Goal: Contribute content: Contribute content

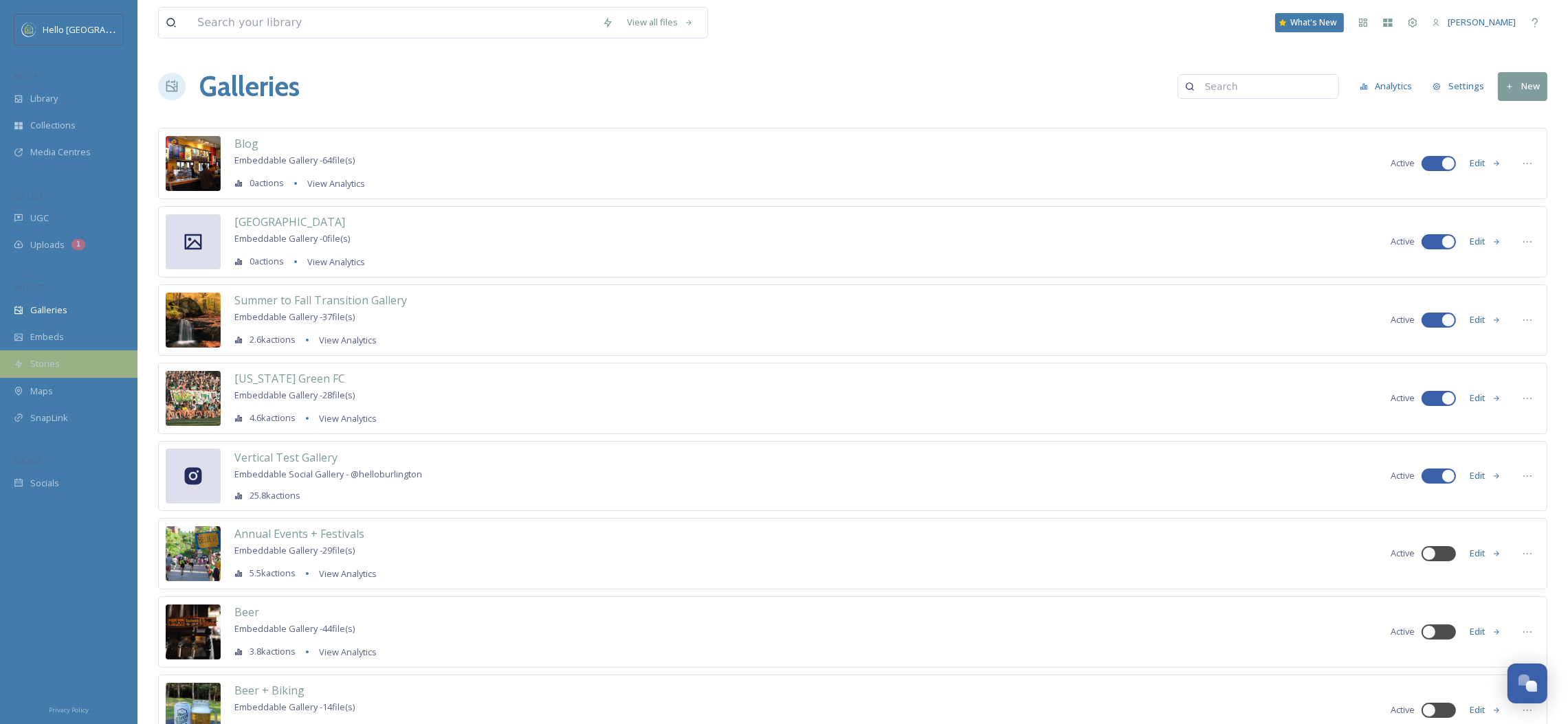
click at [62, 352] on div "Stories" at bounding box center [69, 364] width 137 height 27
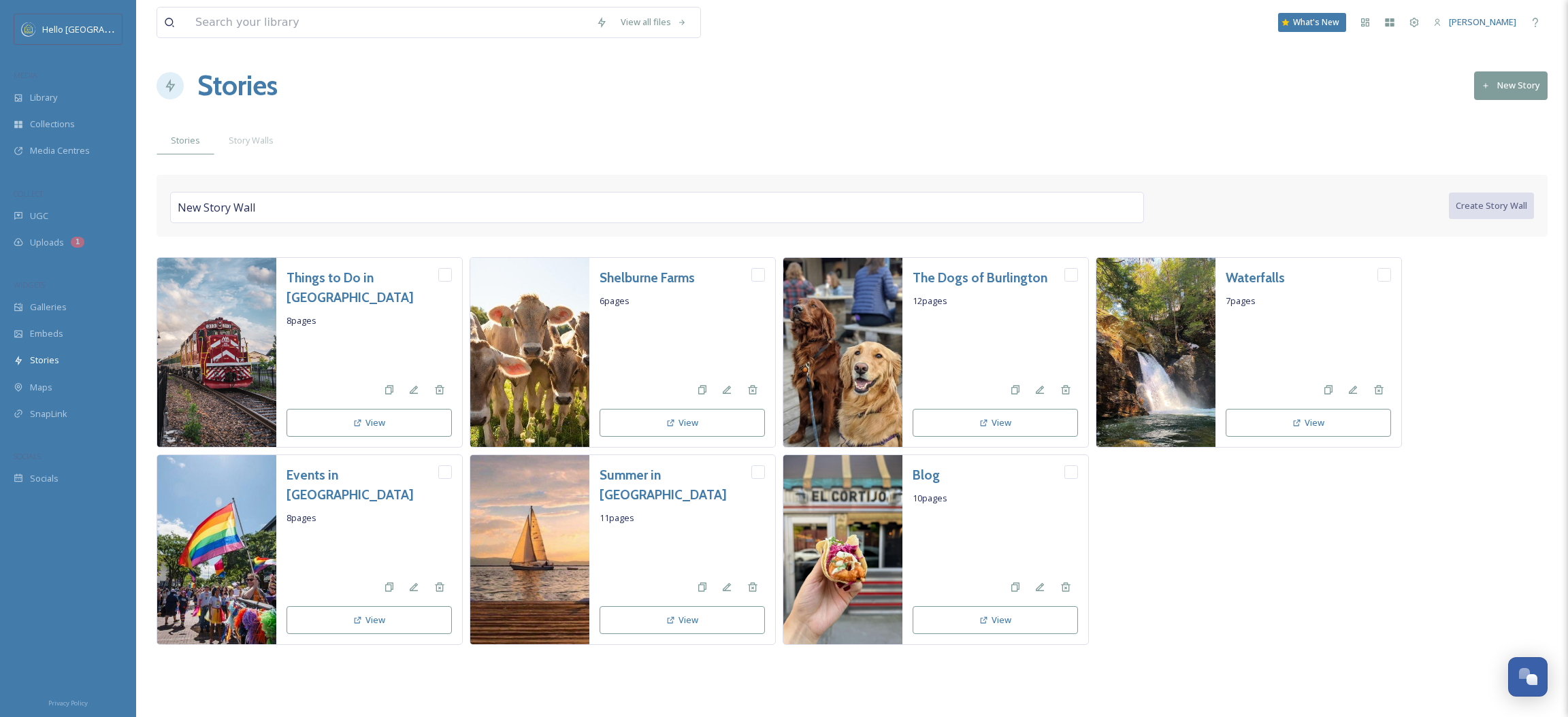
click at [1501, 97] on button "New Story" at bounding box center [1511, 85] width 73 height 28
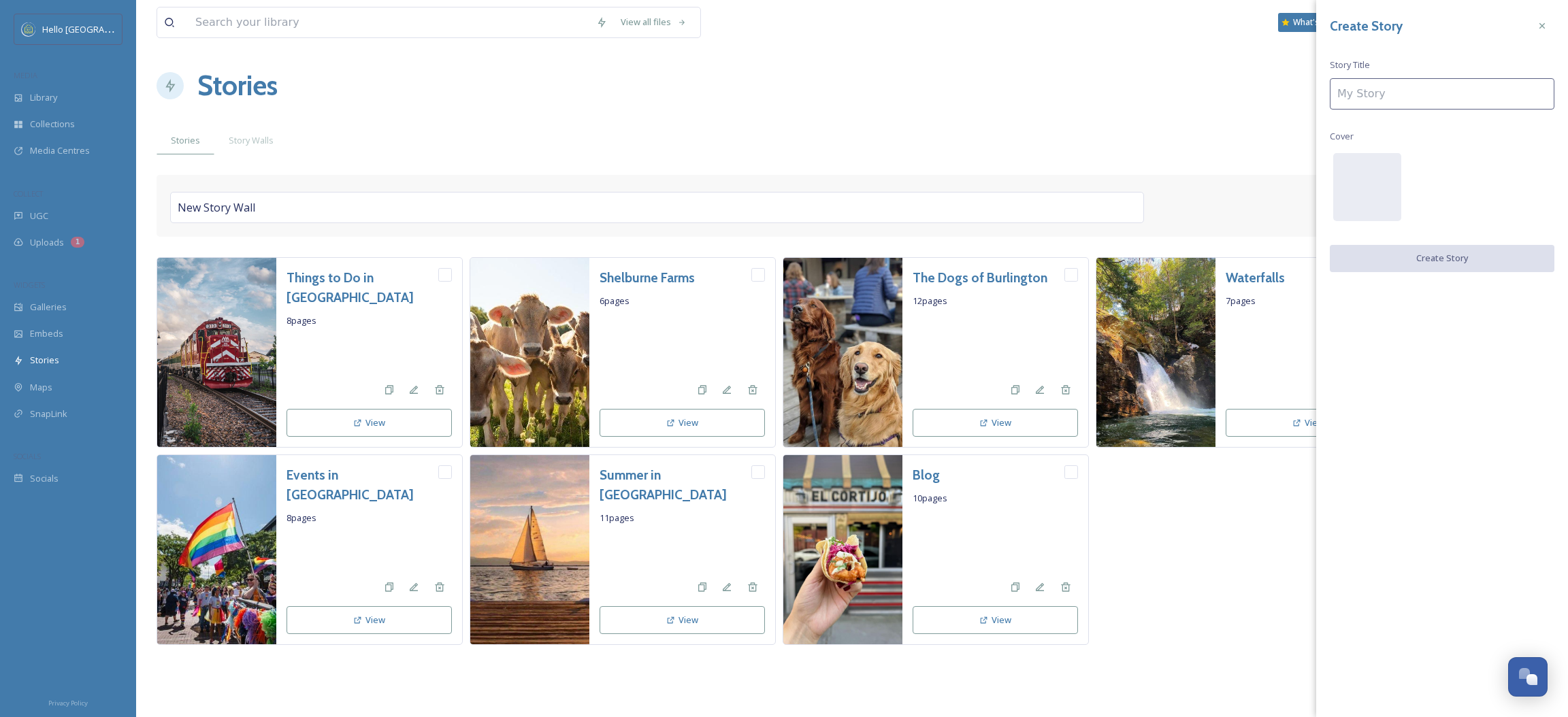
click at [1499, 97] on input at bounding box center [1443, 94] width 224 height 31
type input "Fall in [GEOGRAPHIC_DATA]"
click at [1453, 247] on button "Create Story" at bounding box center [1443, 259] width 224 height 28
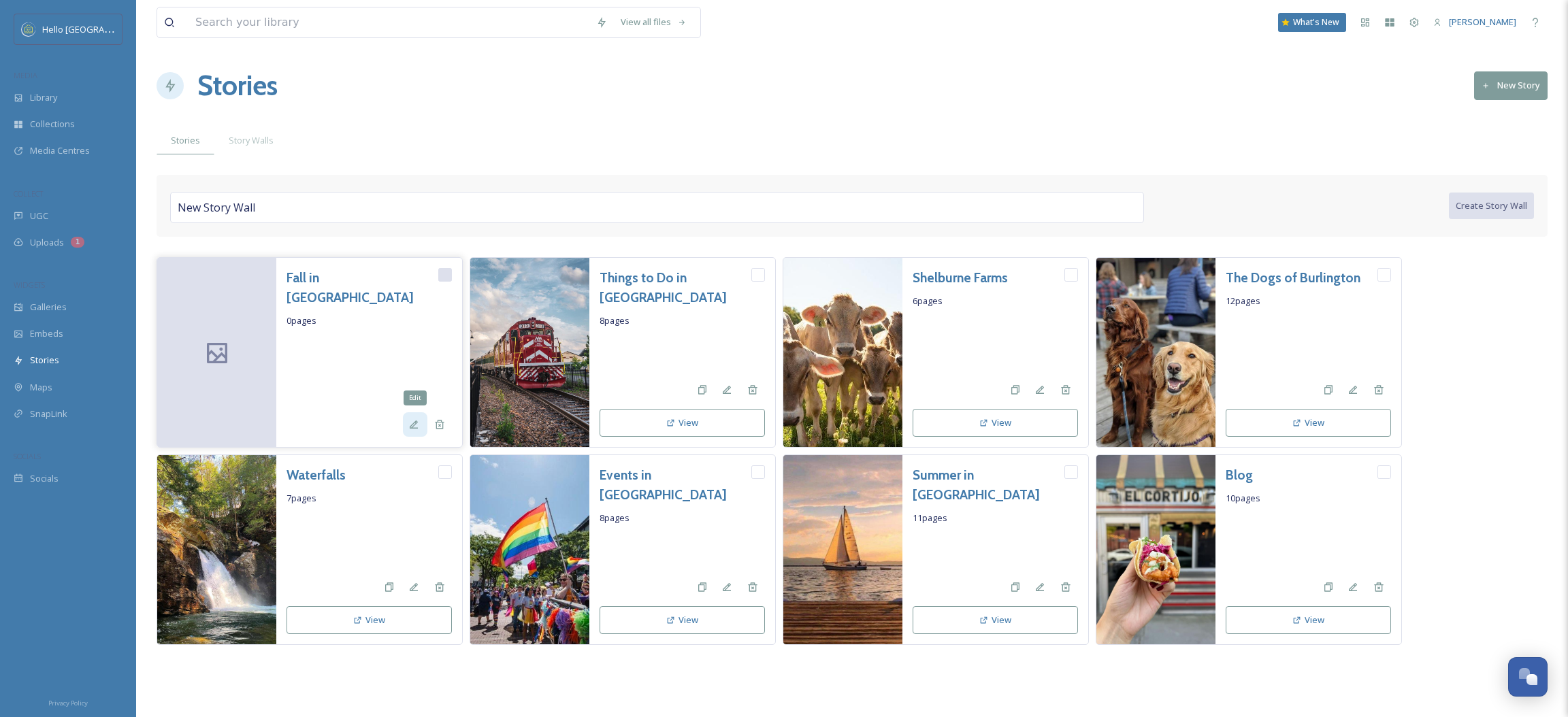
click at [406, 432] on div "Edit" at bounding box center [415, 424] width 24 height 24
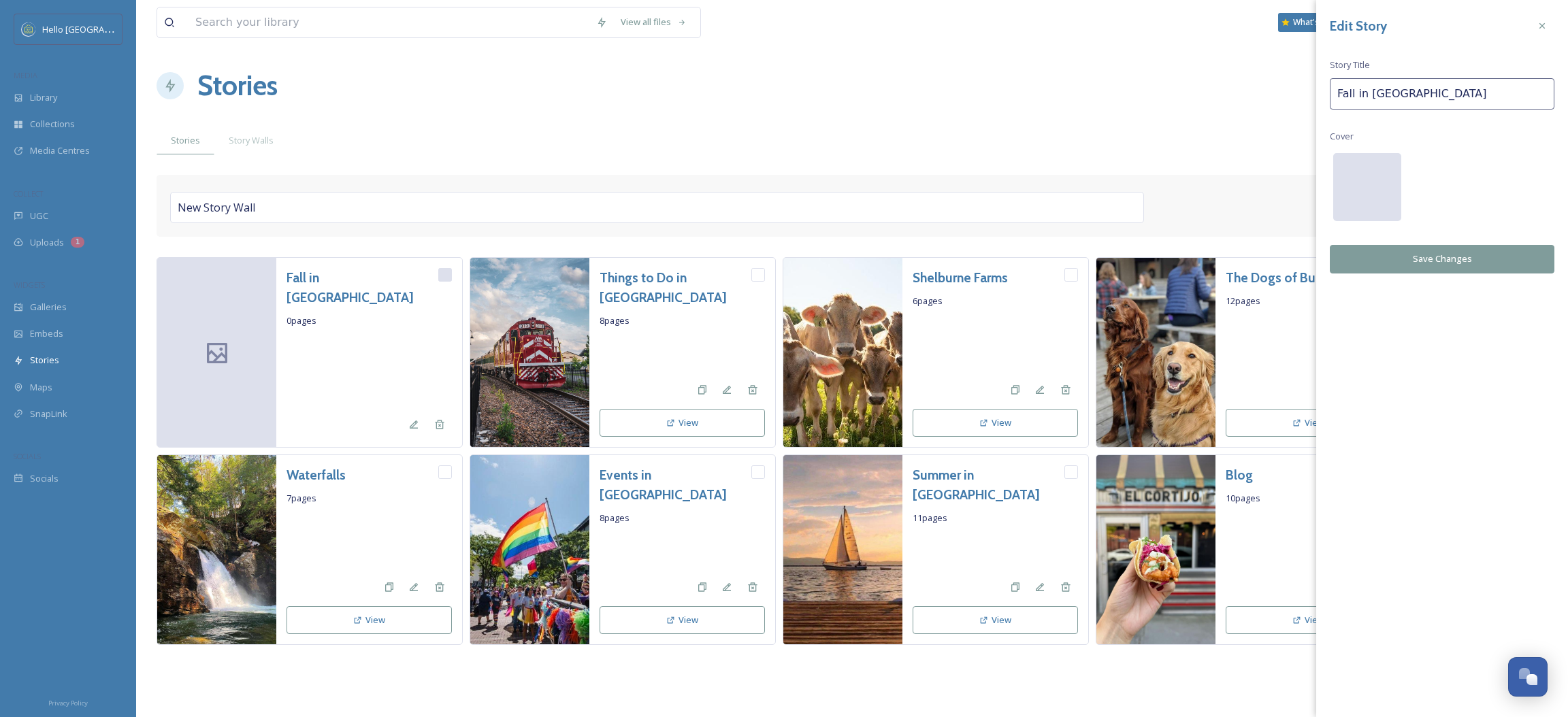
click at [1338, 181] on div at bounding box center [1367, 187] width 68 height 68
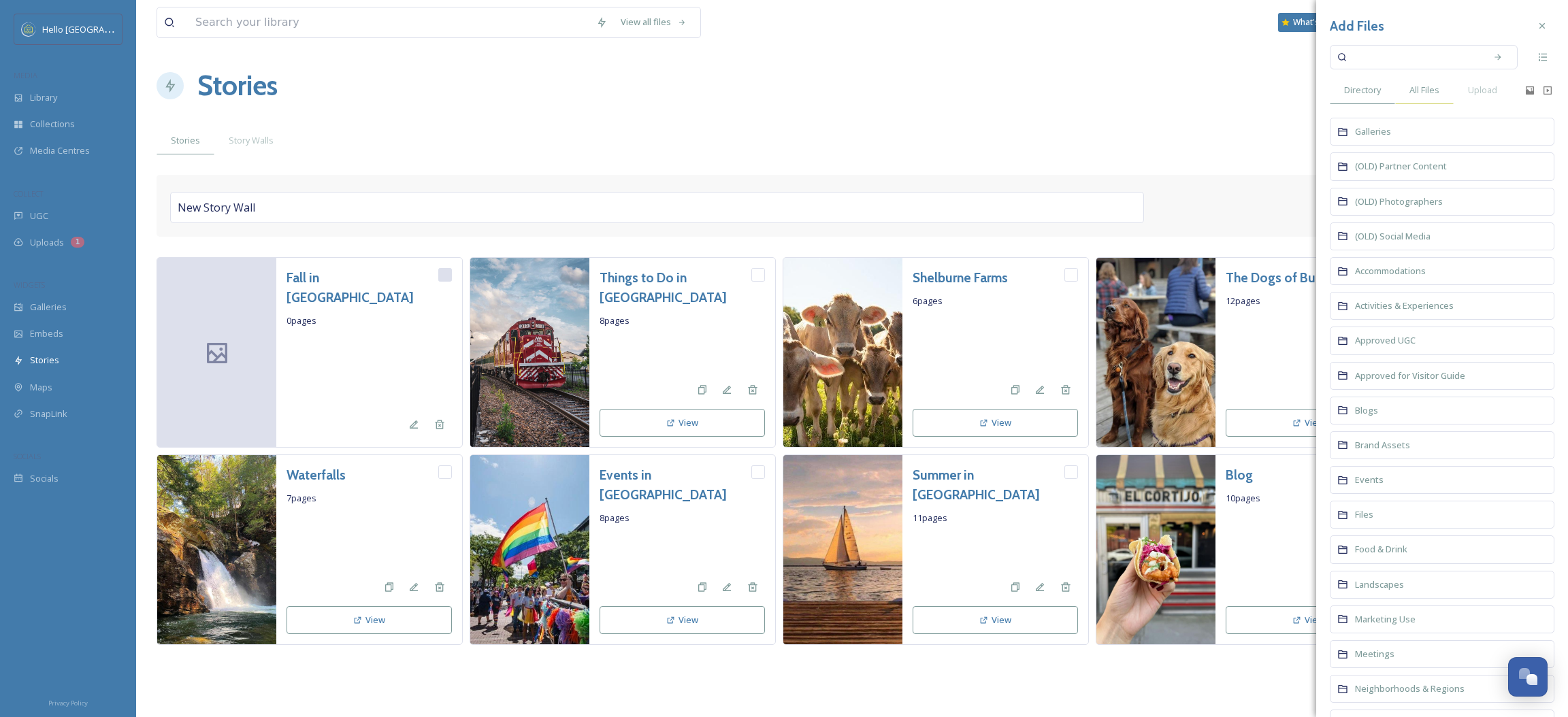
click at [1418, 91] on span "All Files" at bounding box center [1424, 90] width 30 height 13
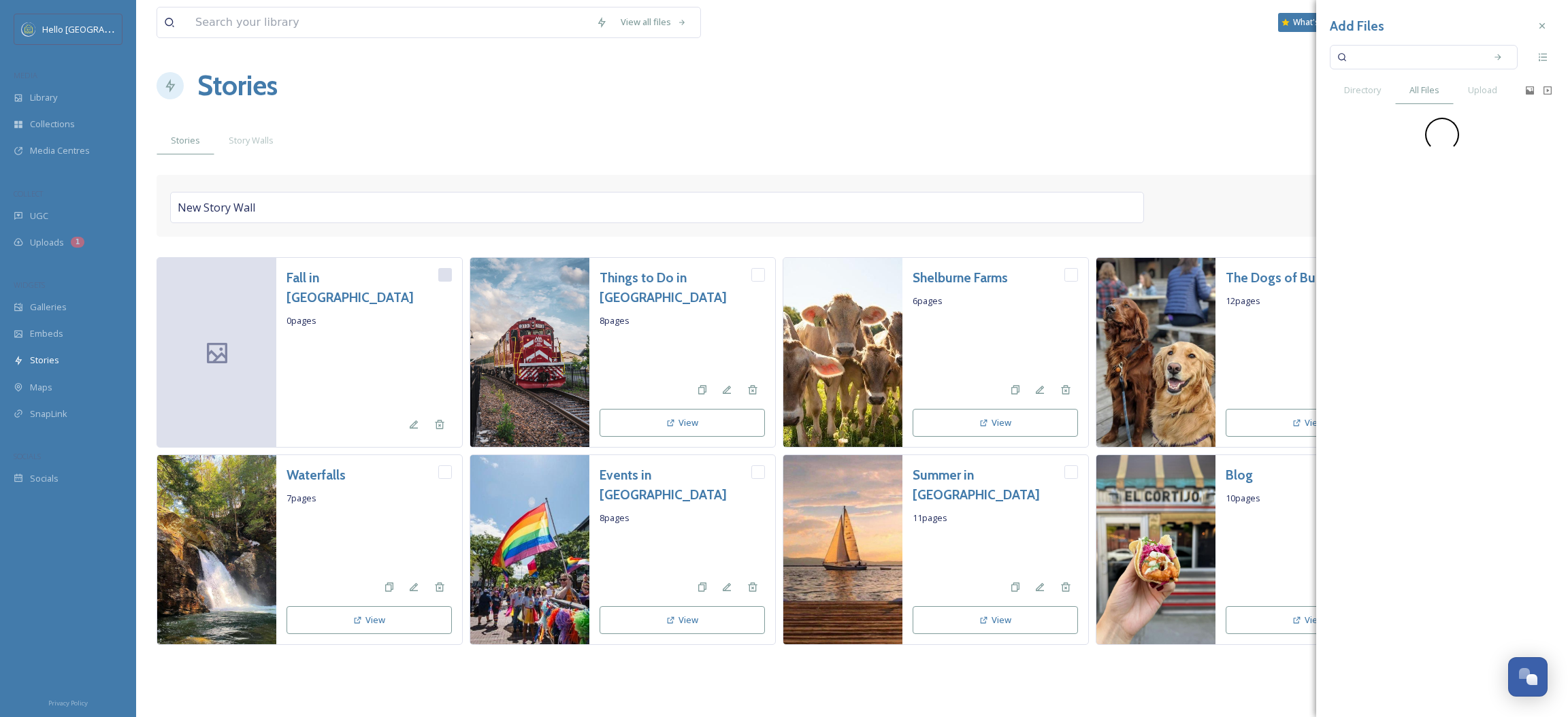
click at [1414, 56] on input at bounding box center [1415, 57] width 129 height 30
type input "fall"
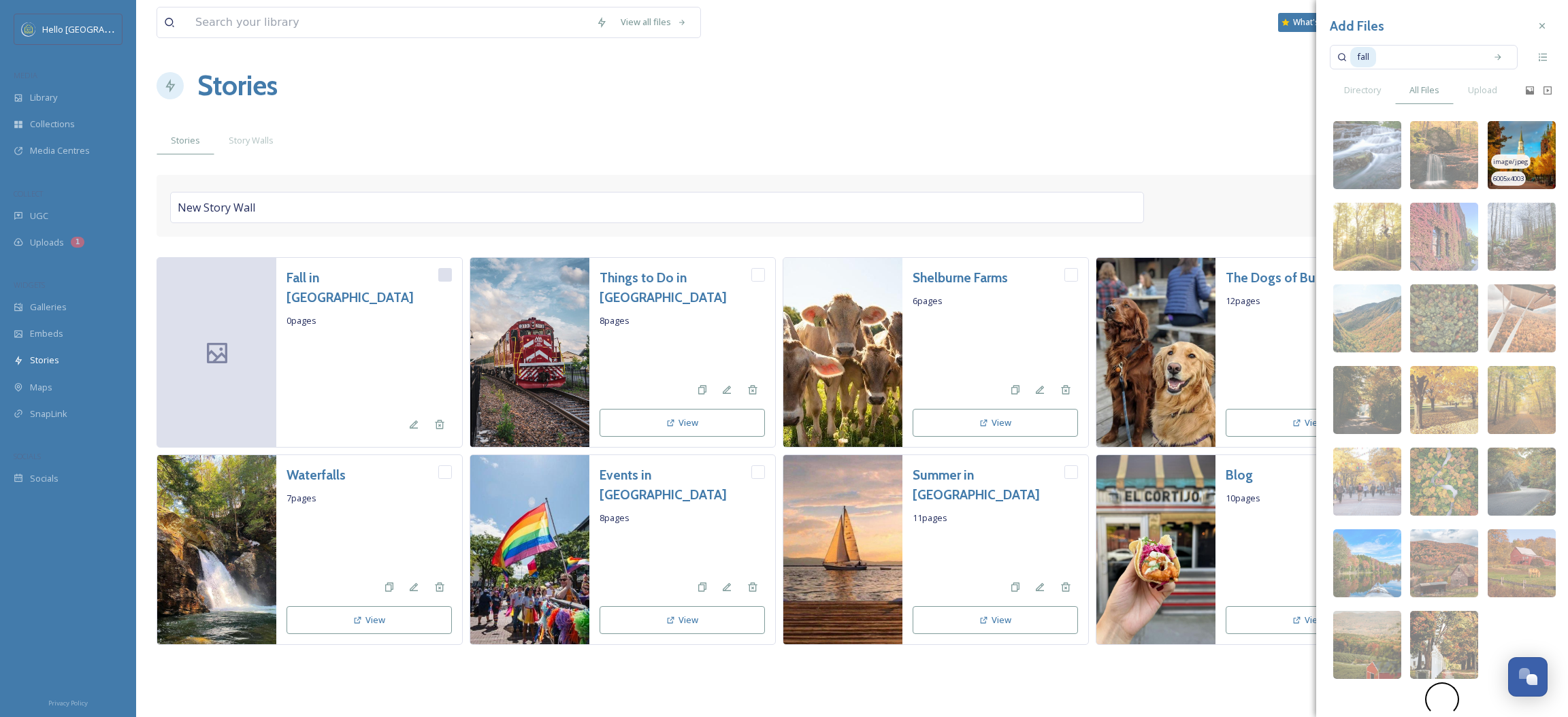
click at [1519, 145] on img at bounding box center [1522, 155] width 68 height 68
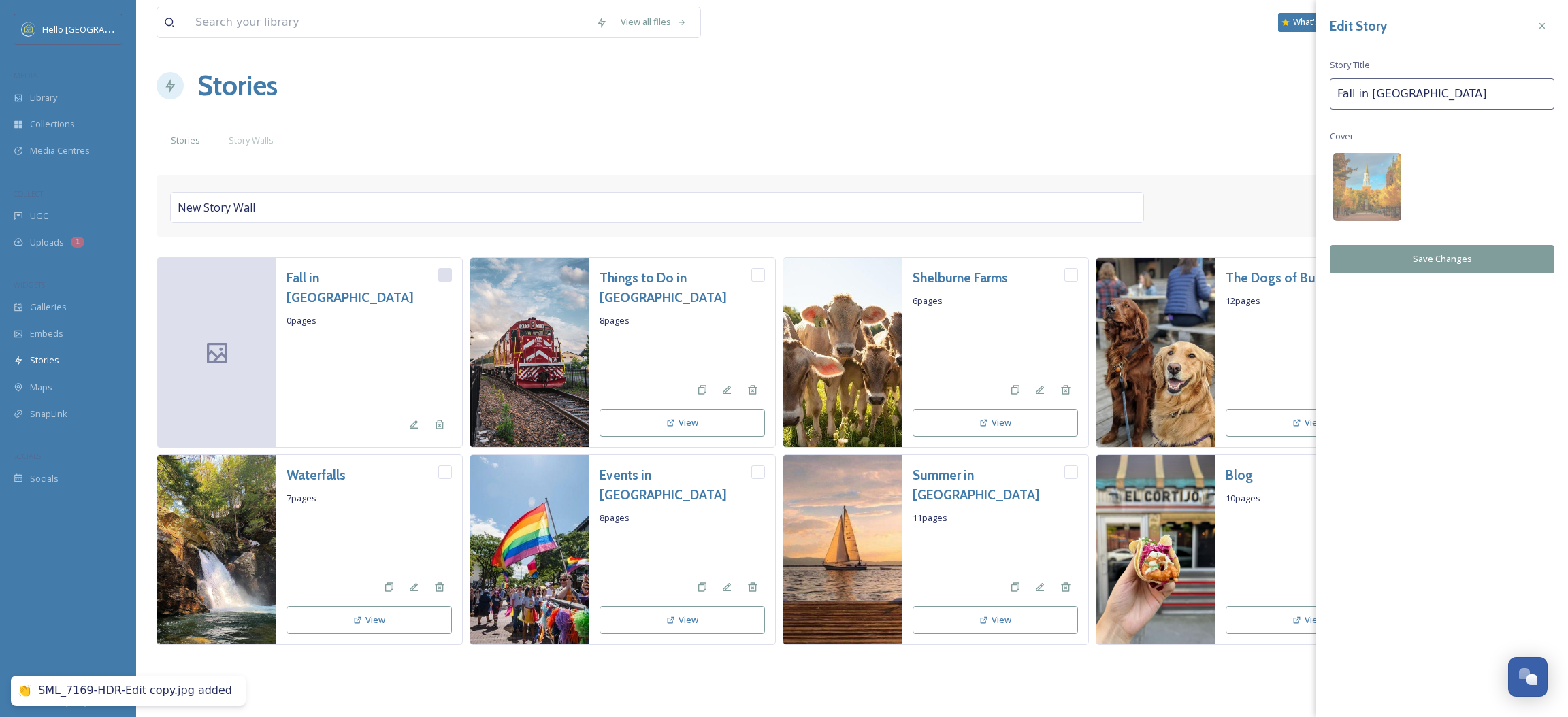
click at [1418, 254] on button "Save Changes" at bounding box center [1443, 259] width 224 height 28
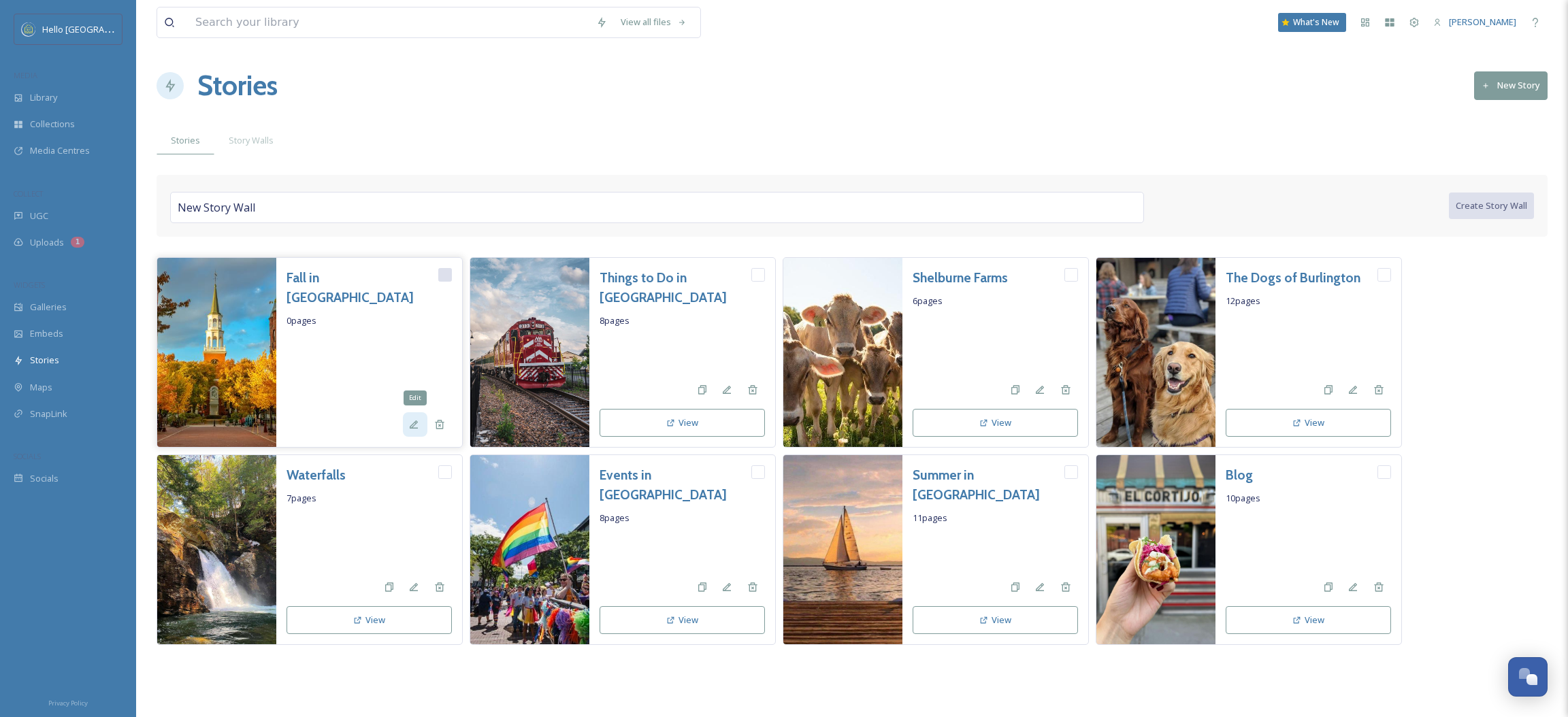
click at [414, 424] on icon at bounding box center [414, 425] width 11 height 11
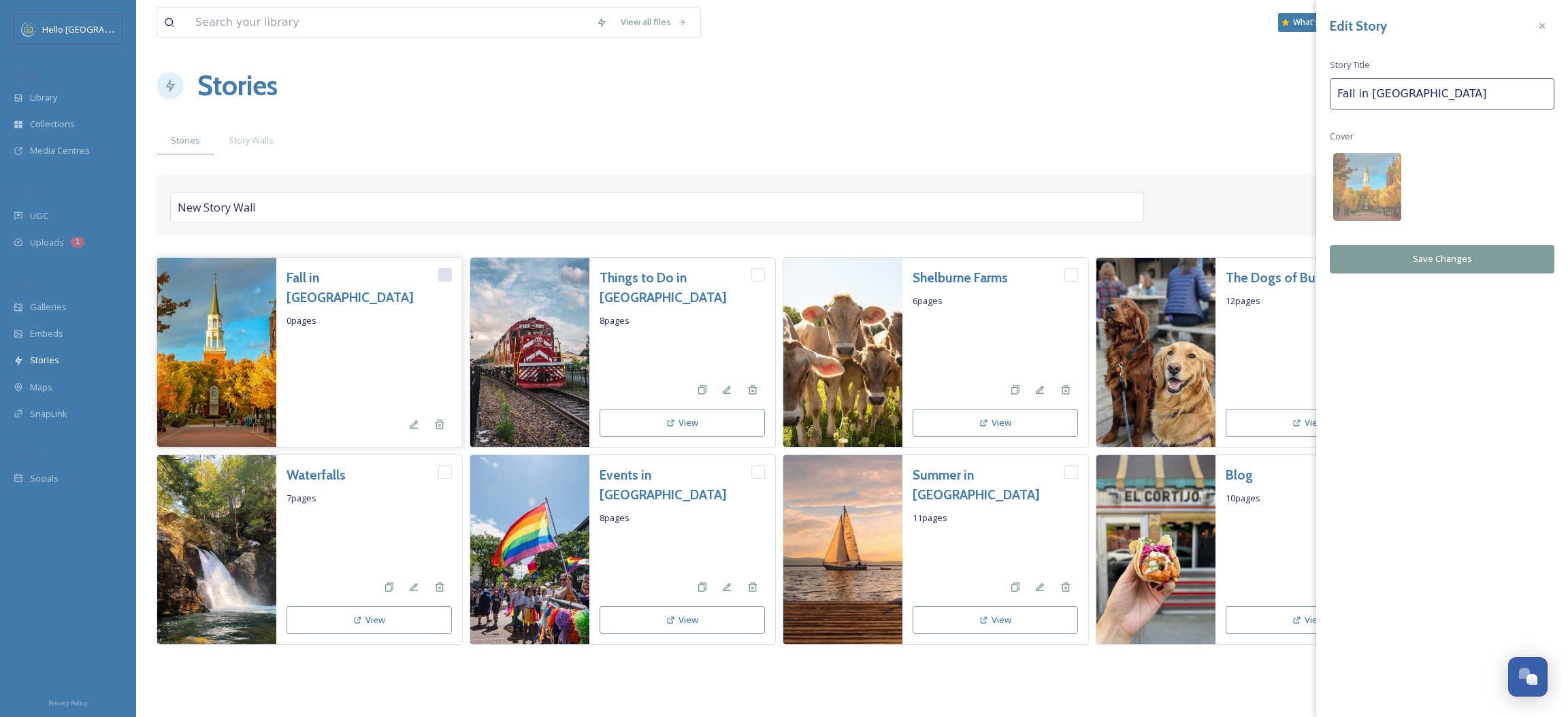
click at [386, 340] on div at bounding box center [369, 369] width 166 height 71
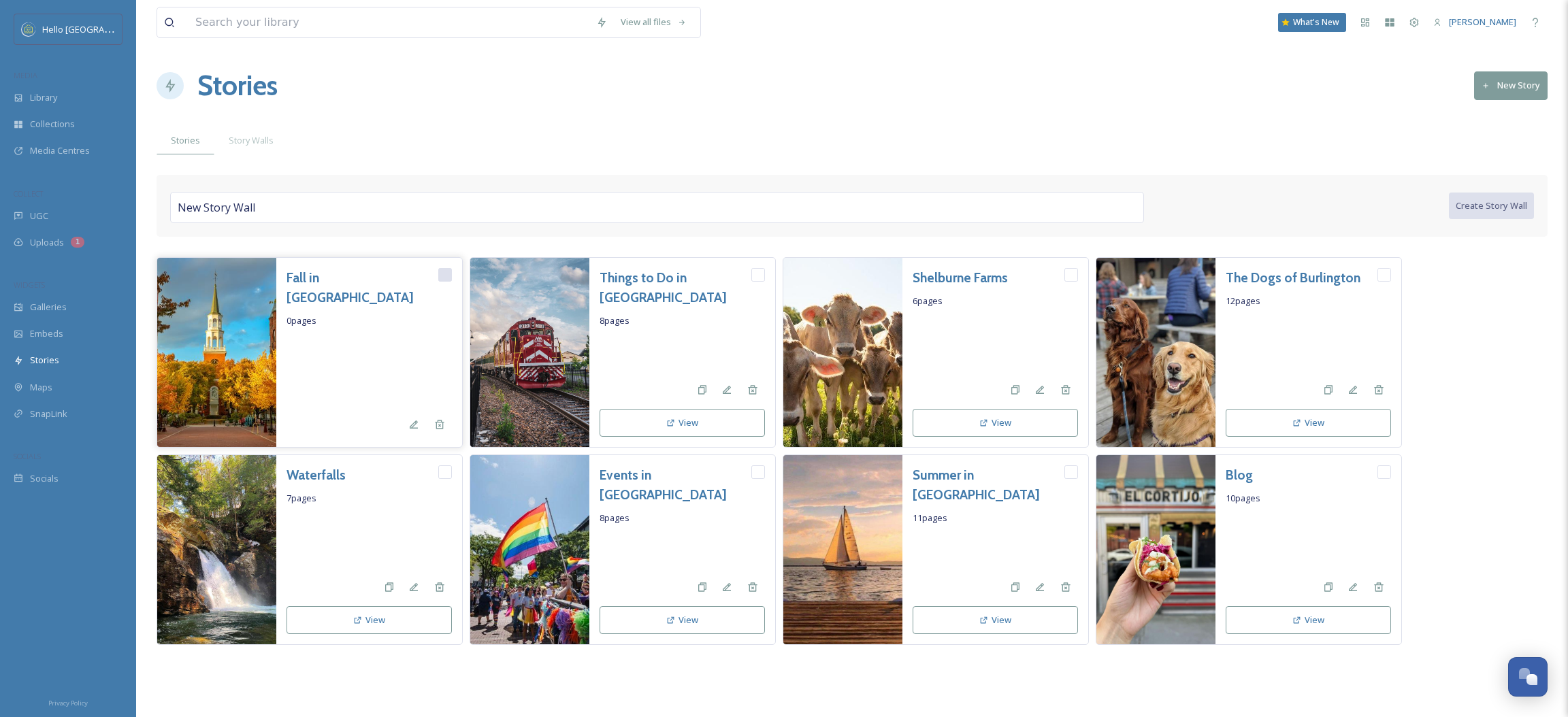
click at [353, 269] on h3 "Fall in [GEOGRAPHIC_DATA]" at bounding box center [362, 287] width 152 height 39
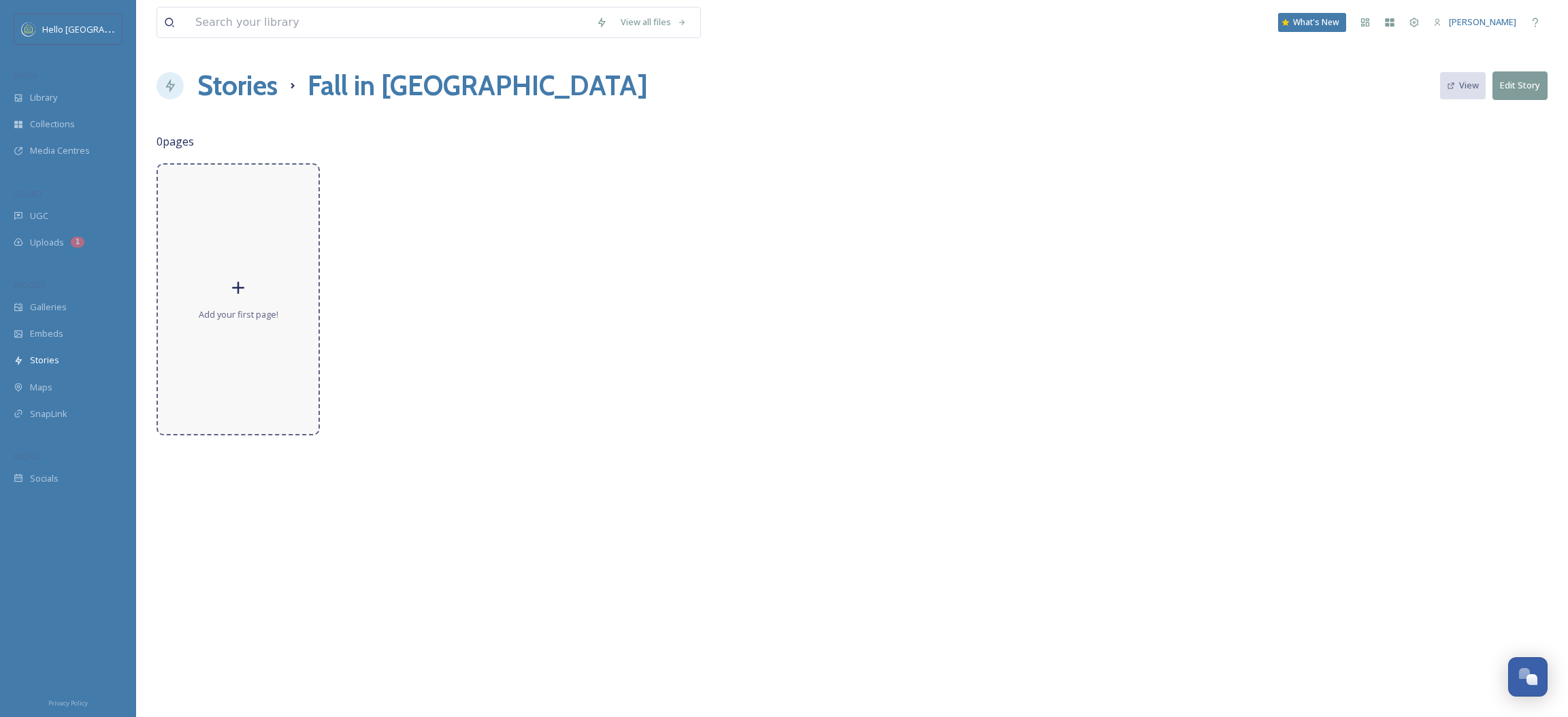
click at [258, 279] on div "Add your first page!" at bounding box center [238, 299] width 164 height 272
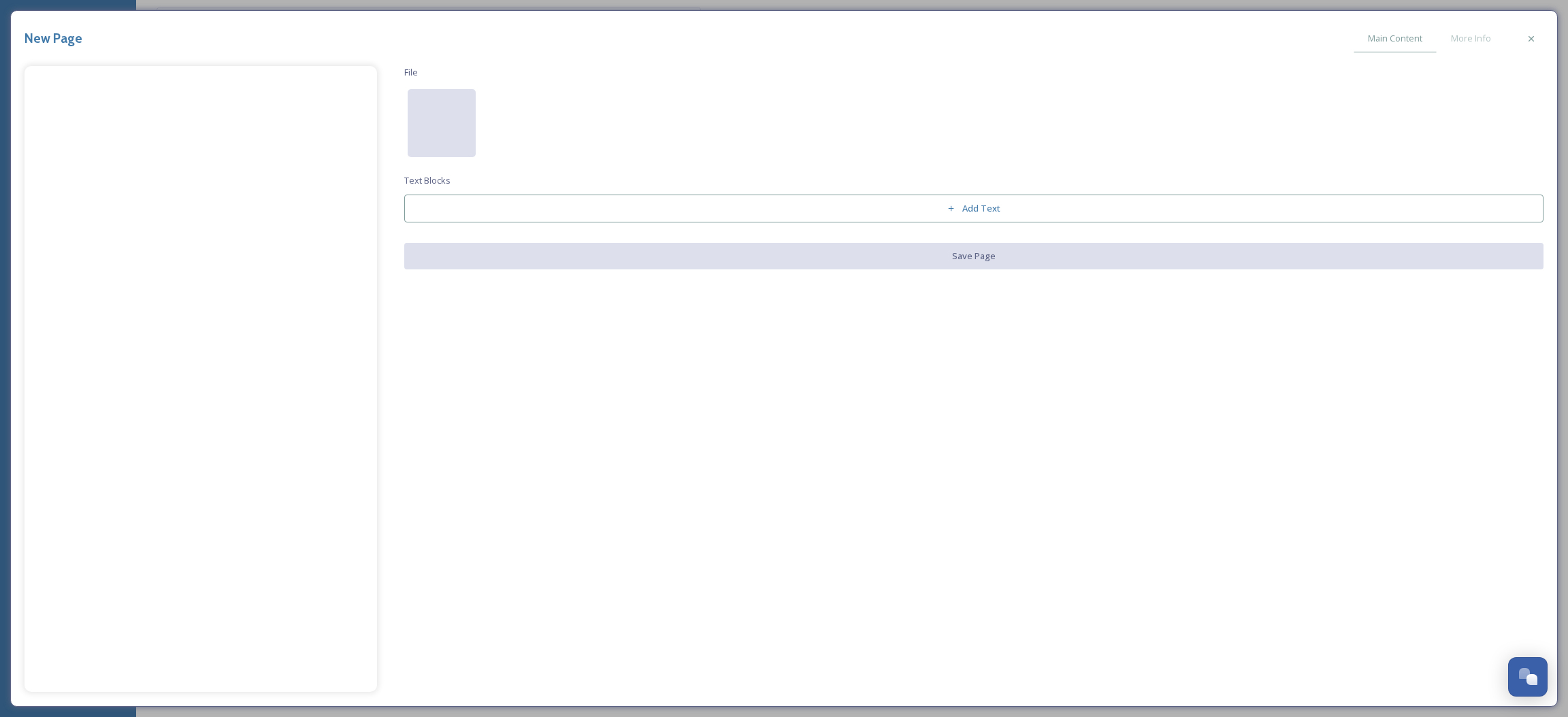
click at [444, 124] on div at bounding box center [441, 123] width 68 height 68
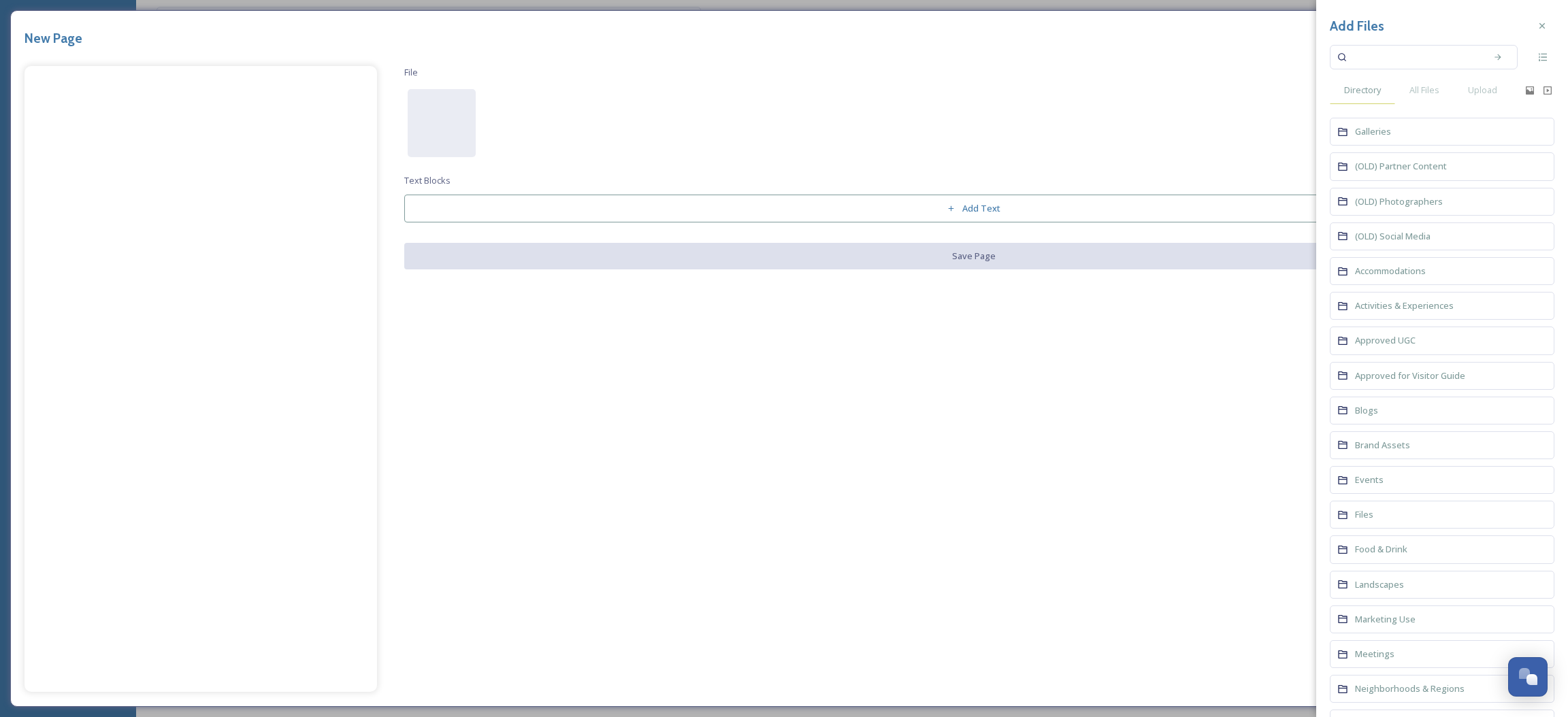
click at [1393, 79] on div "Directory" at bounding box center [1363, 90] width 65 height 28
click at [1392, 57] on input at bounding box center [1415, 57] width 129 height 30
type input "fall"
click at [1413, 87] on span "All Files" at bounding box center [1424, 90] width 30 height 13
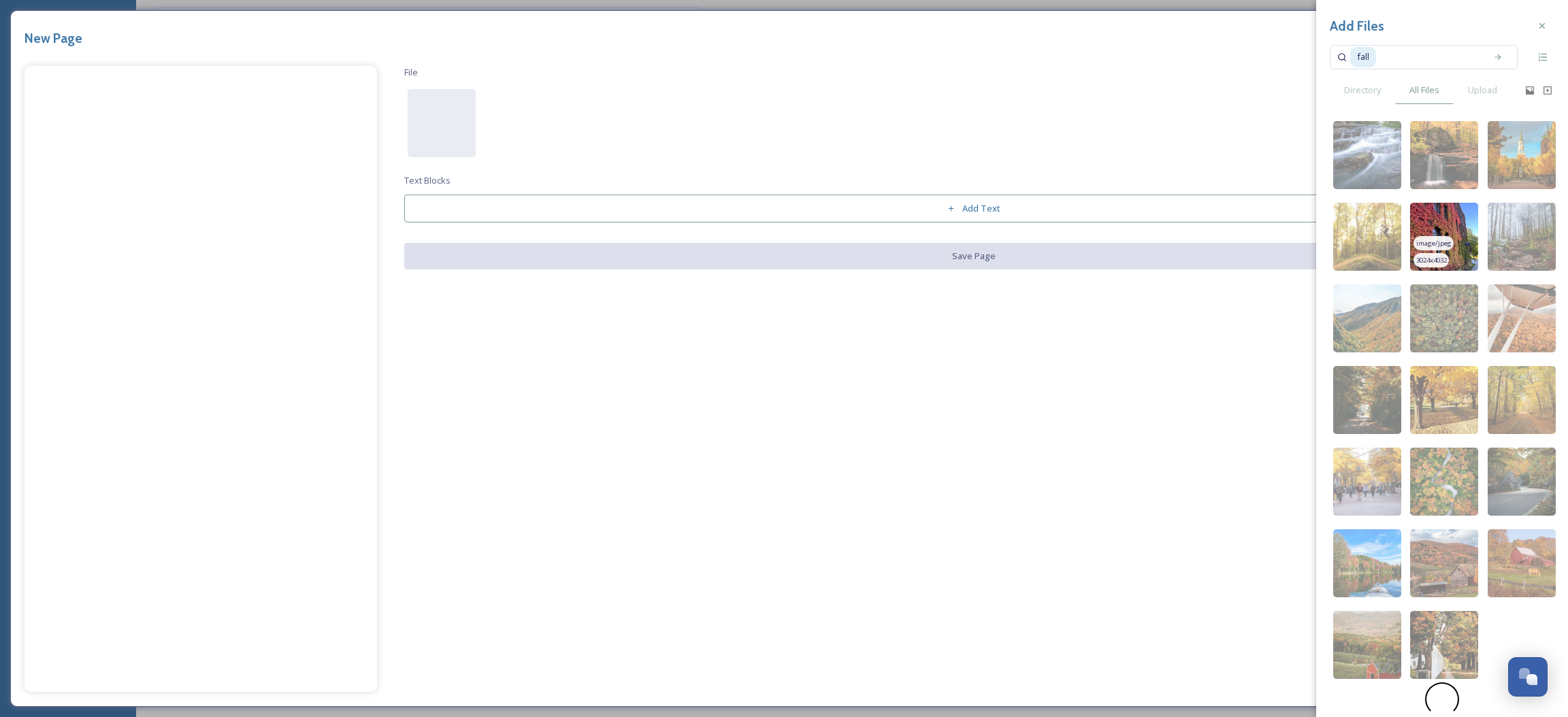
click at [1452, 240] on img at bounding box center [1444, 237] width 68 height 68
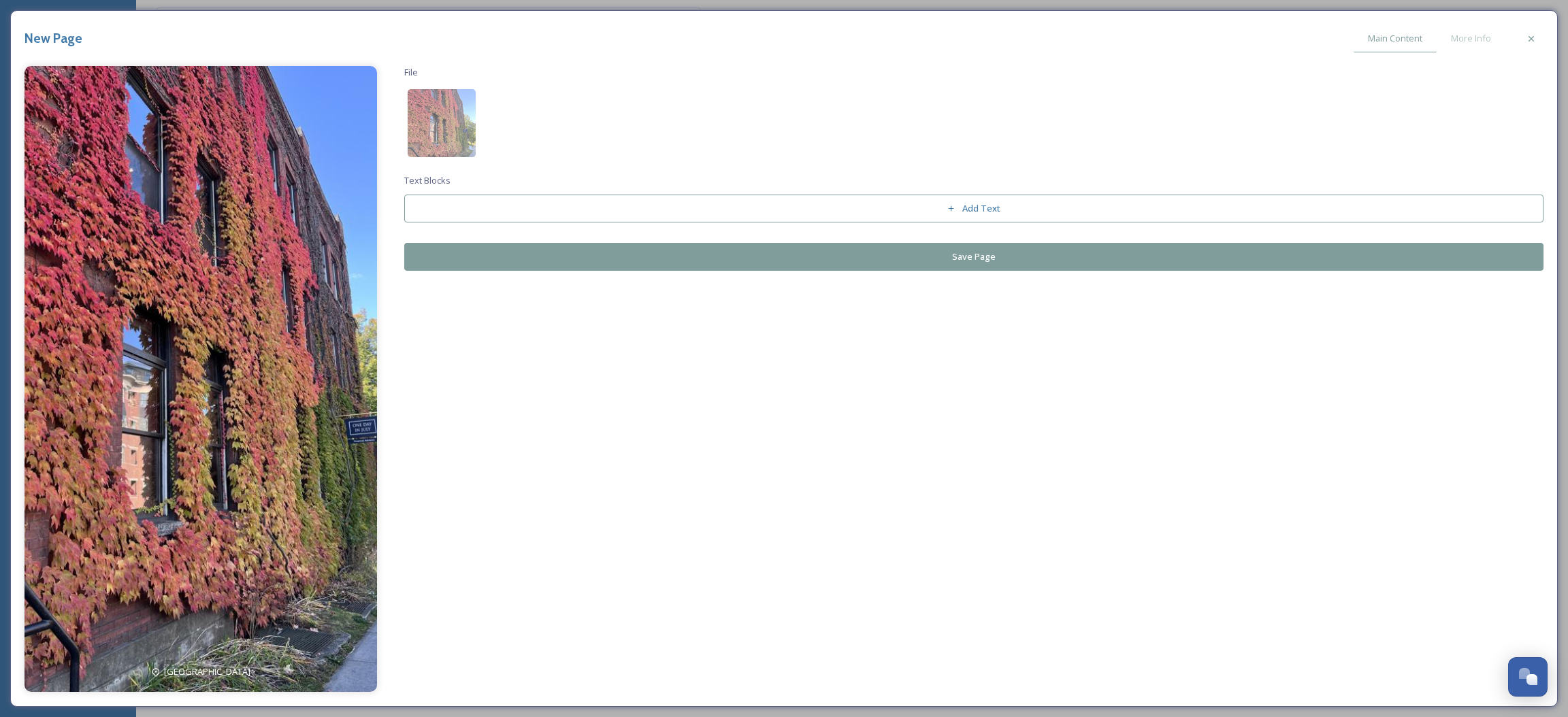
click at [894, 261] on button "Save Page" at bounding box center [974, 257] width 1140 height 28
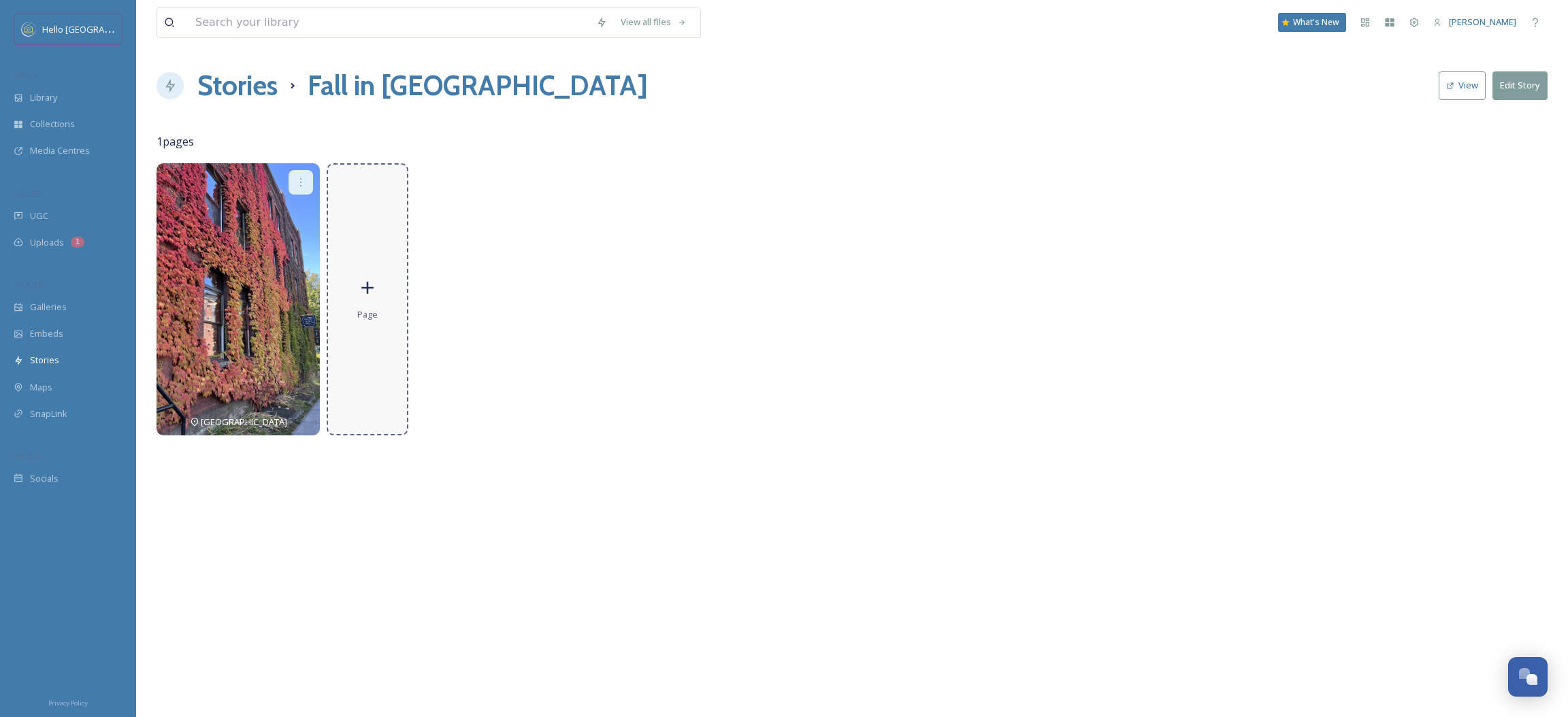
click at [380, 300] on div "Page" at bounding box center [368, 299] width 82 height 272
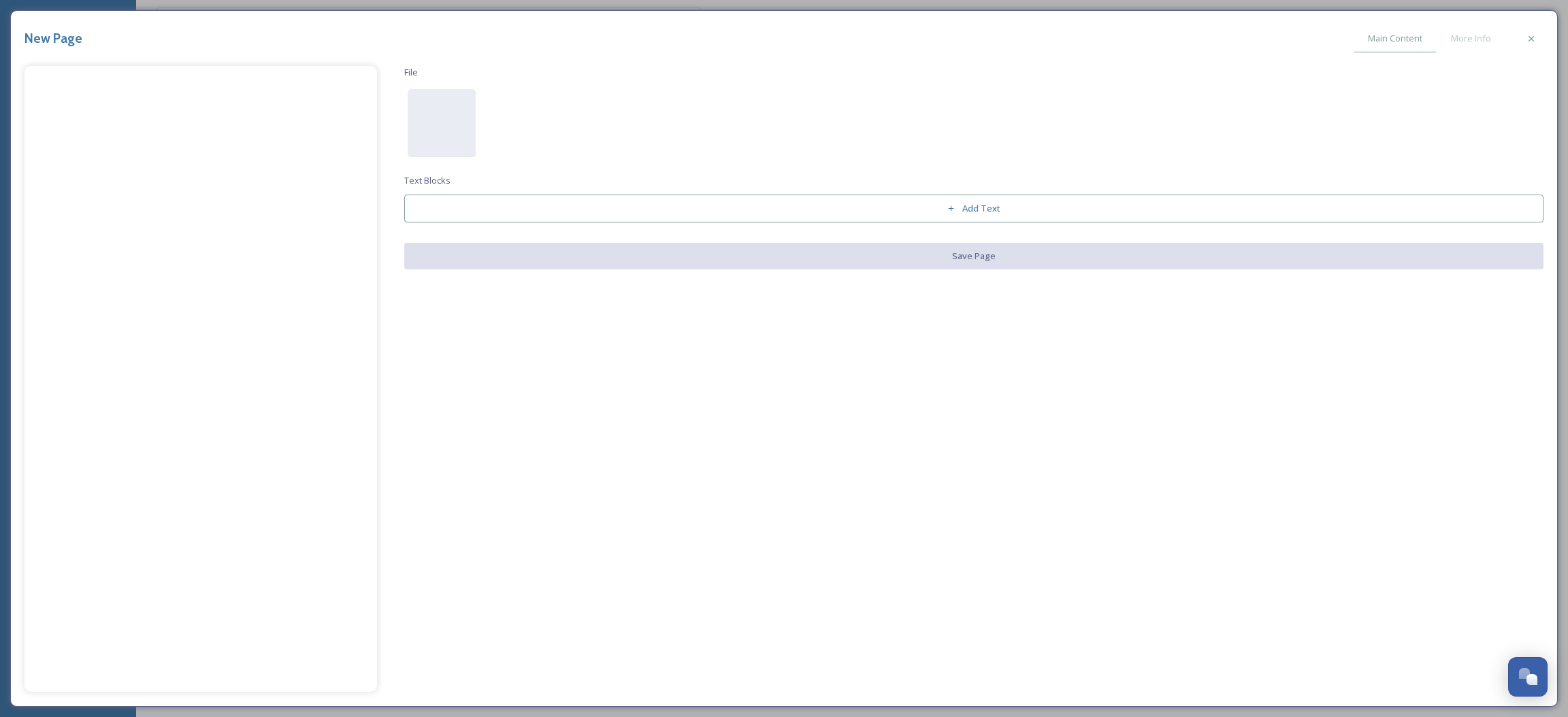
click at [477, 135] on div "File Text Blocks Add Text Save Page" at bounding box center [974, 168] width 1140 height 204
click at [469, 135] on div at bounding box center [441, 123] width 68 height 68
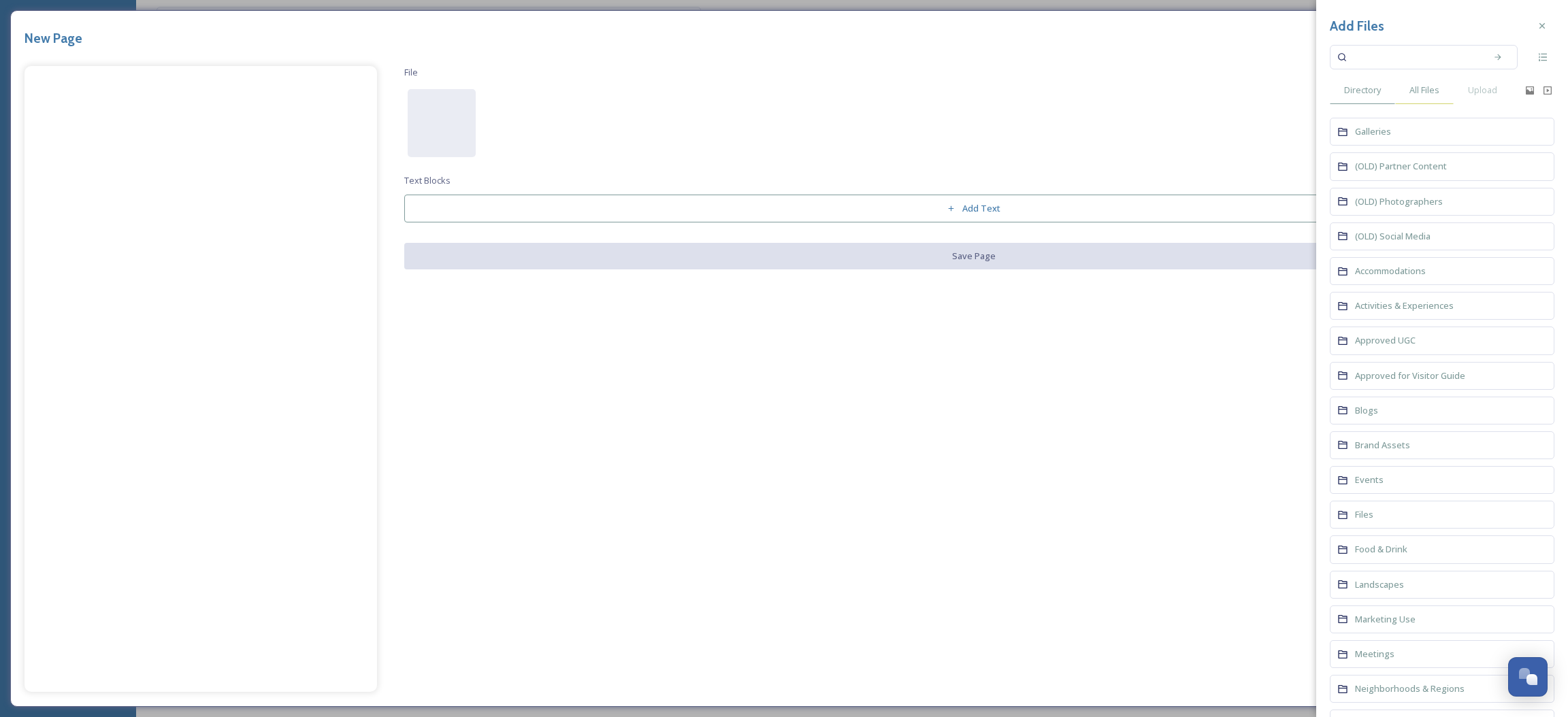
click at [1407, 84] on div "All Files" at bounding box center [1425, 90] width 58 height 28
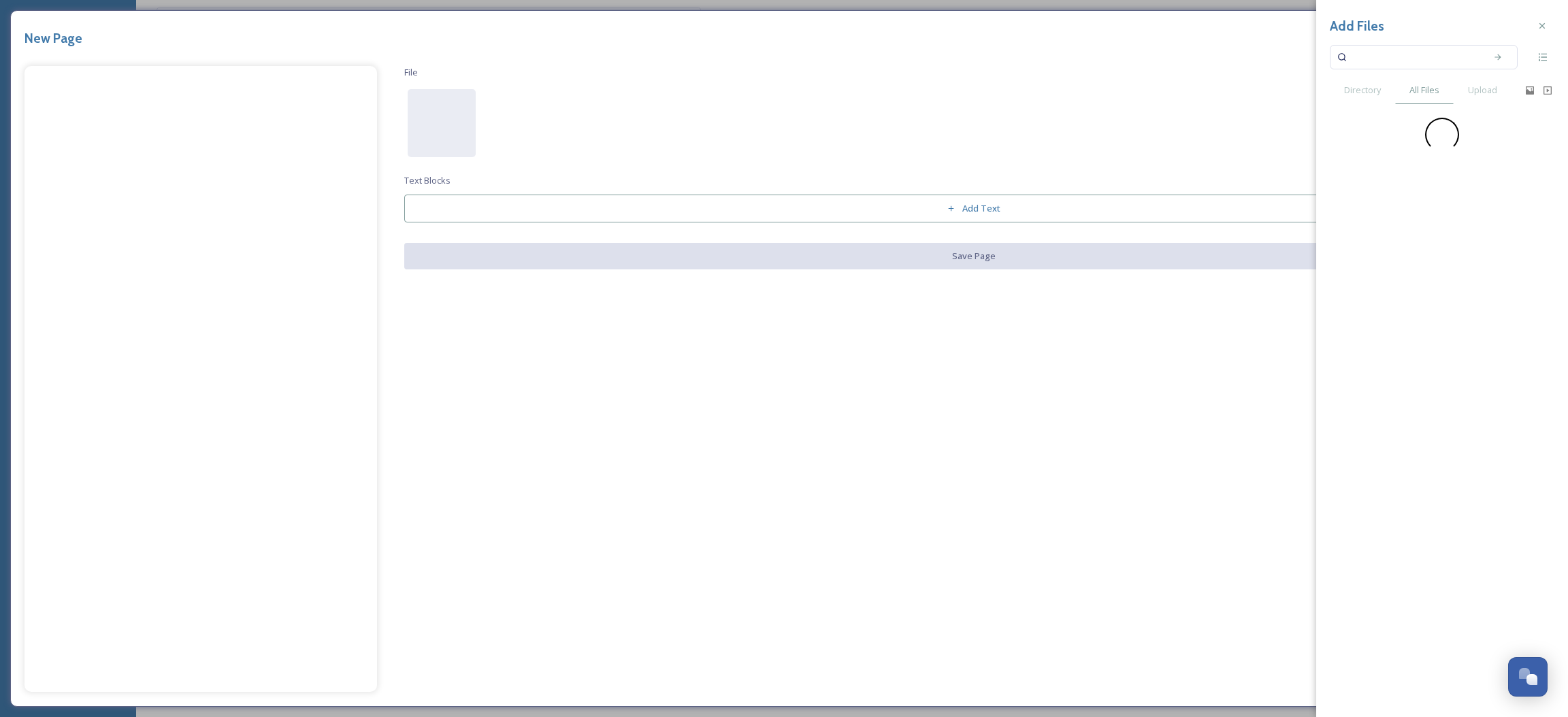
click at [1393, 47] on input at bounding box center [1415, 57] width 129 height 30
type input "fall"
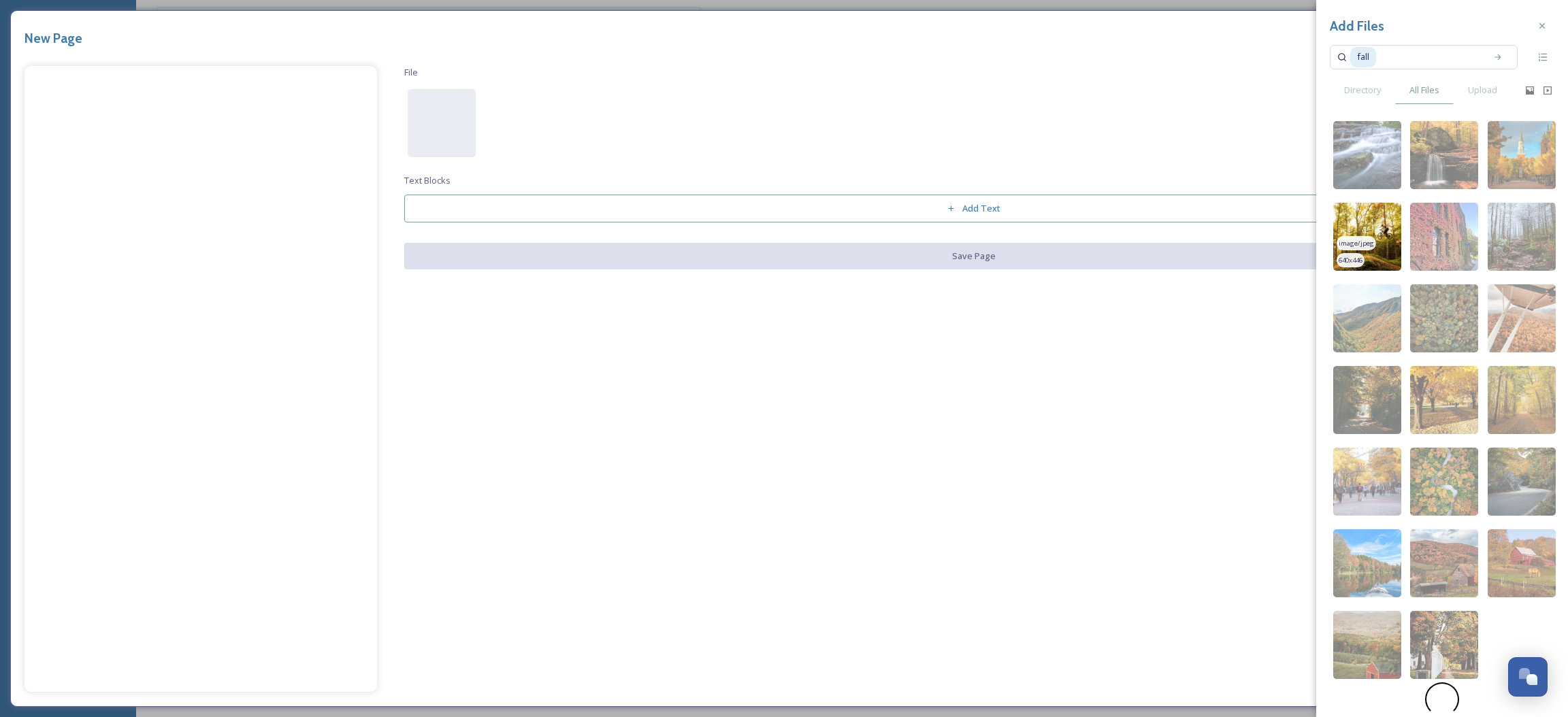
click at [1382, 264] on img at bounding box center [1367, 237] width 68 height 68
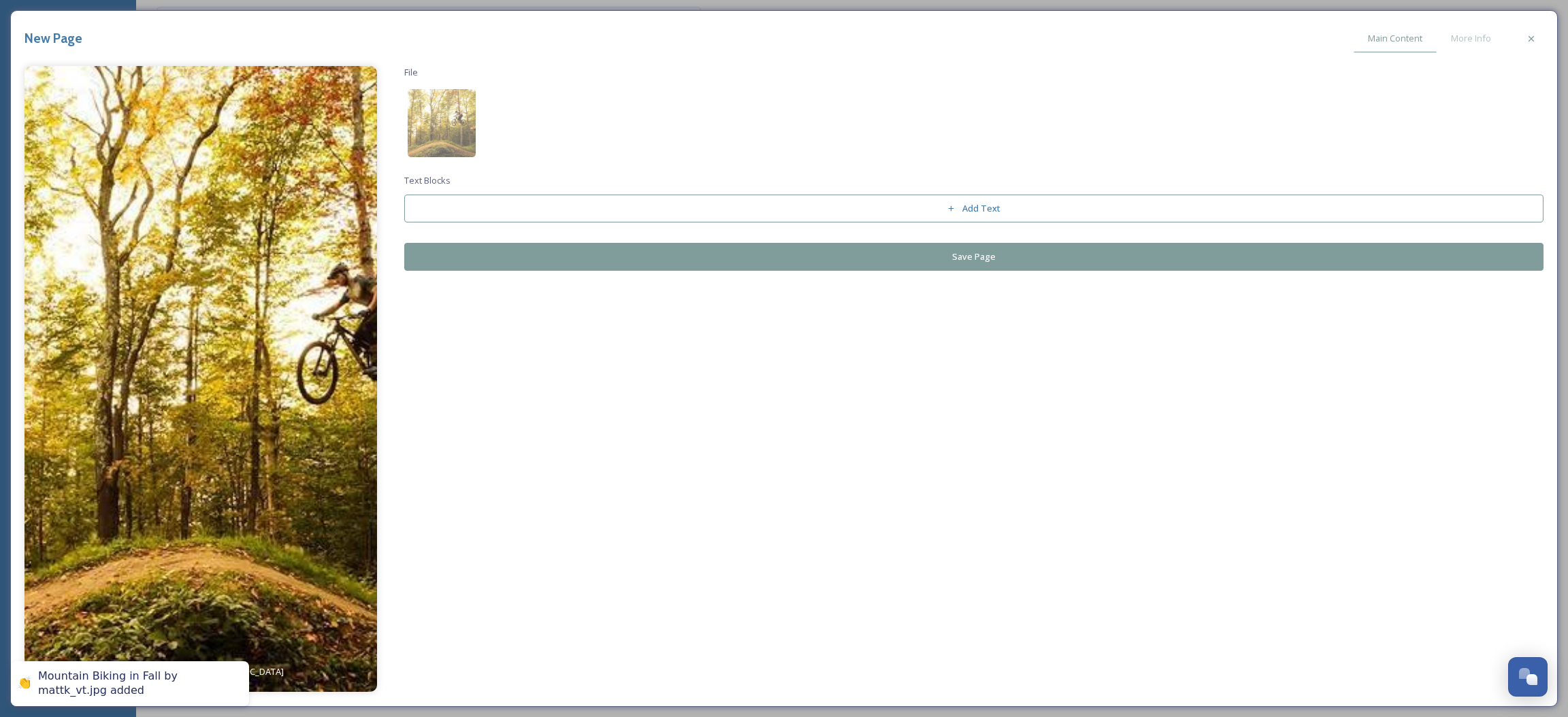
click at [312, 349] on img at bounding box center [200, 379] width 353 height 626
click at [534, 259] on button "Save Page" at bounding box center [974, 257] width 1140 height 28
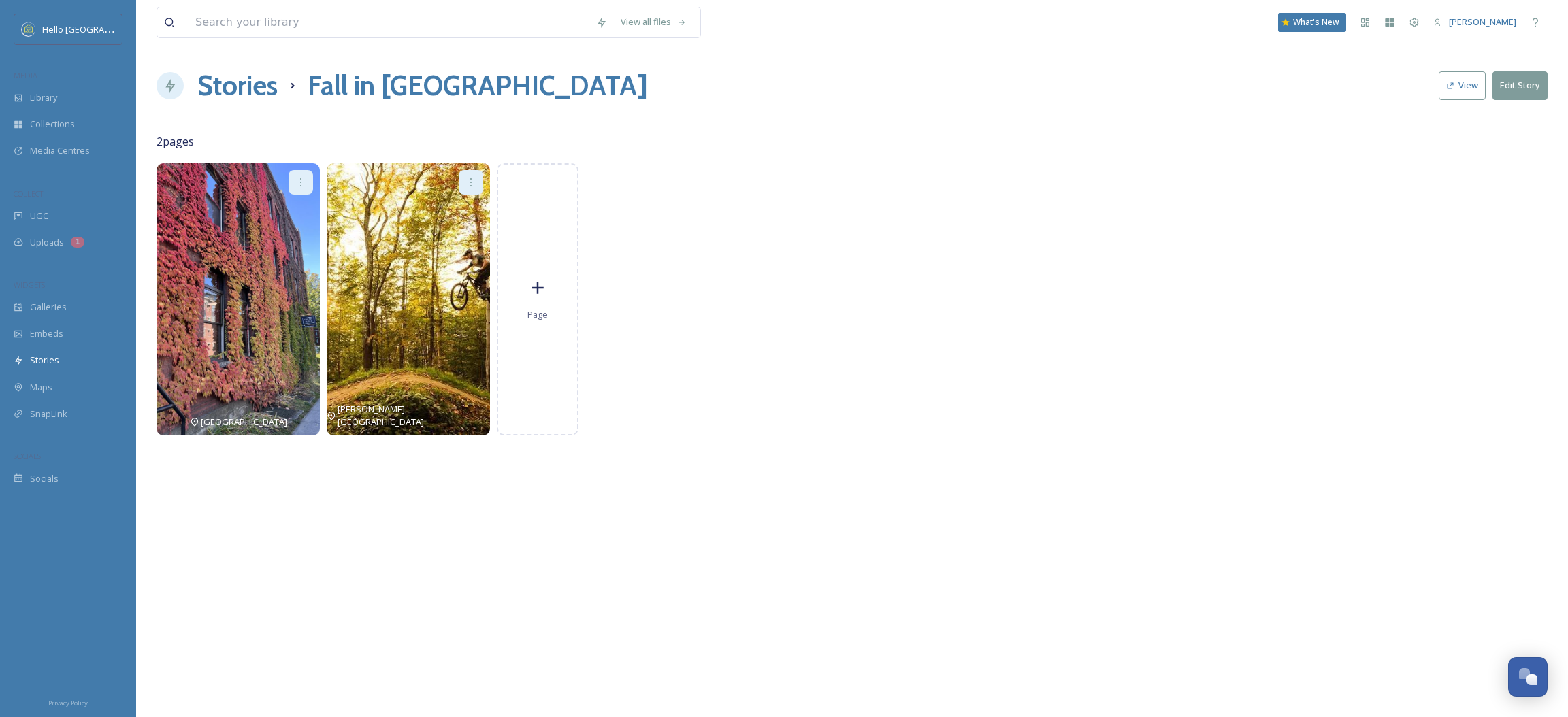
click at [534, 259] on div "Page" at bounding box center [538, 299] width 82 height 272
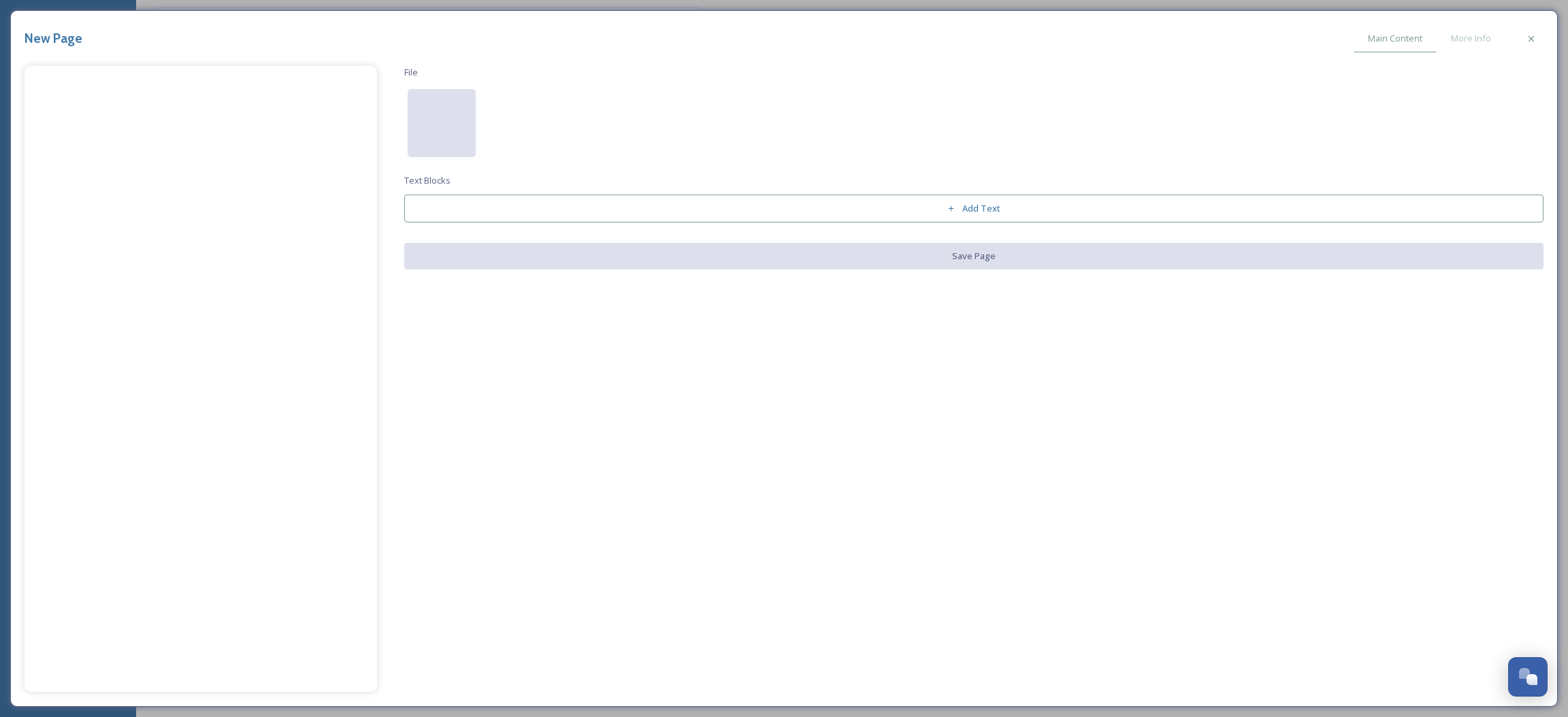
click at [423, 139] on div at bounding box center [441, 123] width 68 height 68
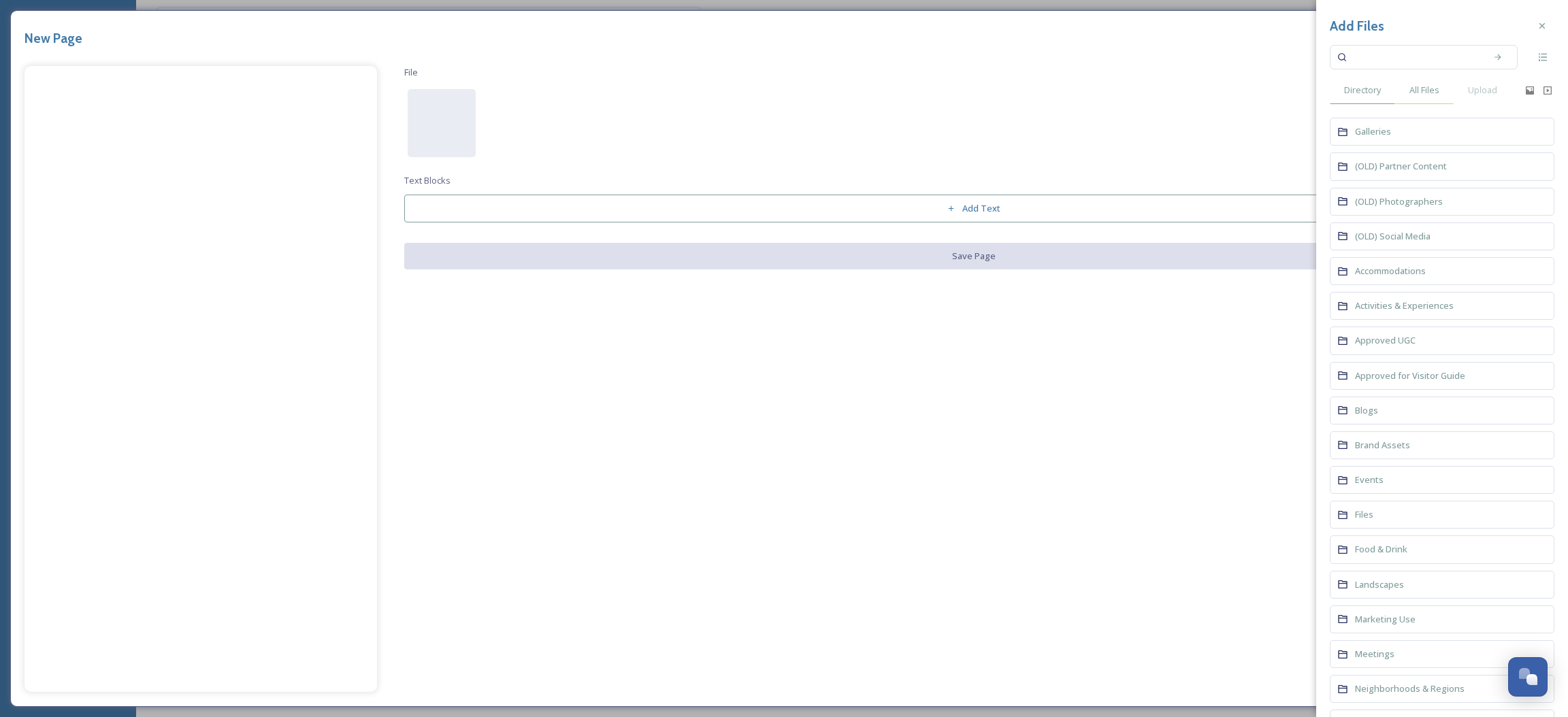
click at [1432, 89] on span "All Files" at bounding box center [1424, 90] width 30 height 13
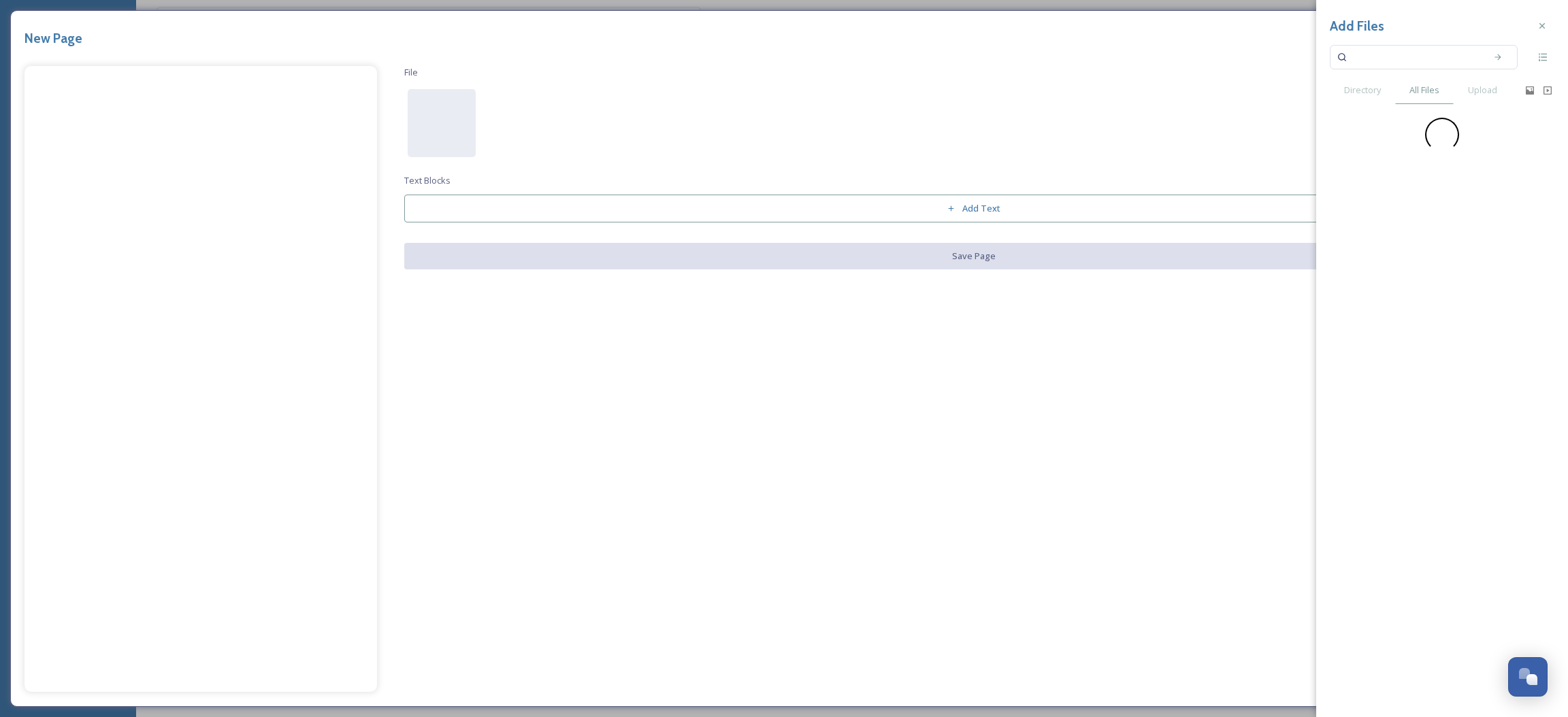
click at [1390, 49] on input at bounding box center [1415, 57] width 129 height 30
type input "fall"
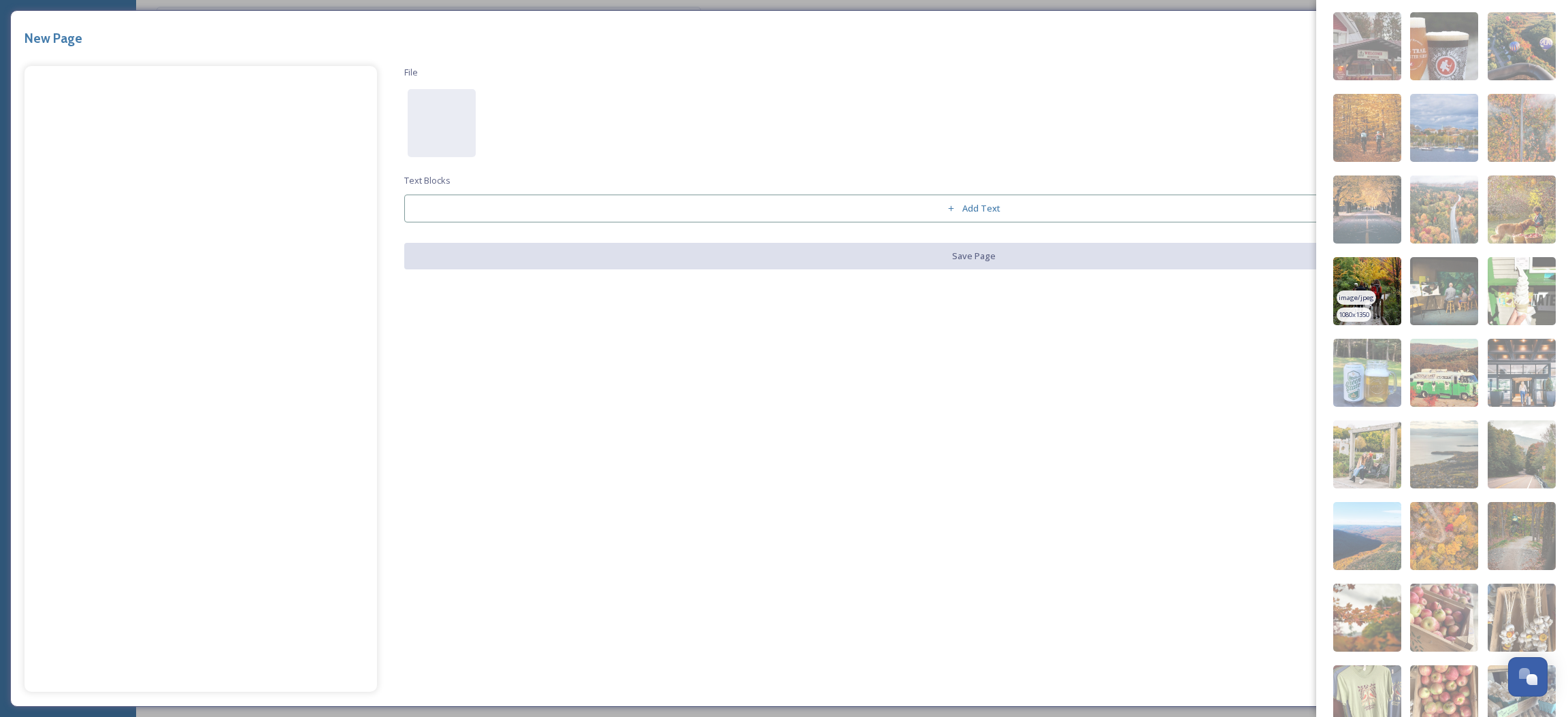
scroll to position [946, 0]
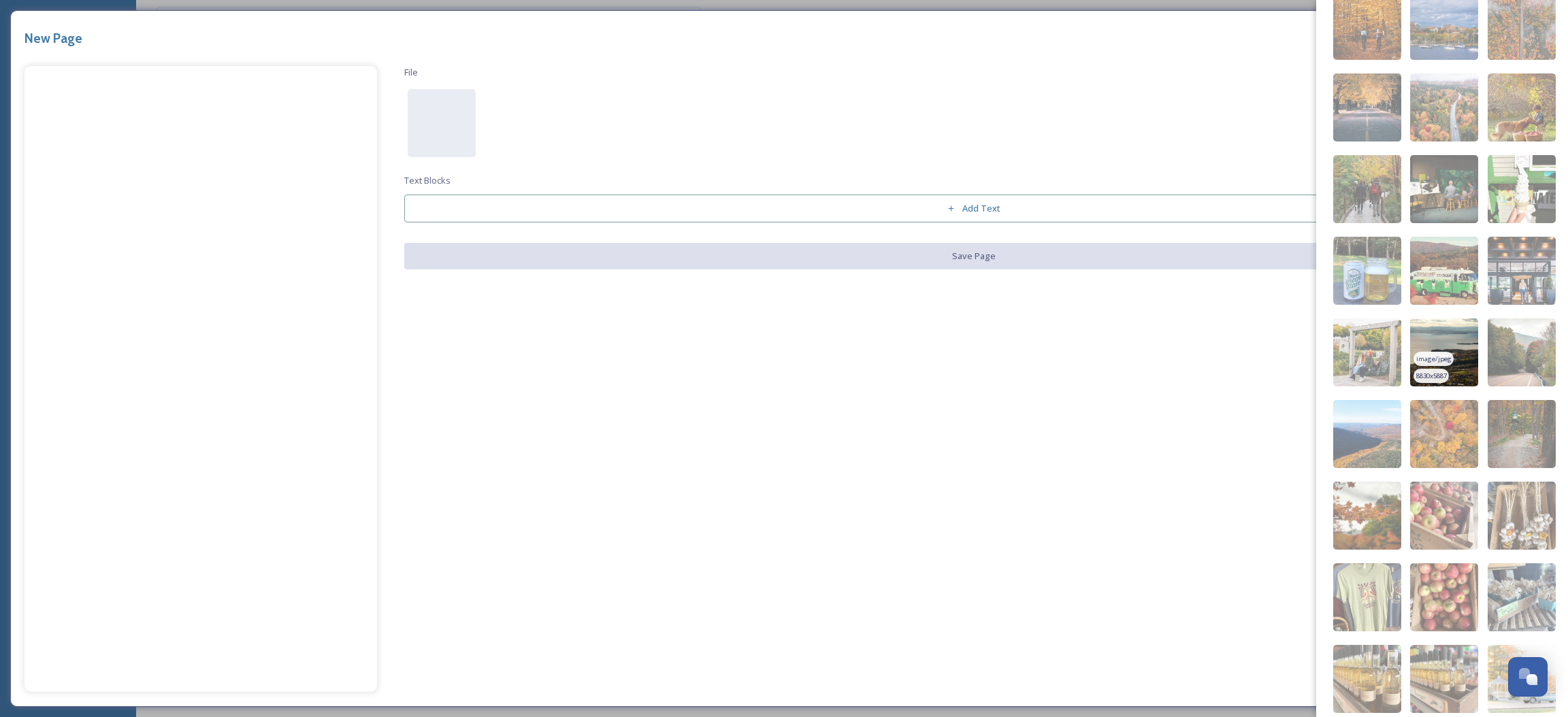
click at [1447, 344] on img at bounding box center [1444, 353] width 68 height 68
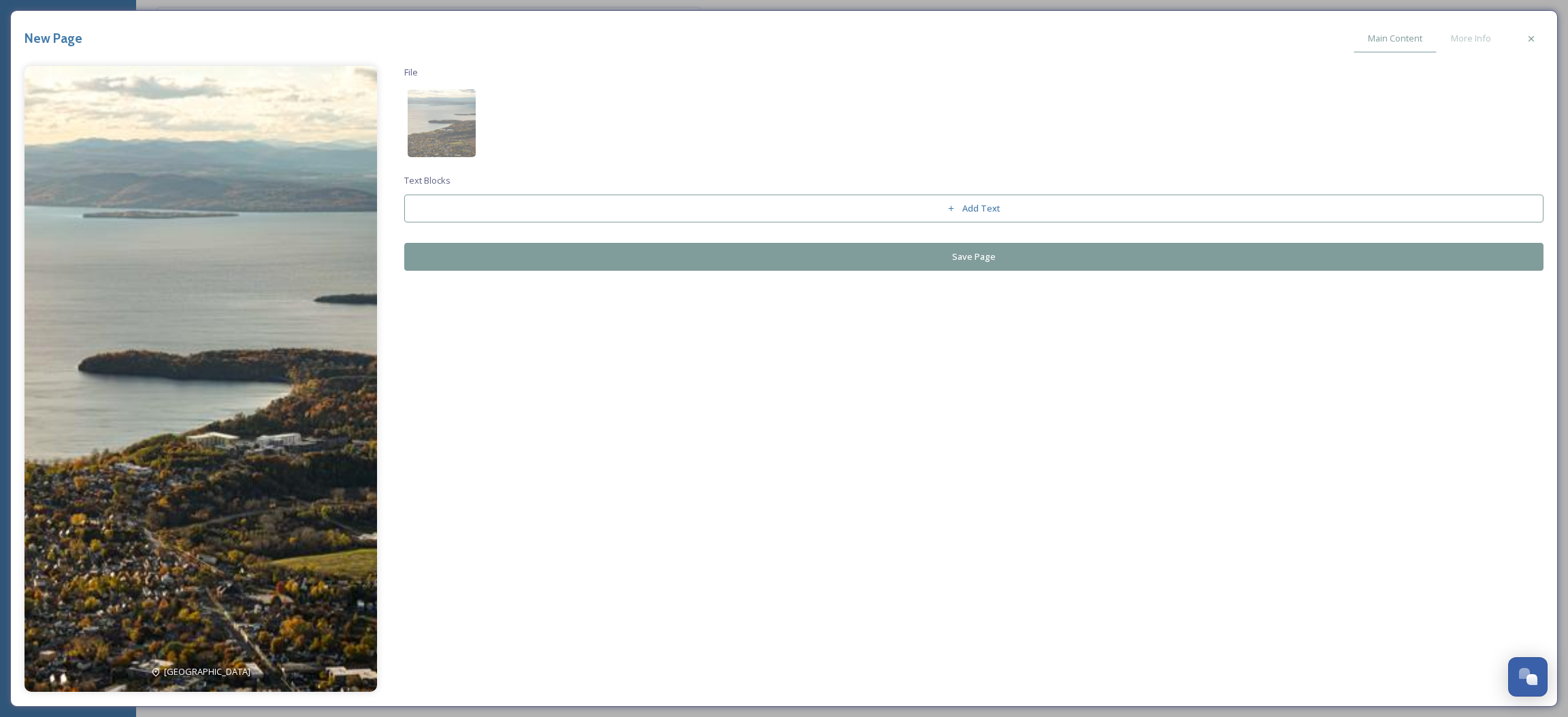
click at [304, 324] on img at bounding box center [200, 379] width 353 height 626
click at [728, 273] on div "Burlington File Text Blocks Add Text Save Page" at bounding box center [784, 379] width 1519 height 626
click at [734, 263] on button "Save Page" at bounding box center [974, 257] width 1140 height 28
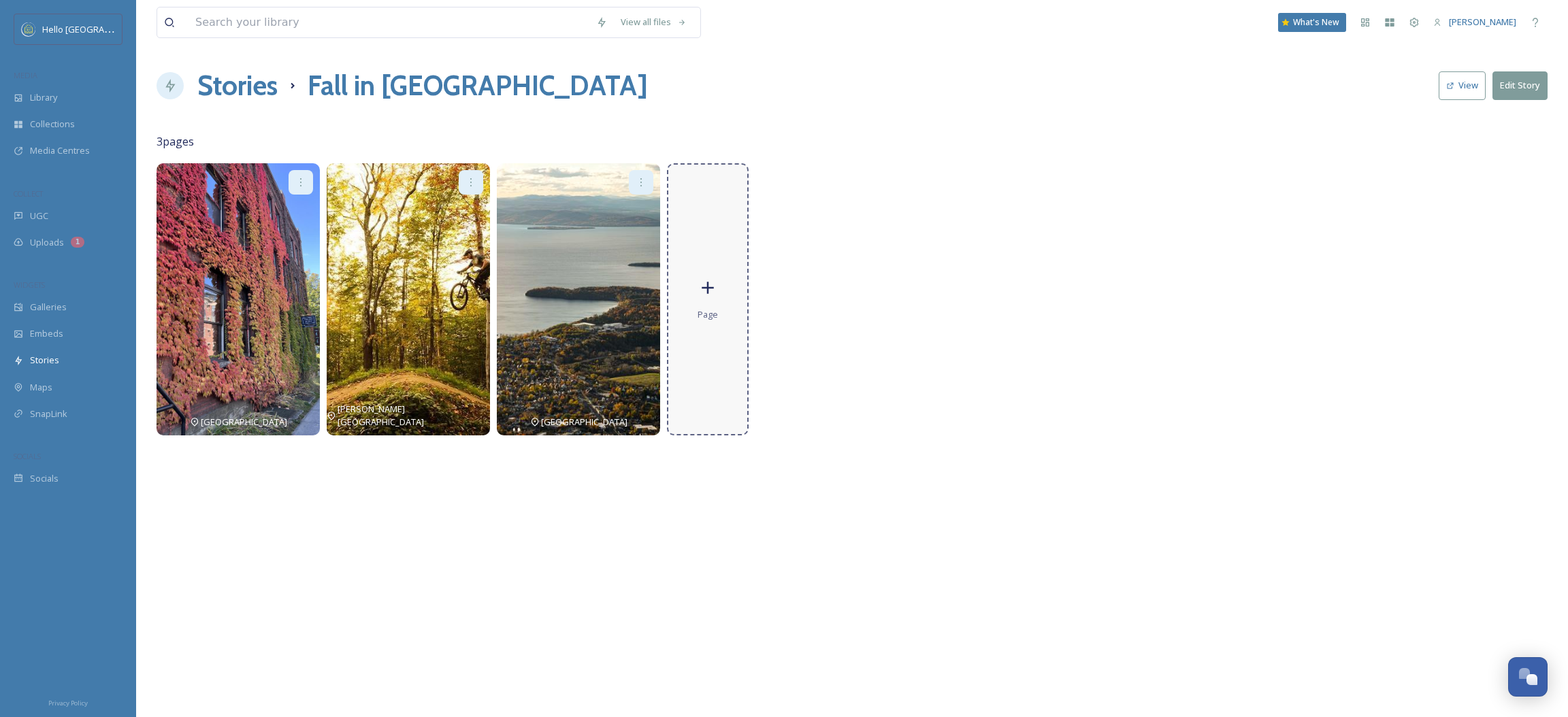
click at [723, 287] on div "Page" at bounding box center [708, 299] width 82 height 272
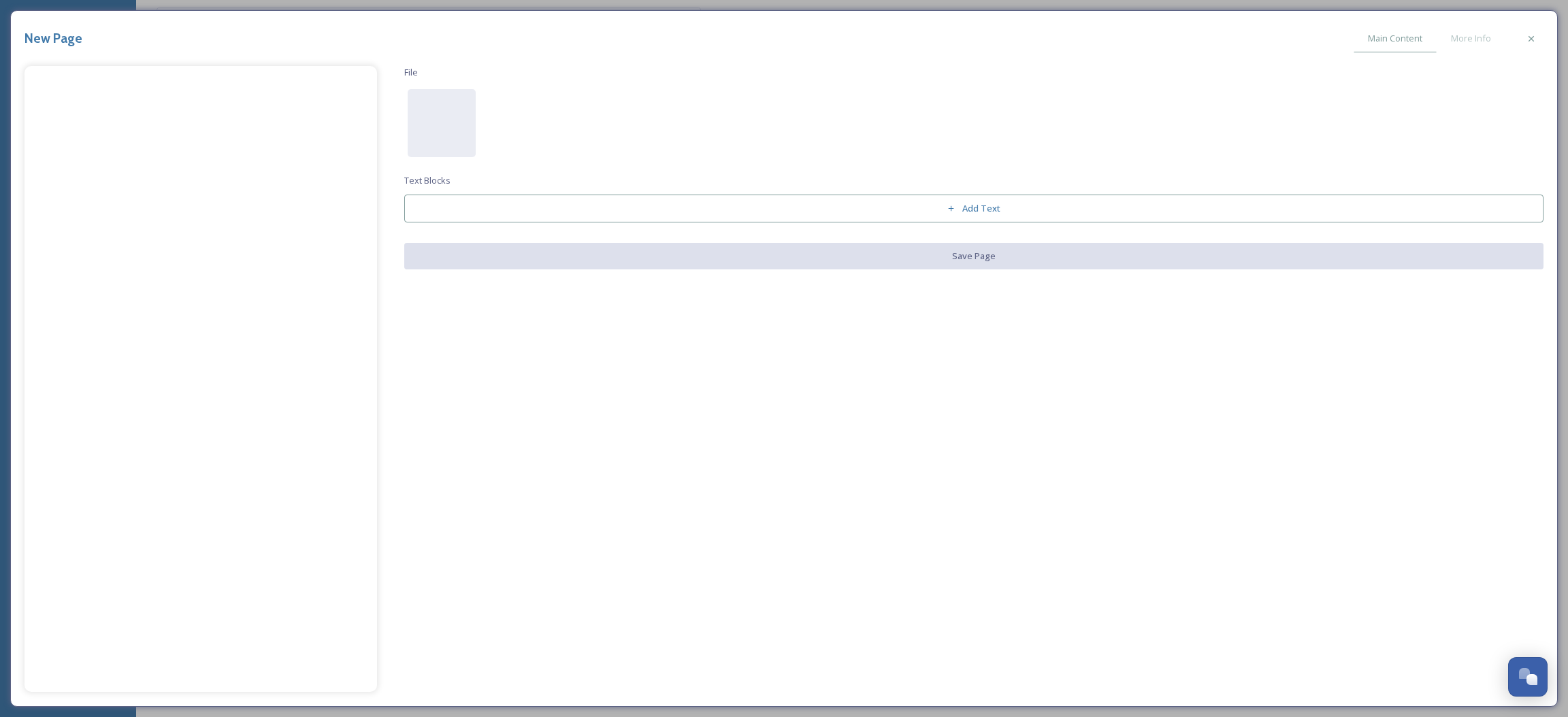
click at [405, 112] on div "File Text Blocks Add Text Save Page" at bounding box center [974, 168] width 1140 height 204
click at [439, 112] on div at bounding box center [441, 123] width 68 height 68
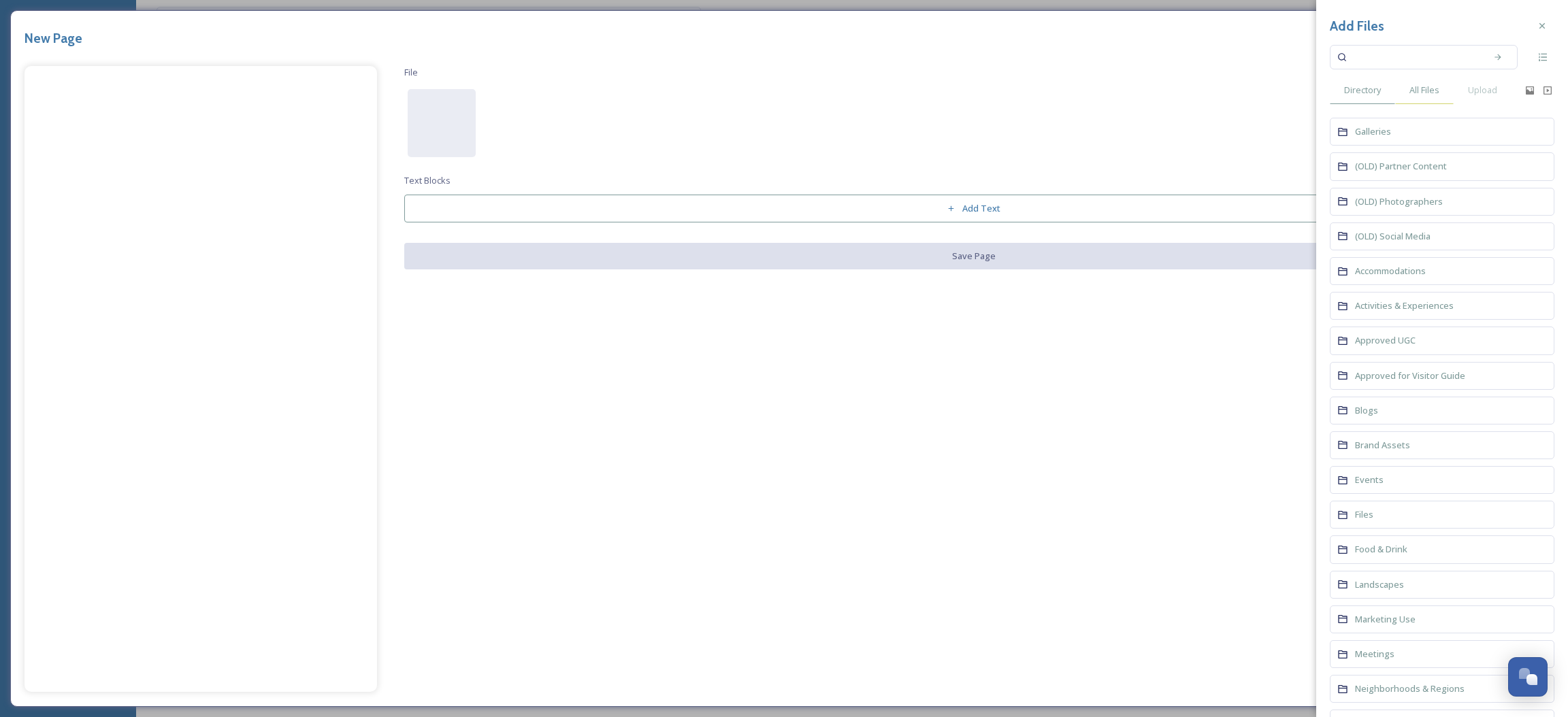
click at [1448, 93] on div "All Files" at bounding box center [1425, 90] width 58 height 28
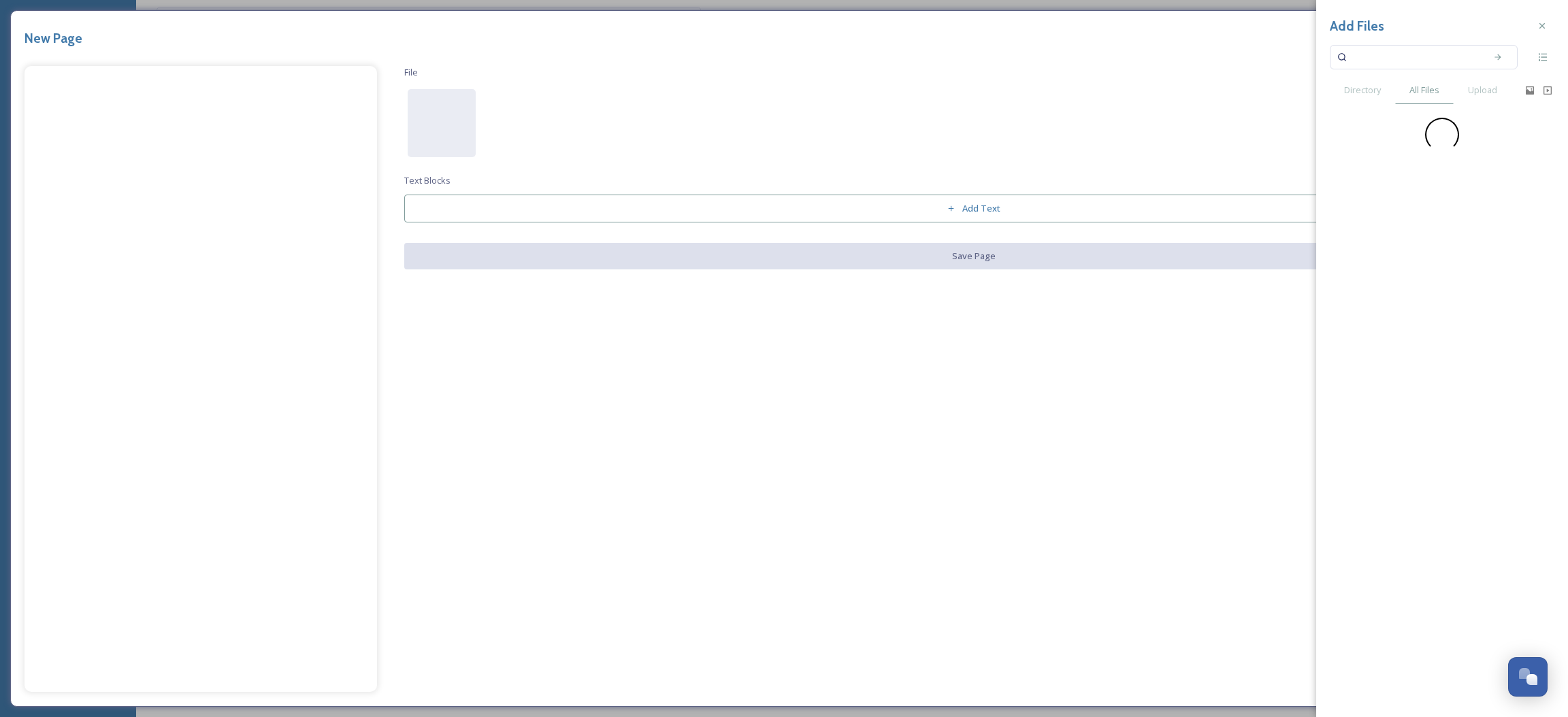
click at [1374, 58] on input at bounding box center [1415, 57] width 129 height 30
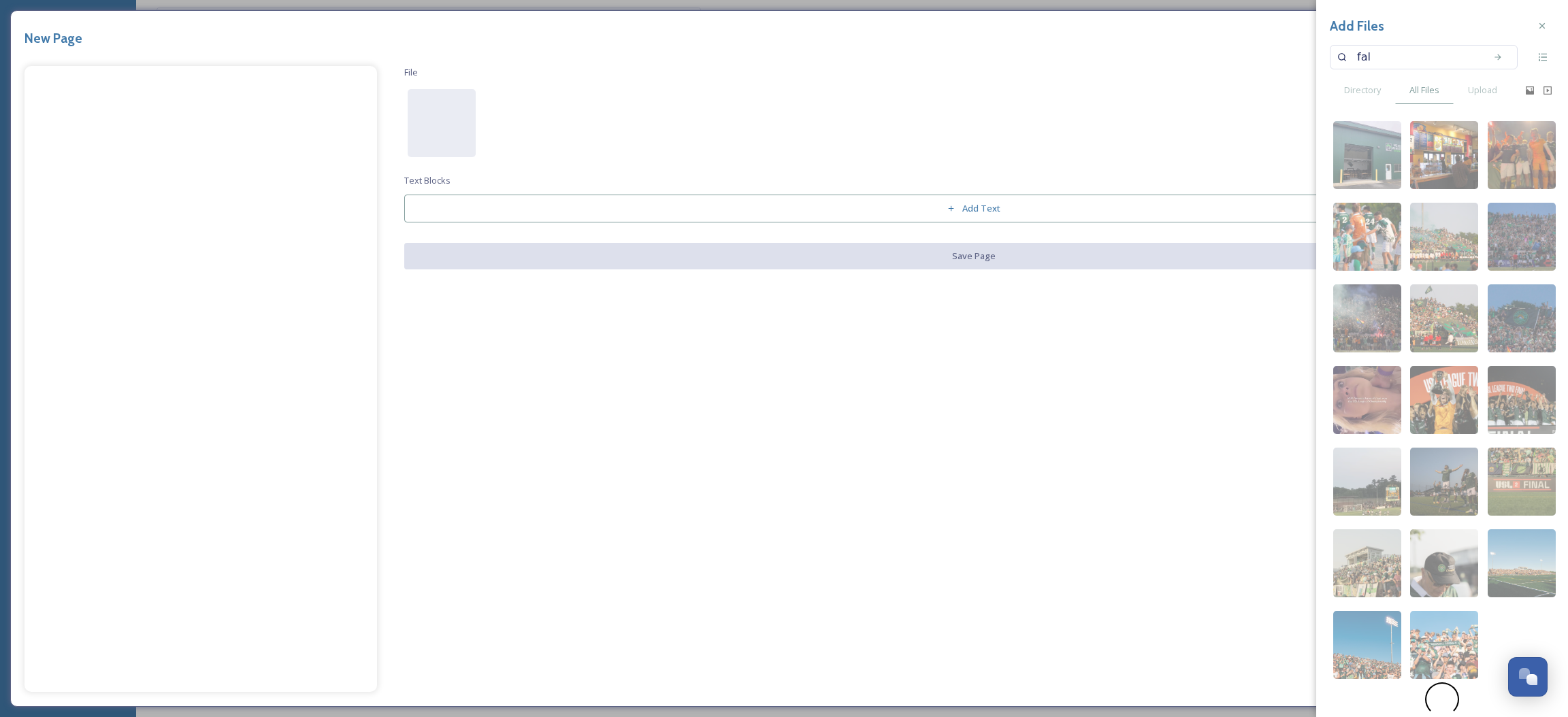
type input "fall"
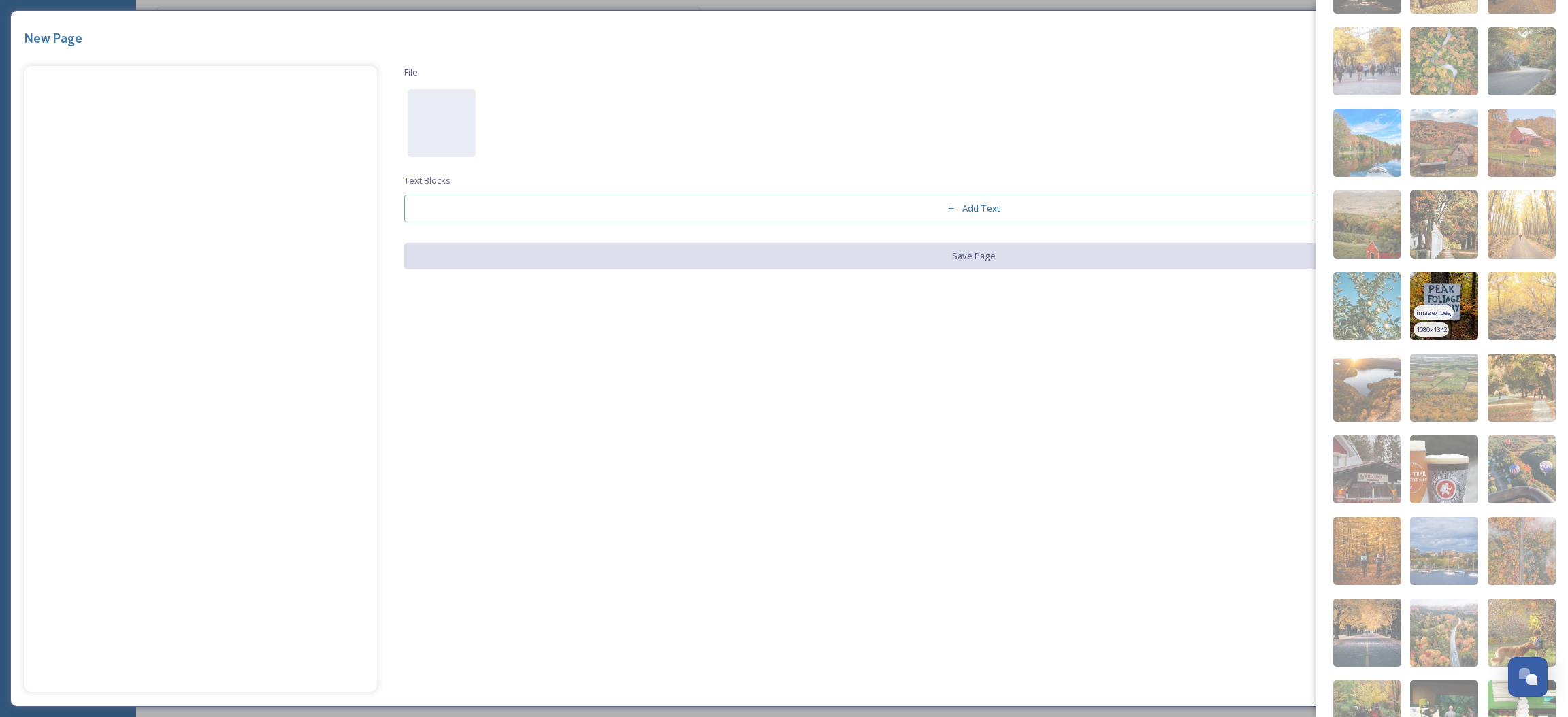
scroll to position [624, 0]
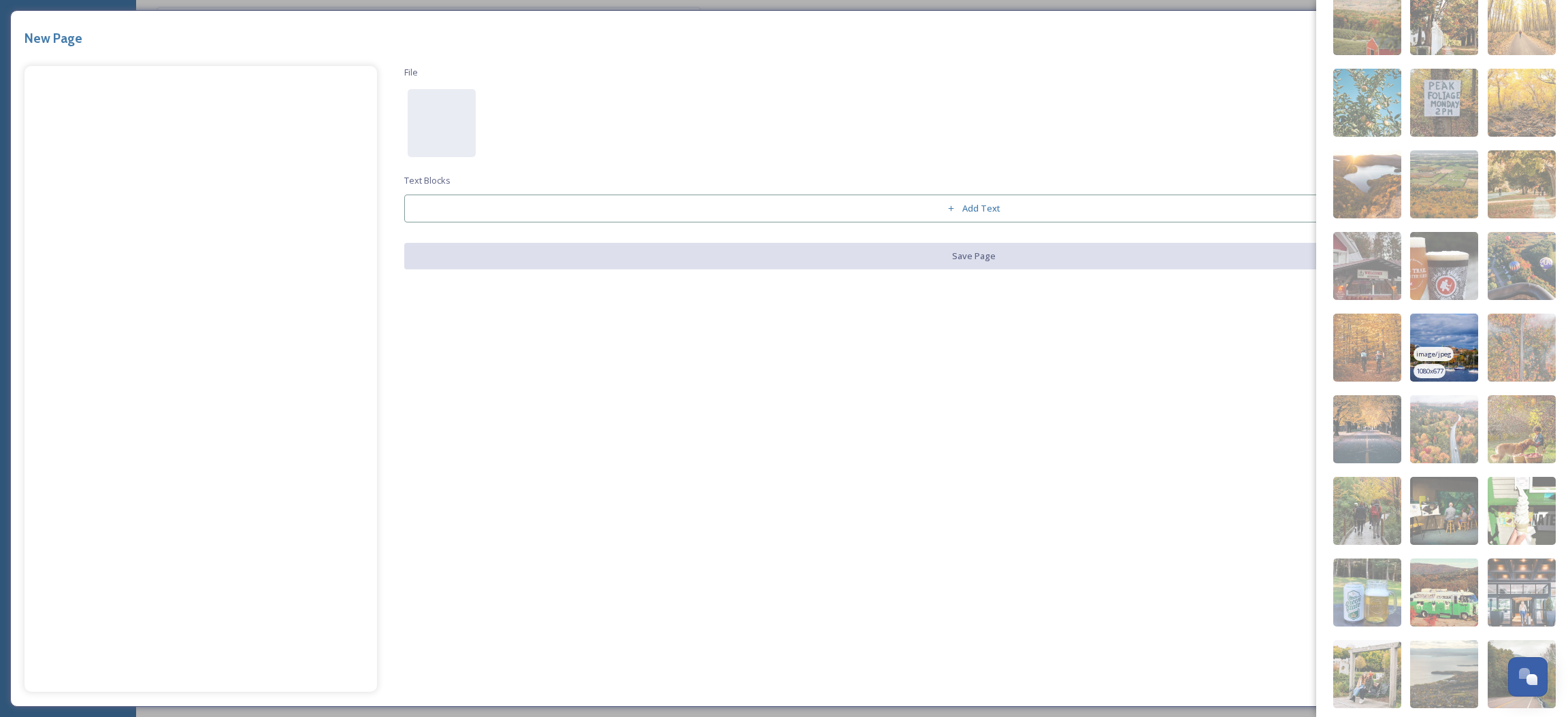
click at [1460, 324] on img at bounding box center [1444, 348] width 68 height 68
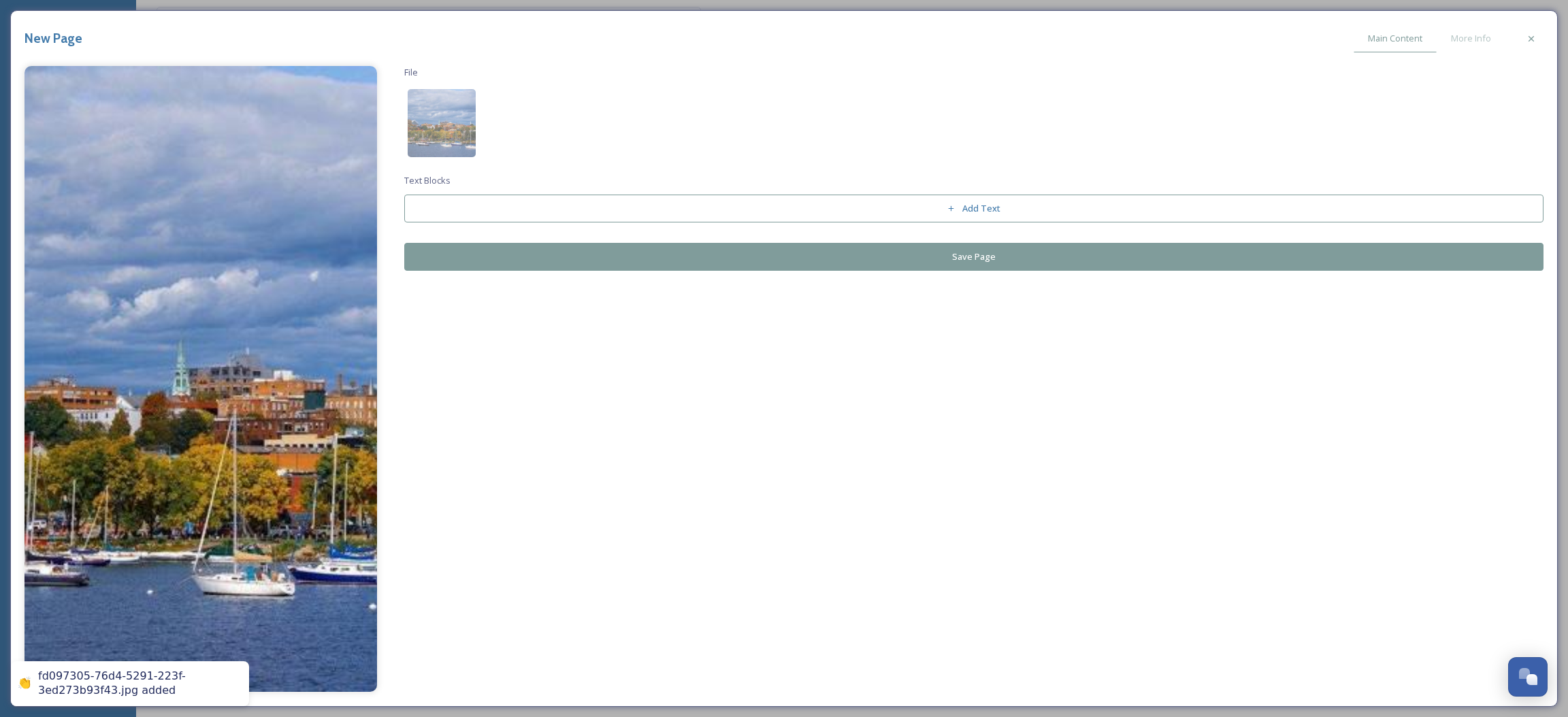
click at [547, 265] on button "Save Page" at bounding box center [974, 257] width 1140 height 28
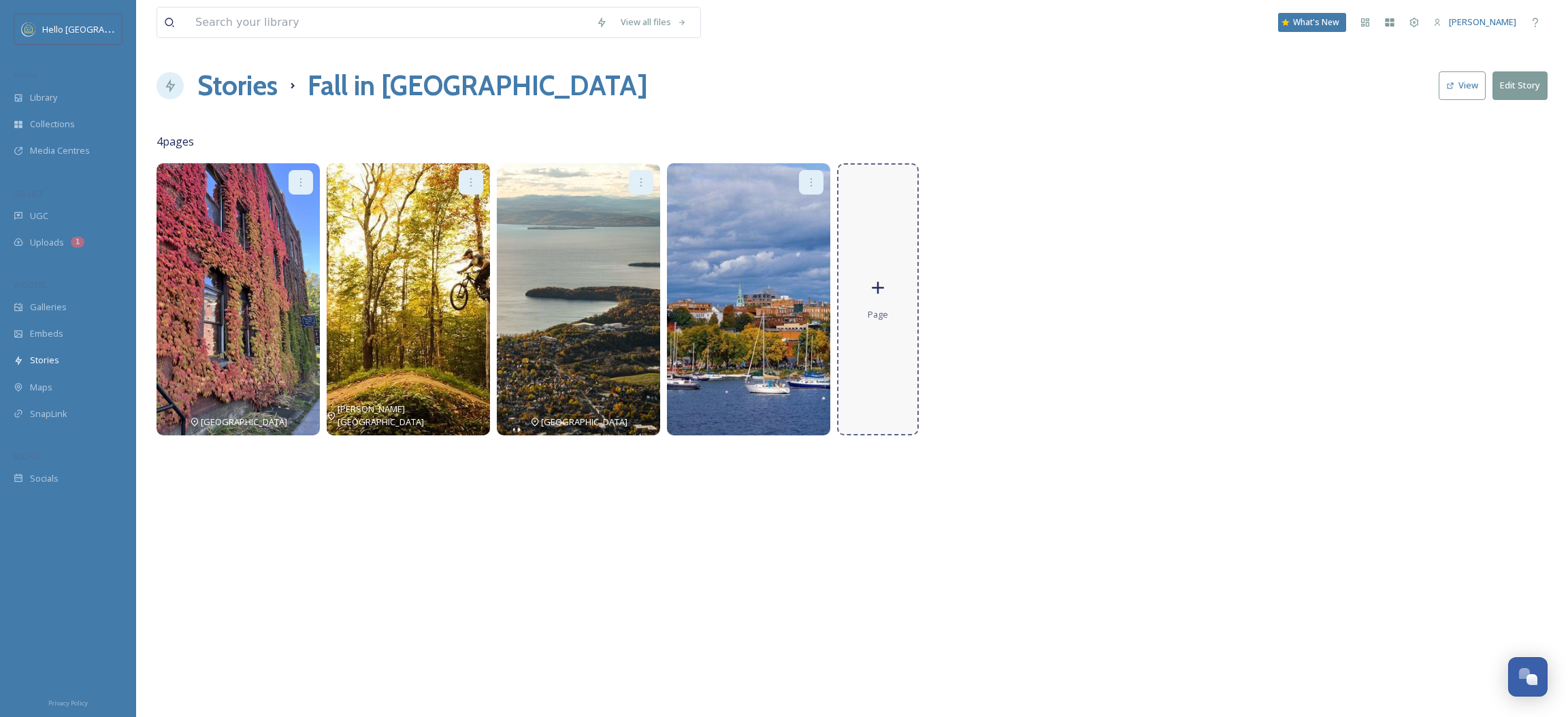
click at [908, 310] on div "Page" at bounding box center [878, 299] width 82 height 272
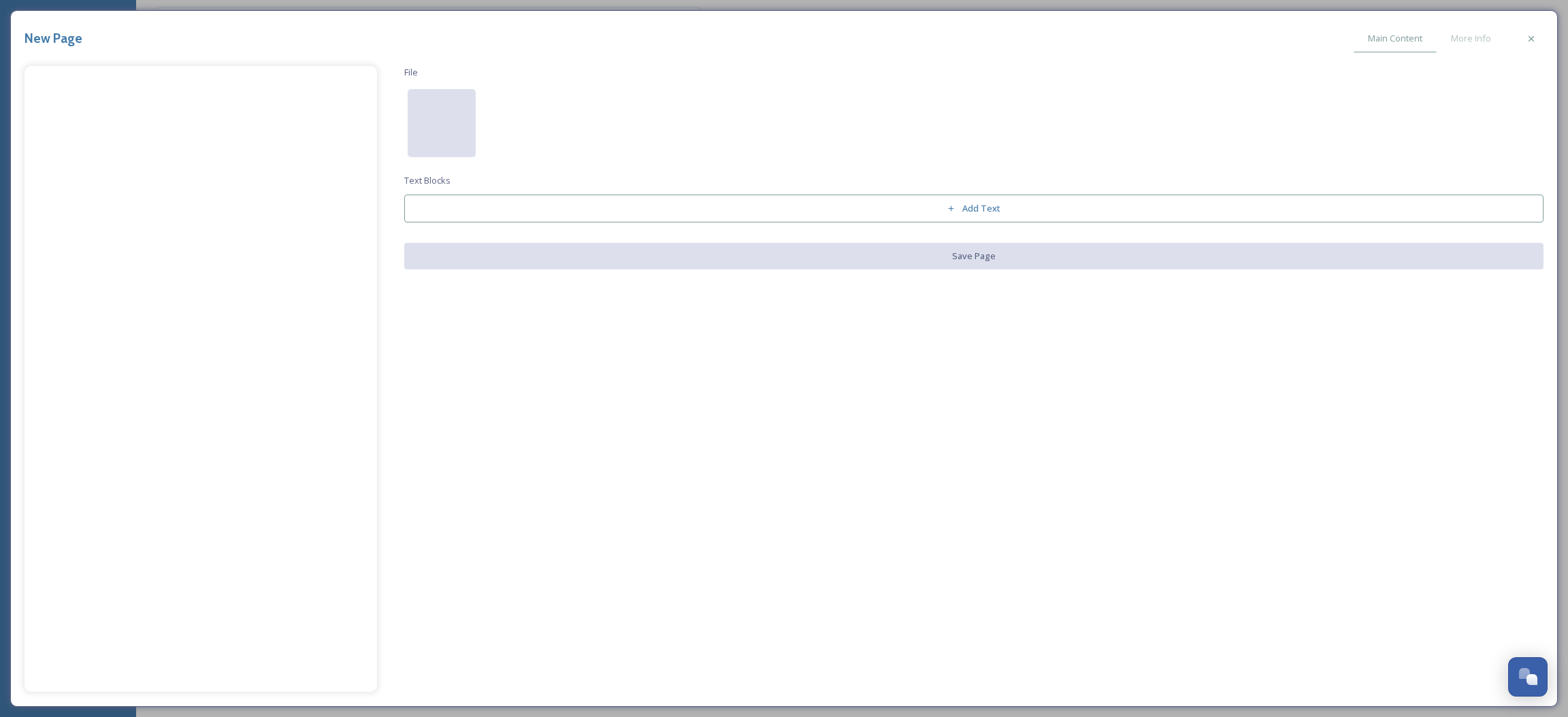
click at [465, 133] on div at bounding box center [441, 123] width 68 height 68
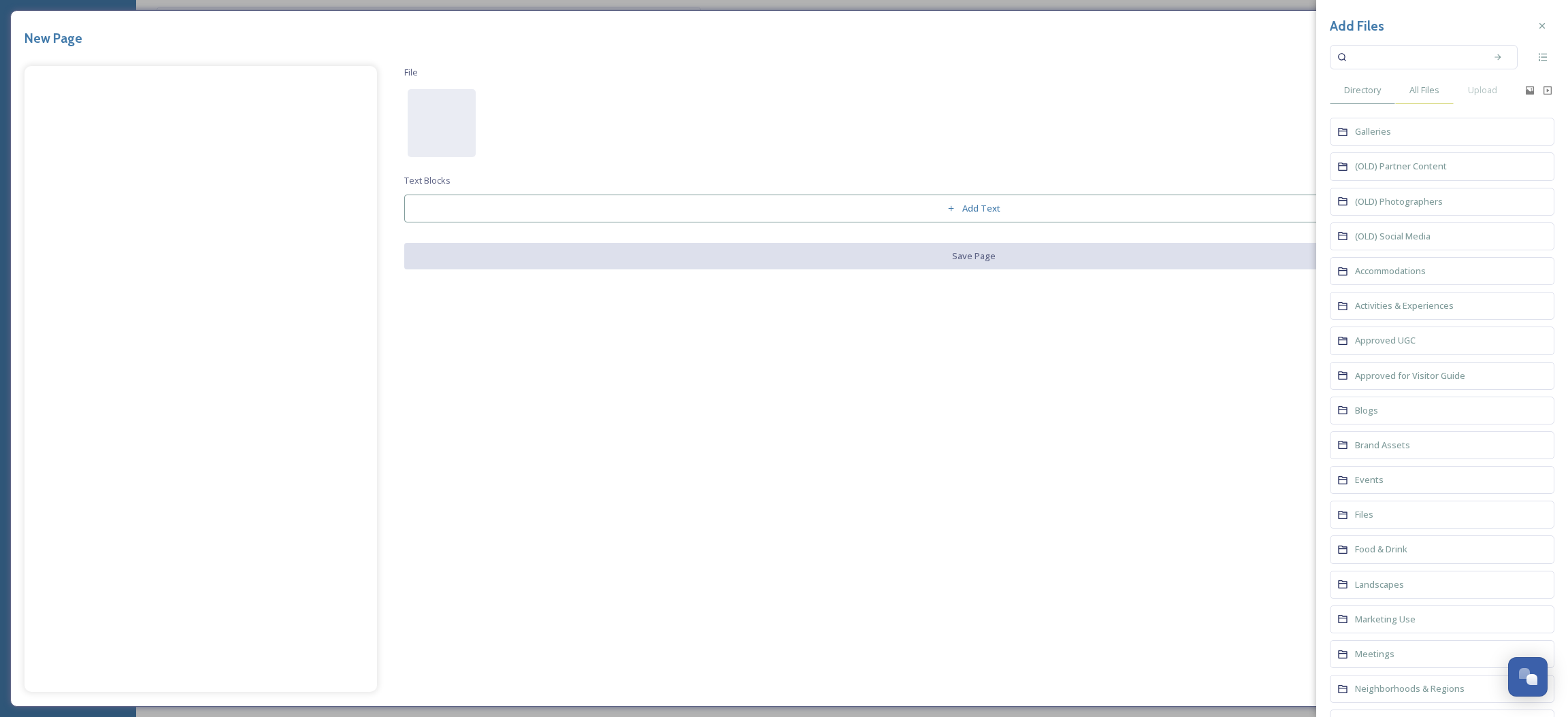
click at [1428, 96] on div "All Files" at bounding box center [1425, 90] width 58 height 28
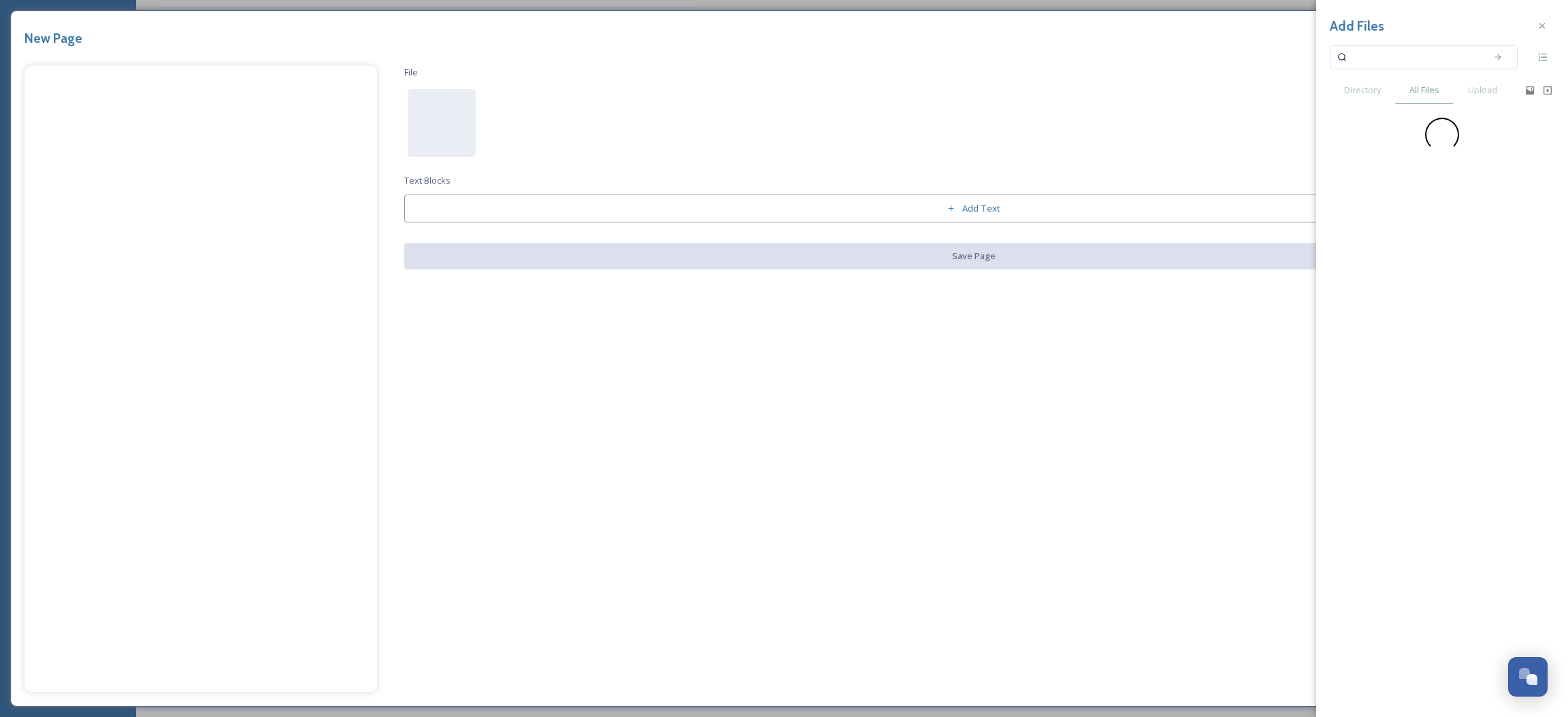
click at [1422, 62] on input at bounding box center [1415, 57] width 129 height 30
type input "fall"
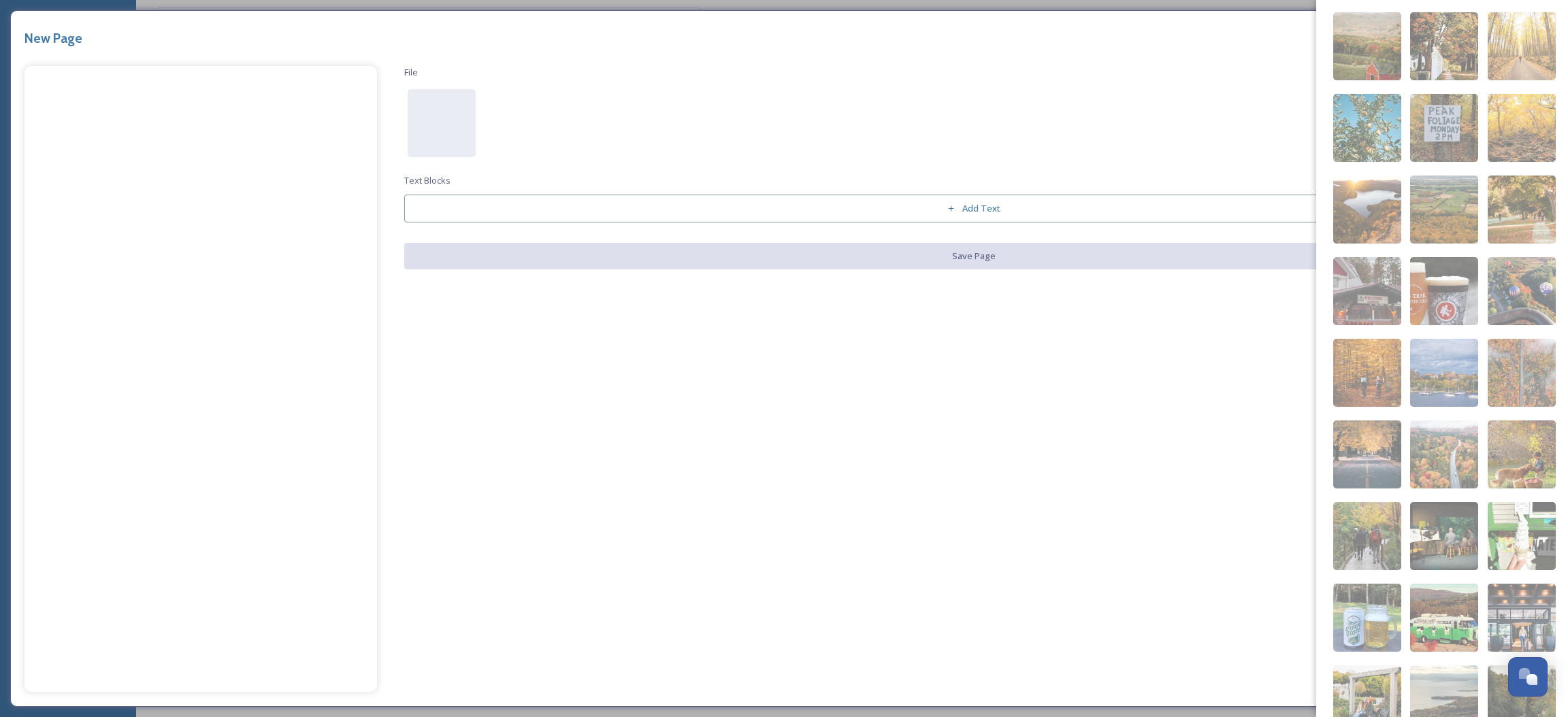
scroll to position [701, 0]
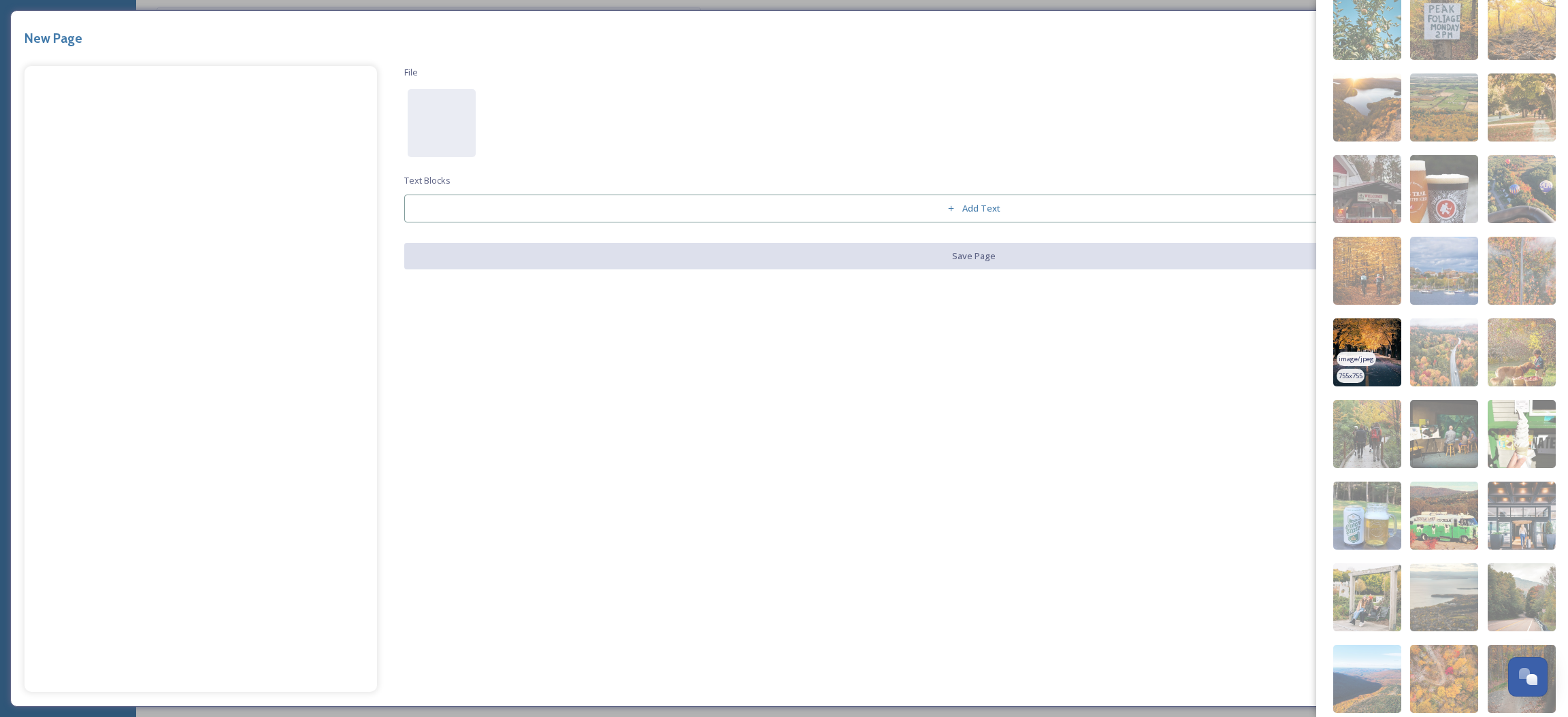
click at [1370, 333] on img at bounding box center [1367, 353] width 68 height 68
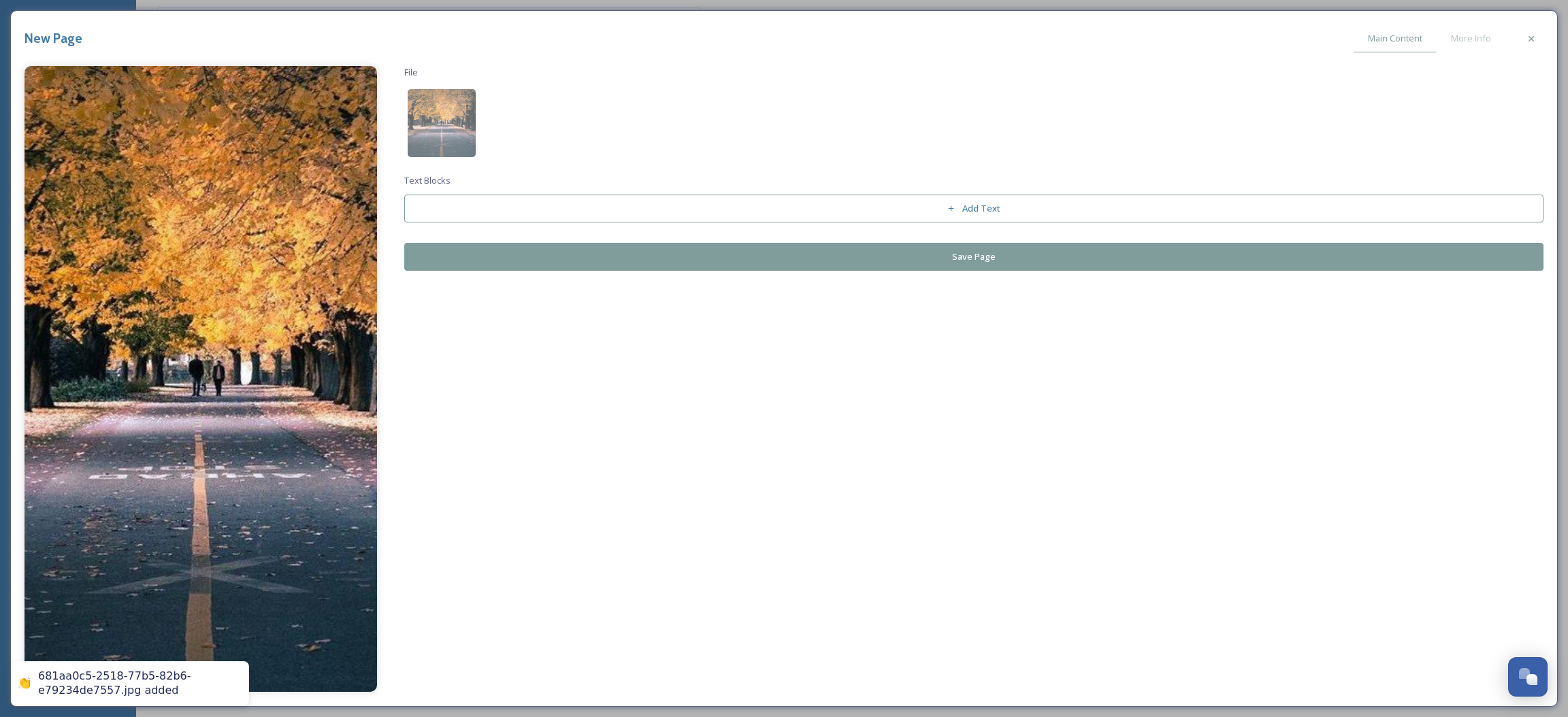
click at [770, 254] on button "Save Page" at bounding box center [974, 257] width 1140 height 28
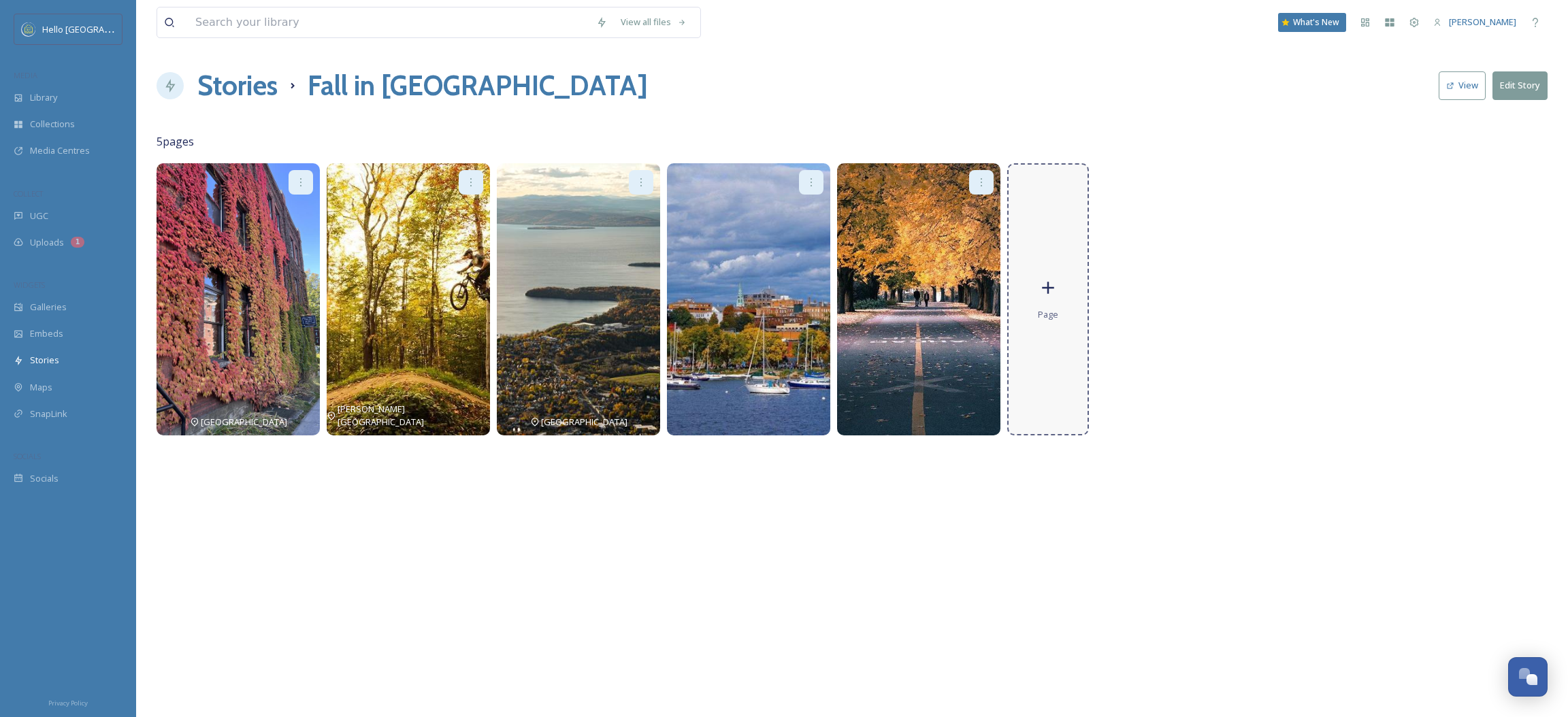
click at [1023, 294] on div "Page" at bounding box center [1048, 299] width 82 height 272
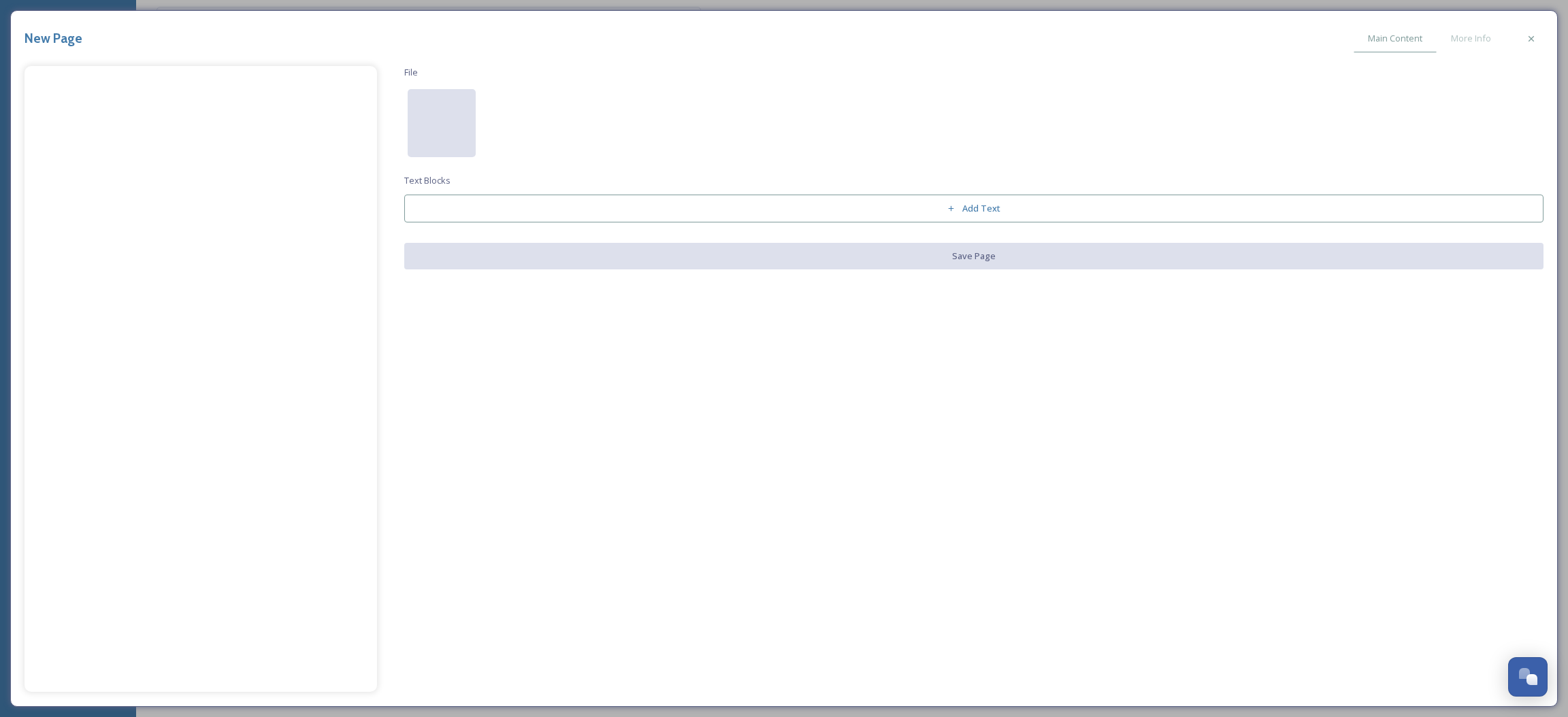
click at [461, 136] on div at bounding box center [441, 123] width 68 height 68
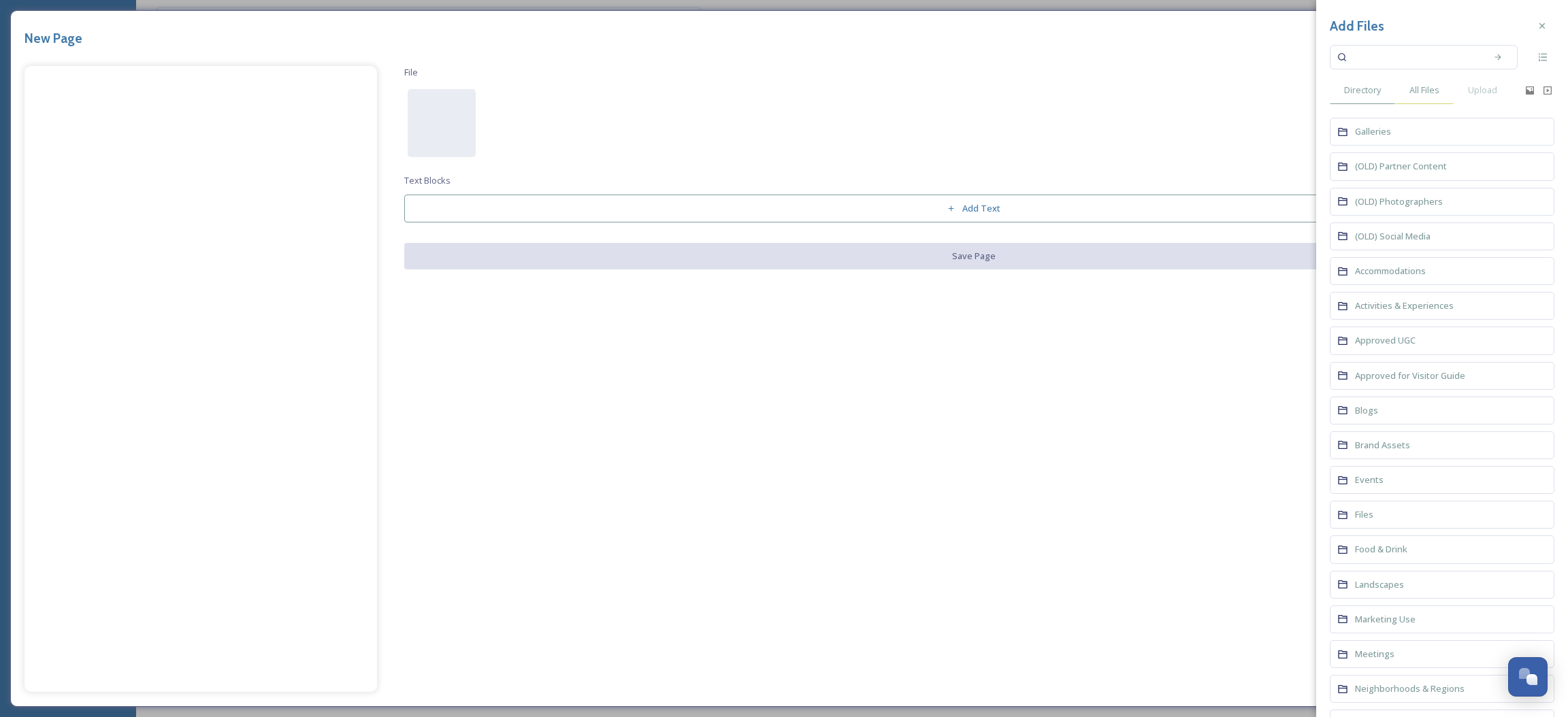
click at [1419, 86] on span "All Files" at bounding box center [1424, 90] width 30 height 13
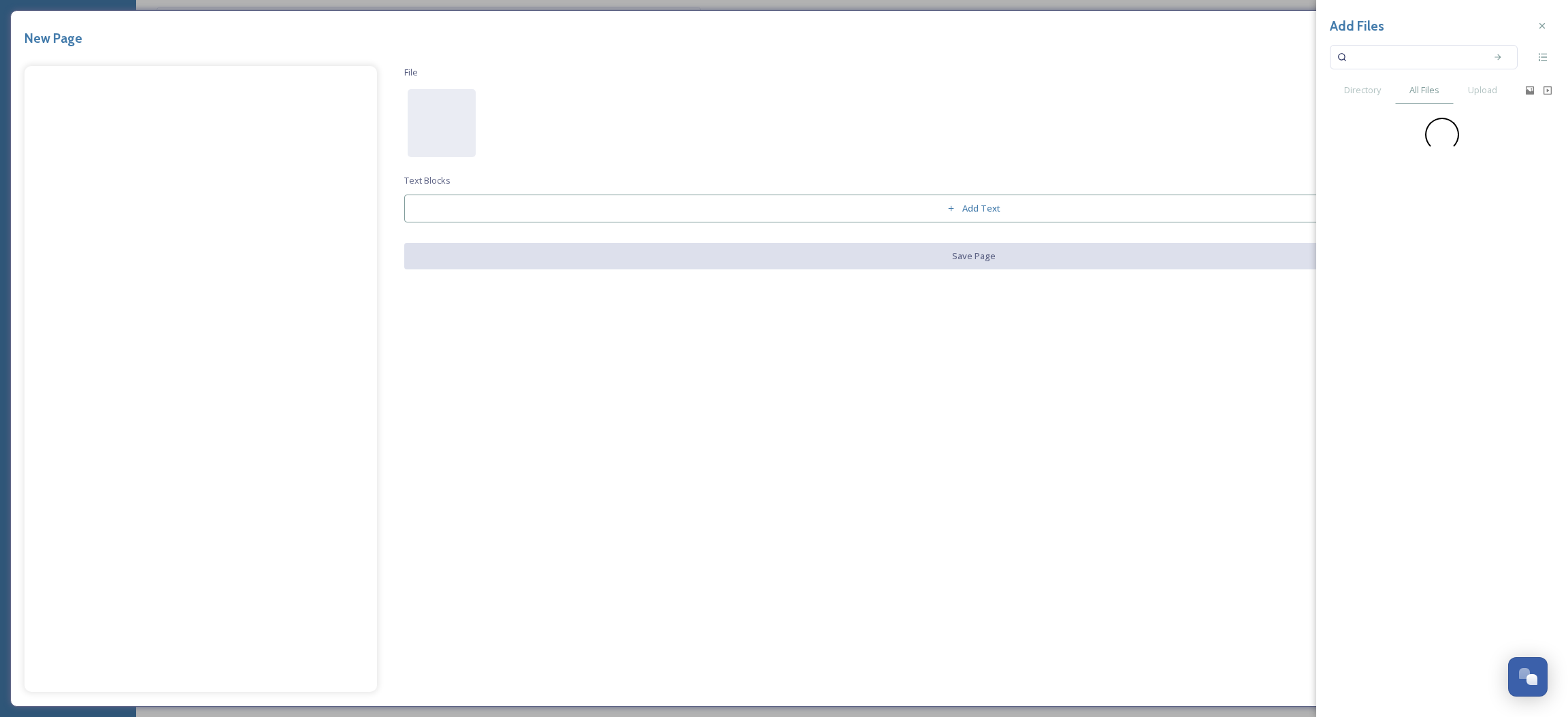
click at [1415, 57] on input at bounding box center [1415, 57] width 129 height 30
type input "fall"
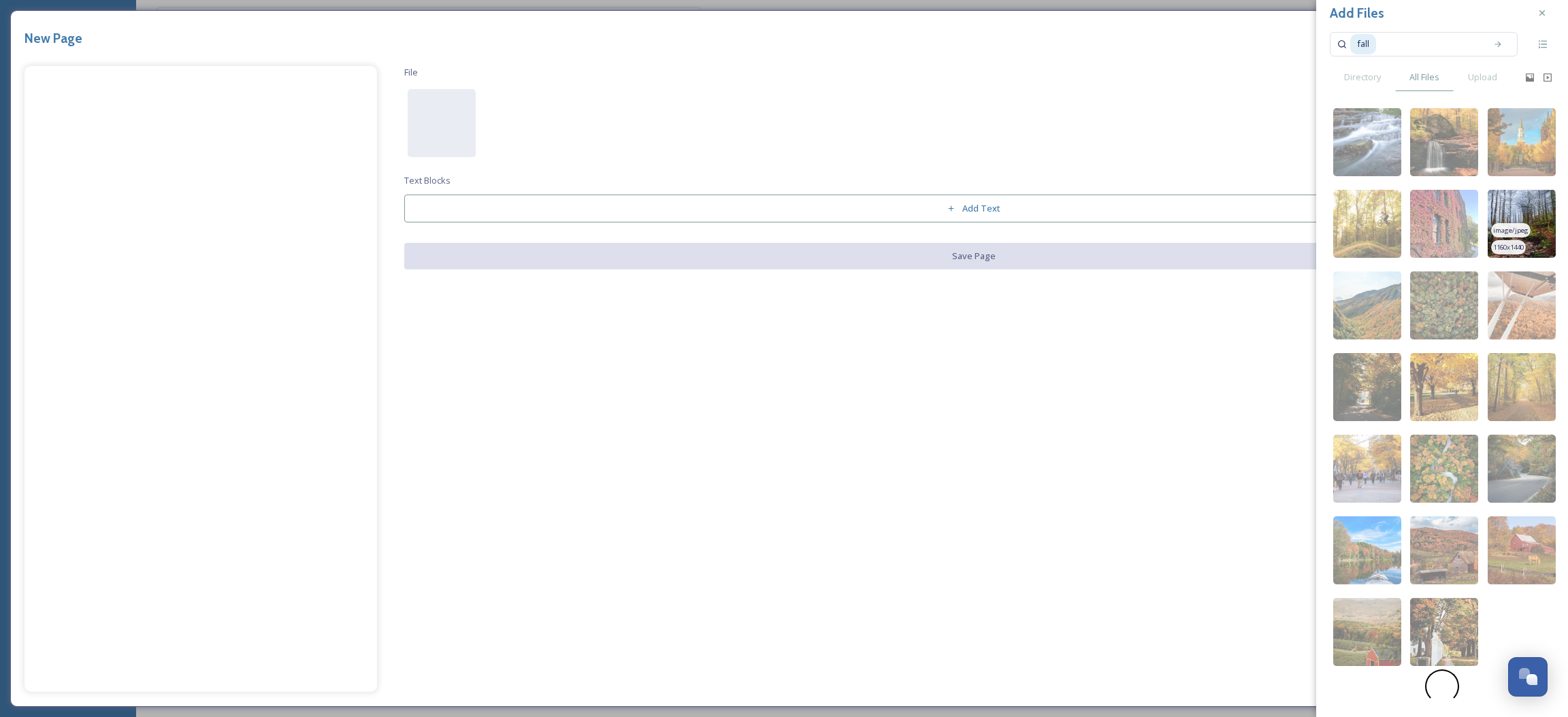
scroll to position [27, 0]
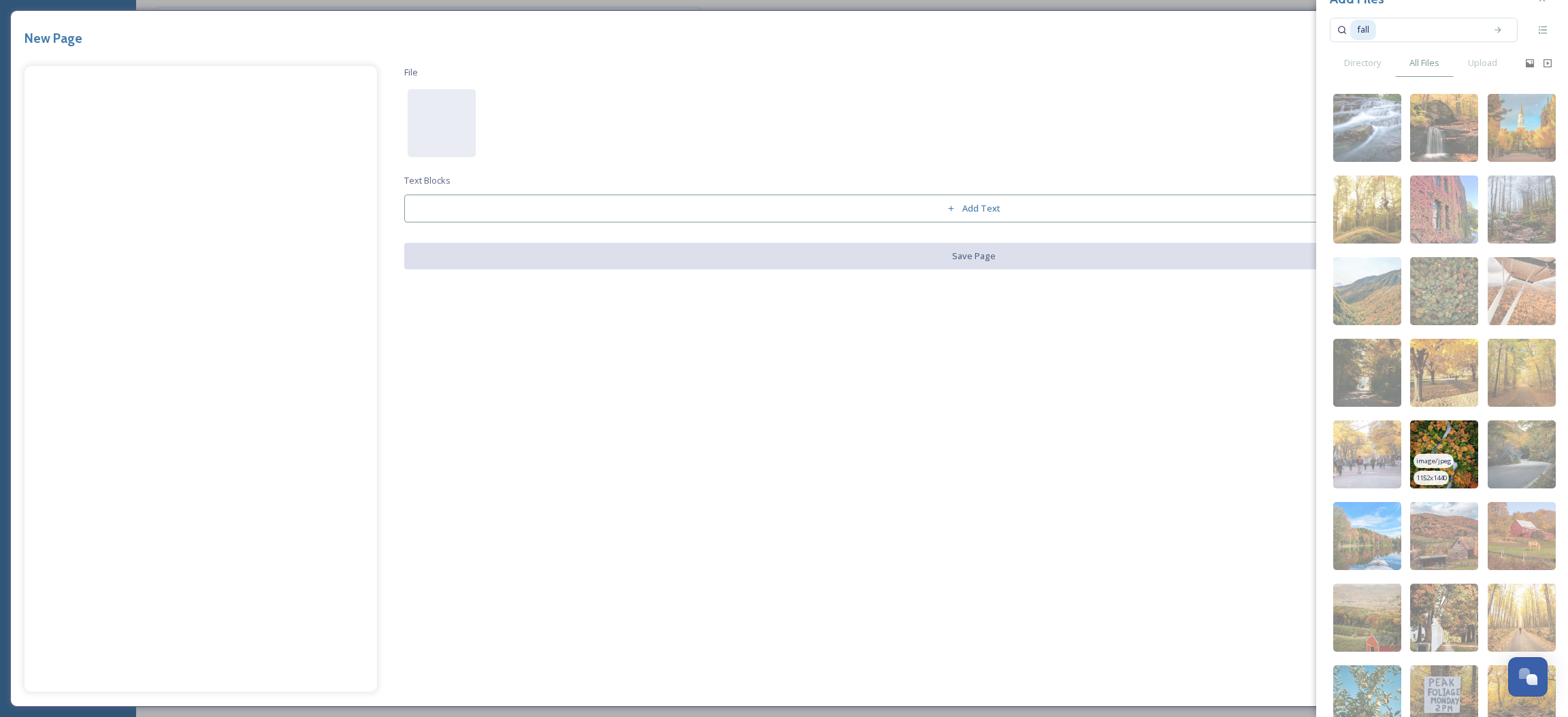
click at [1447, 456] on img at bounding box center [1444, 454] width 68 height 68
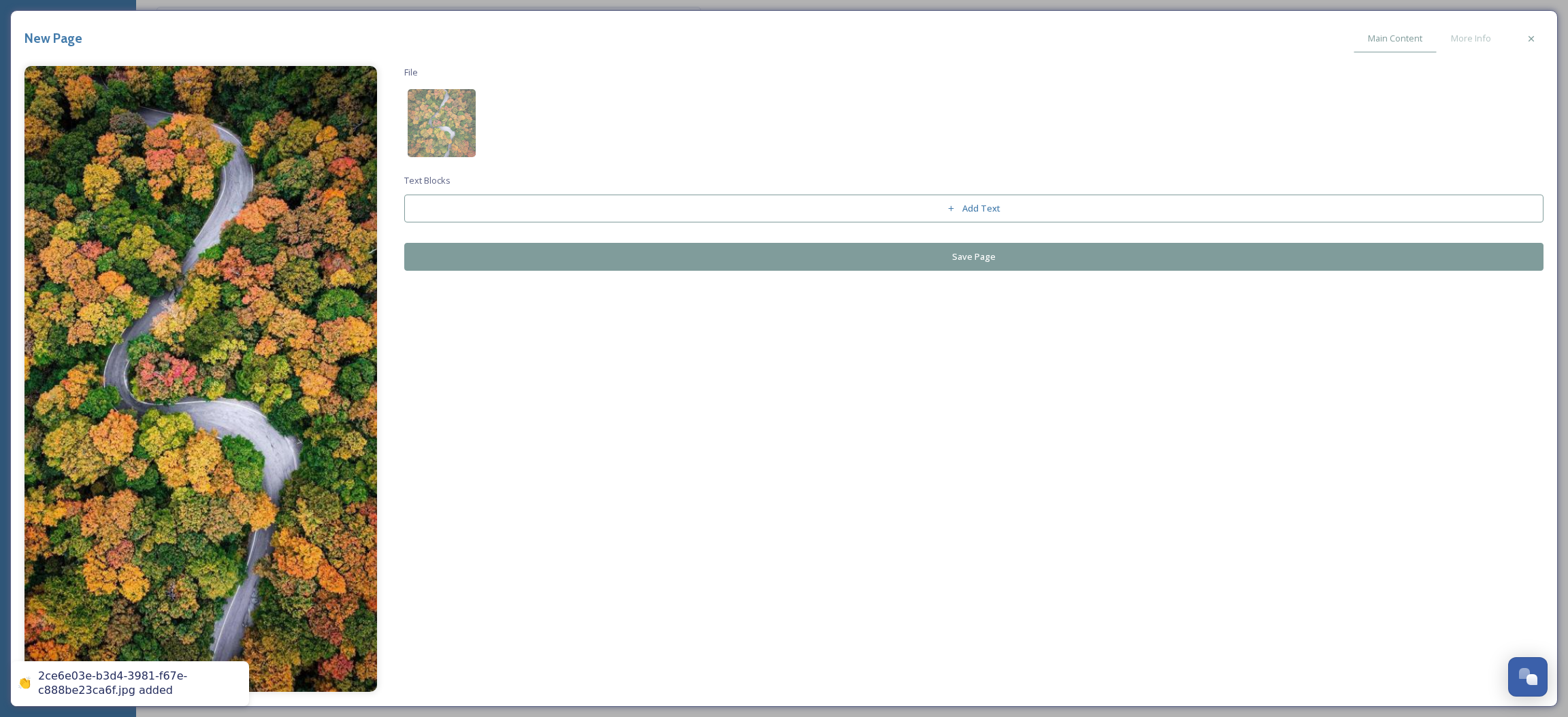
click at [714, 253] on button "Save Page" at bounding box center [974, 257] width 1140 height 28
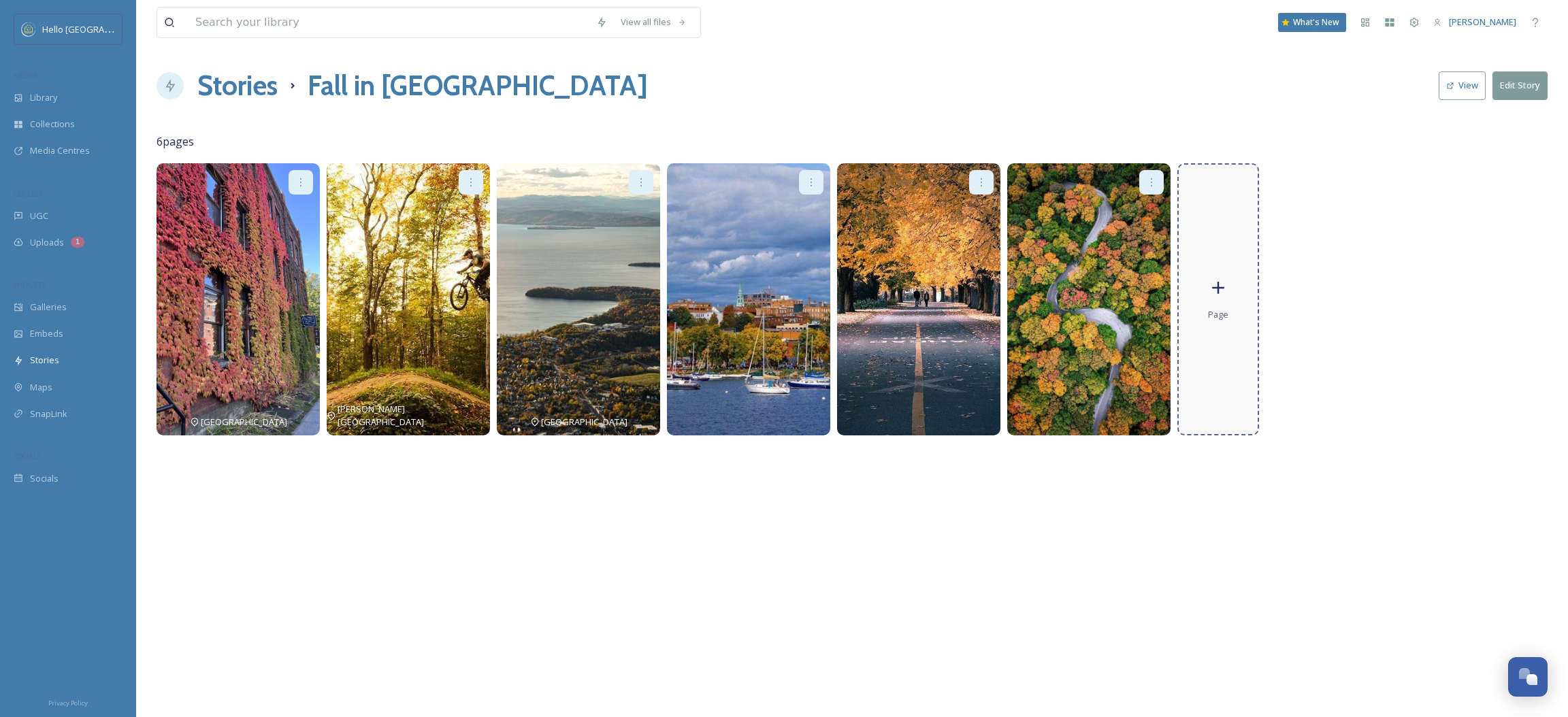
click at [1238, 293] on div "Page" at bounding box center [1219, 299] width 82 height 272
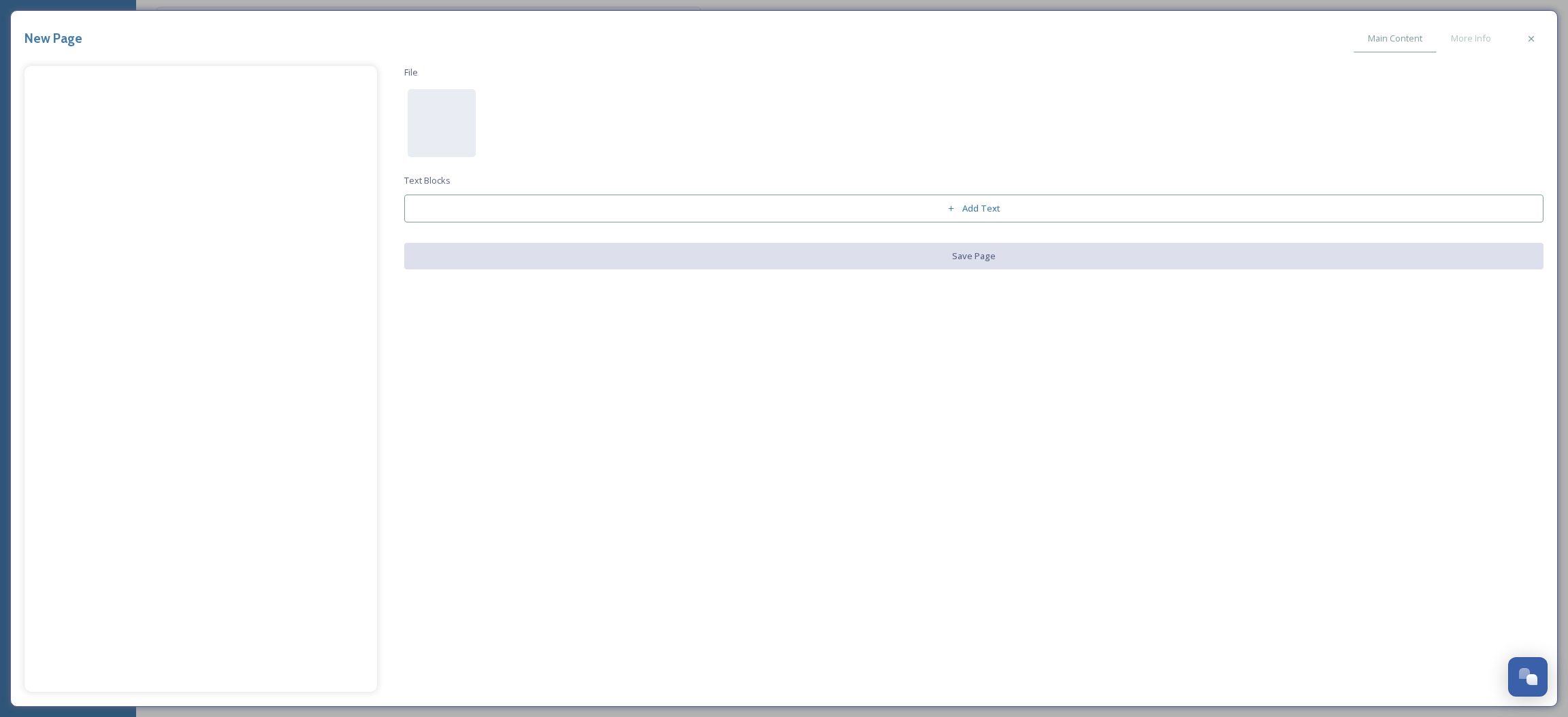
click at [394, 105] on div "File Text Blocks Add Text Save Page" at bounding box center [784, 379] width 1519 height 626
click at [425, 108] on div at bounding box center [441, 123] width 68 height 68
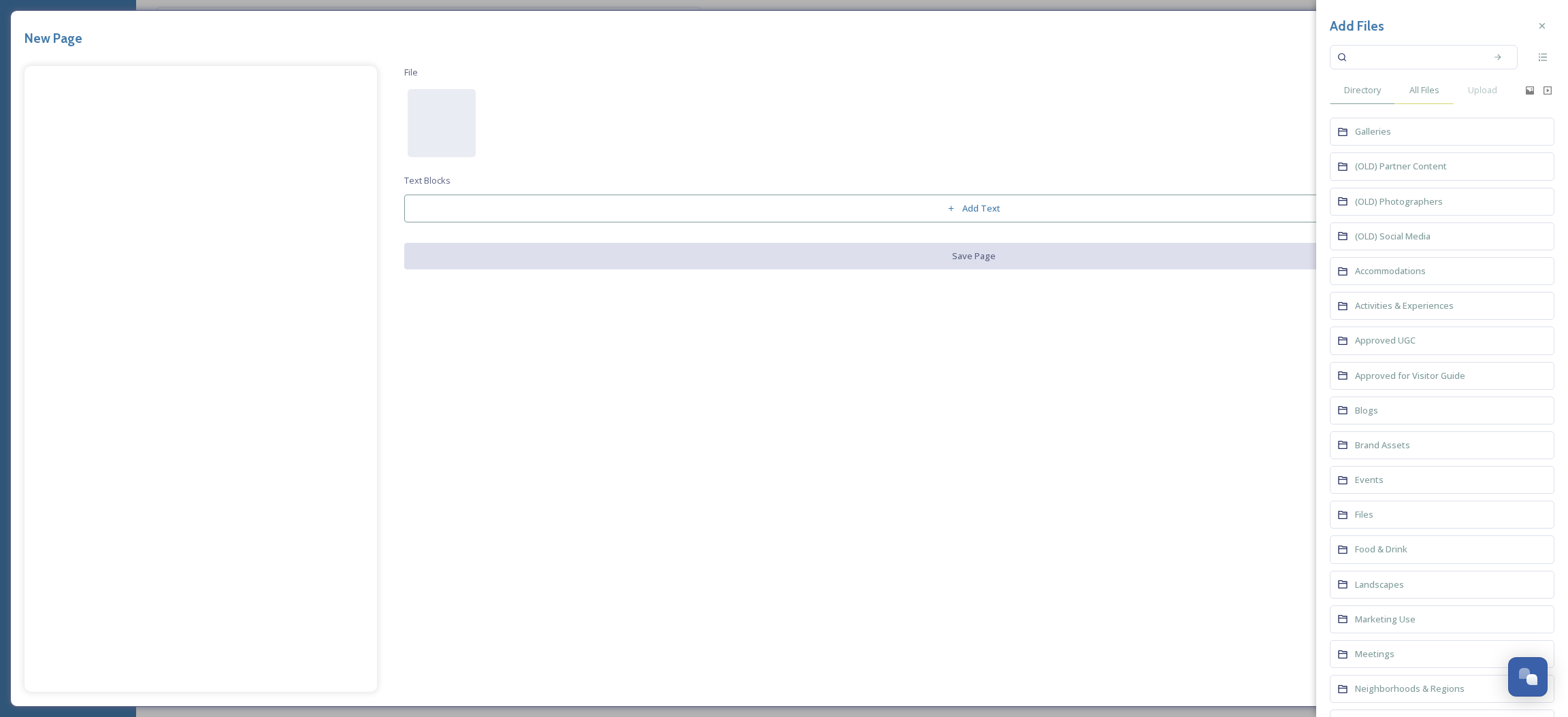
click at [1437, 86] on span "All Files" at bounding box center [1424, 90] width 30 height 13
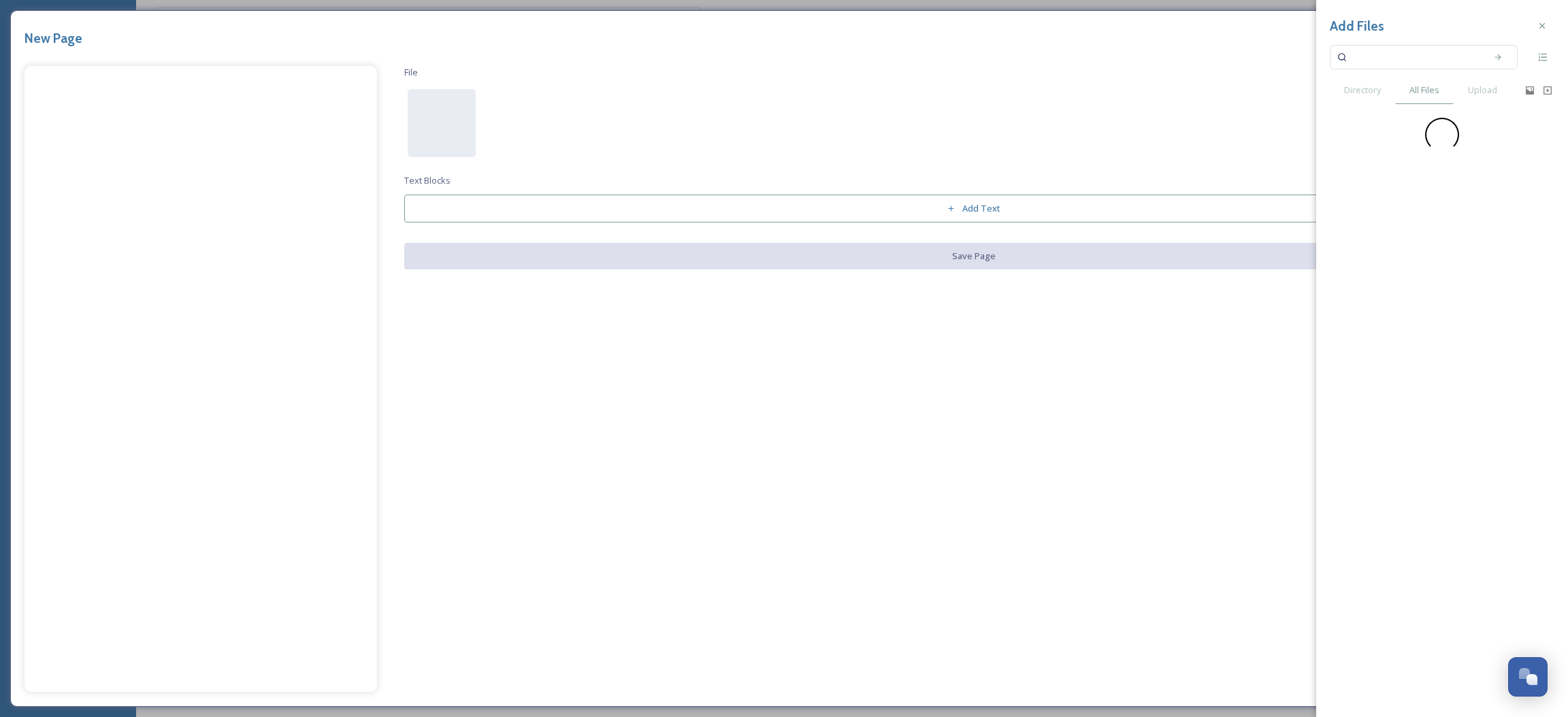
click at [1408, 60] on input at bounding box center [1415, 57] width 129 height 30
type input "fall"
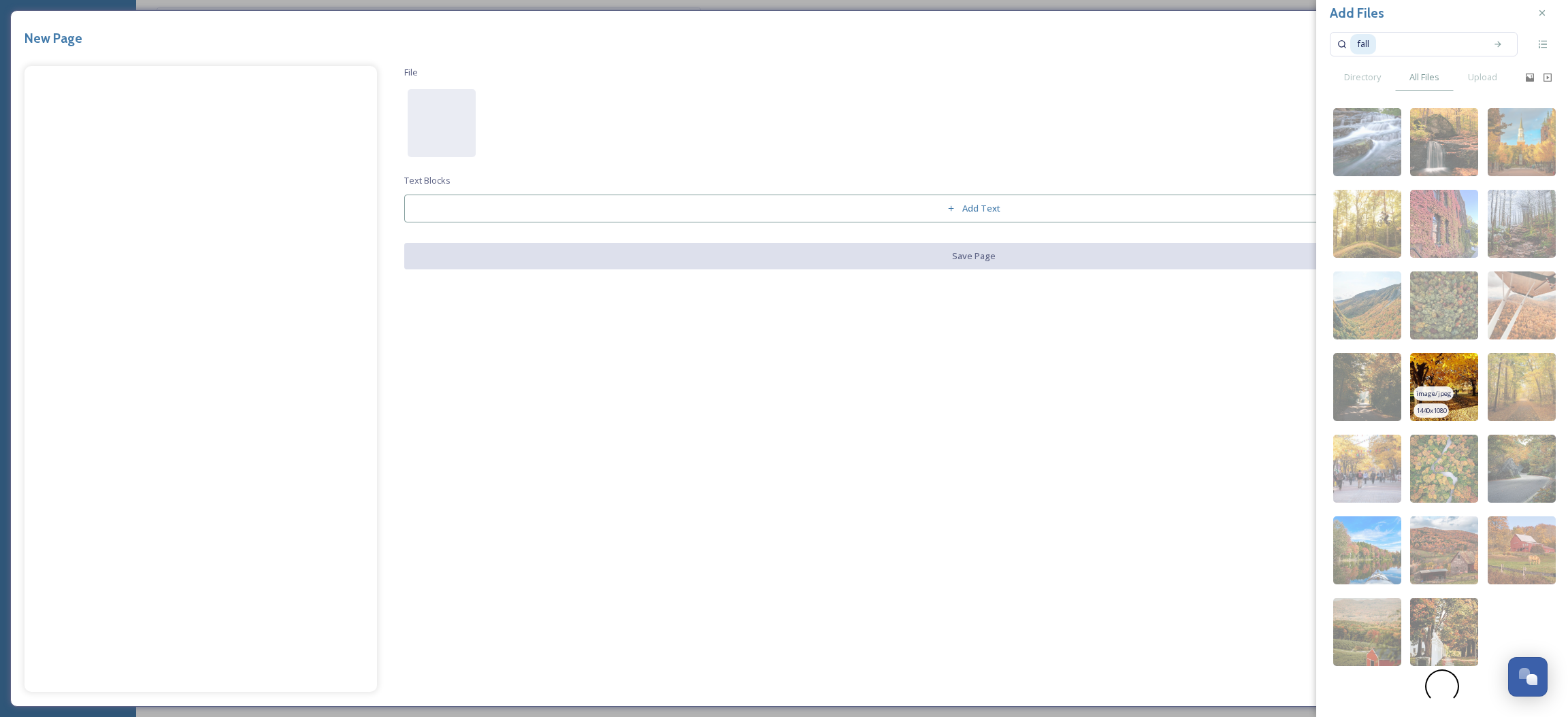
click at [1456, 379] on img at bounding box center [1444, 387] width 68 height 68
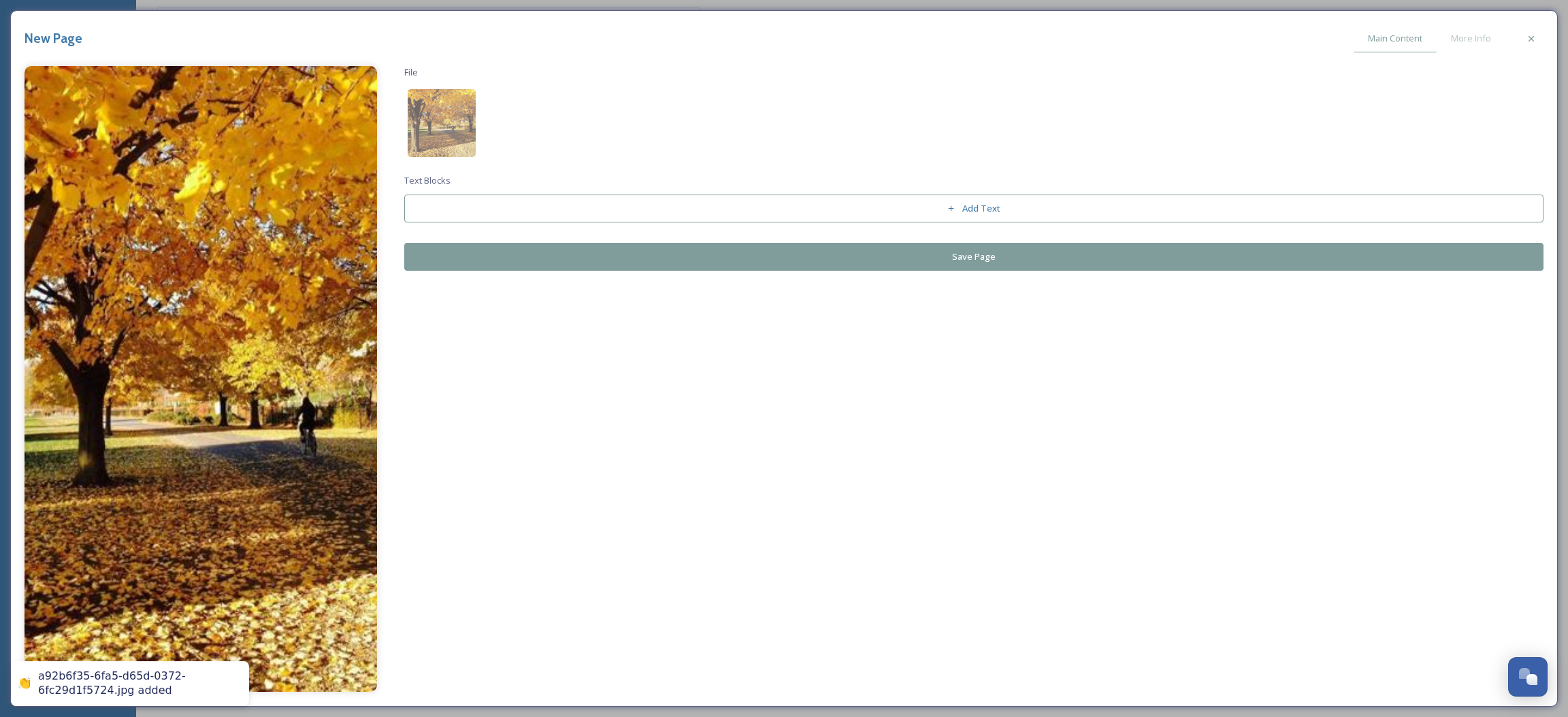
click at [685, 255] on button "Save Page" at bounding box center [974, 257] width 1140 height 28
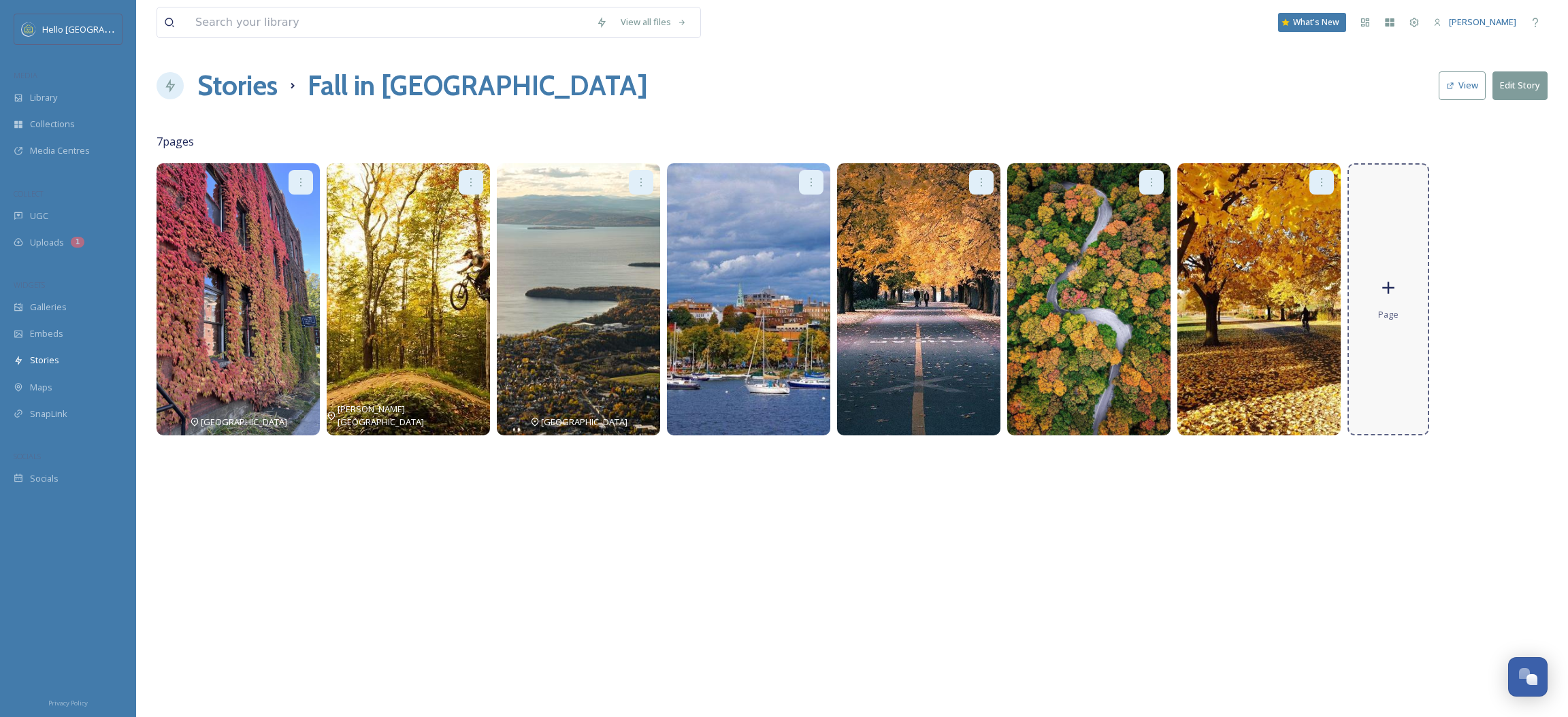
click at [1384, 298] on div "Page" at bounding box center [1389, 299] width 82 height 272
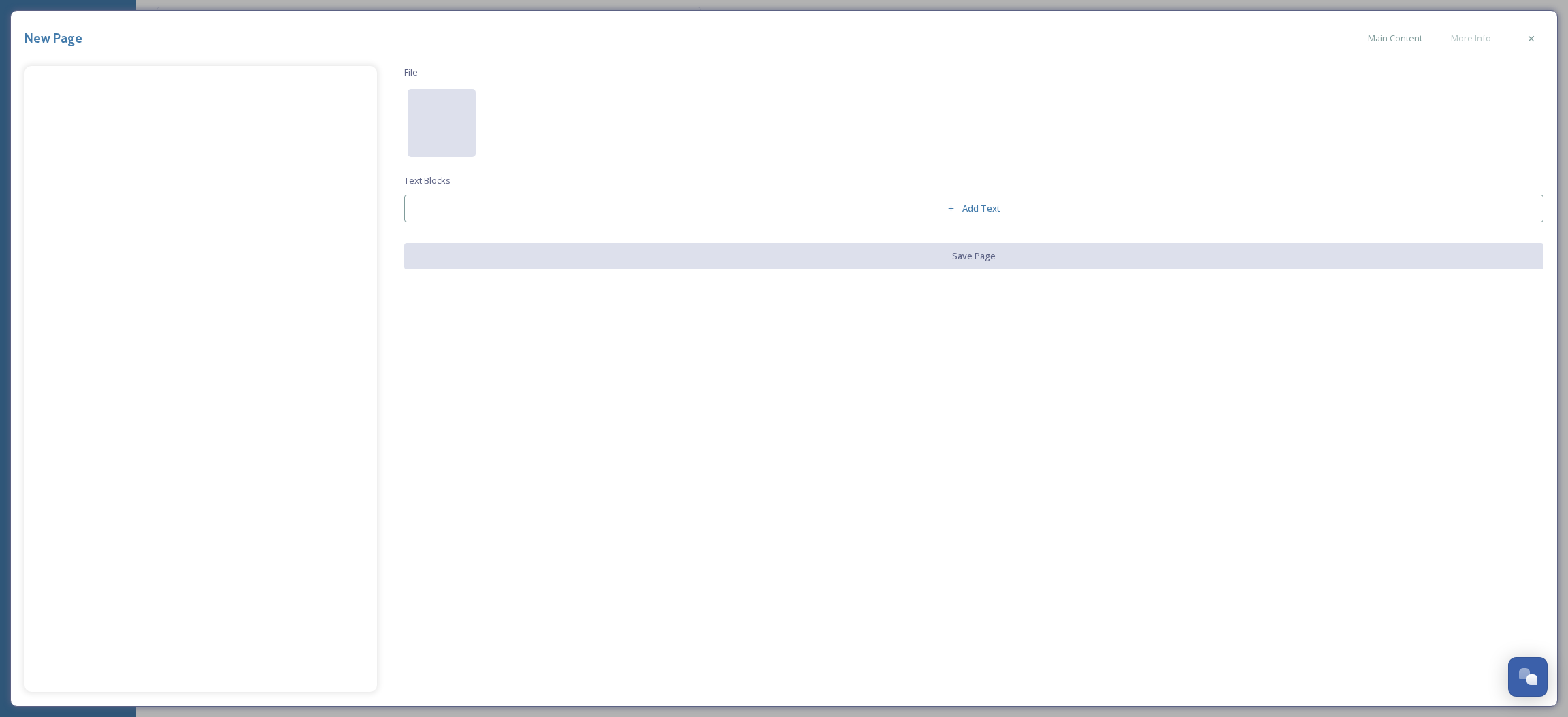
click at [452, 125] on div at bounding box center [441, 123] width 68 height 68
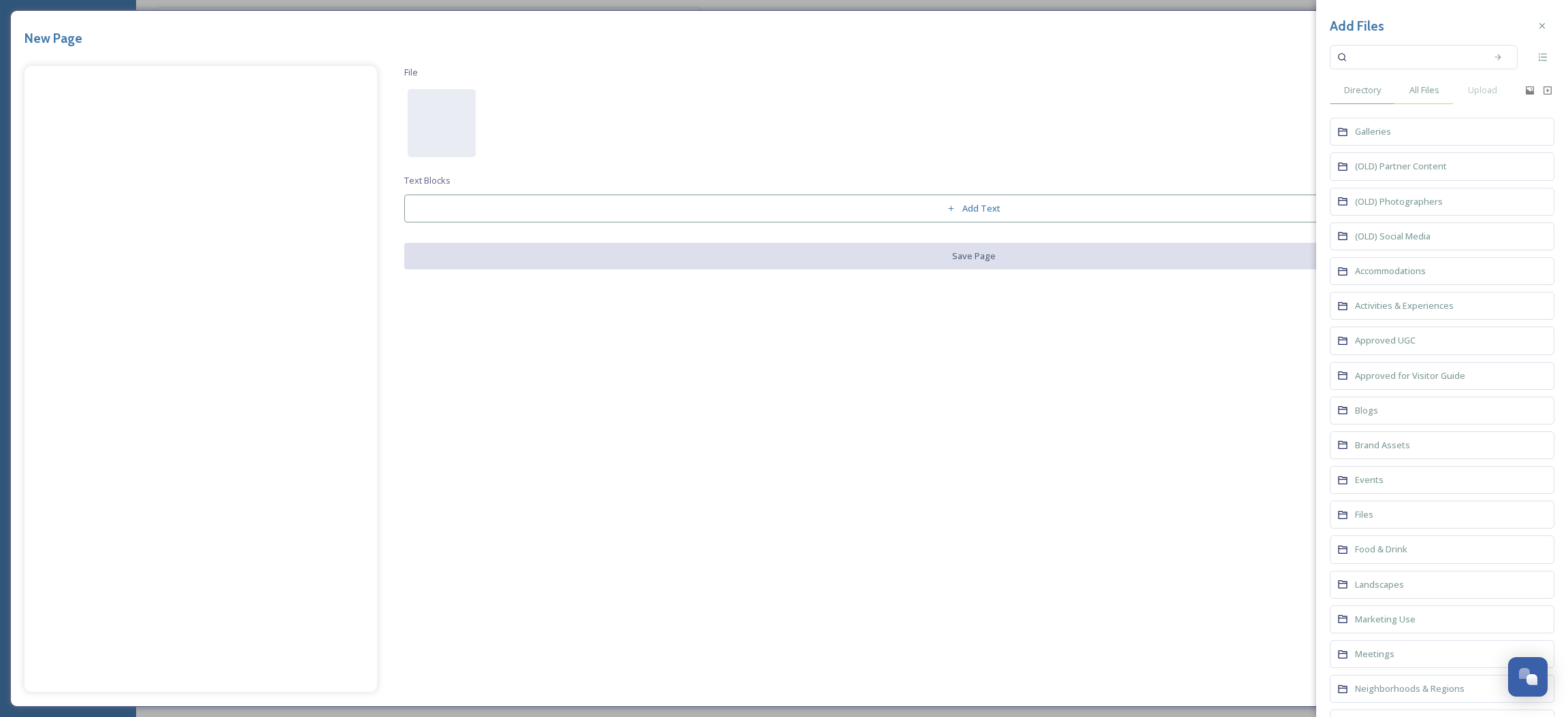
click at [1424, 92] on span "All Files" at bounding box center [1424, 90] width 30 height 13
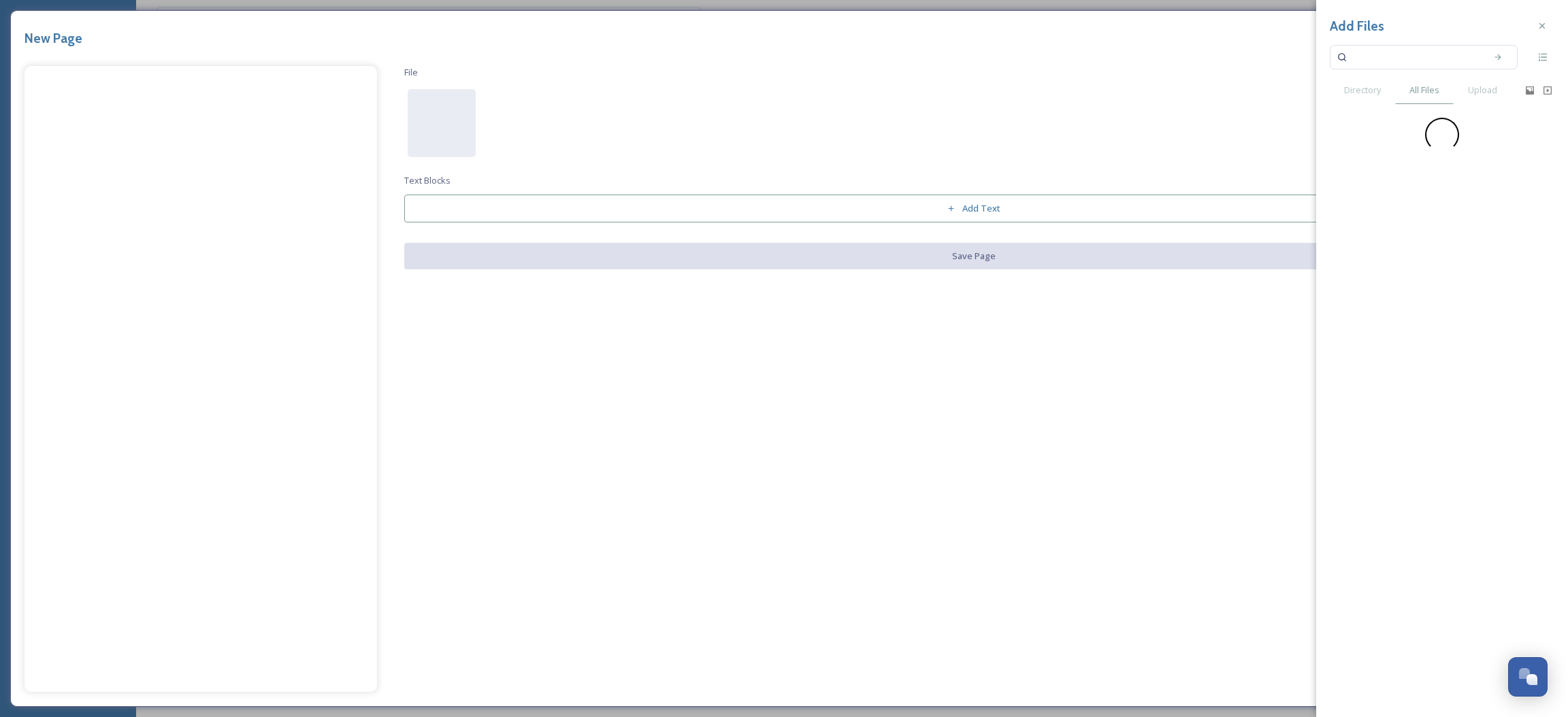
click at [1394, 52] on input at bounding box center [1415, 57] width 129 height 30
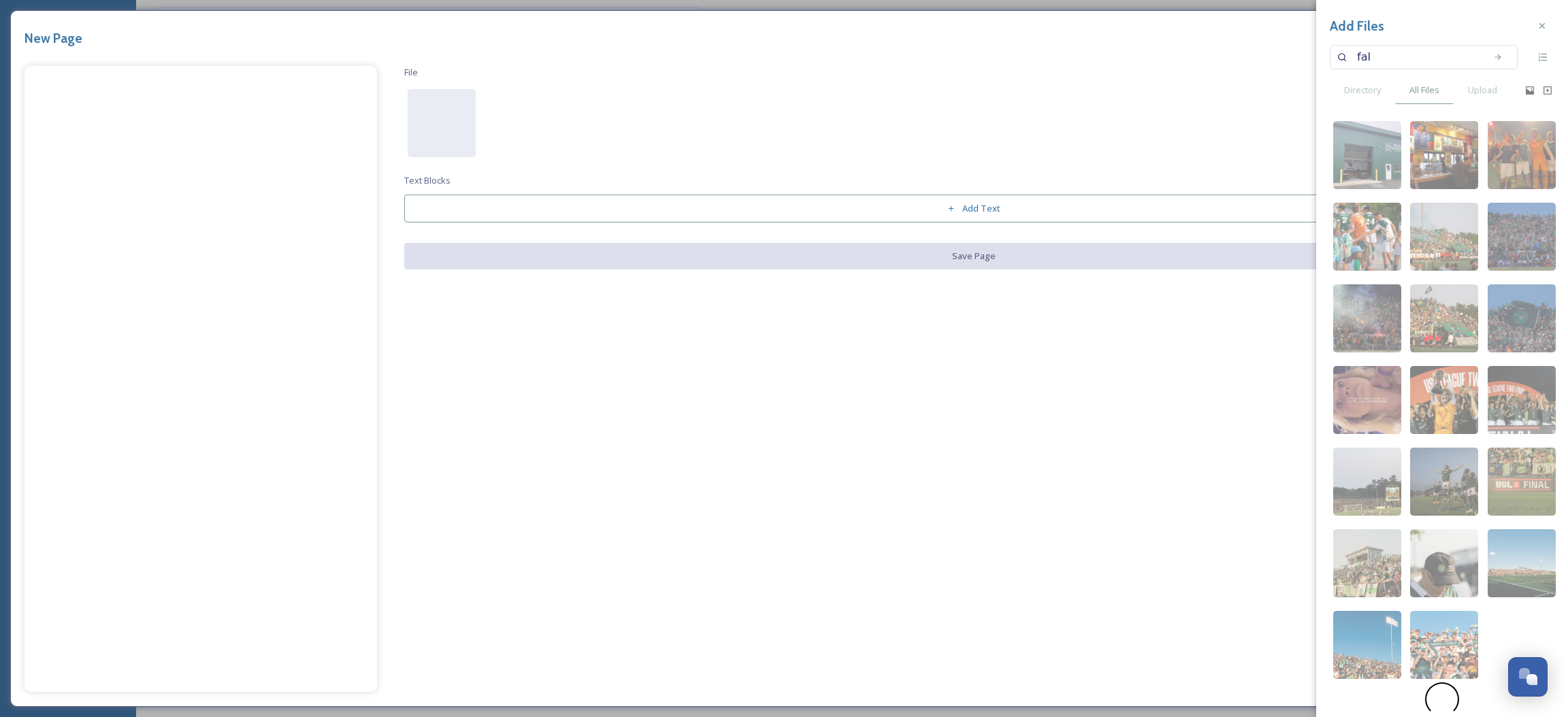
type input "fall"
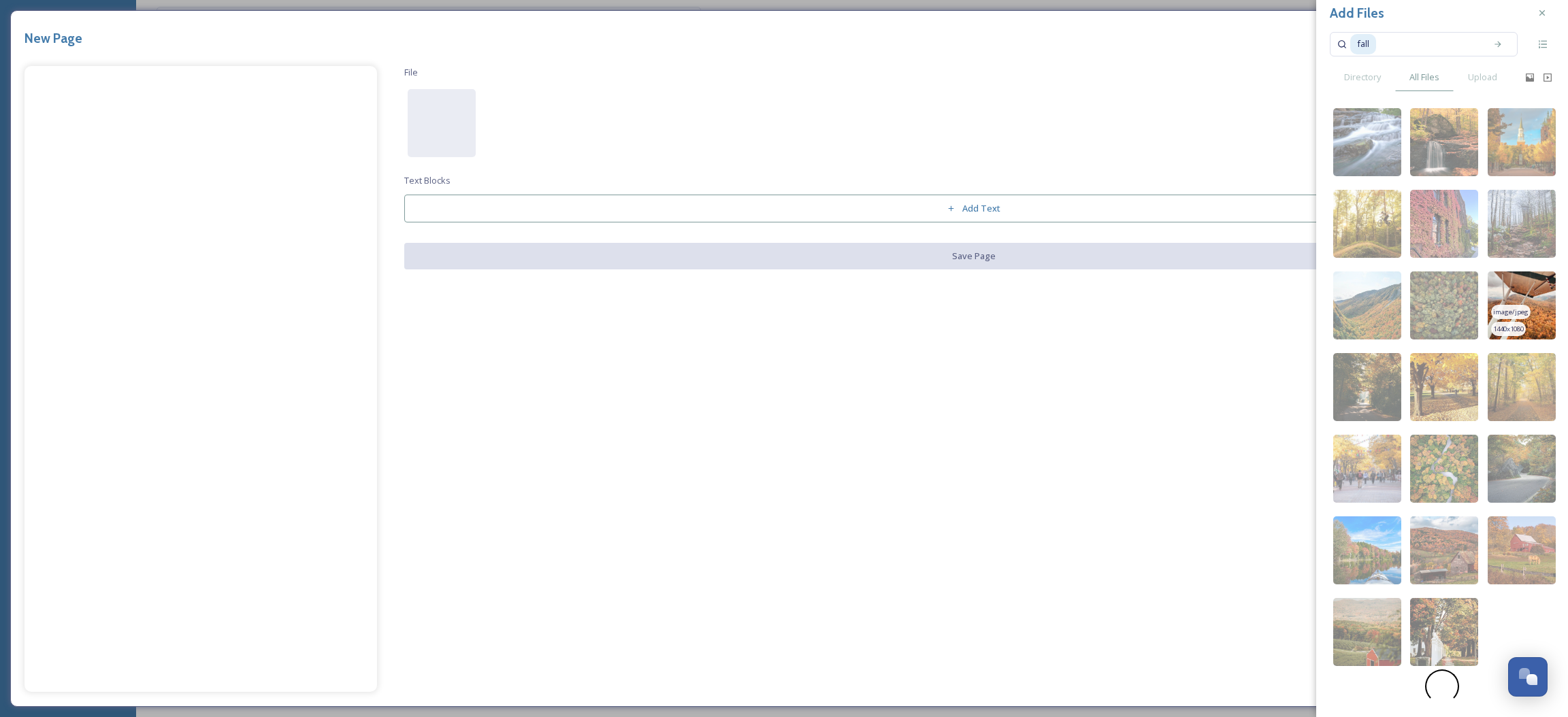
click at [1519, 290] on img at bounding box center [1522, 306] width 68 height 68
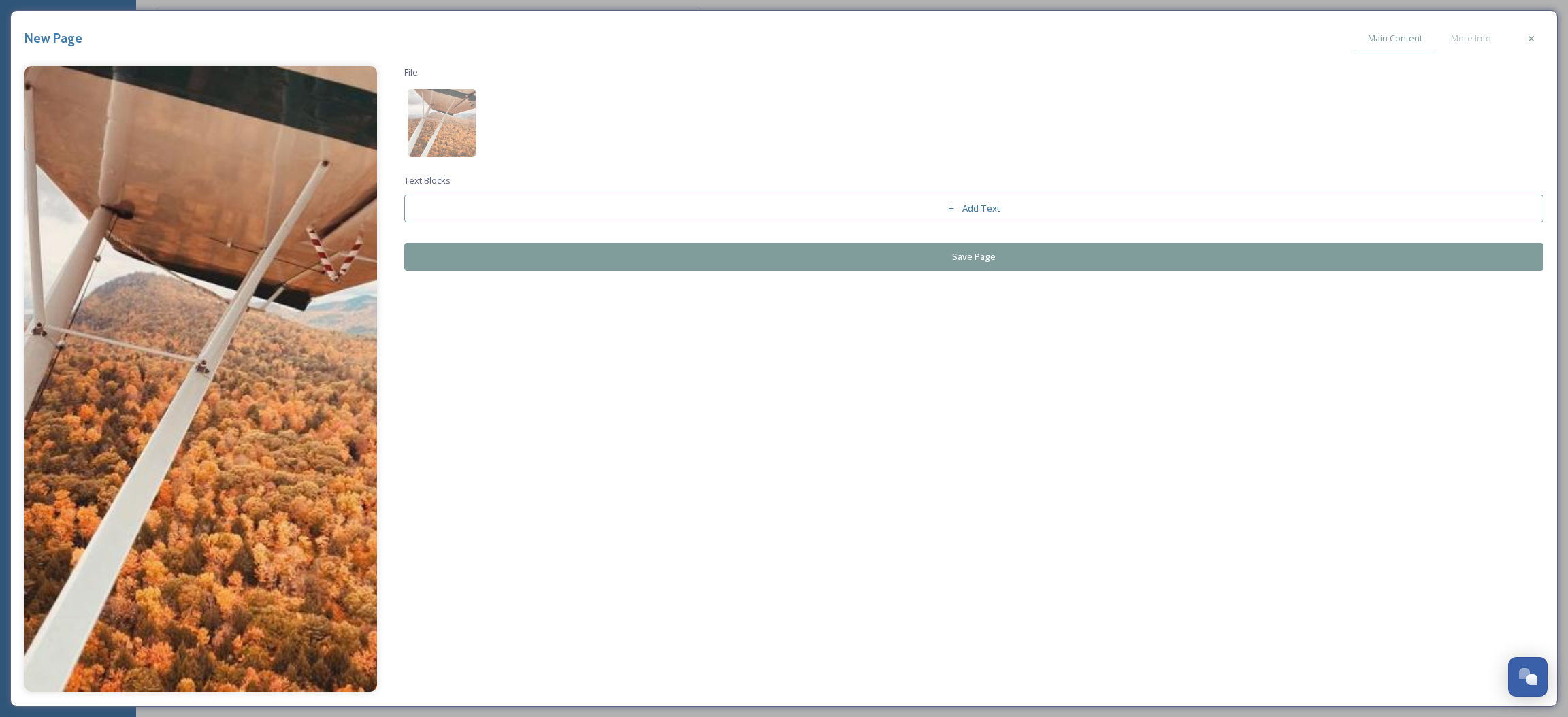
click at [911, 251] on button "Save Page" at bounding box center [974, 257] width 1140 height 28
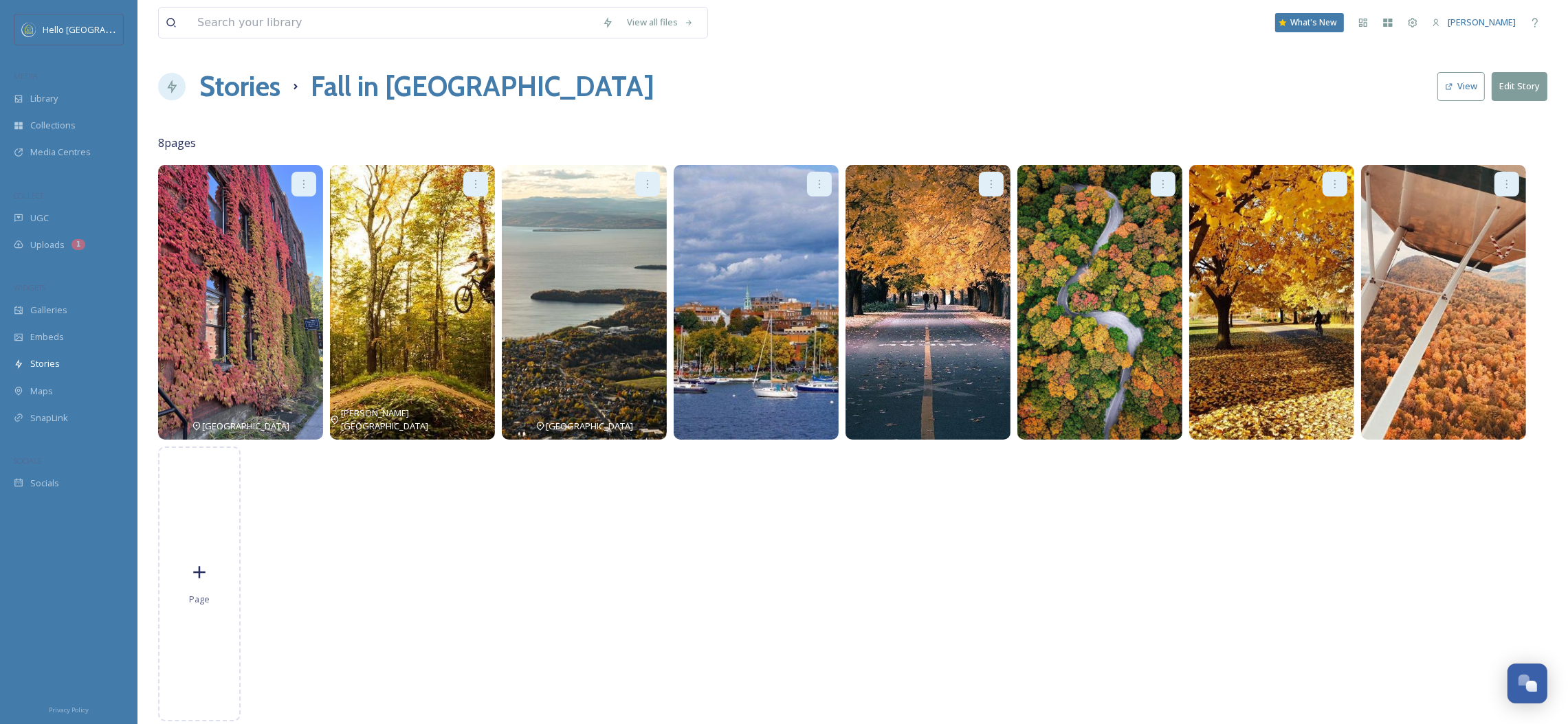
scroll to position [10, 0]
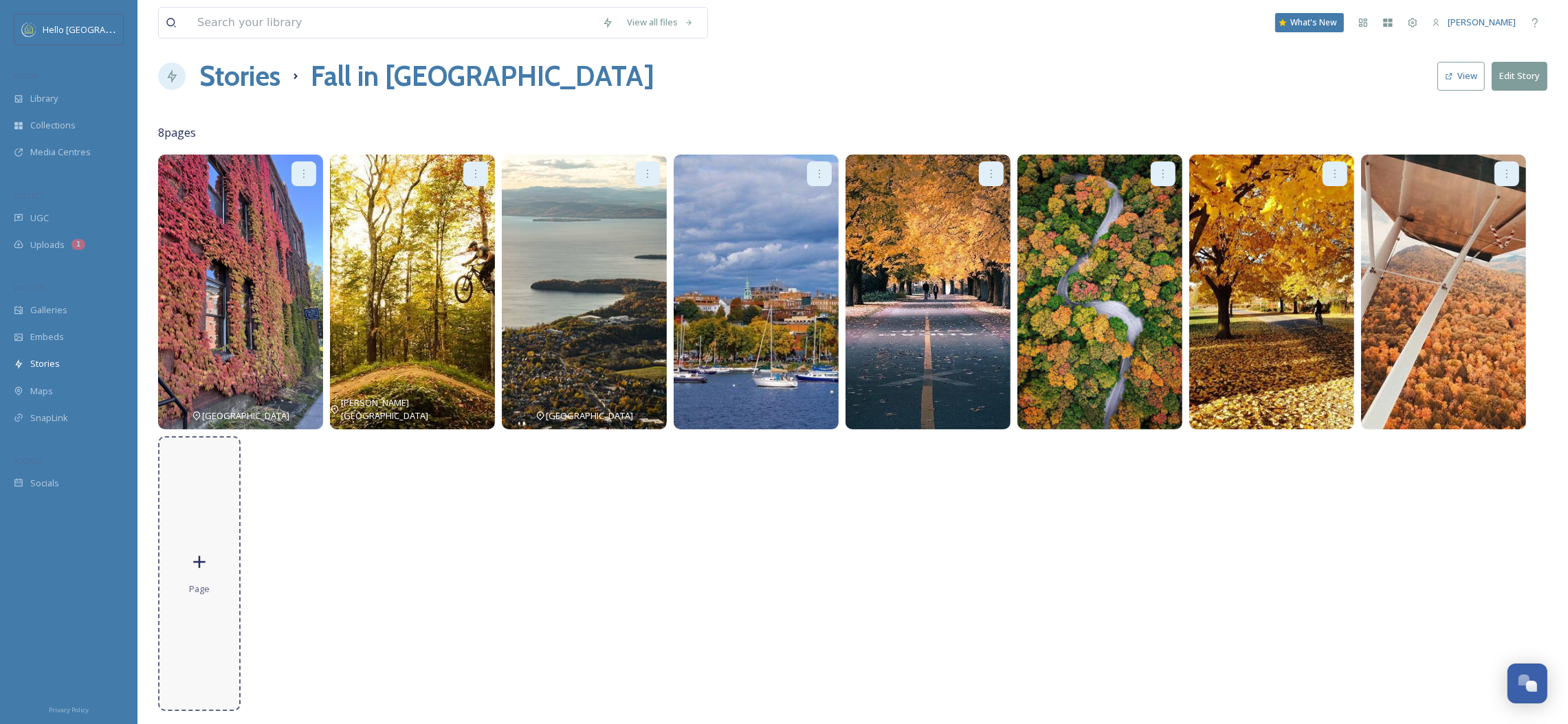
click at [226, 536] on div "Page" at bounding box center [199, 574] width 83 height 275
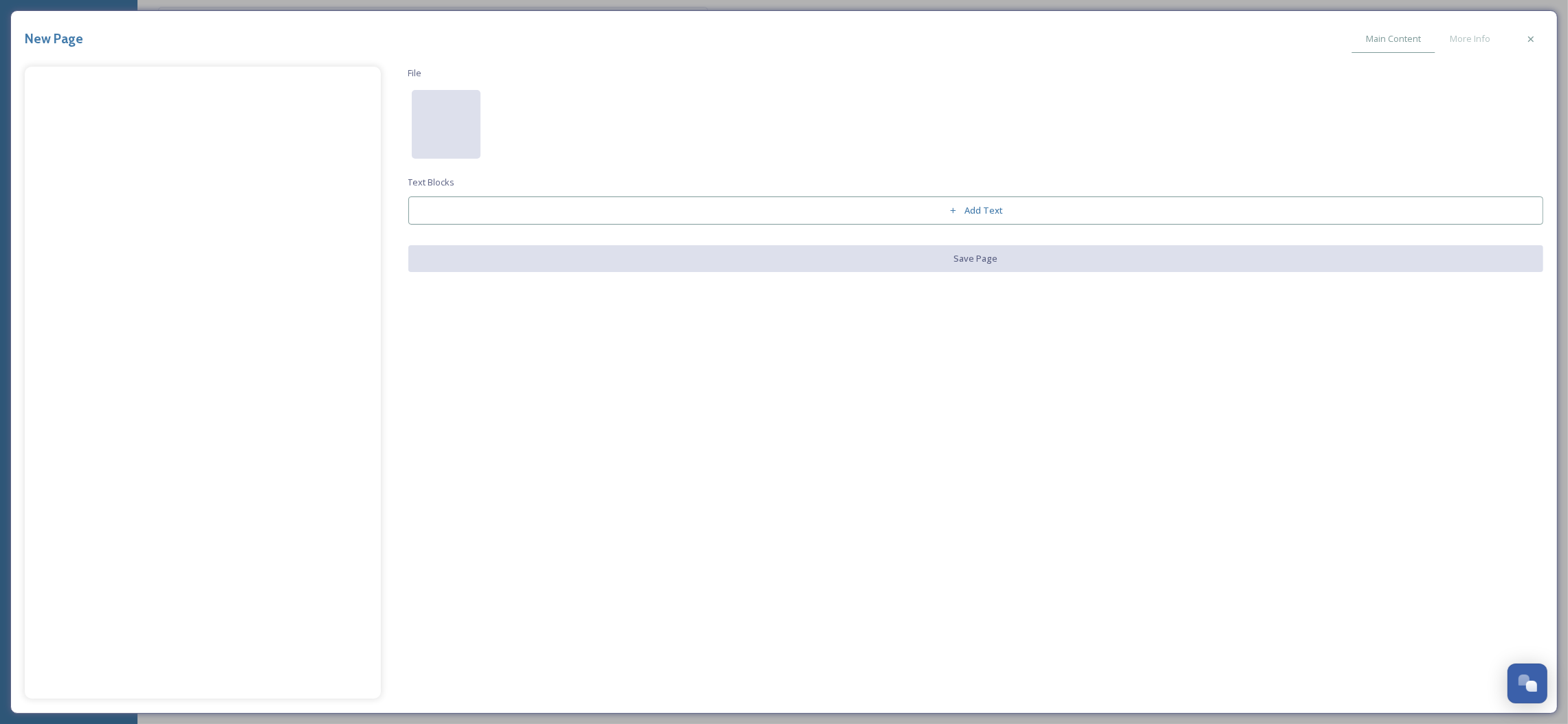
click at [467, 134] on div at bounding box center [446, 125] width 69 height 69
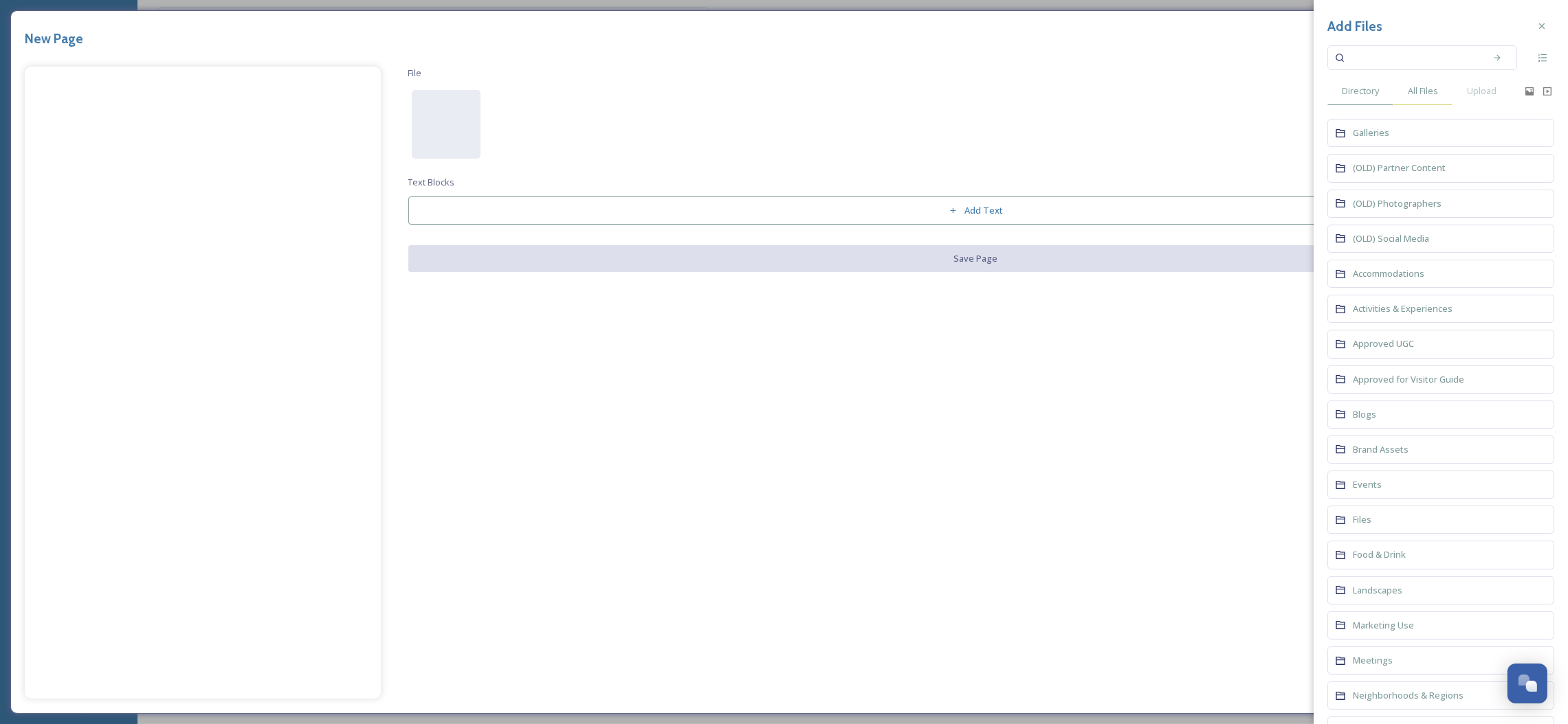
click at [1436, 101] on div "All Files" at bounding box center [1422, 91] width 59 height 28
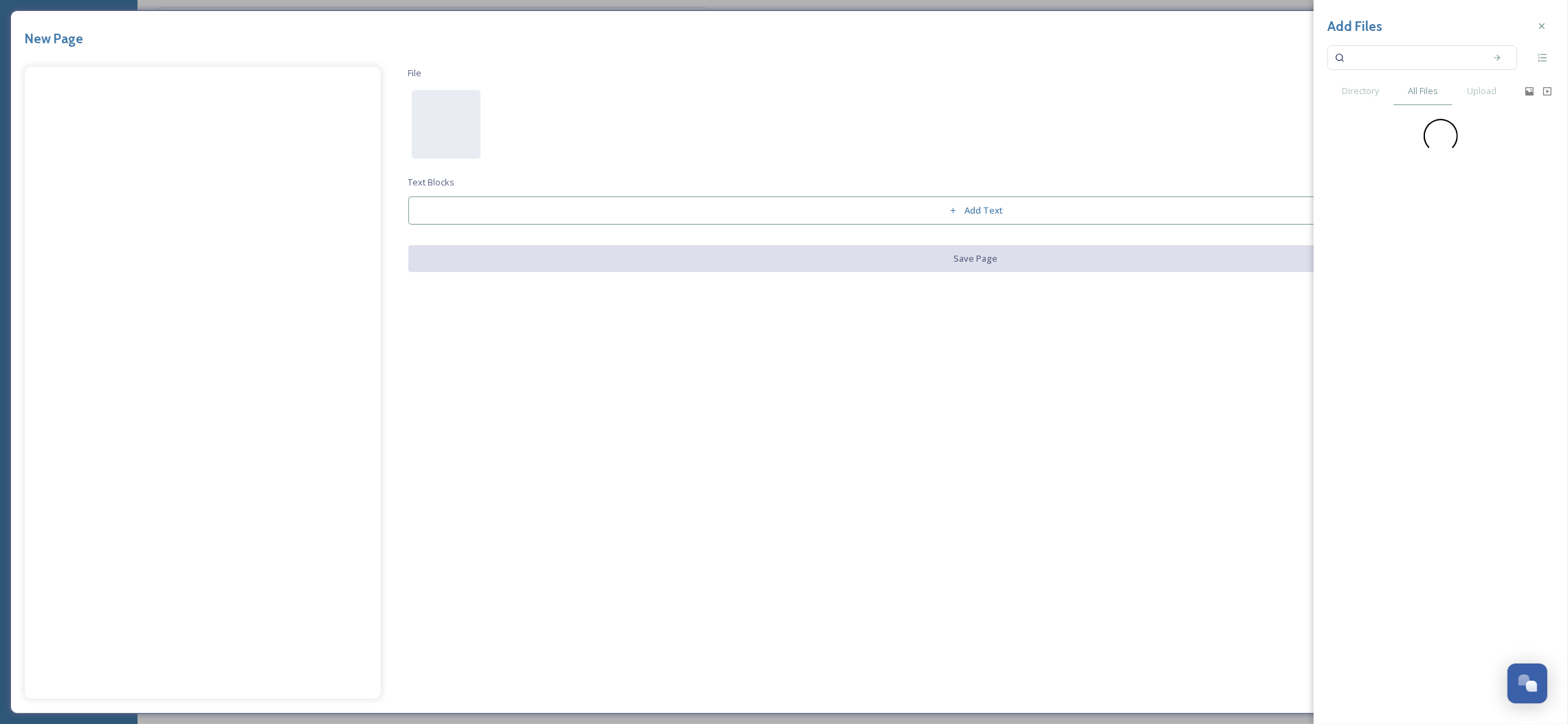
click at [1420, 63] on input at bounding box center [1413, 57] width 130 height 30
type input "fall"
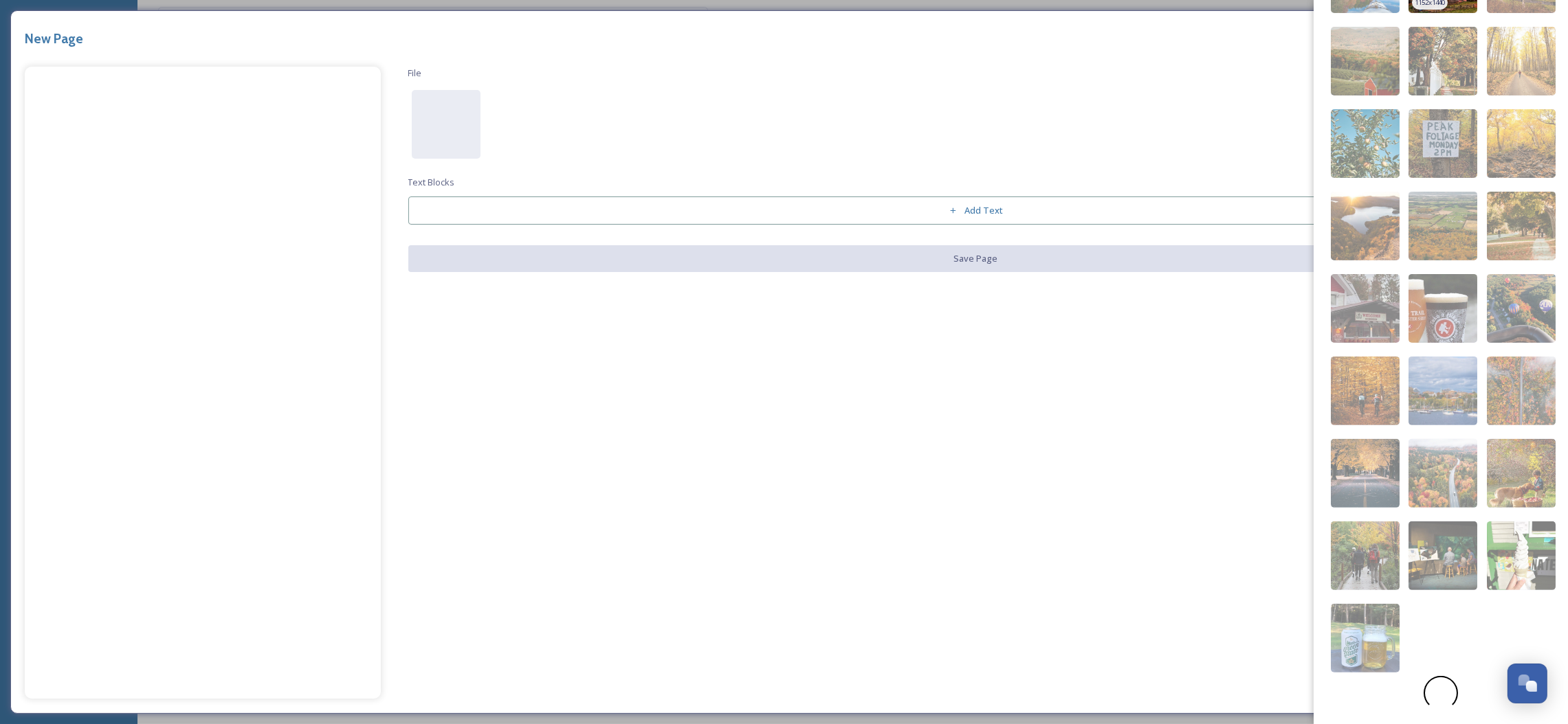
scroll to position [604, 0]
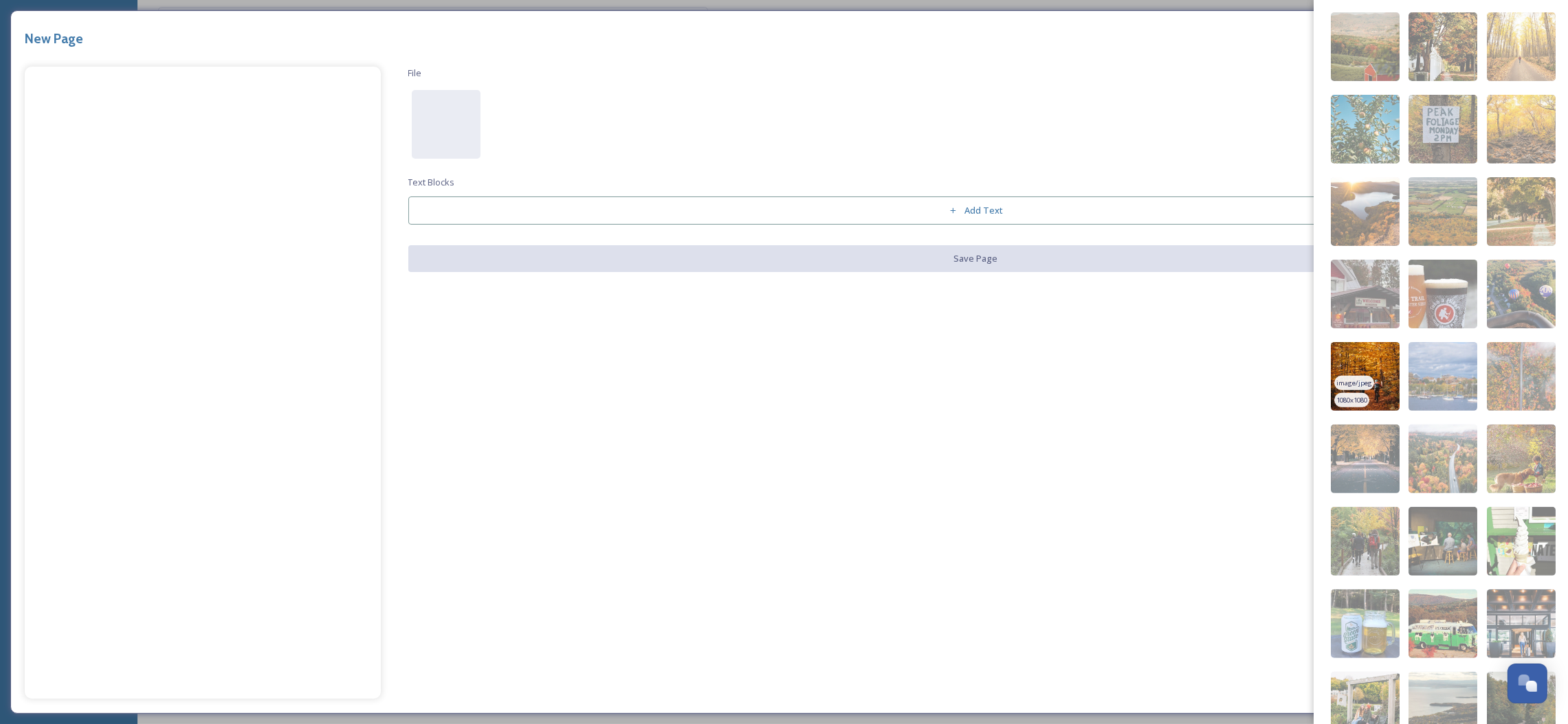
click at [1378, 390] on img at bounding box center [1365, 376] width 69 height 69
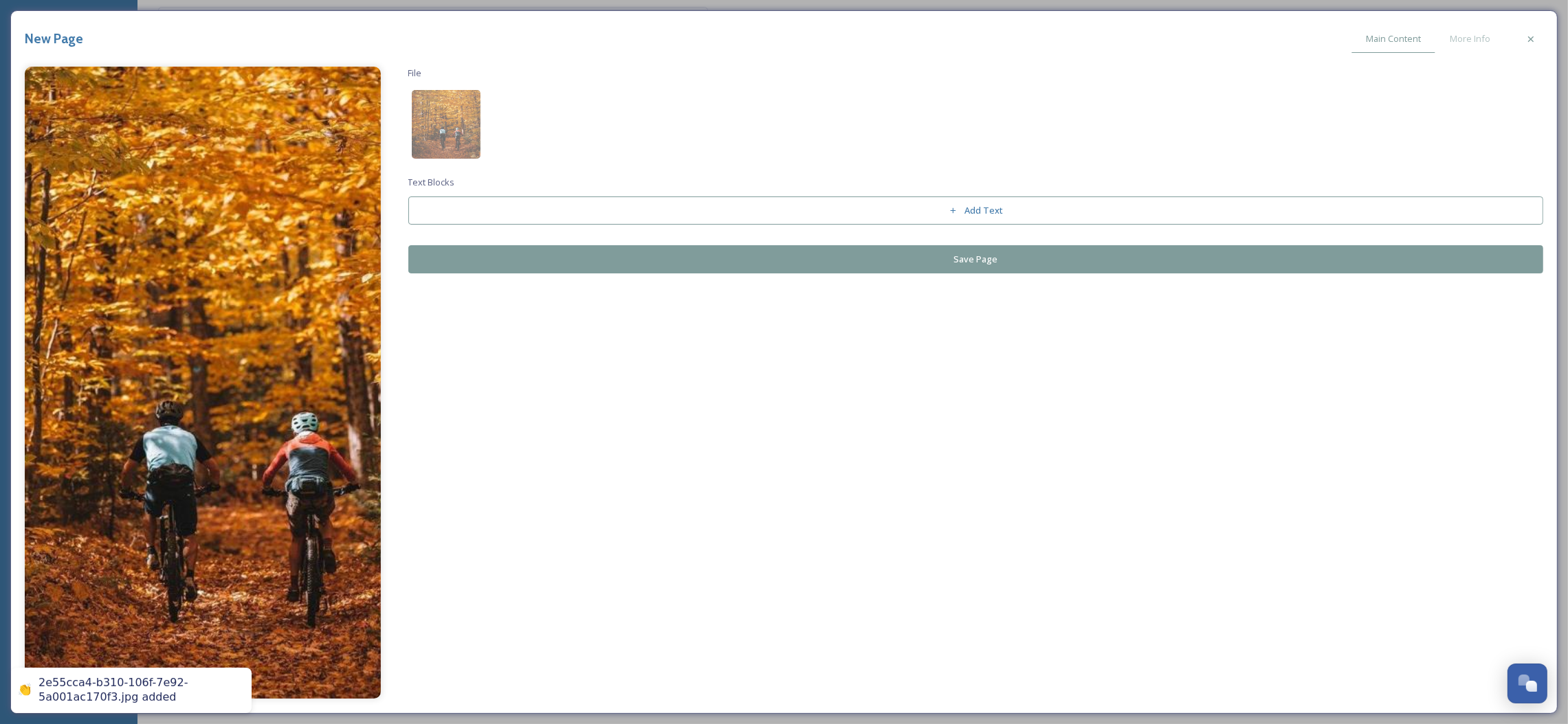
click at [912, 254] on button "Save Page" at bounding box center [976, 260] width 1136 height 28
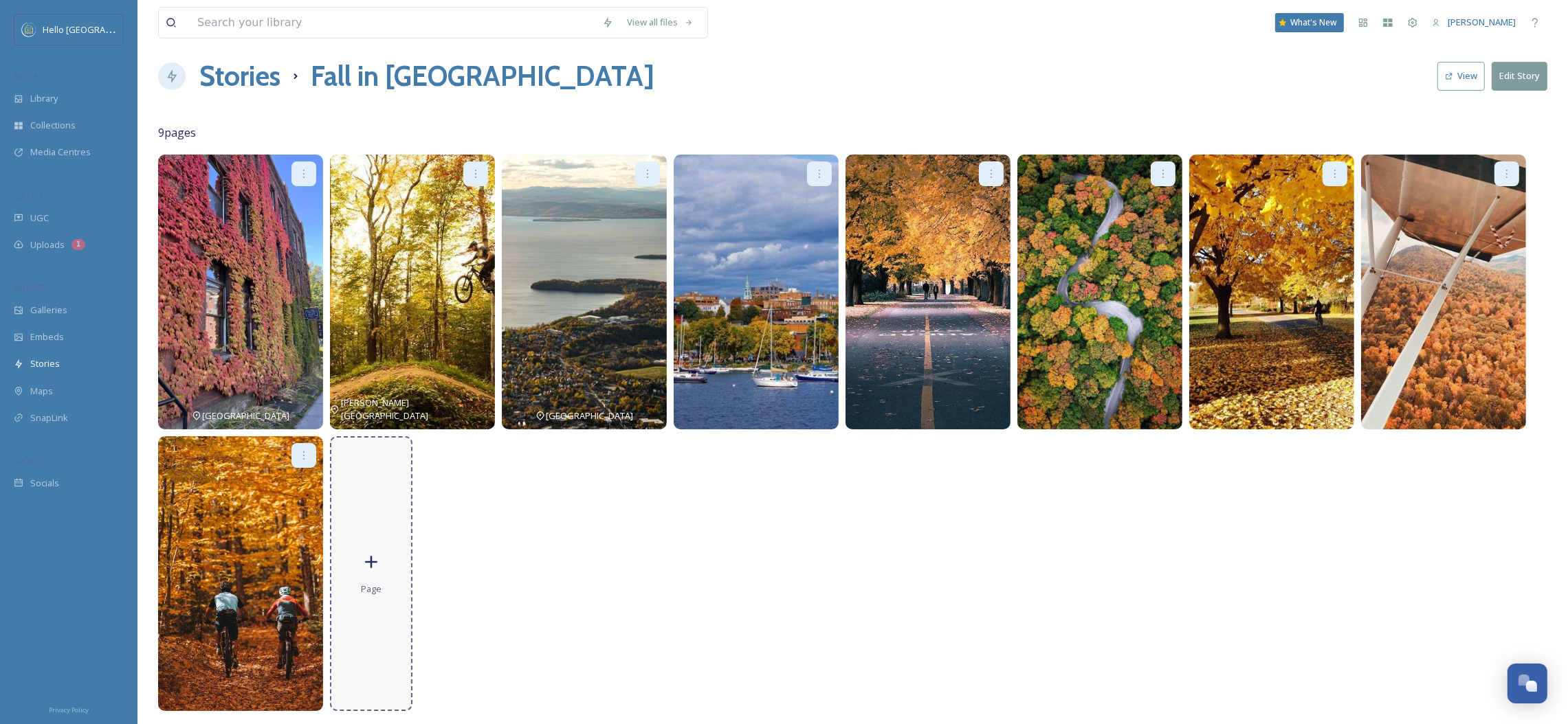
click at [401, 574] on div "Page" at bounding box center [372, 574] width 83 height 275
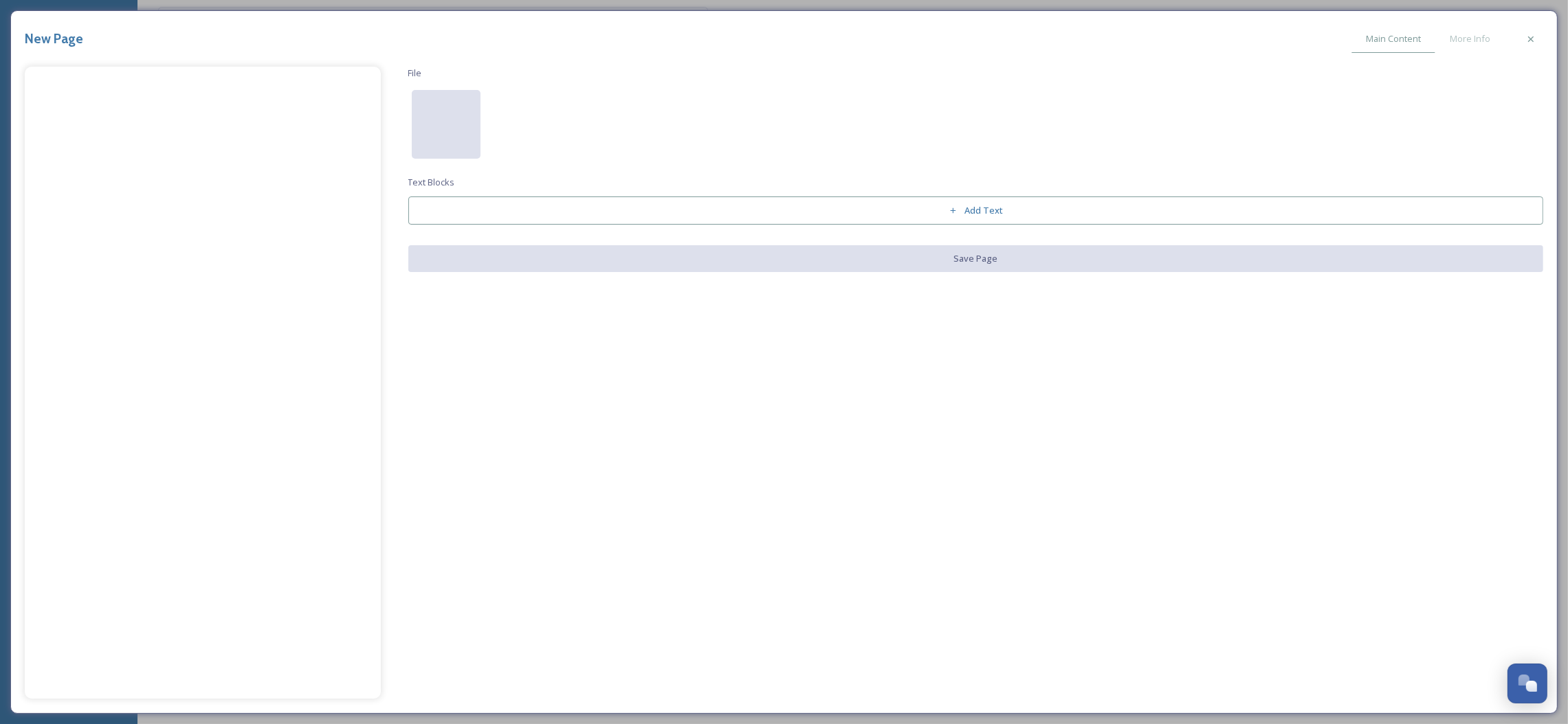
click at [437, 126] on div at bounding box center [446, 125] width 69 height 69
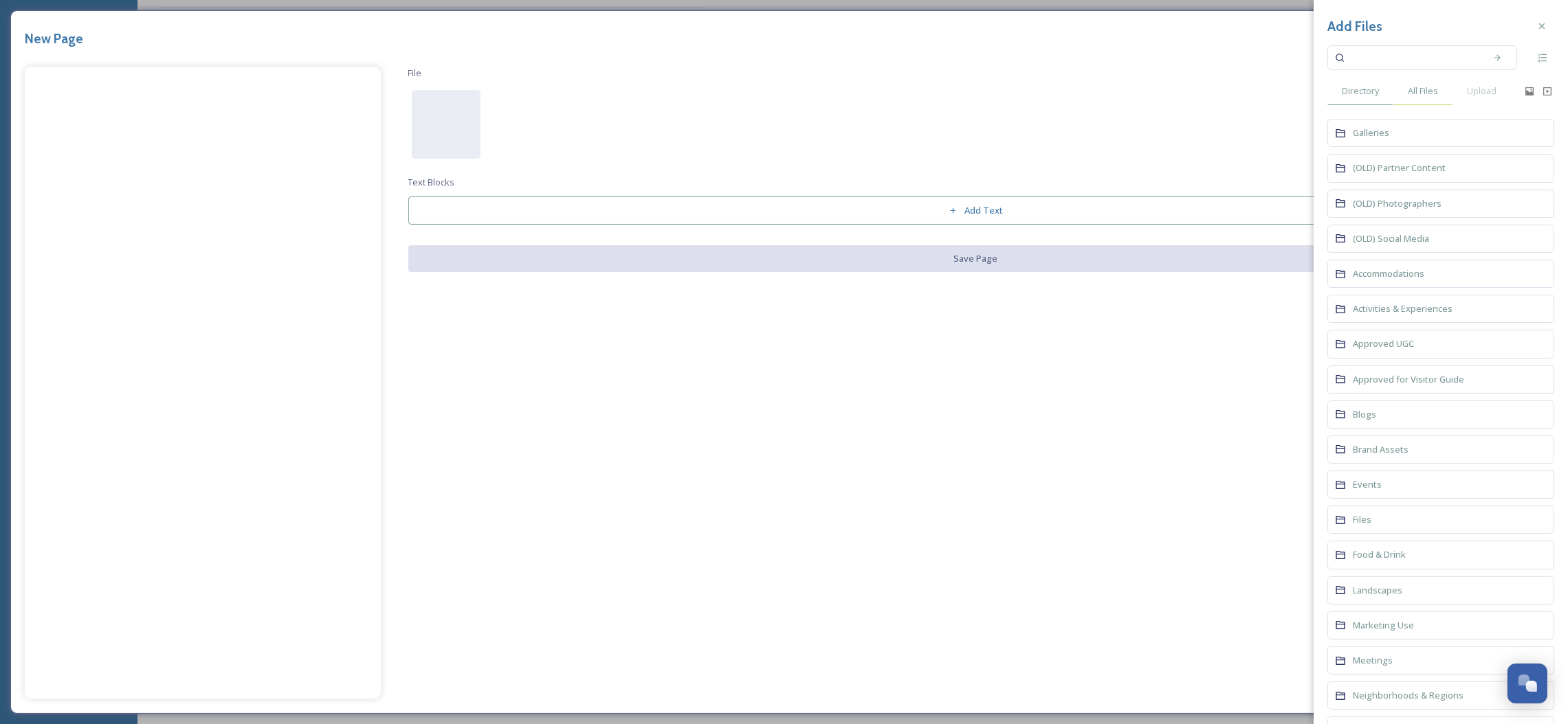
click at [1432, 90] on span "All Files" at bounding box center [1422, 91] width 30 height 13
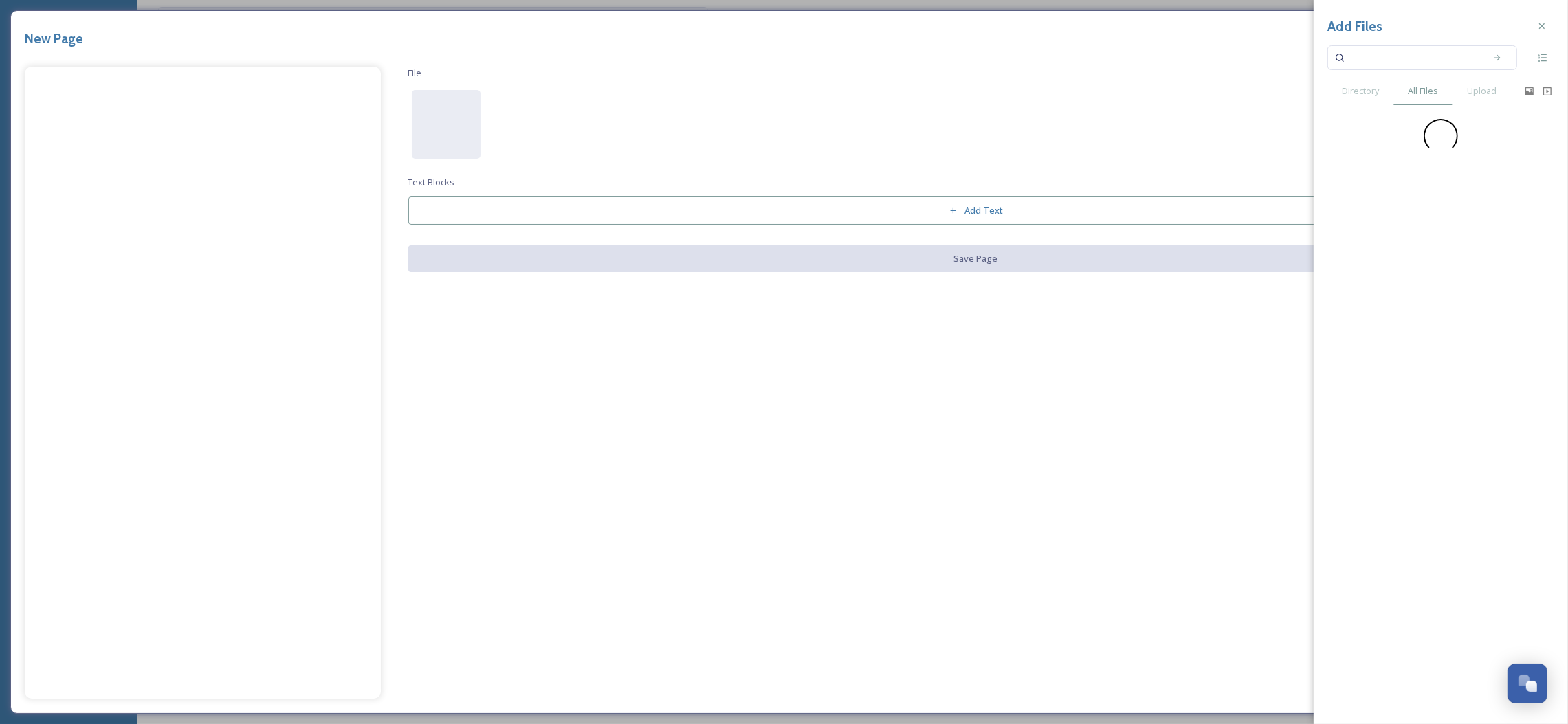
click at [1420, 57] on input at bounding box center [1413, 57] width 130 height 30
type input "fall"
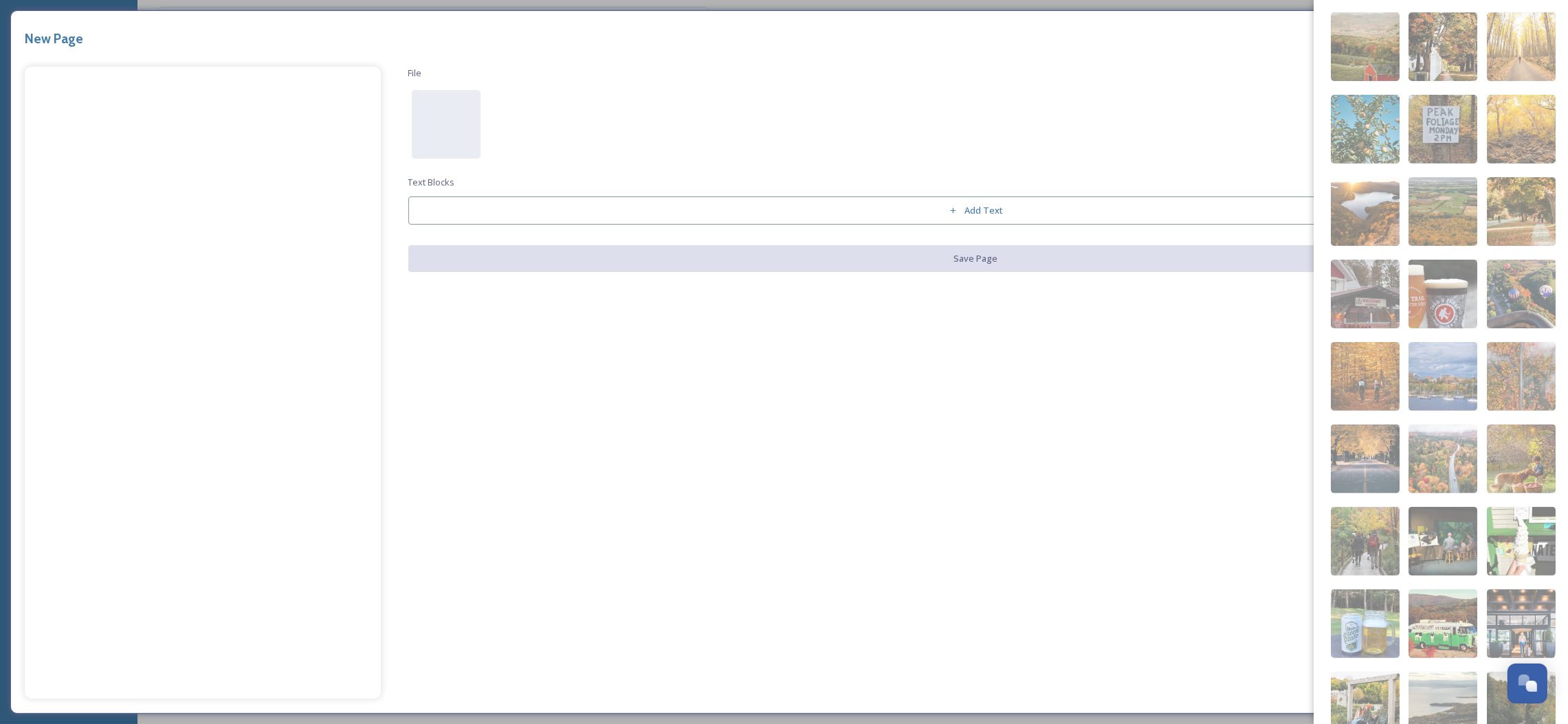
scroll to position [914, 0]
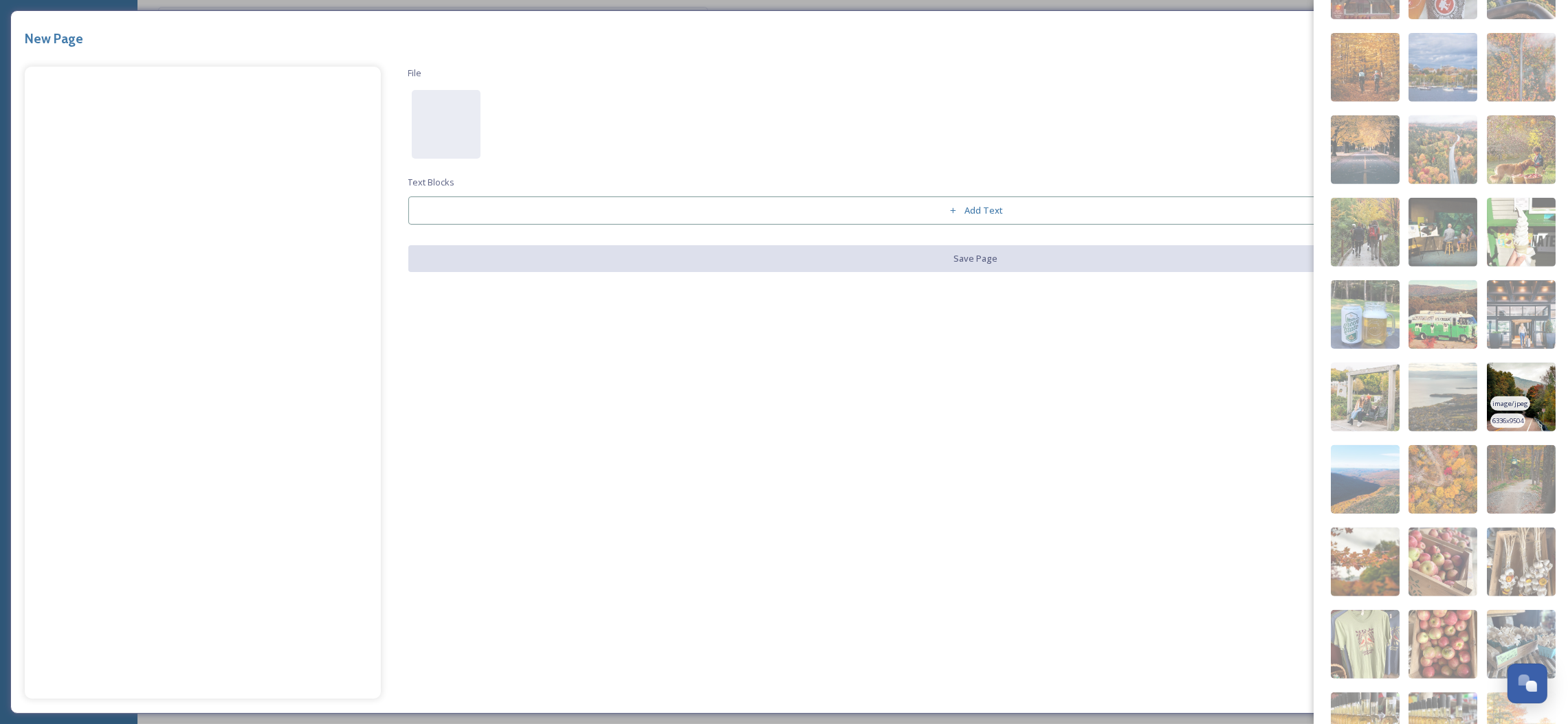
click at [1506, 402] on img at bounding box center [1521, 397] width 69 height 69
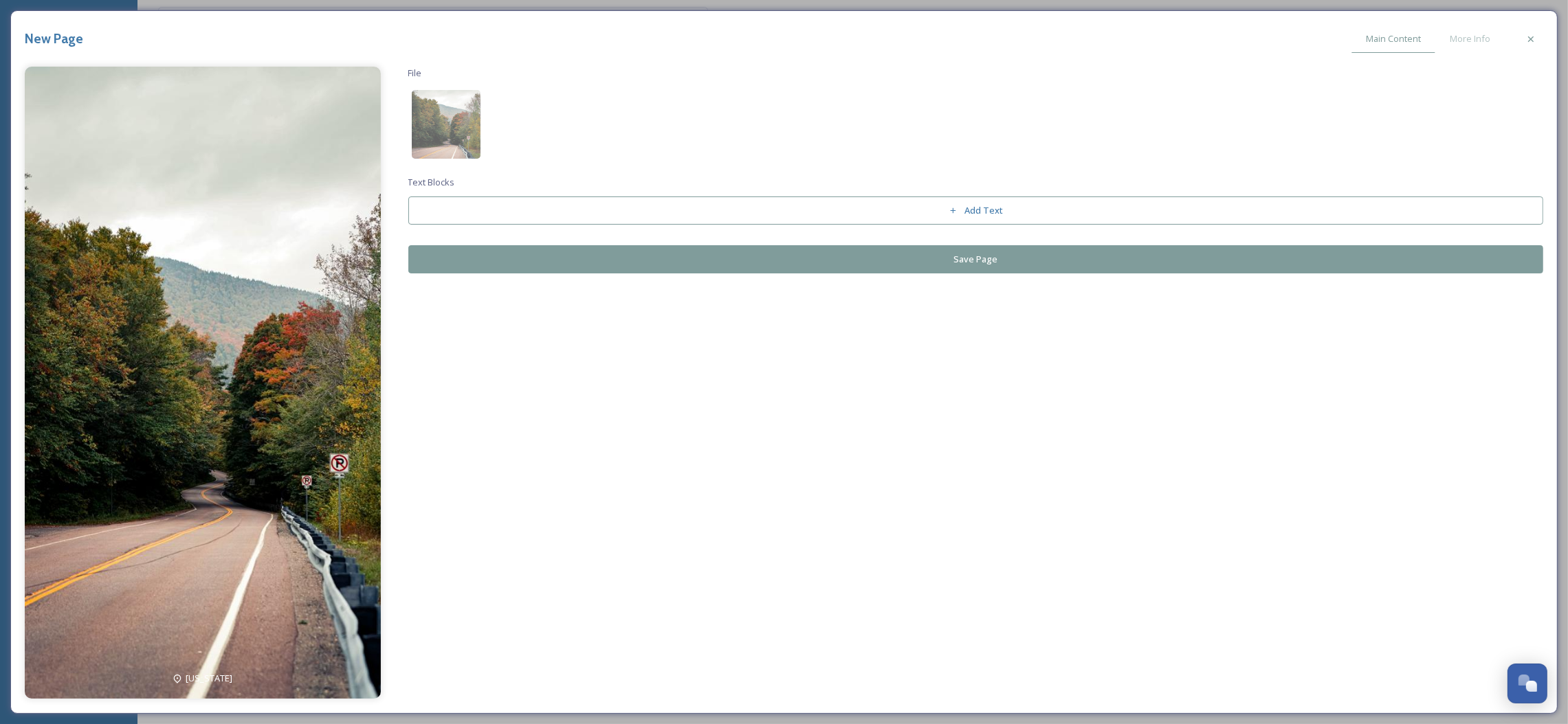
click at [996, 261] on button "Save Page" at bounding box center [976, 260] width 1136 height 28
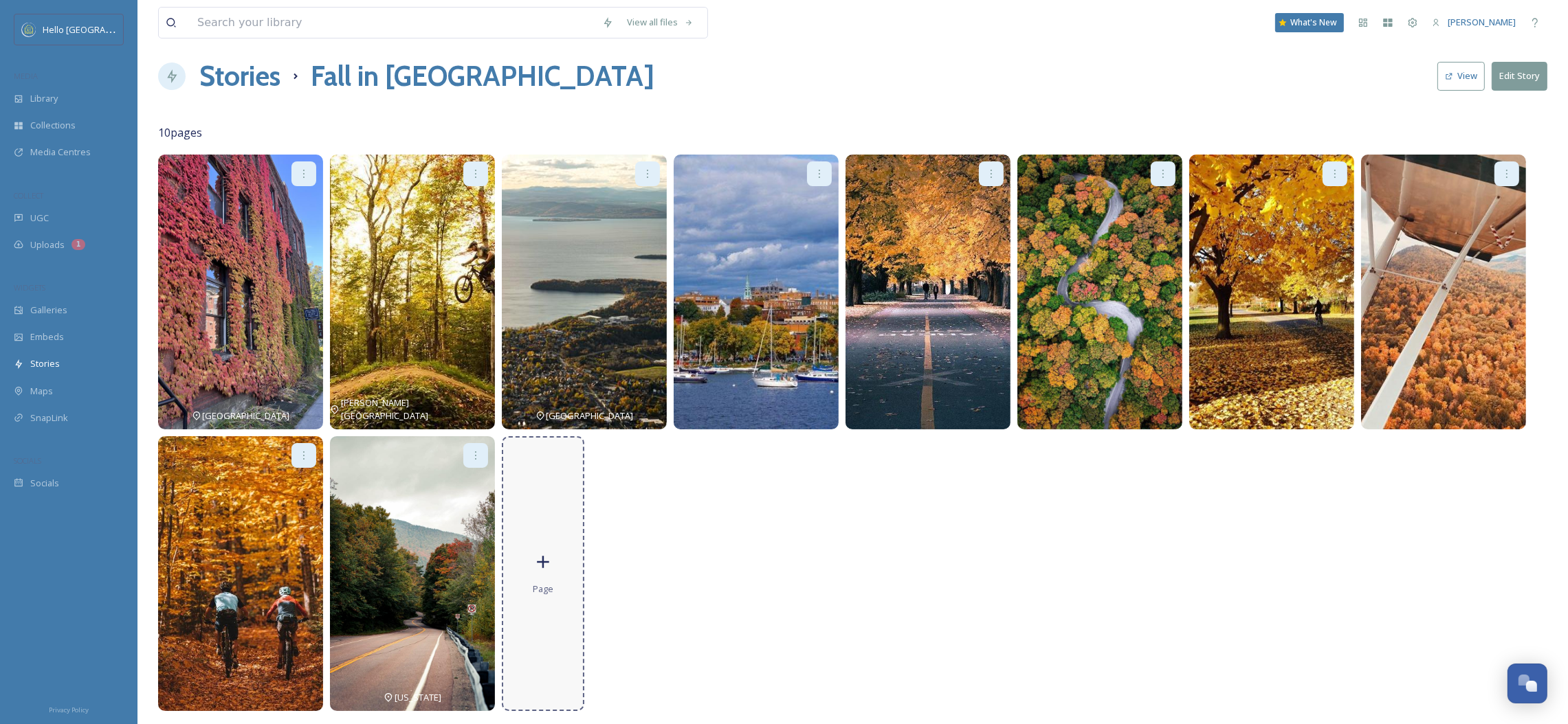
click at [512, 588] on div "Page" at bounding box center [543, 574] width 83 height 275
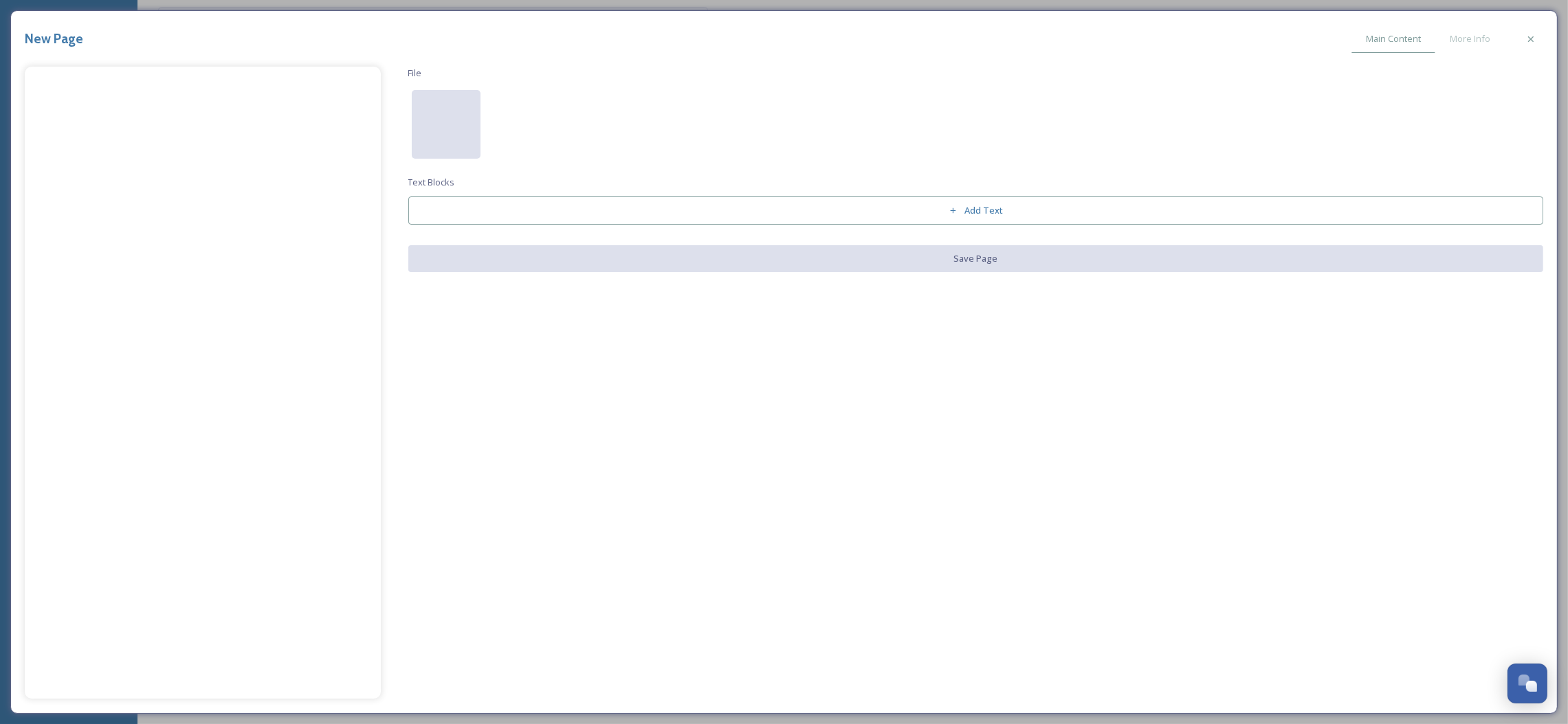
click at [427, 111] on div at bounding box center [446, 125] width 69 height 69
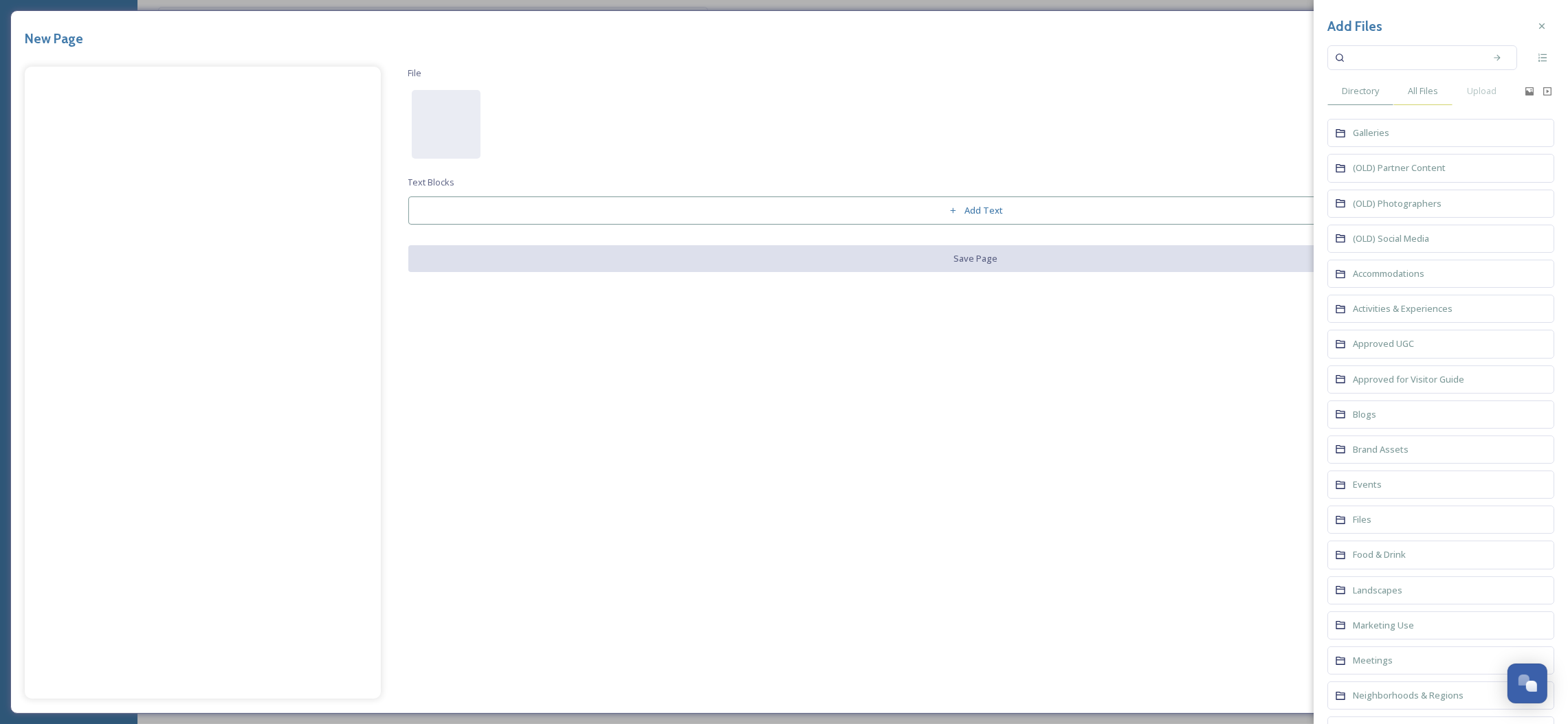
click at [1422, 97] on span "All Files" at bounding box center [1422, 91] width 30 height 13
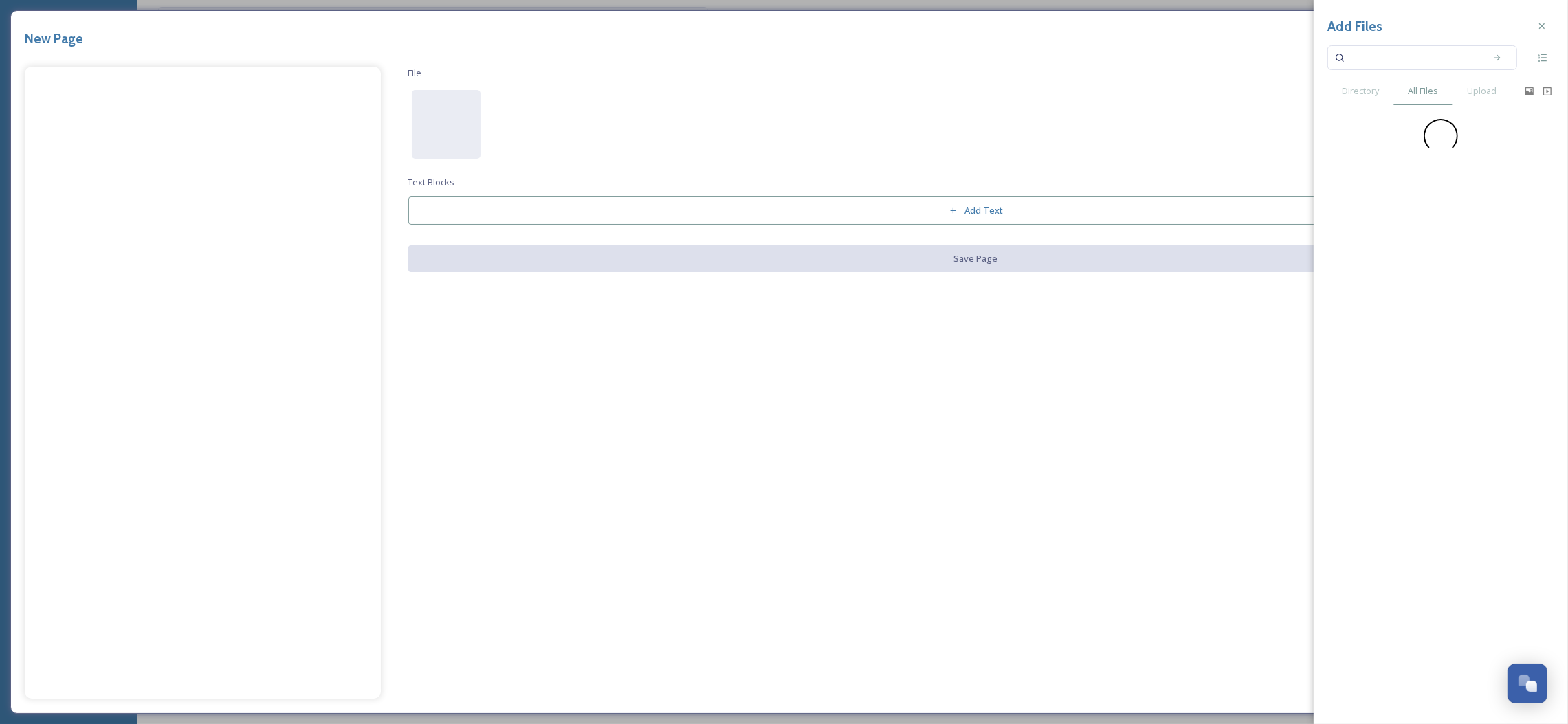
click at [1414, 52] on input at bounding box center [1413, 57] width 130 height 30
type input "fall"
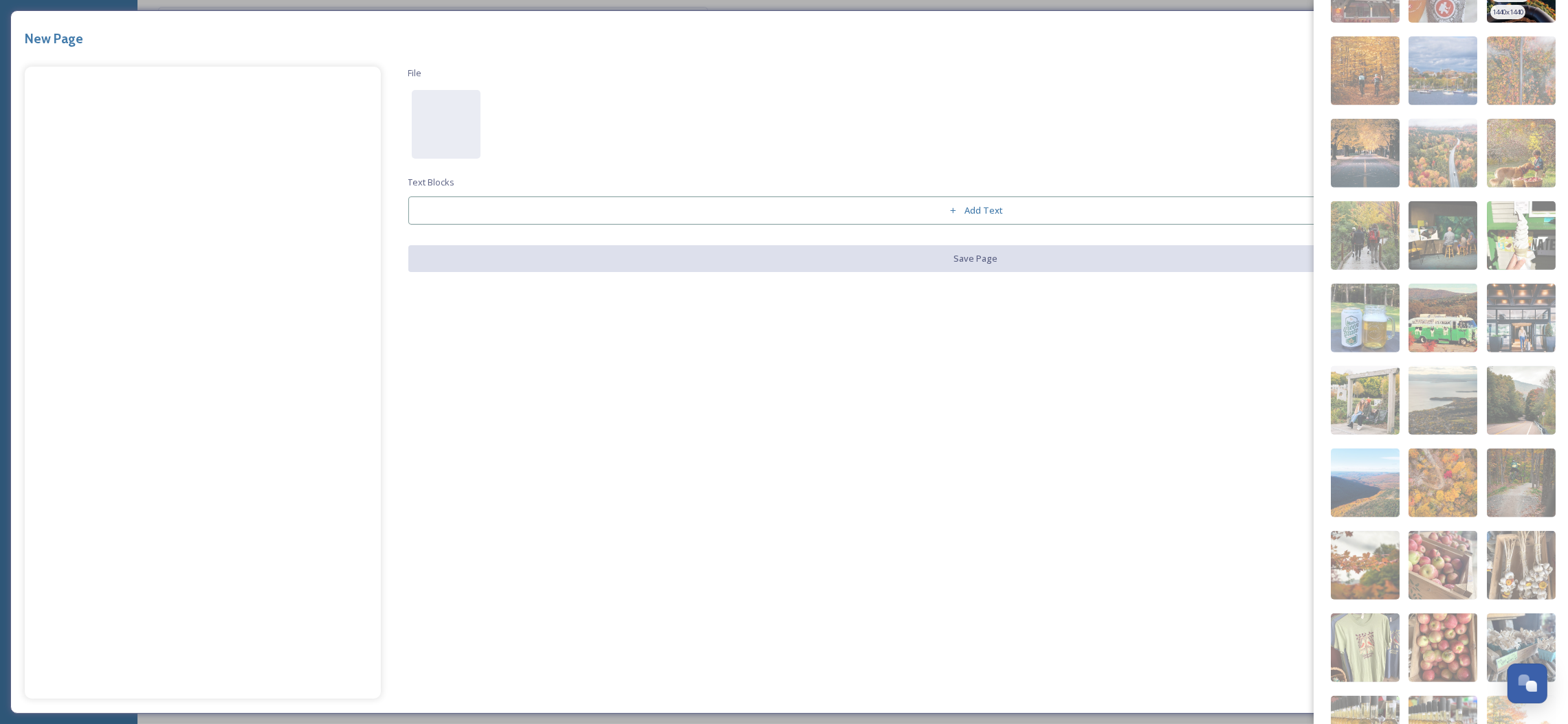
scroll to position [1017, 0]
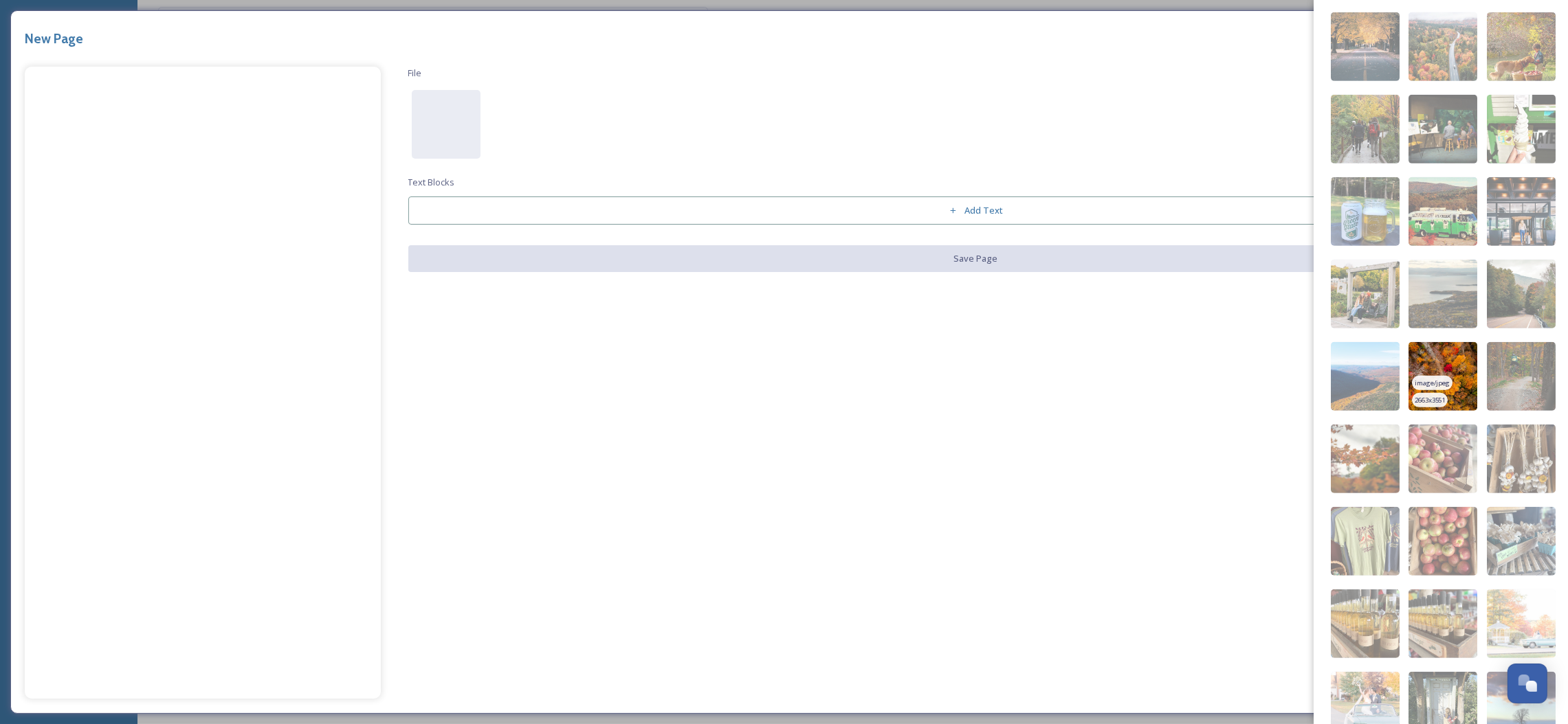
click at [1446, 381] on img at bounding box center [1443, 376] width 69 height 69
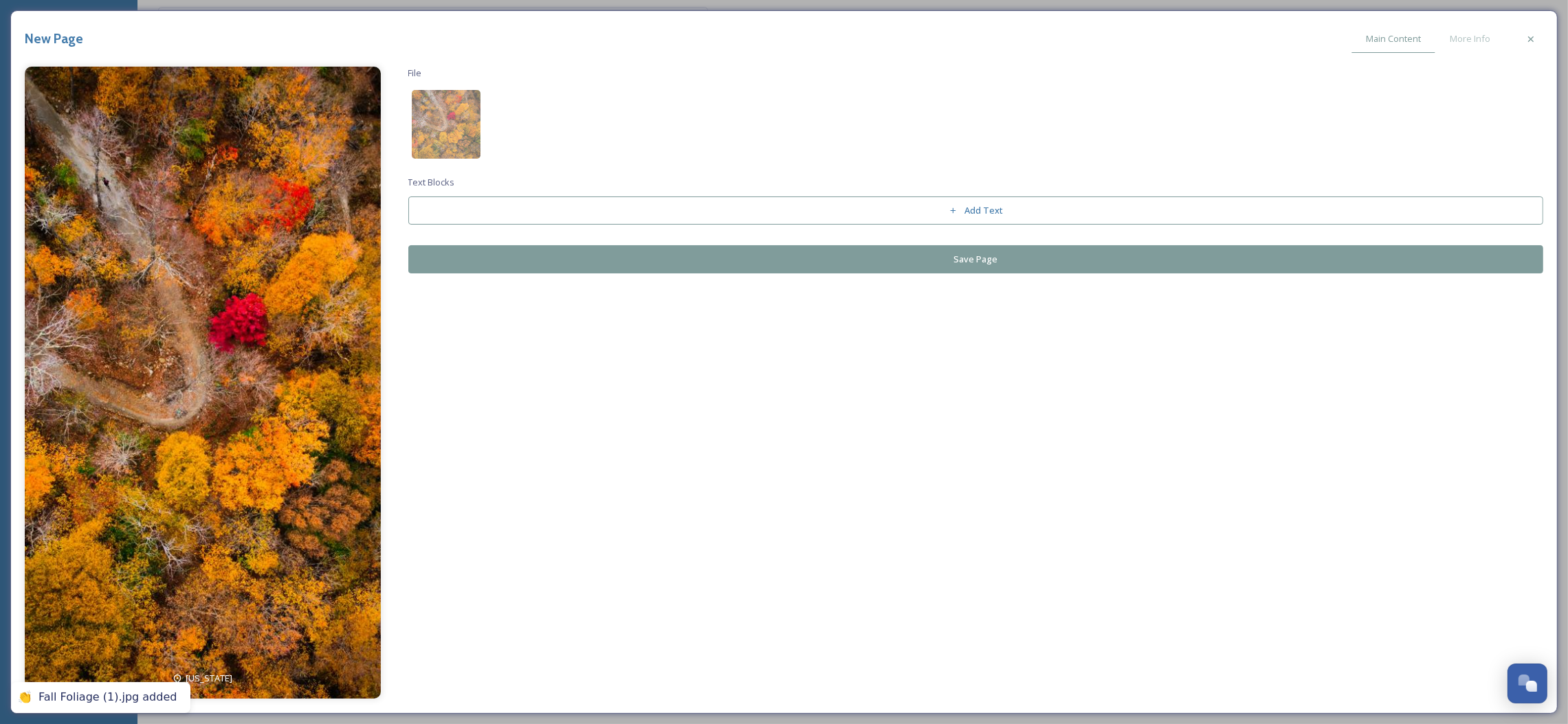
click at [798, 255] on button "Save Page" at bounding box center [976, 260] width 1136 height 28
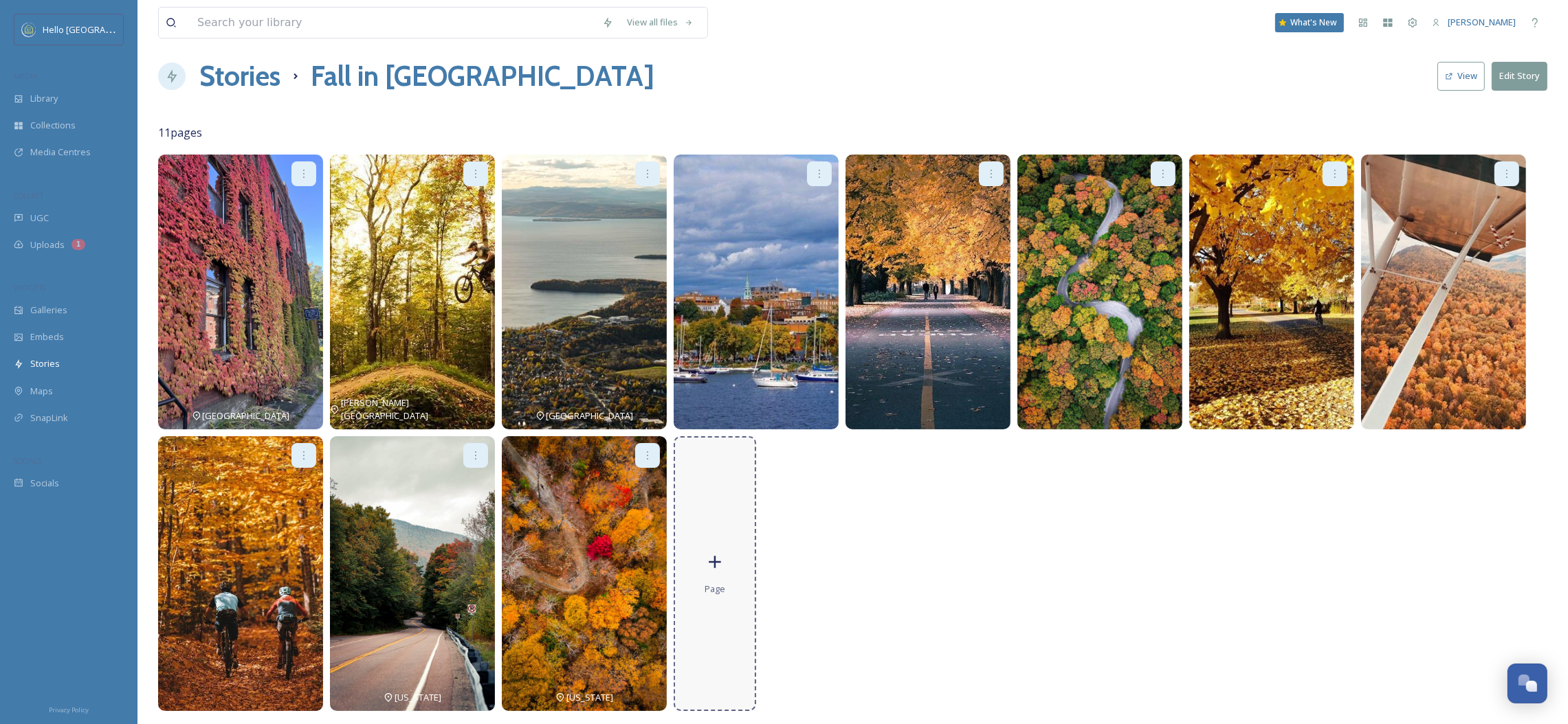
click at [691, 539] on div "Page" at bounding box center [715, 574] width 83 height 275
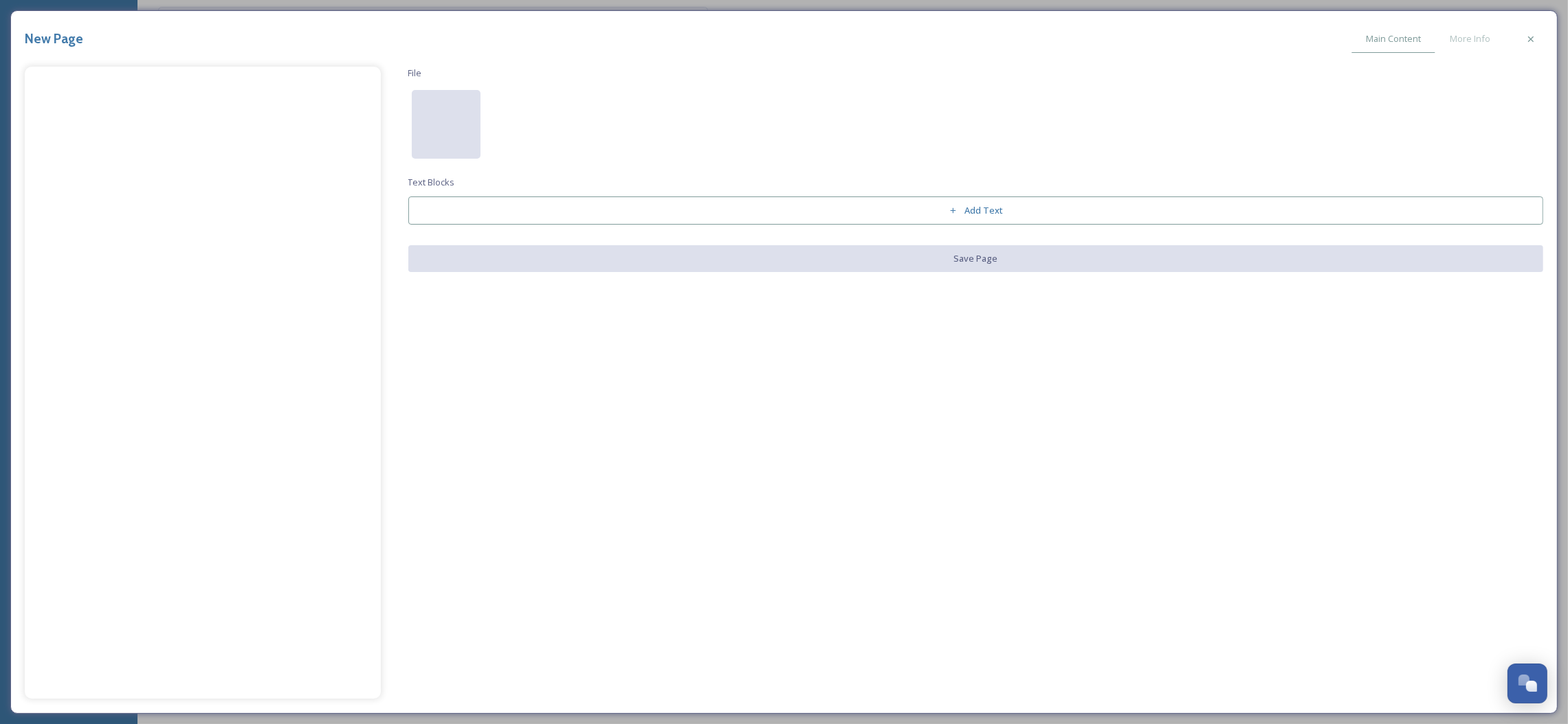
click at [457, 132] on div at bounding box center [446, 125] width 69 height 69
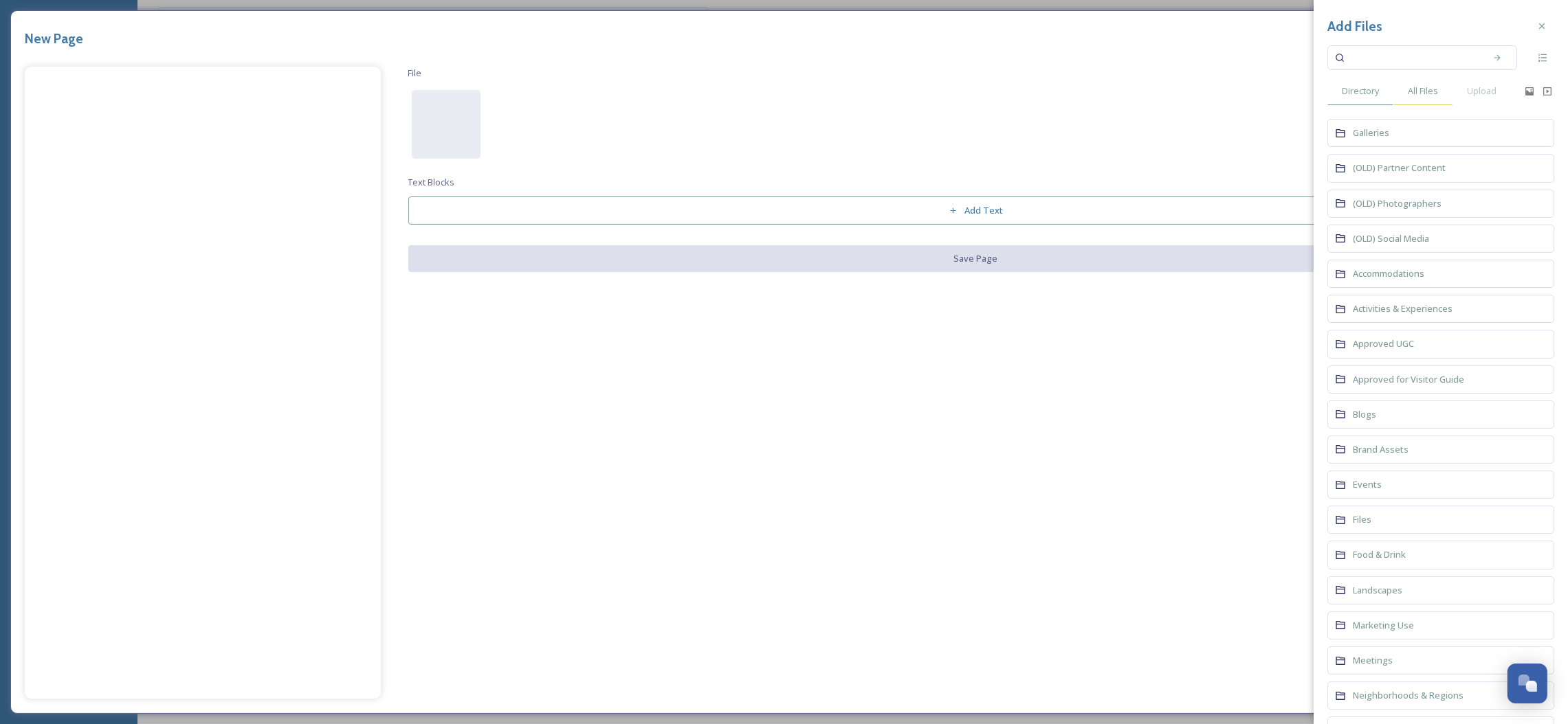
click at [1417, 88] on span "All Files" at bounding box center [1422, 91] width 30 height 13
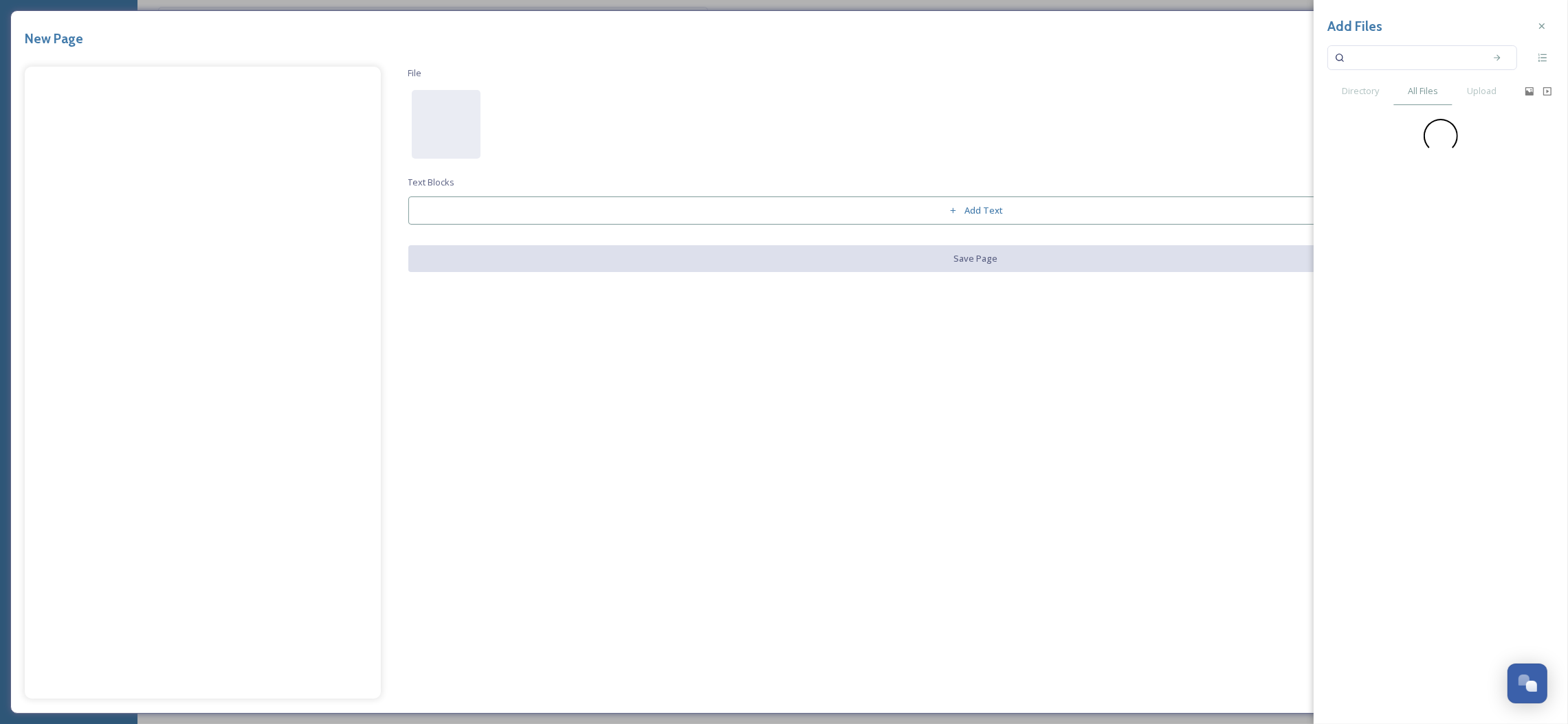
click at [1386, 58] on input at bounding box center [1413, 57] width 130 height 30
type input "fall"
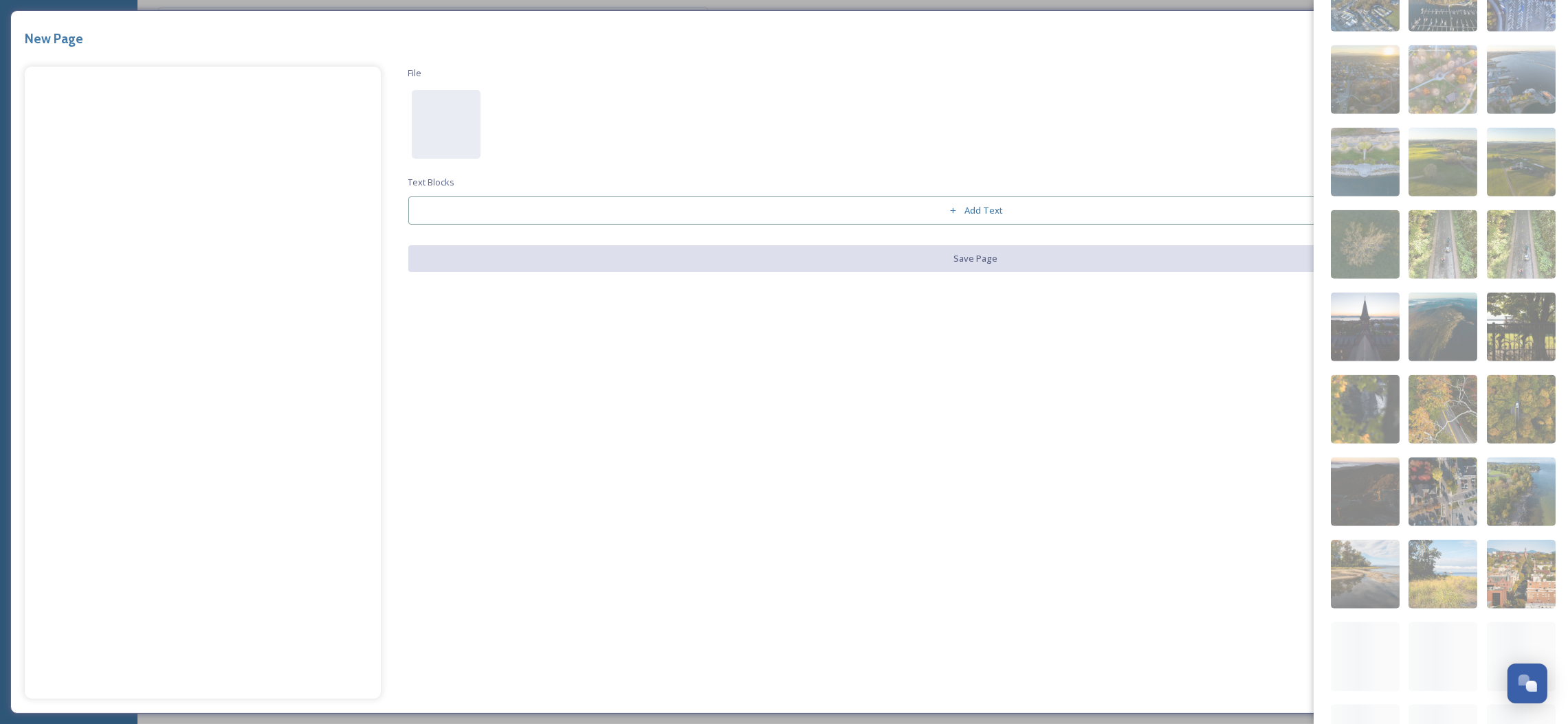
scroll to position [2089, 0]
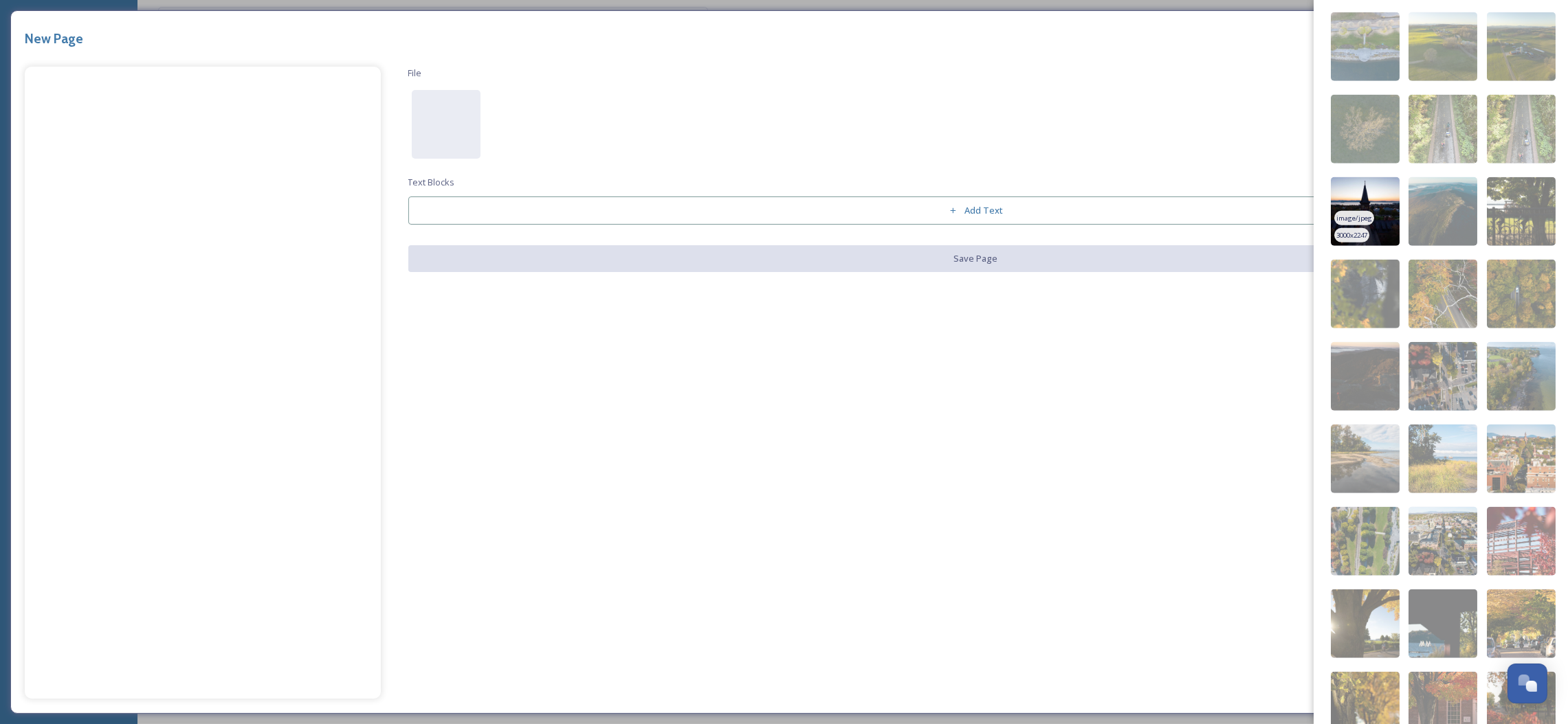
click at [1348, 218] on img at bounding box center [1365, 211] width 69 height 69
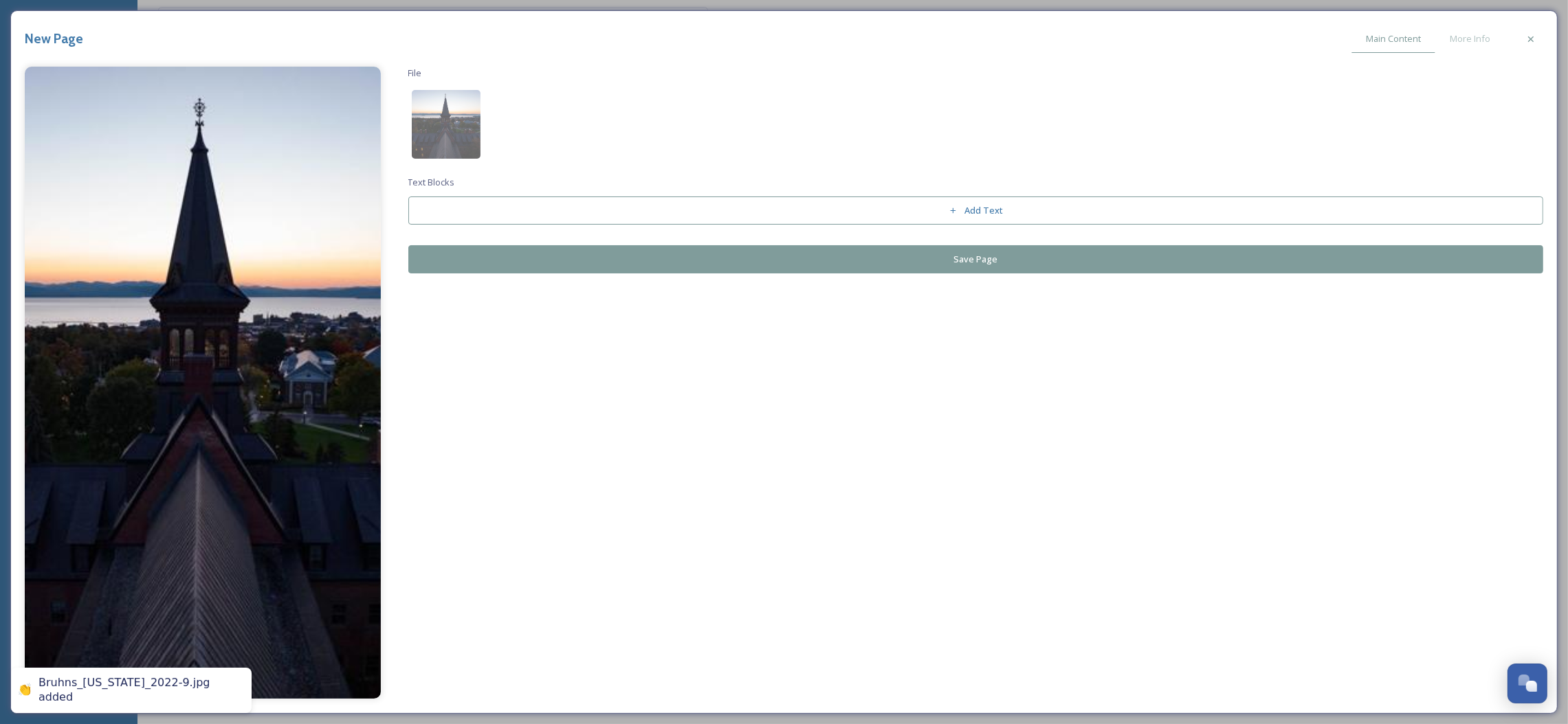
click at [980, 274] on button "Save Page" at bounding box center [976, 260] width 1136 height 28
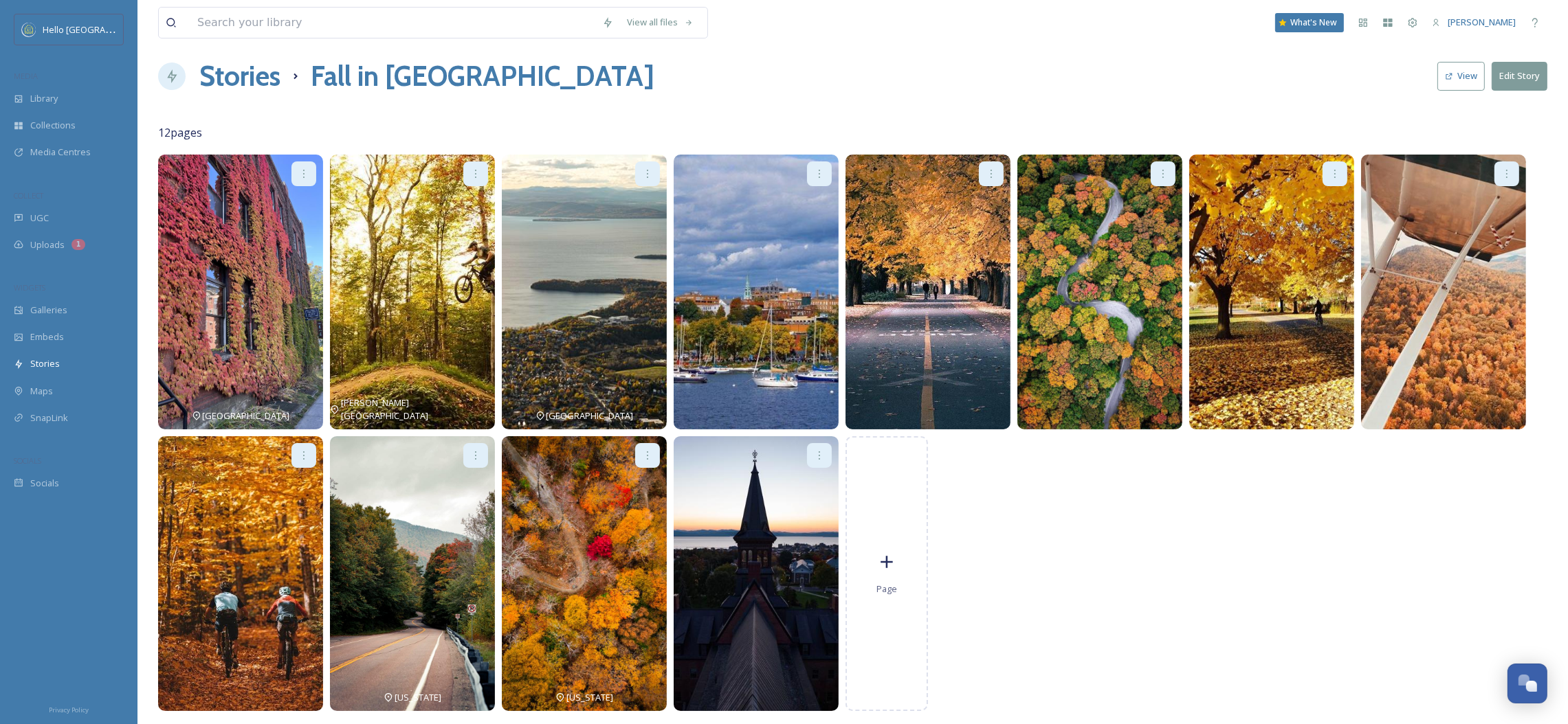
click at [1470, 80] on button "View" at bounding box center [1461, 76] width 48 height 28
click at [807, 453] on div at bounding box center [819, 455] width 24 height 24
click at [807, 483] on div "Edit" at bounding box center [798, 485] width 66 height 27
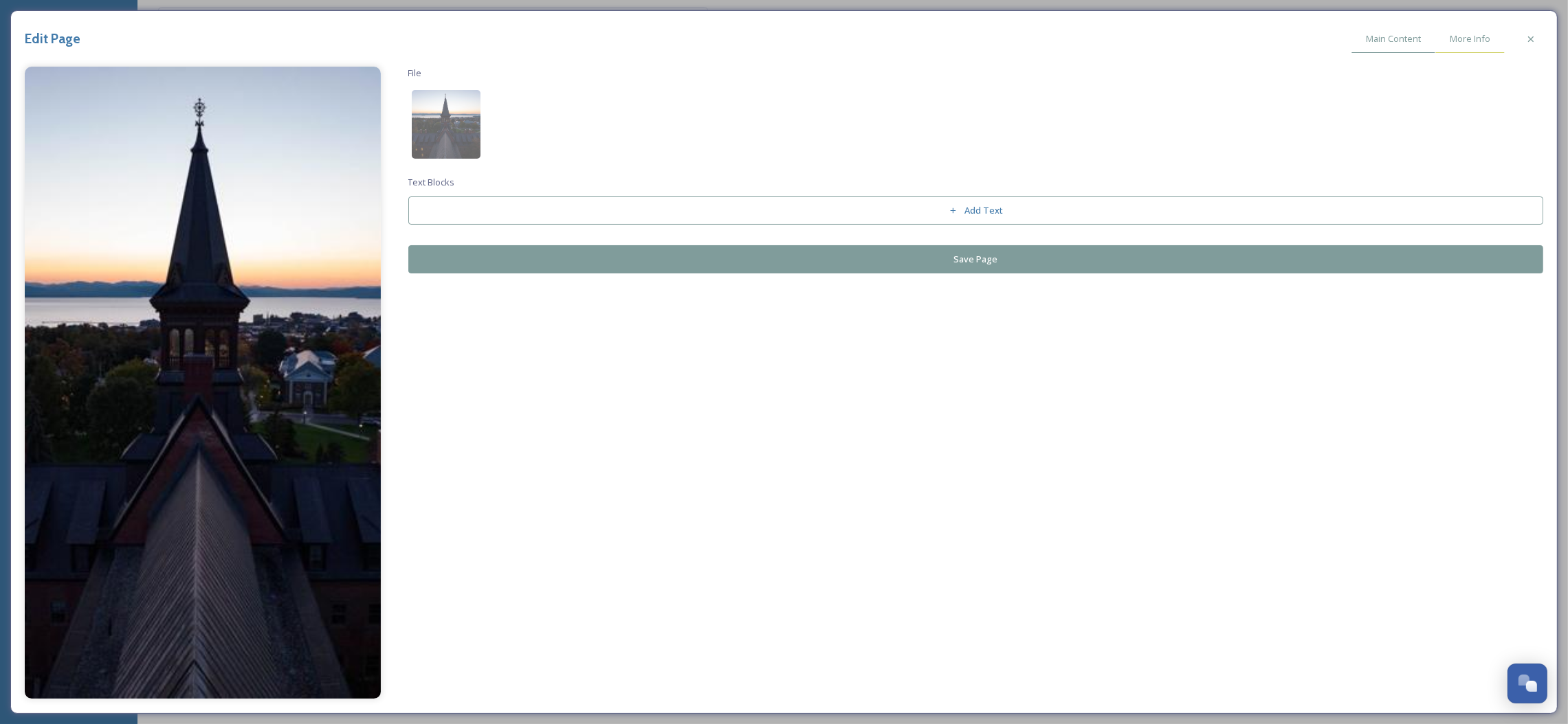
click at [1479, 33] on span "More Info" at bounding box center [1470, 38] width 41 height 13
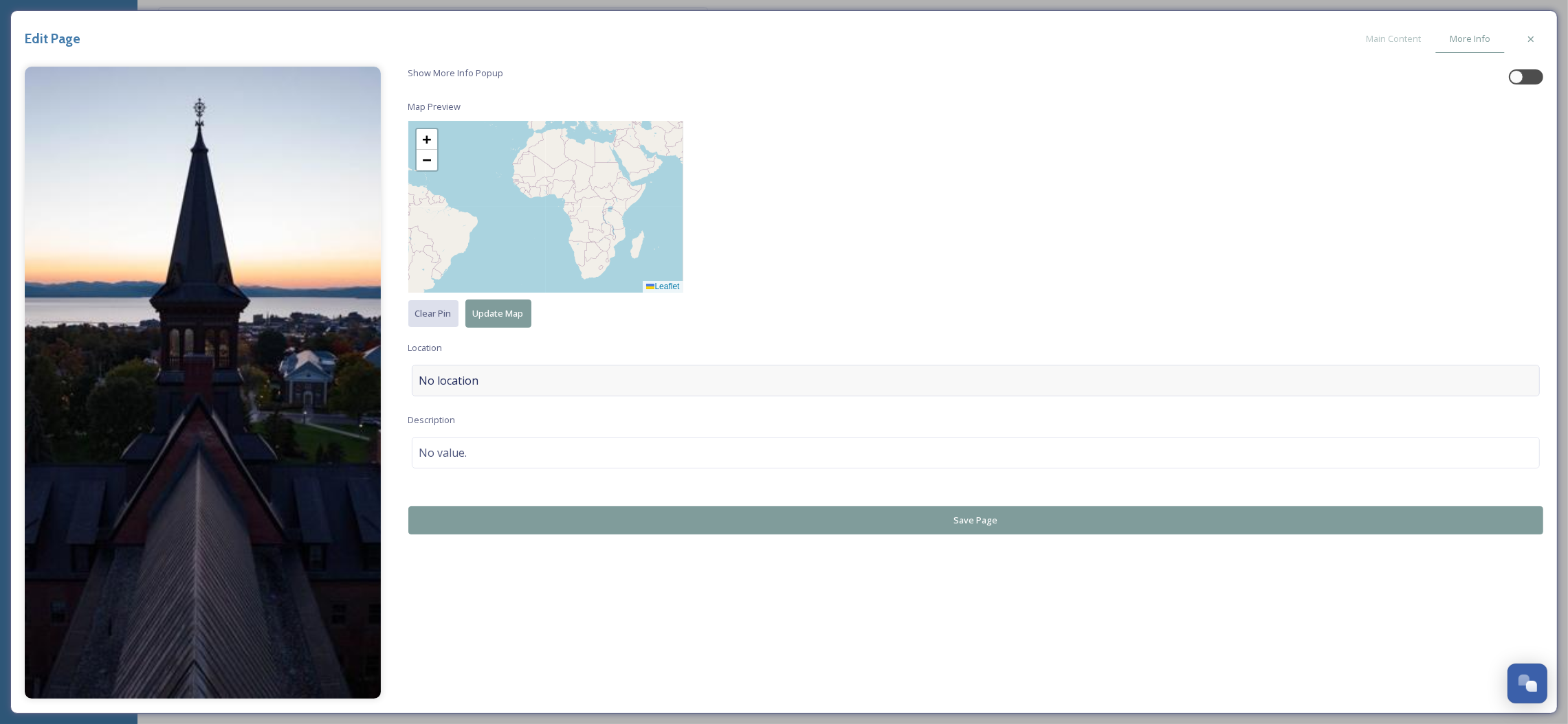
click at [468, 390] on div "No location" at bounding box center [975, 381] width 1129 height 31
click at [472, 391] on input at bounding box center [975, 381] width 1127 height 30
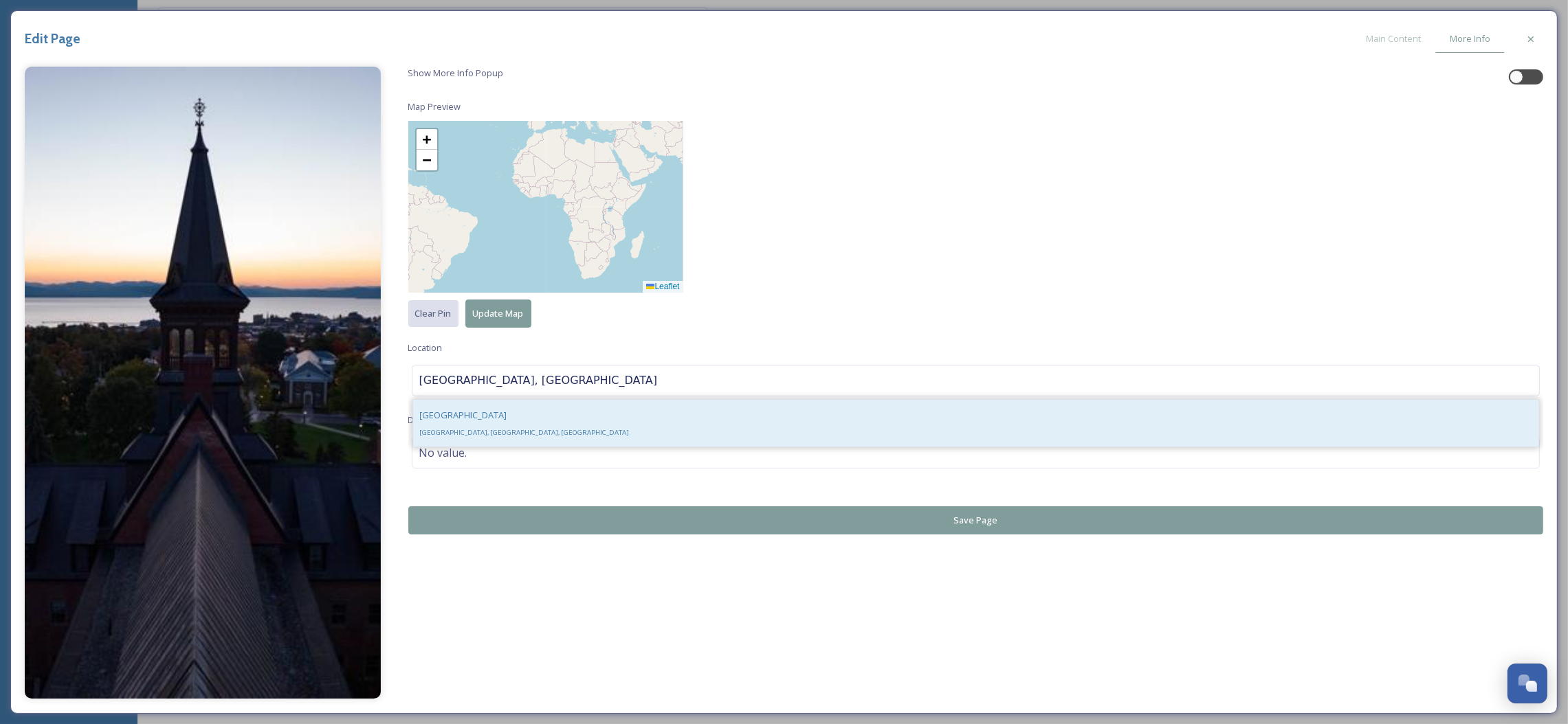
type input "[GEOGRAPHIC_DATA], [GEOGRAPHIC_DATA]"
click at [480, 410] on div "Burlington [GEOGRAPHIC_DATA], [GEOGRAPHIC_DATA], [GEOGRAPHIC_DATA]" at bounding box center [975, 423] width 1126 height 47
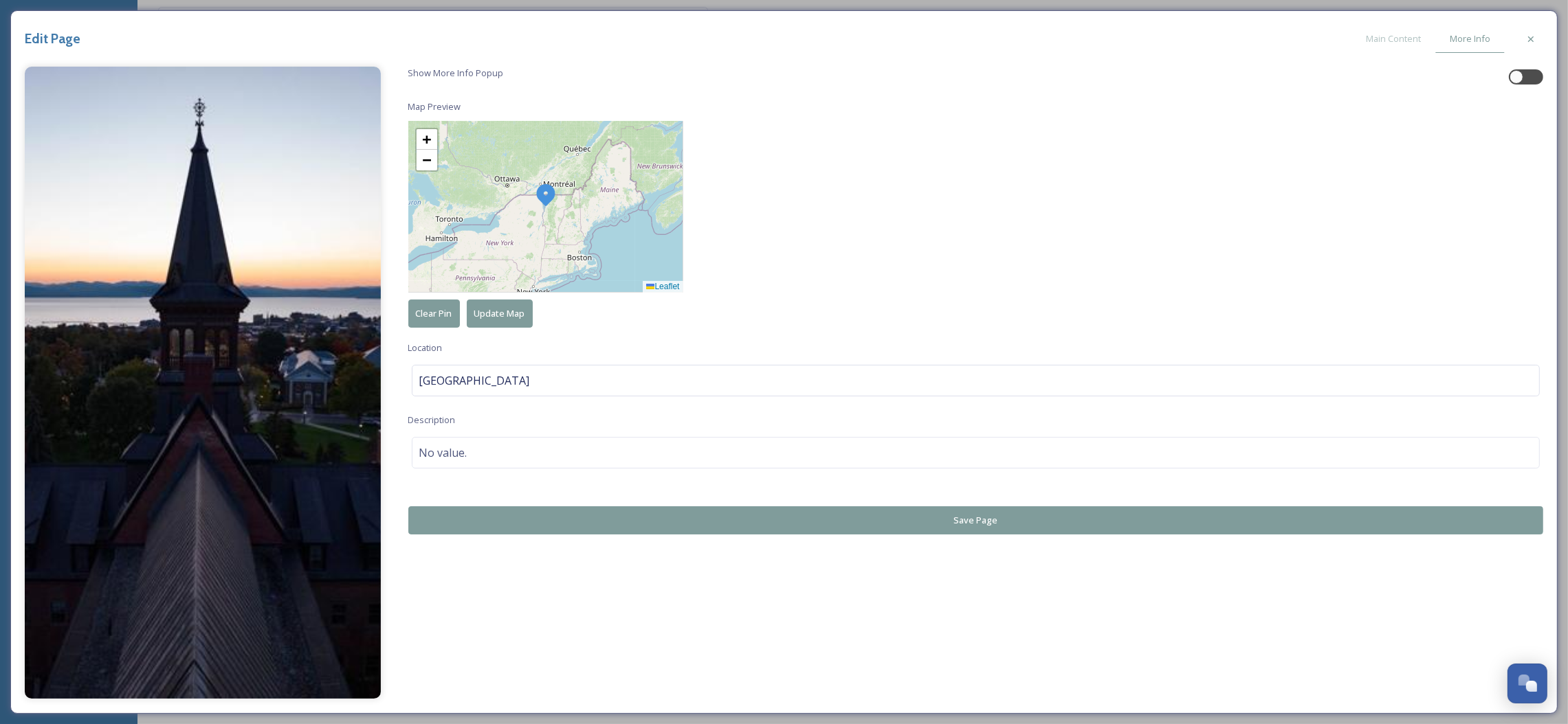
click at [698, 509] on button "Save Page" at bounding box center [976, 520] width 1136 height 28
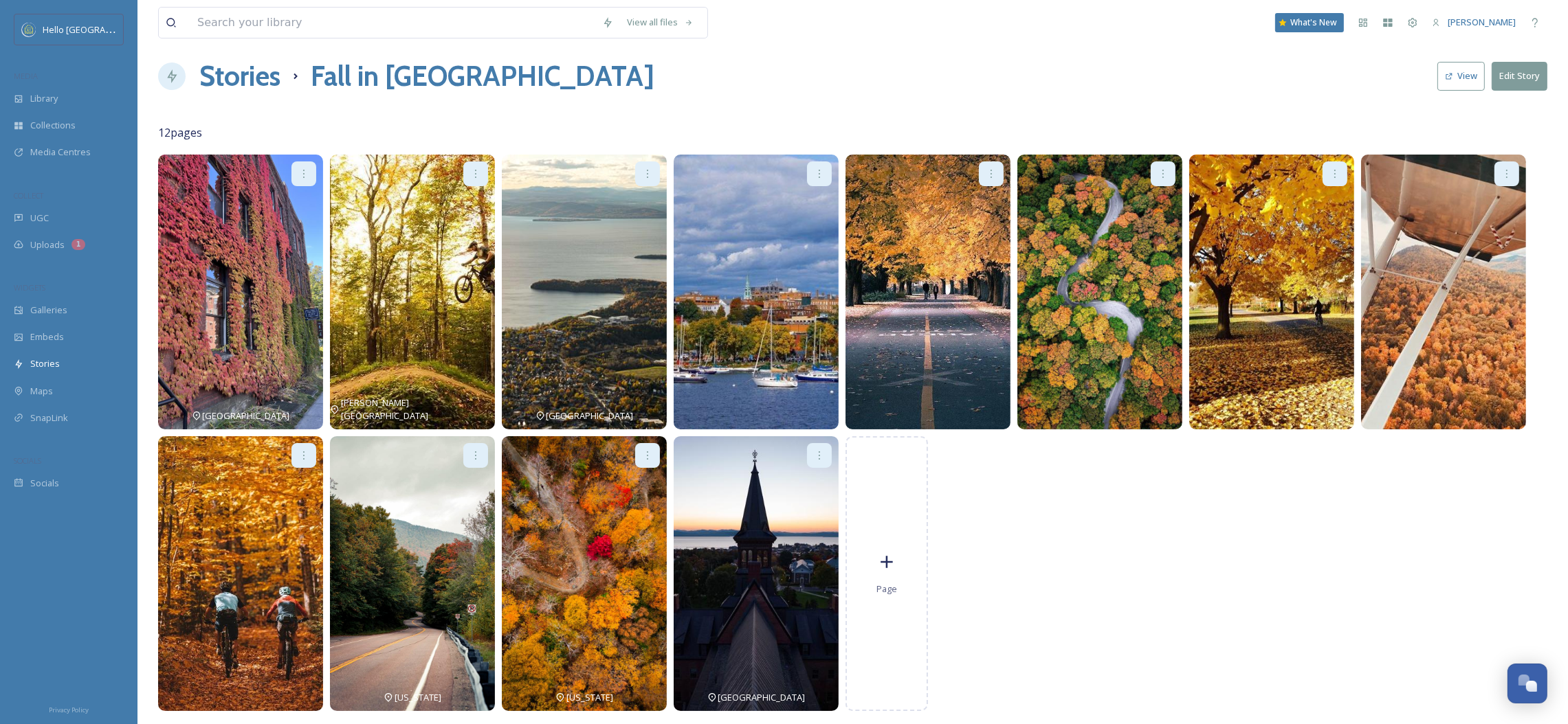
click at [299, 456] on icon at bounding box center [304, 455] width 11 height 11
click at [297, 477] on div "Edit" at bounding box center [283, 485] width 66 height 27
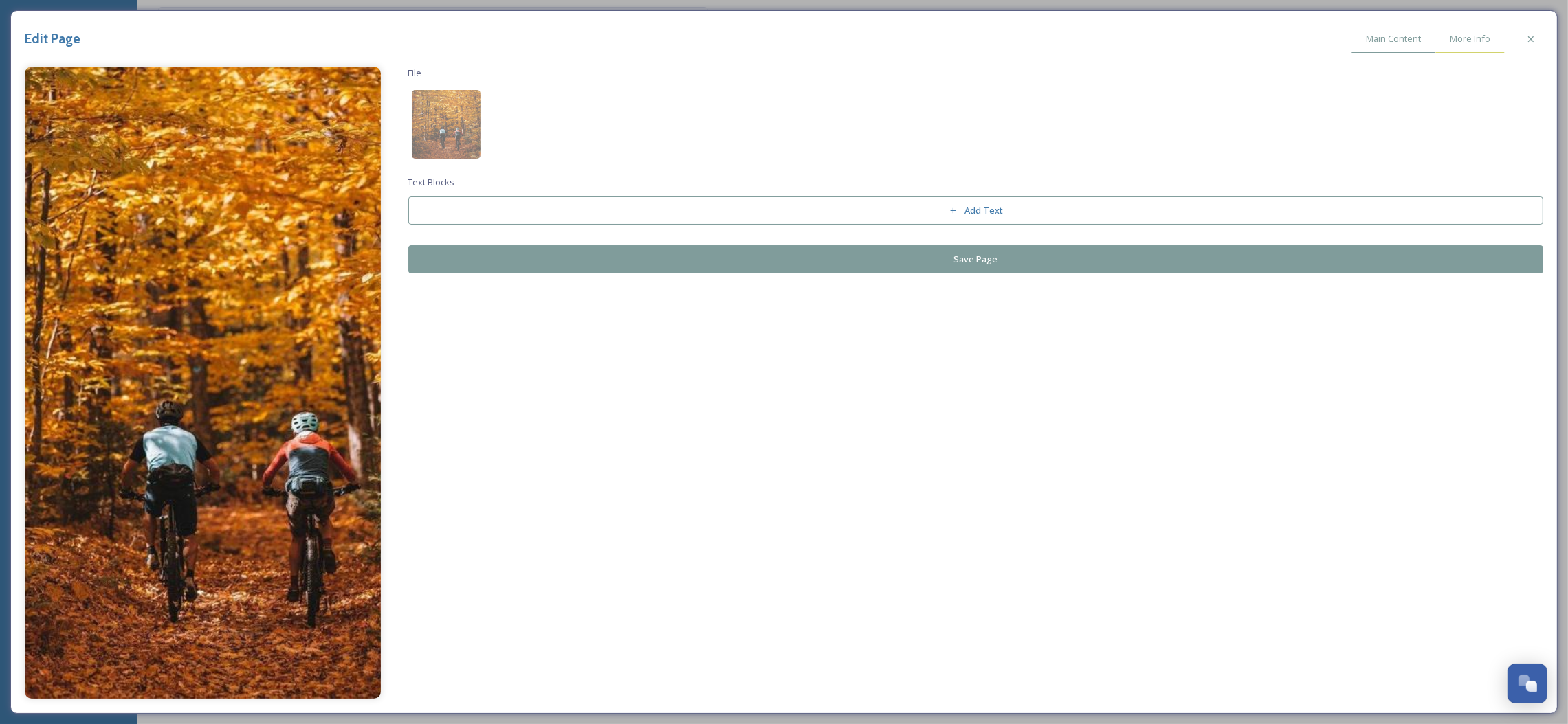
click at [1473, 37] on span "More Info" at bounding box center [1470, 38] width 41 height 13
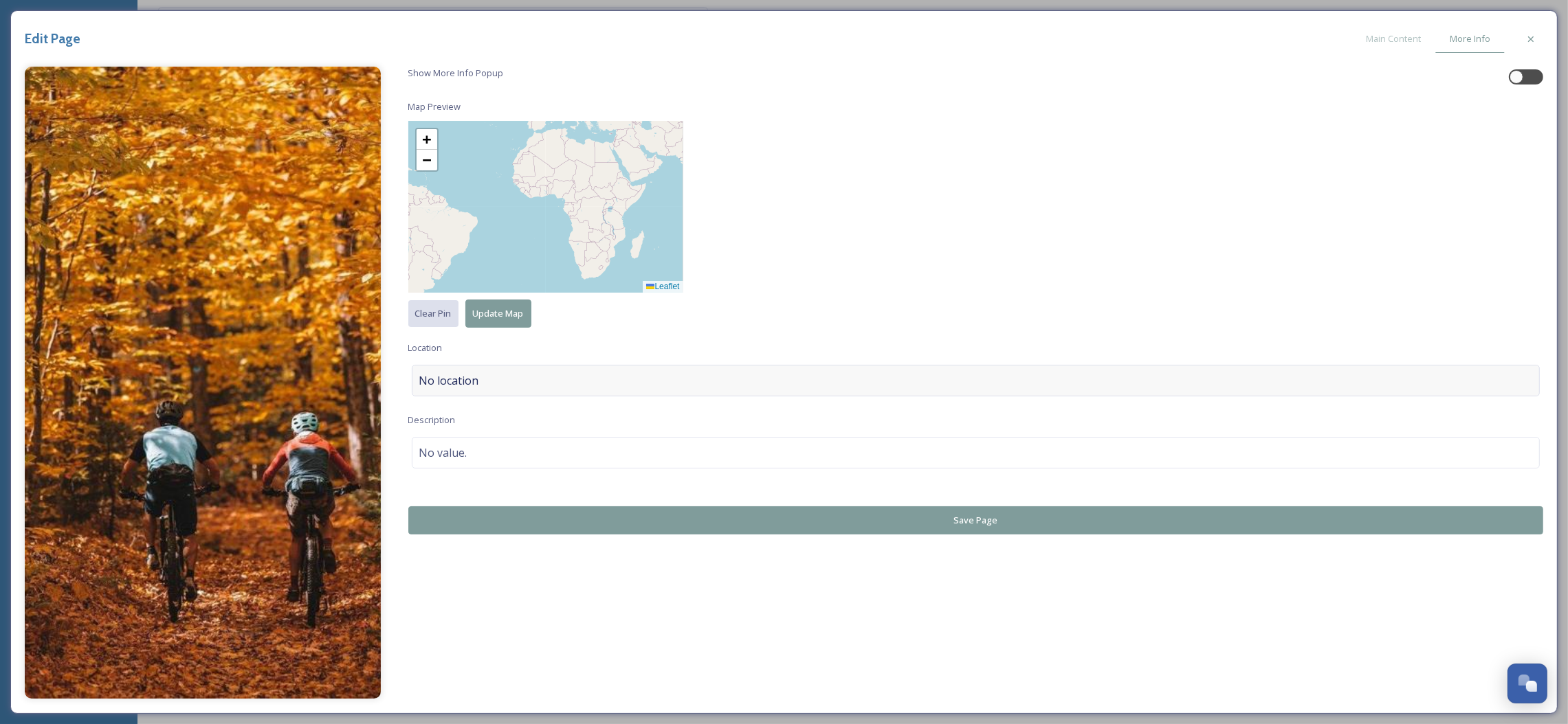
click at [489, 367] on div "No location" at bounding box center [975, 381] width 1129 height 31
click at [488, 377] on input at bounding box center [975, 381] width 1127 height 30
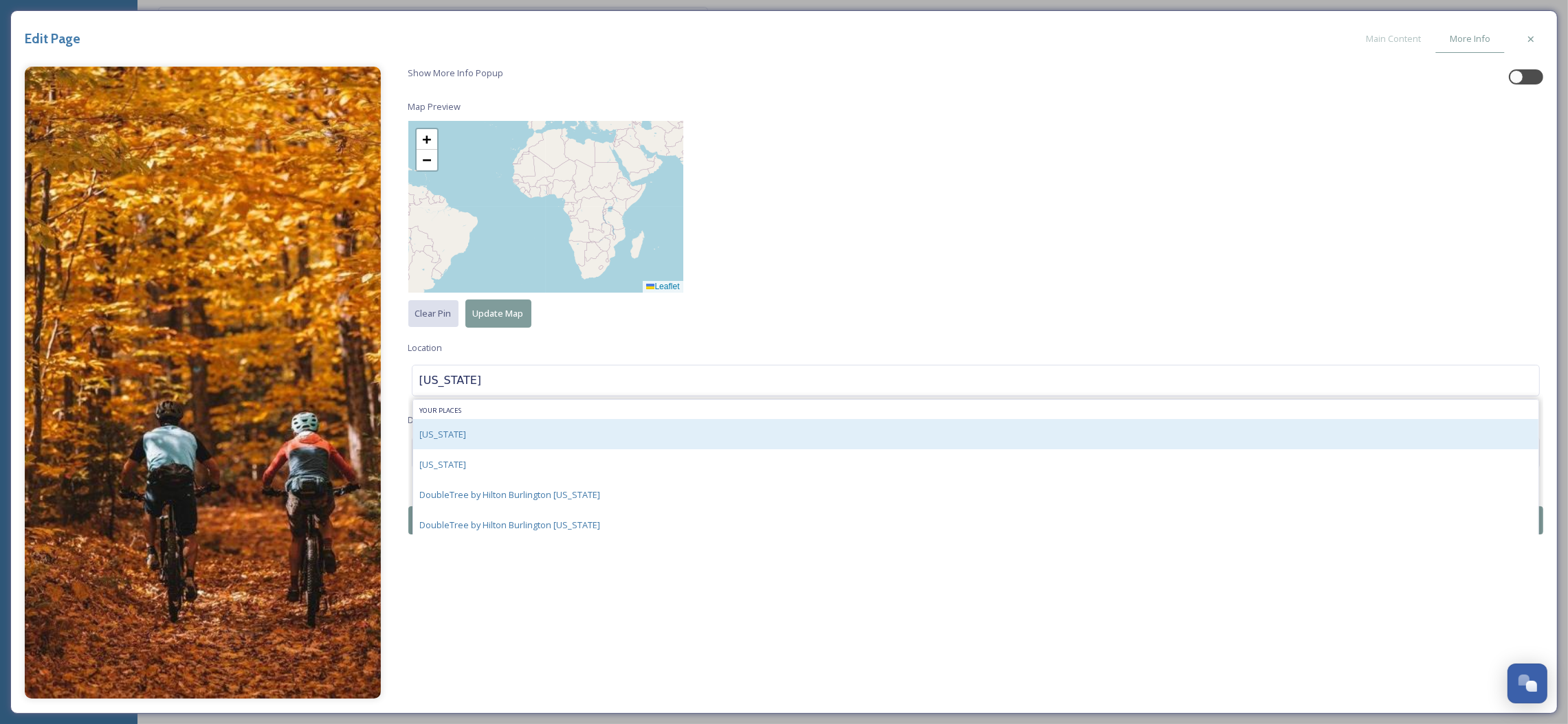
type input "[US_STATE]"
click at [490, 433] on div "[US_STATE]" at bounding box center [975, 434] width 1126 height 30
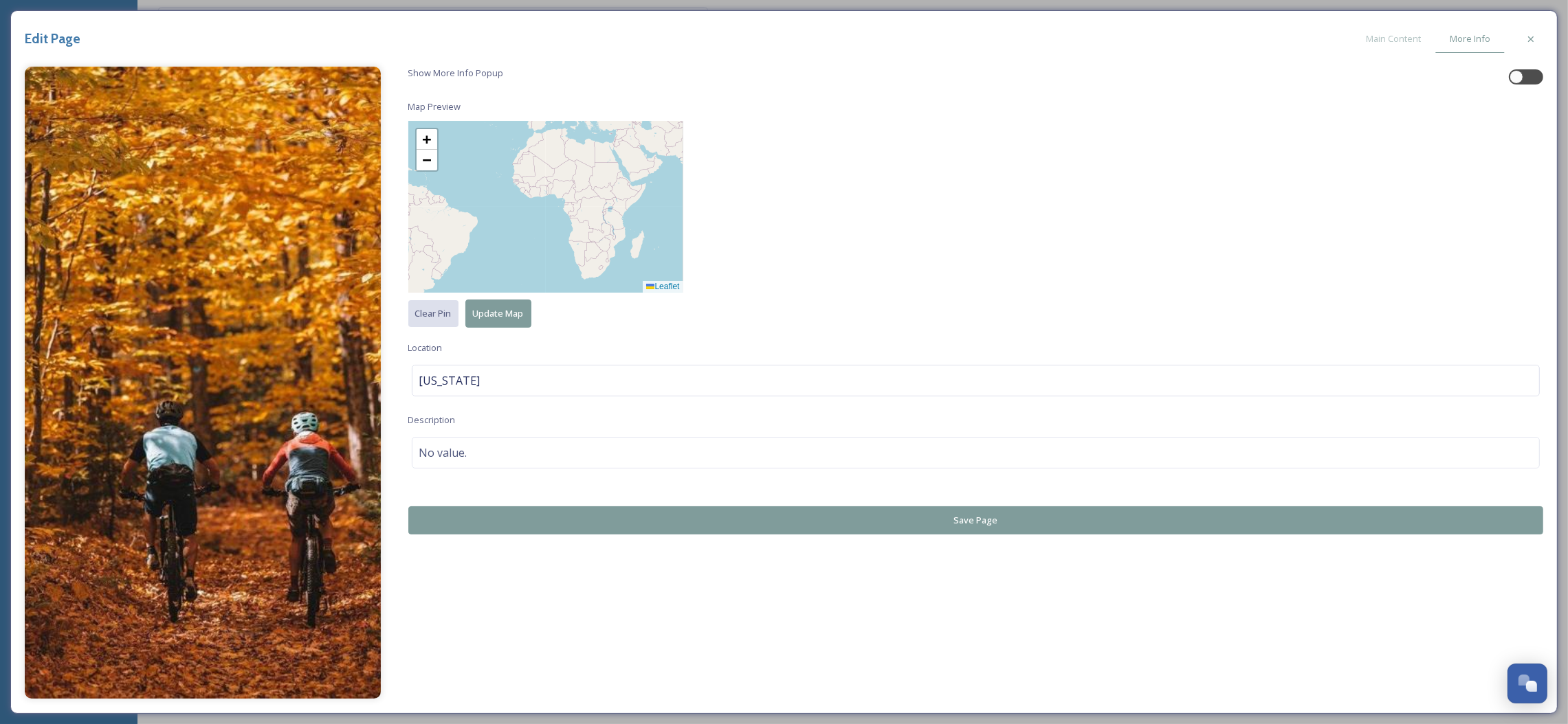
click at [504, 316] on span "Update Map" at bounding box center [498, 313] width 51 height 13
click at [511, 334] on div "Show More Info Popup Map Preview + − Leaflet Clear Pin Update Map Location [US_…" at bounding box center [976, 300] width 1136 height 468
click at [485, 375] on div "[US_STATE]" at bounding box center [975, 381] width 1129 height 31
click at [485, 375] on input at bounding box center [975, 381] width 1127 height 30
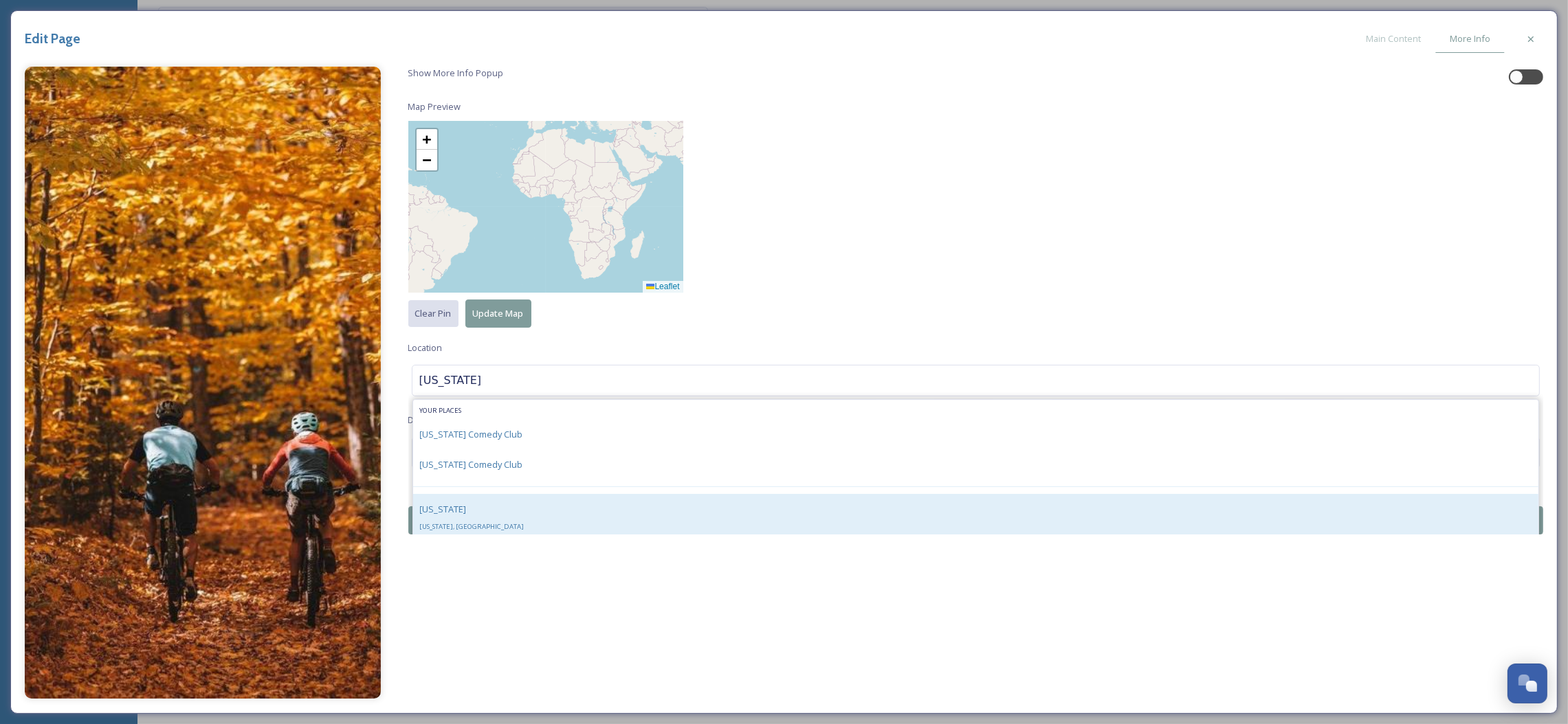
type input "[US_STATE]"
click at [478, 509] on div "[US_STATE] [US_STATE], [GEOGRAPHIC_DATA]" at bounding box center [975, 517] width 1126 height 47
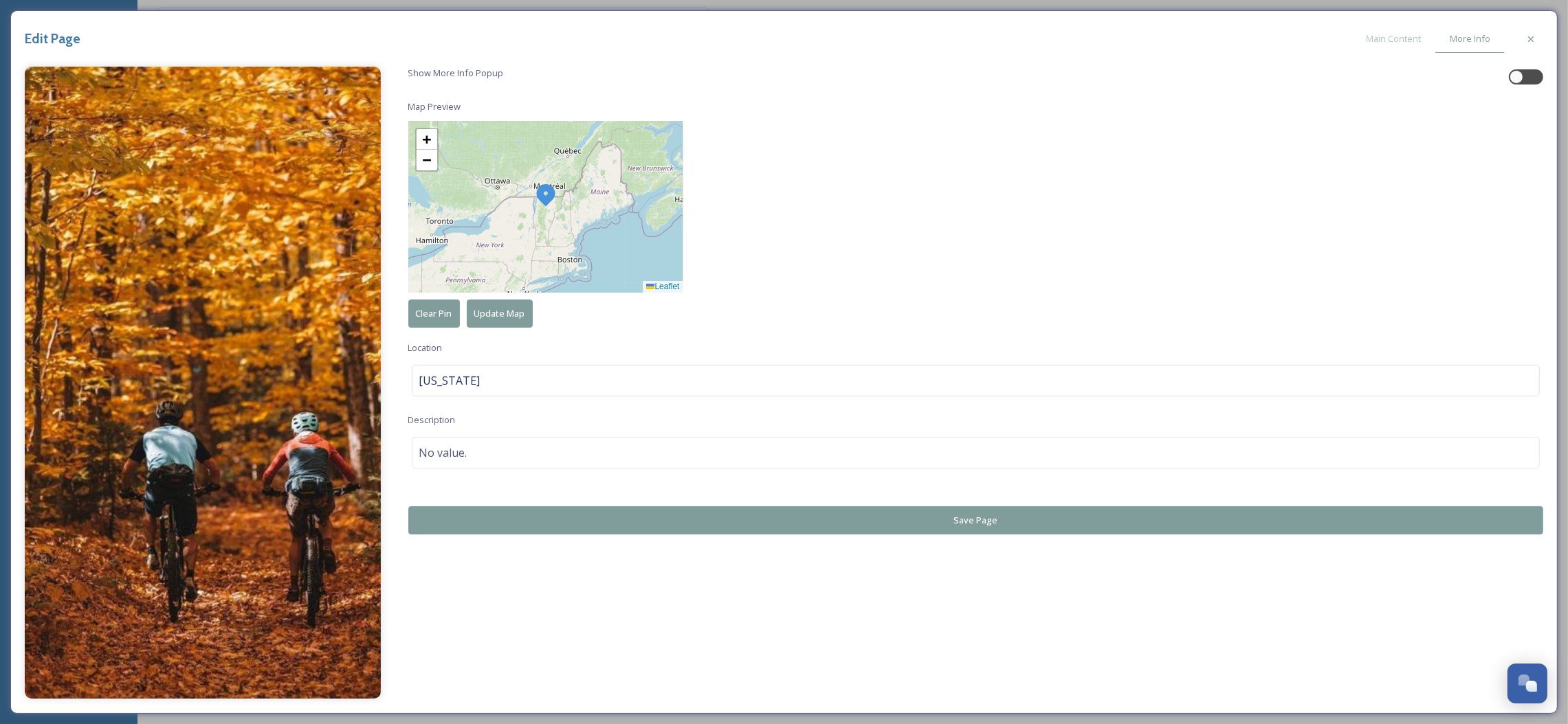
click at [481, 515] on button "Save Page" at bounding box center [976, 520] width 1136 height 28
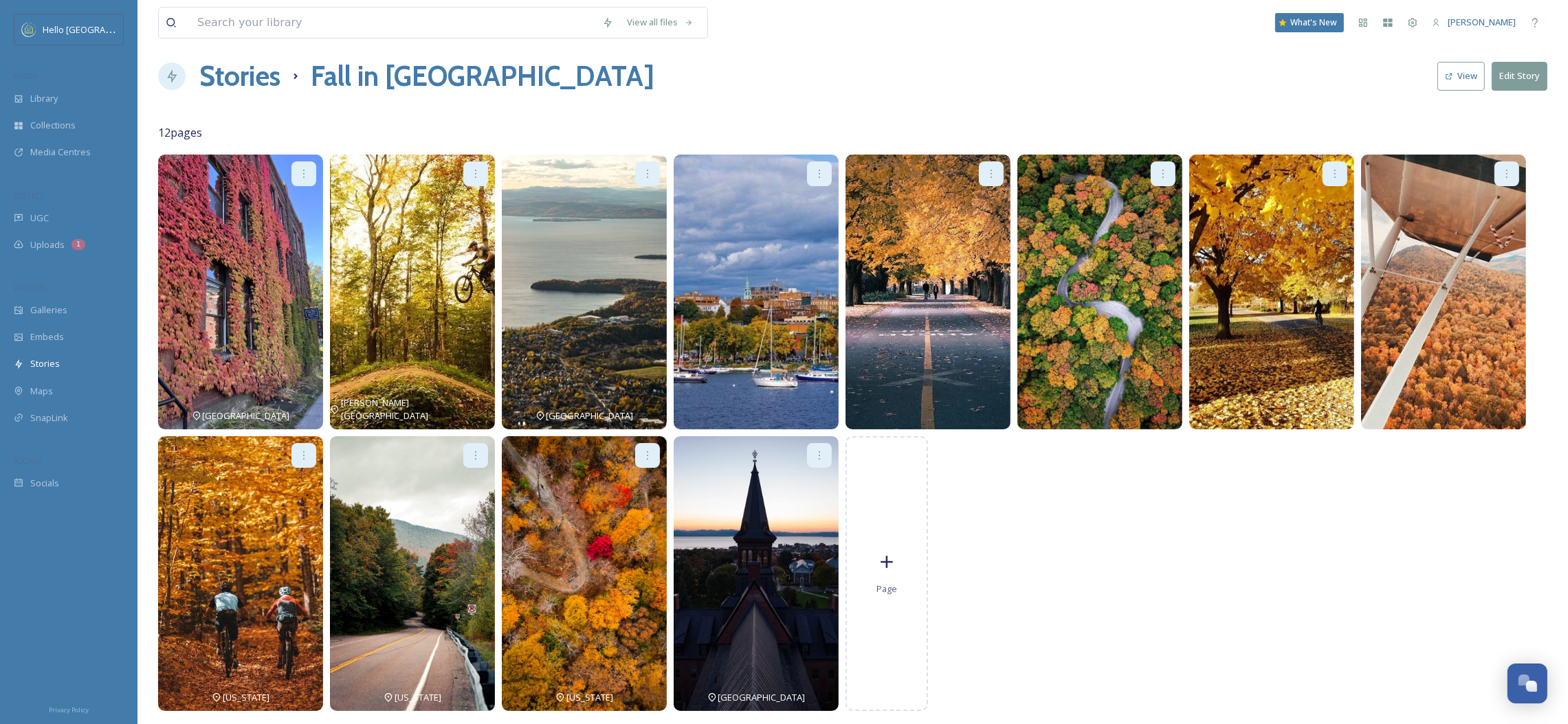
click at [823, 169] on icon at bounding box center [819, 174] width 11 height 11
click at [807, 204] on div "Edit" at bounding box center [798, 204] width 66 height 27
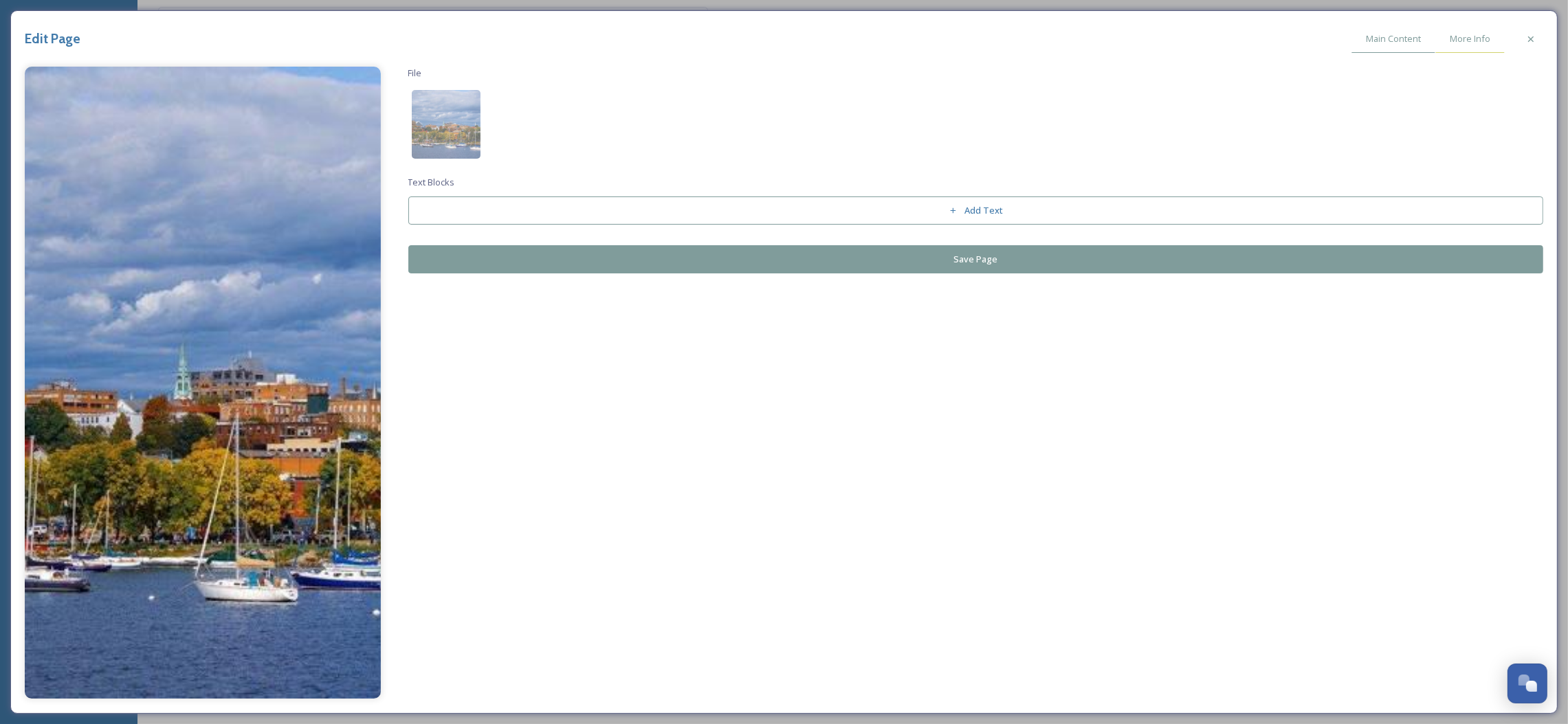
click at [1454, 35] on span "More Info" at bounding box center [1470, 38] width 41 height 13
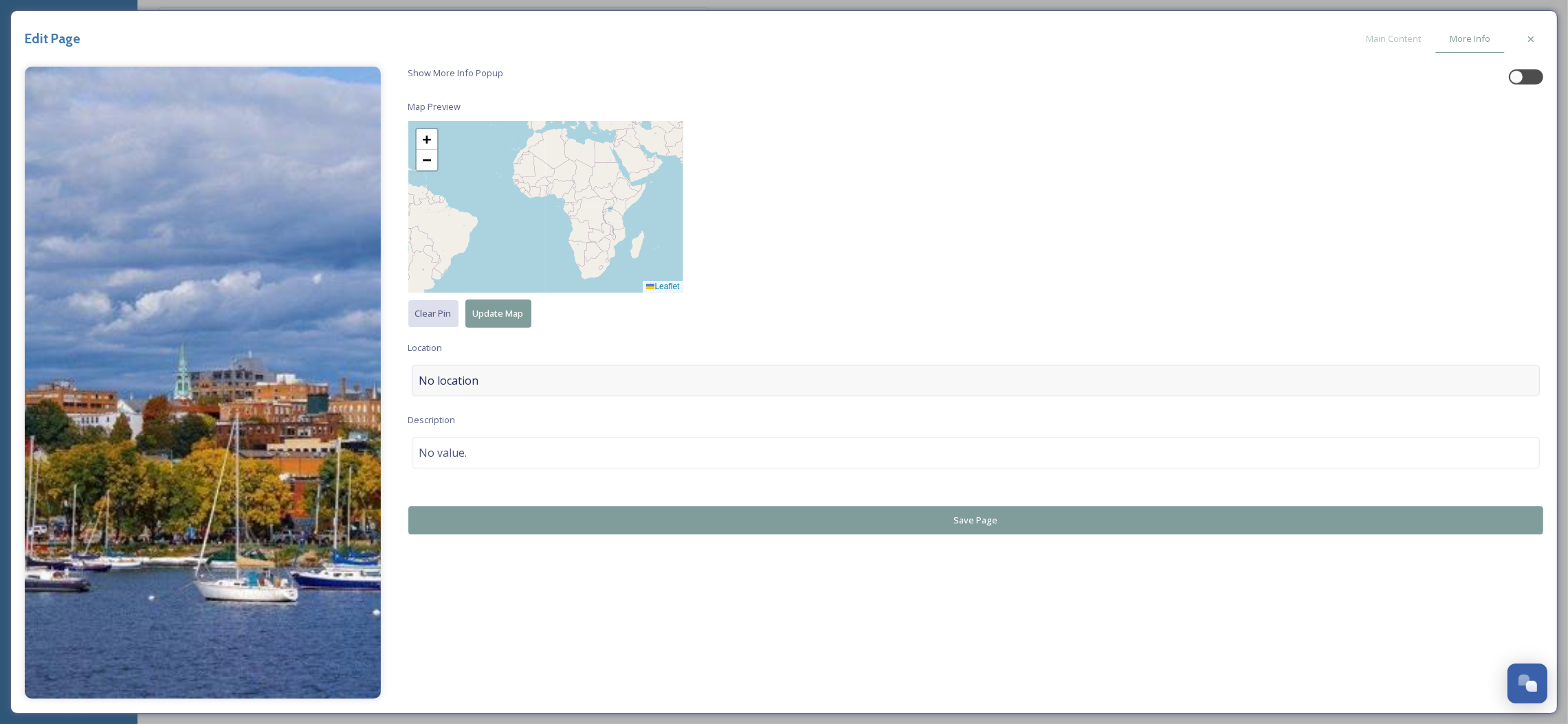
click at [547, 390] on div "No location" at bounding box center [975, 381] width 1129 height 31
click at [547, 390] on input at bounding box center [975, 381] width 1127 height 30
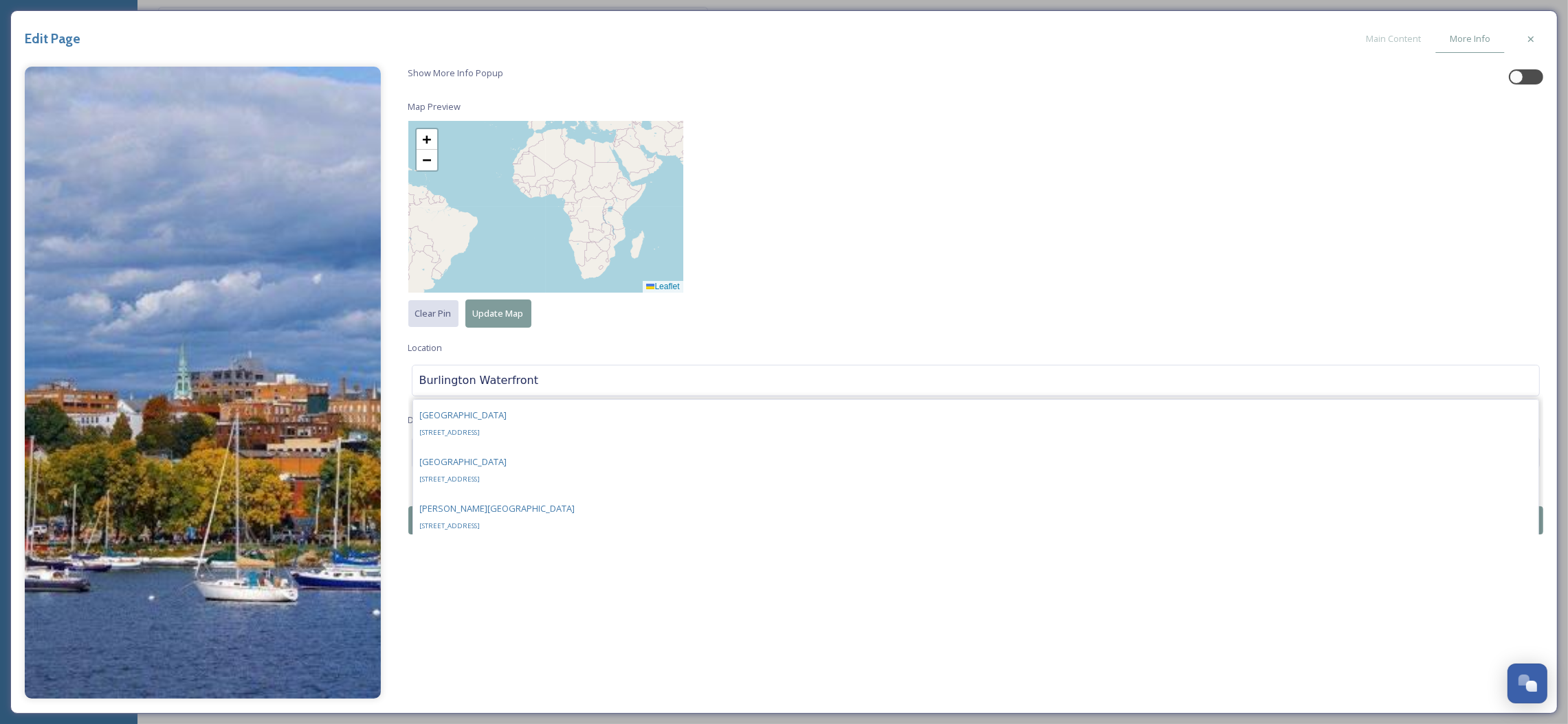
click at [543, 383] on input "Burlington Waterfront" at bounding box center [975, 381] width 1127 height 30
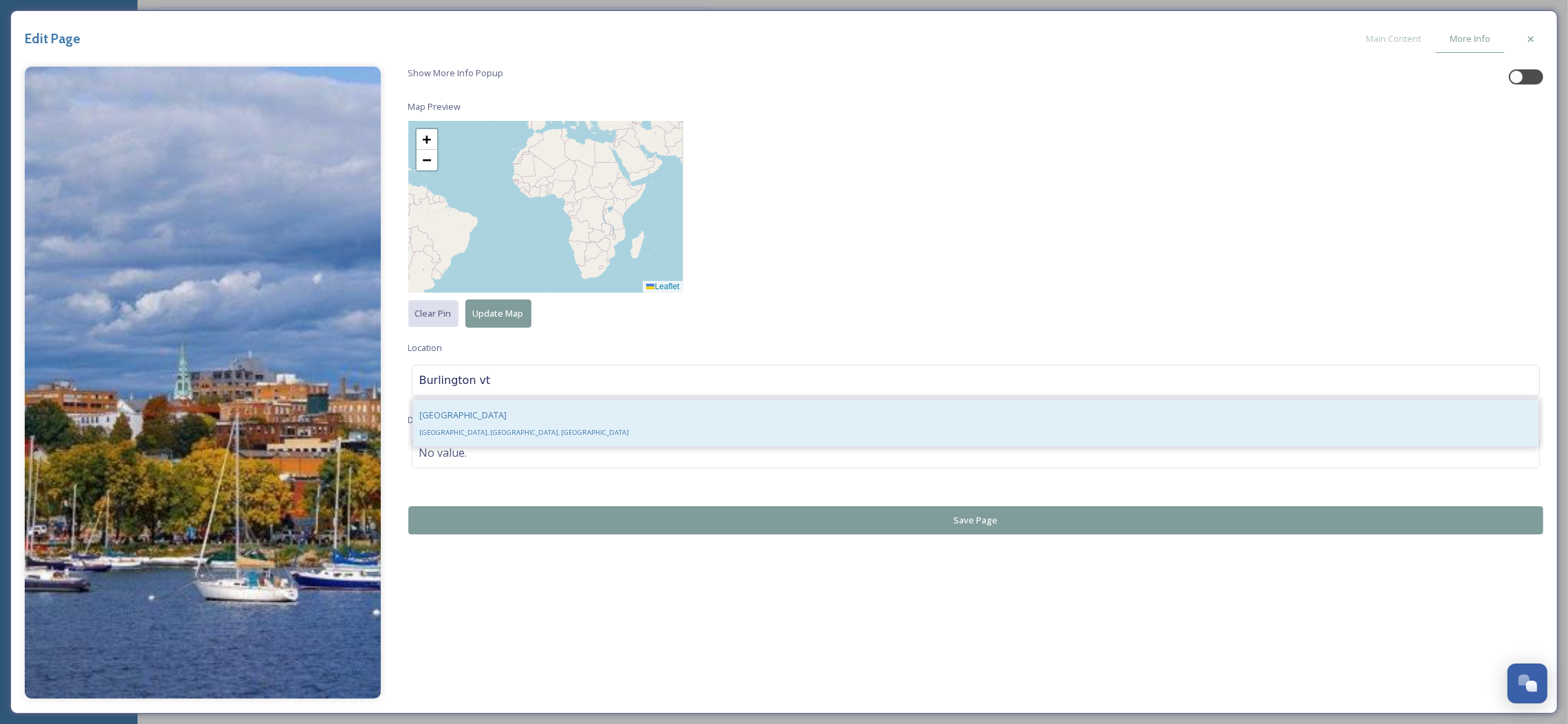
type input "Burlington vt"
click at [516, 425] on div "Burlington [GEOGRAPHIC_DATA], [GEOGRAPHIC_DATA], [GEOGRAPHIC_DATA]" at bounding box center [975, 423] width 1126 height 47
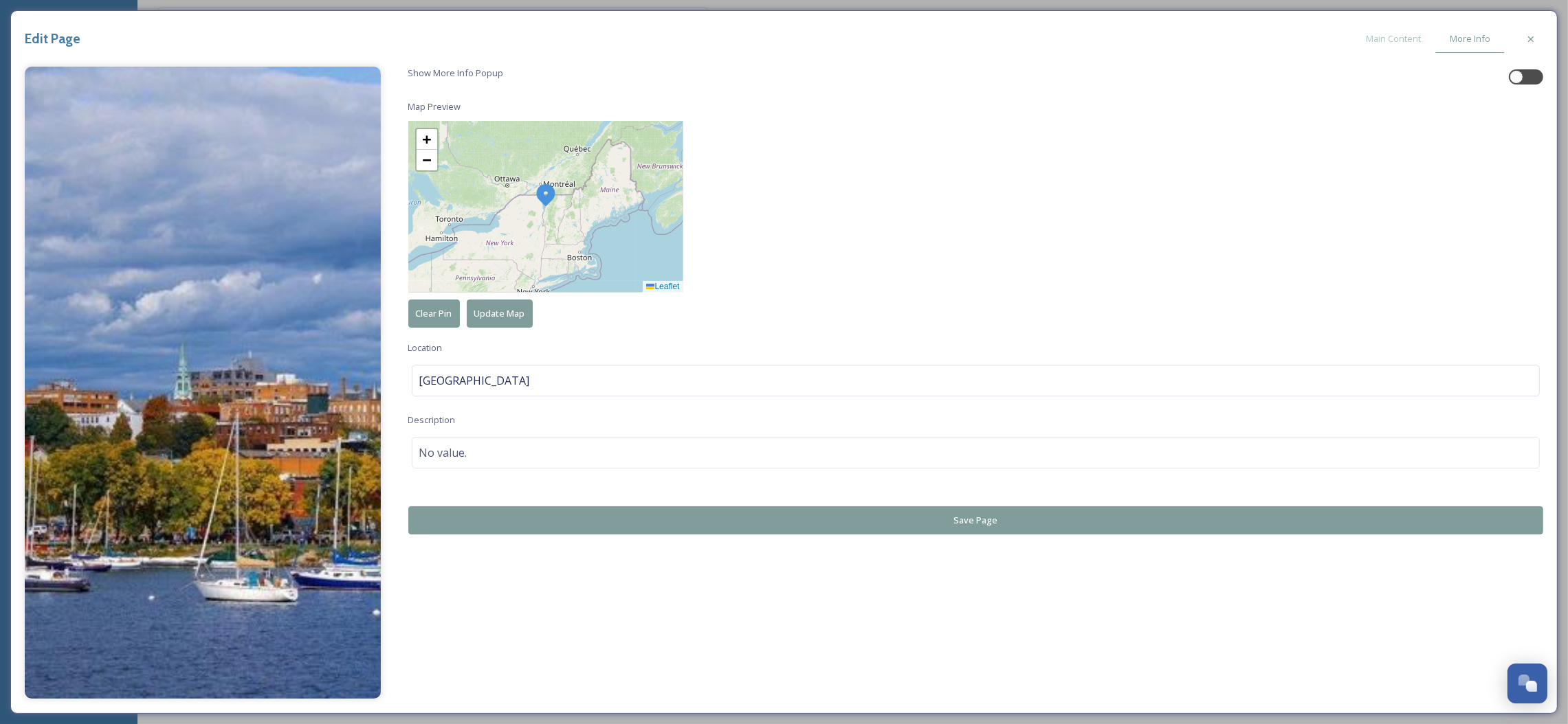
click at [896, 526] on button "Save Page" at bounding box center [976, 520] width 1136 height 28
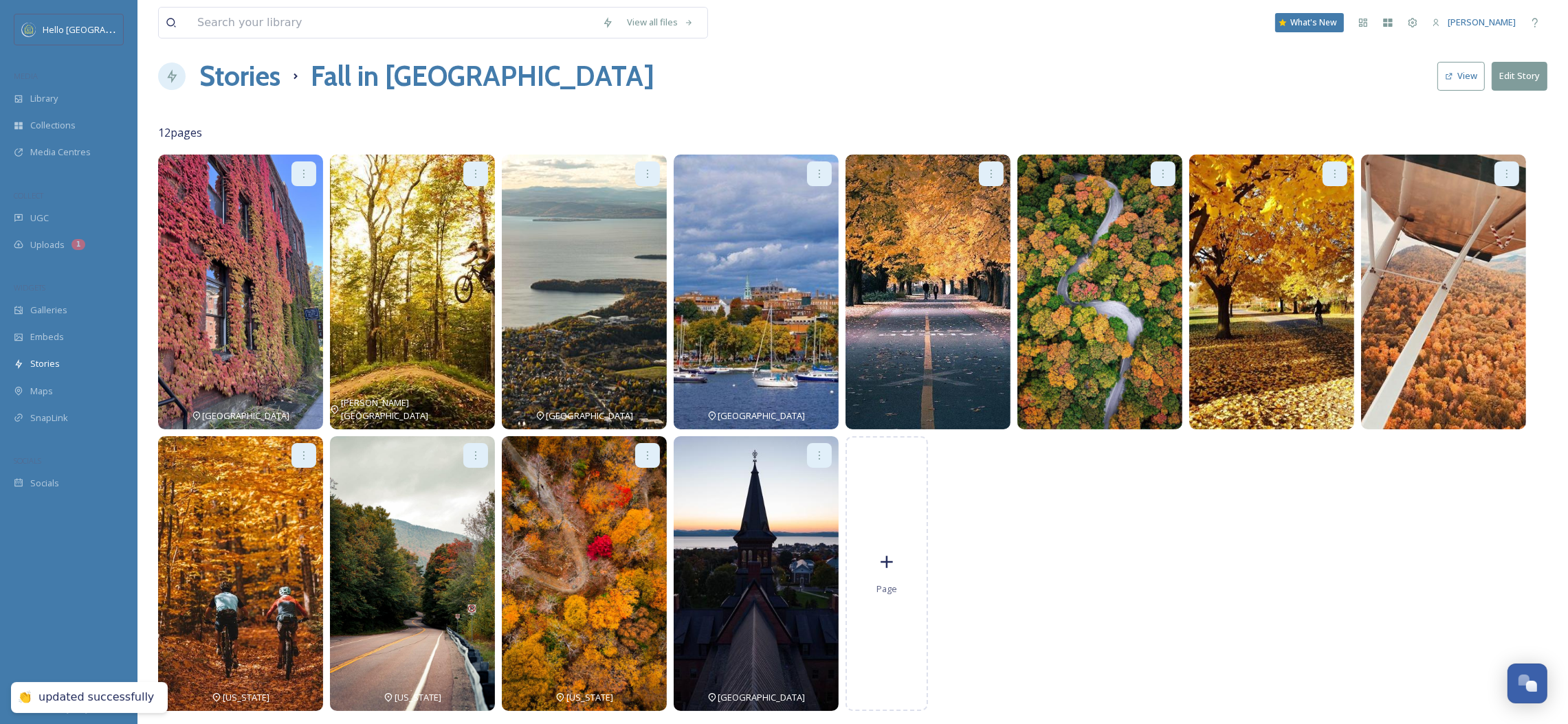
click at [986, 169] on icon at bounding box center [991, 174] width 11 height 11
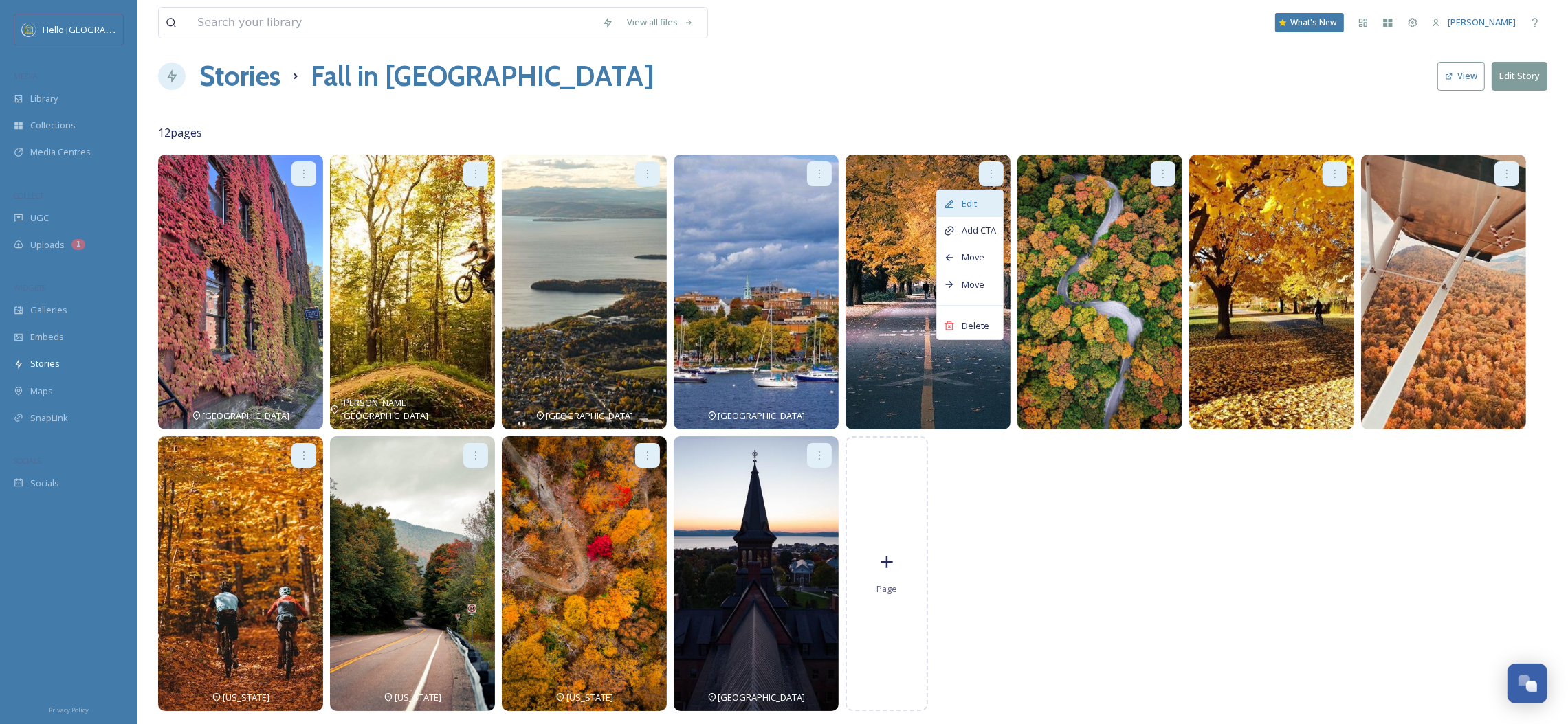
click at [983, 197] on div "Edit" at bounding box center [970, 204] width 66 height 27
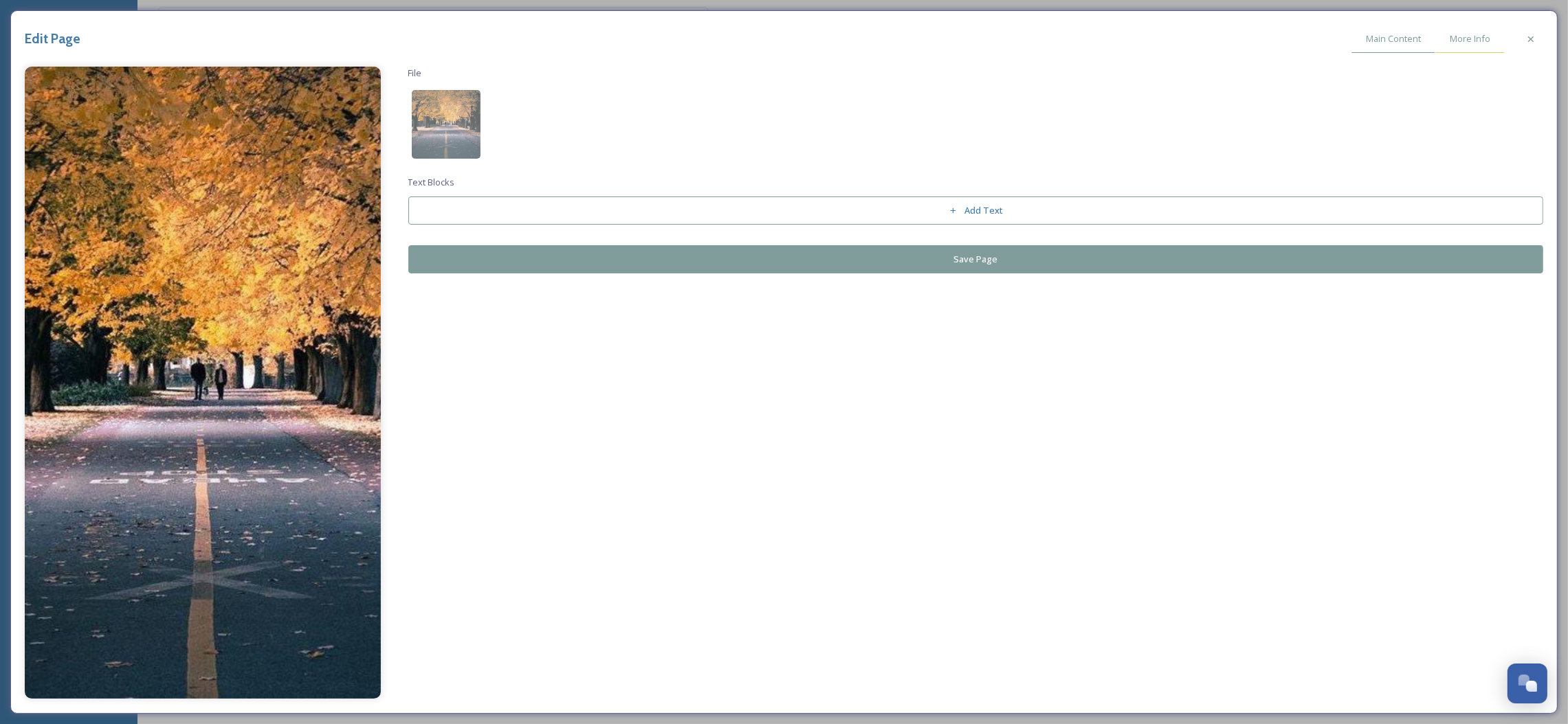
click at [1453, 50] on div "More Info" at bounding box center [1469, 38] width 69 height 28
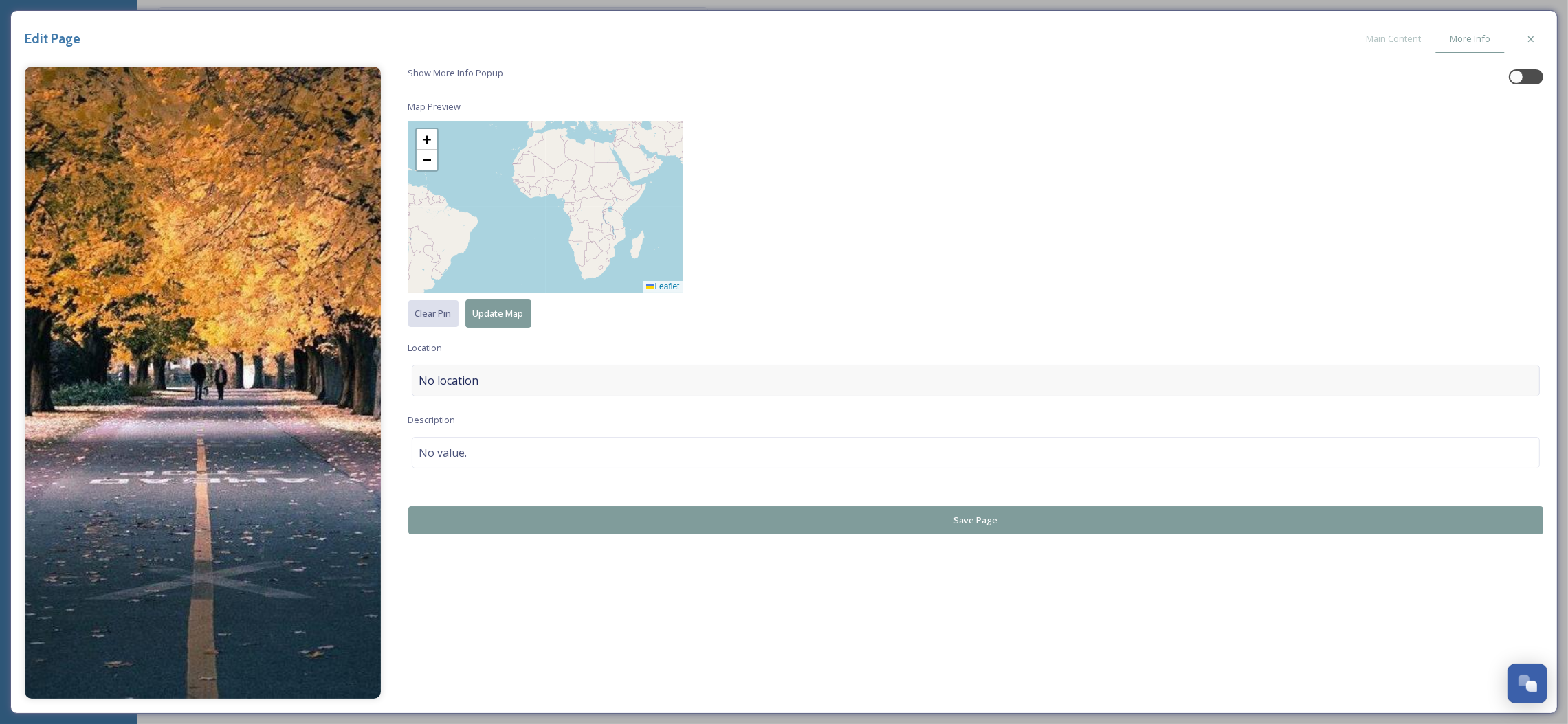
click at [629, 375] on div "No location" at bounding box center [975, 381] width 1129 height 31
click at [629, 375] on input at bounding box center [975, 381] width 1127 height 30
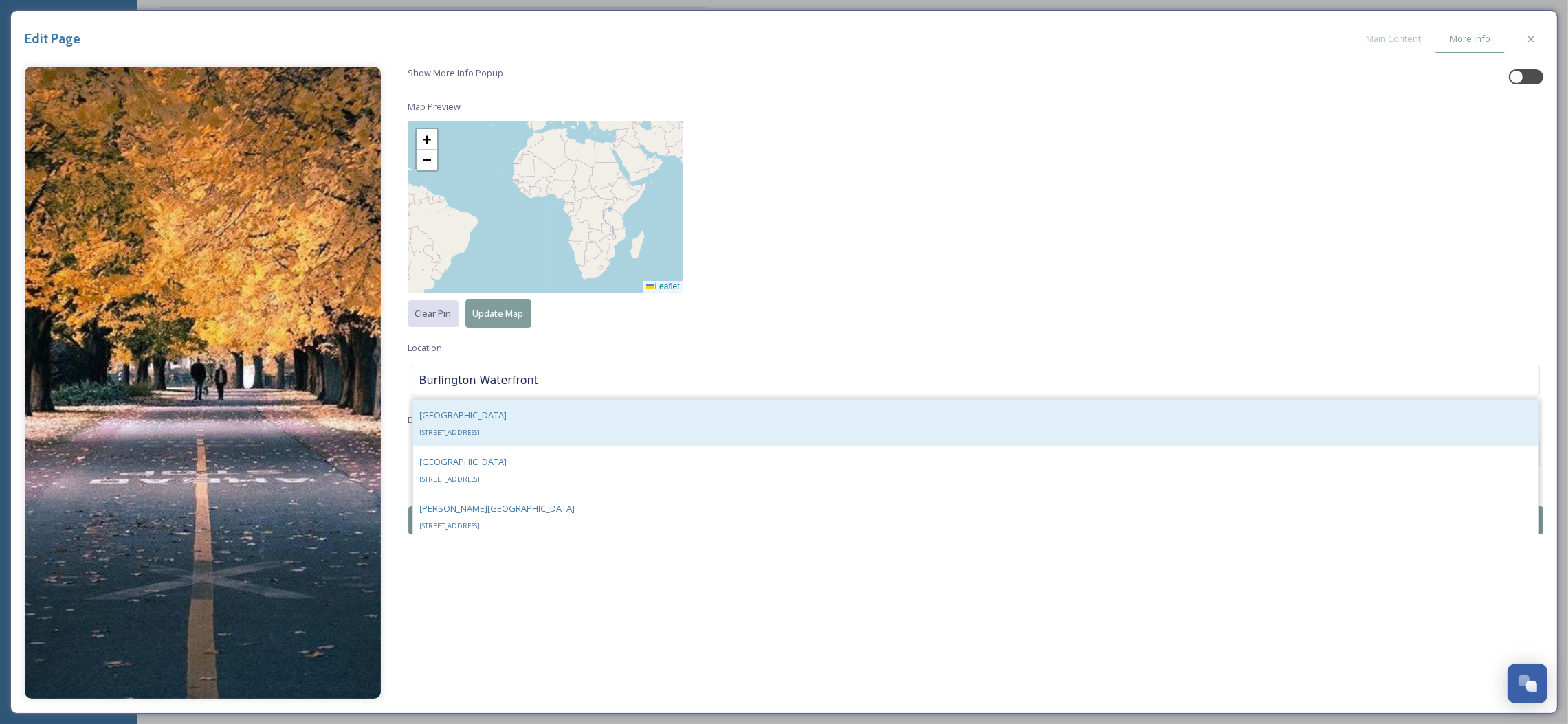
type input "Burlington Waterfront"
click at [618, 411] on div "[GEOGRAPHIC_DATA] [STREET_ADDRESS]" at bounding box center [975, 423] width 1126 height 47
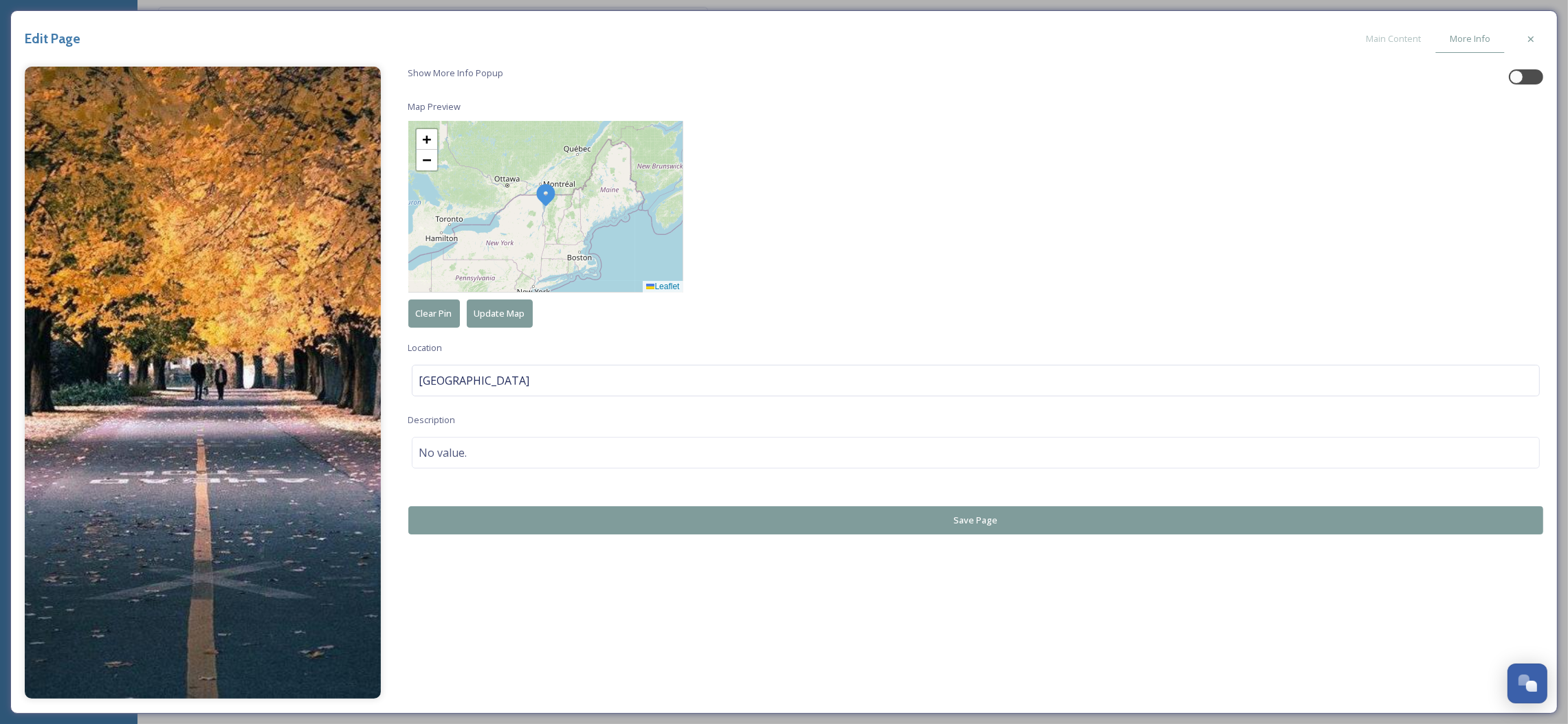
click at [642, 516] on button "Save Page" at bounding box center [976, 520] width 1136 height 28
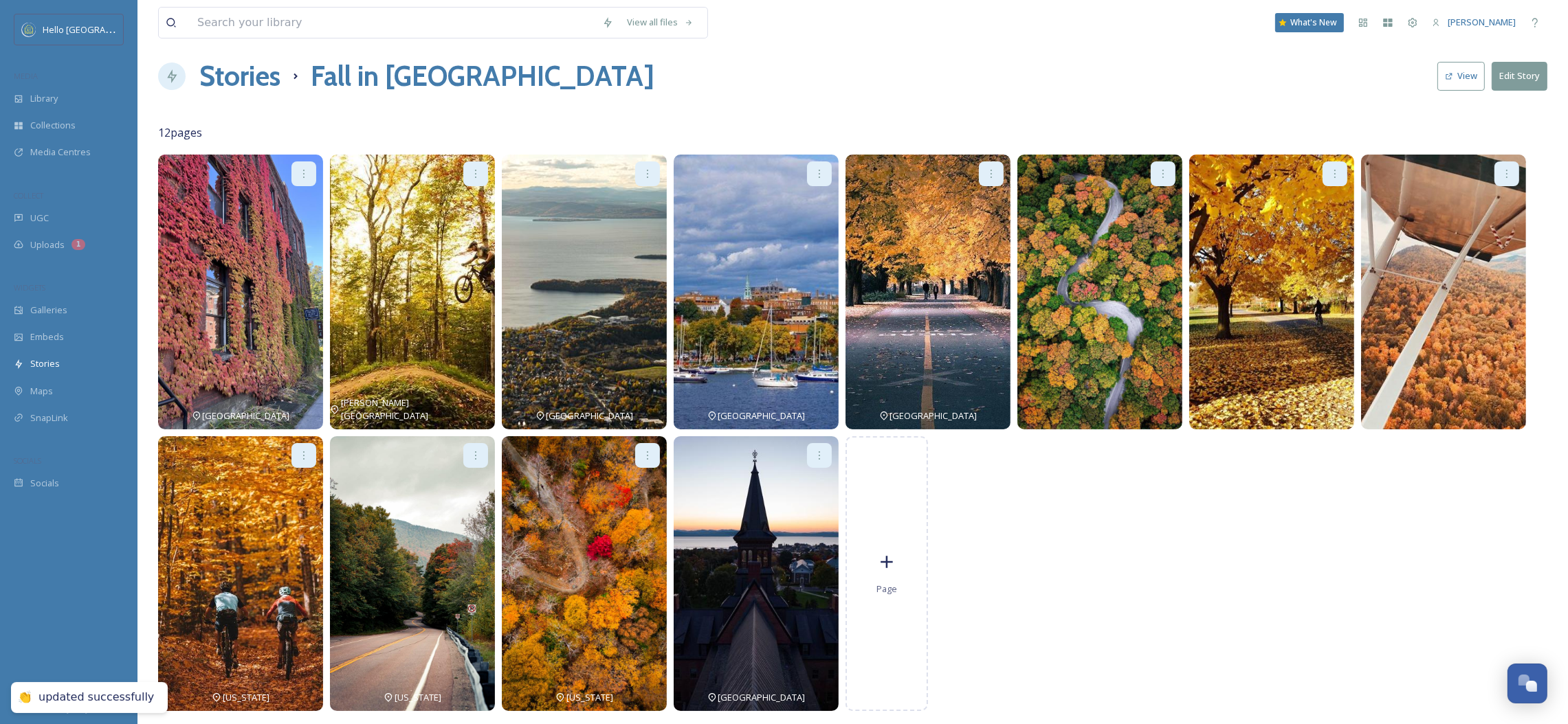
click at [1164, 171] on icon at bounding box center [1163, 174] width 11 height 11
click at [1157, 187] on div at bounding box center [1100, 173] width 165 height 38
click at [1157, 171] on icon at bounding box center [1163, 174] width 11 height 11
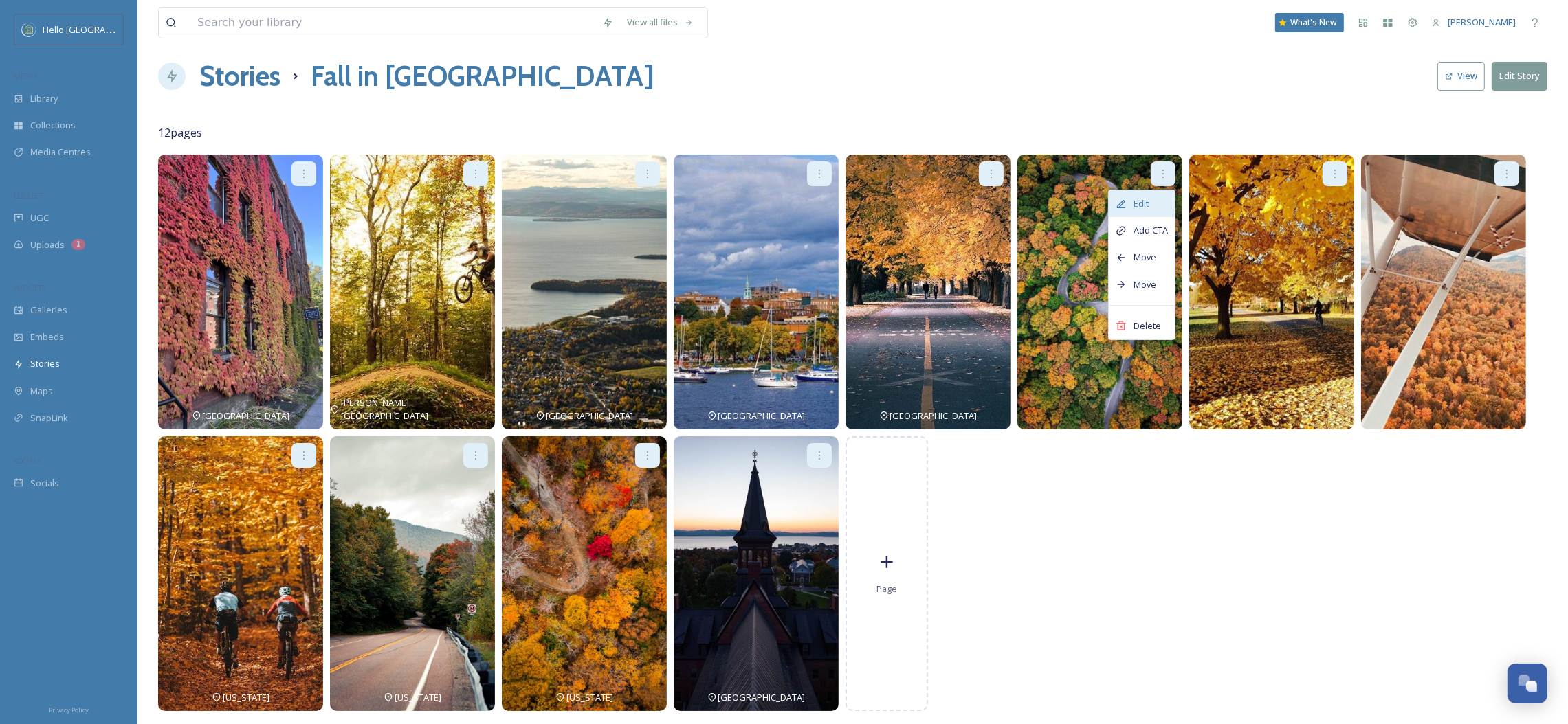
click at [1152, 192] on div "Edit" at bounding box center [1142, 204] width 66 height 27
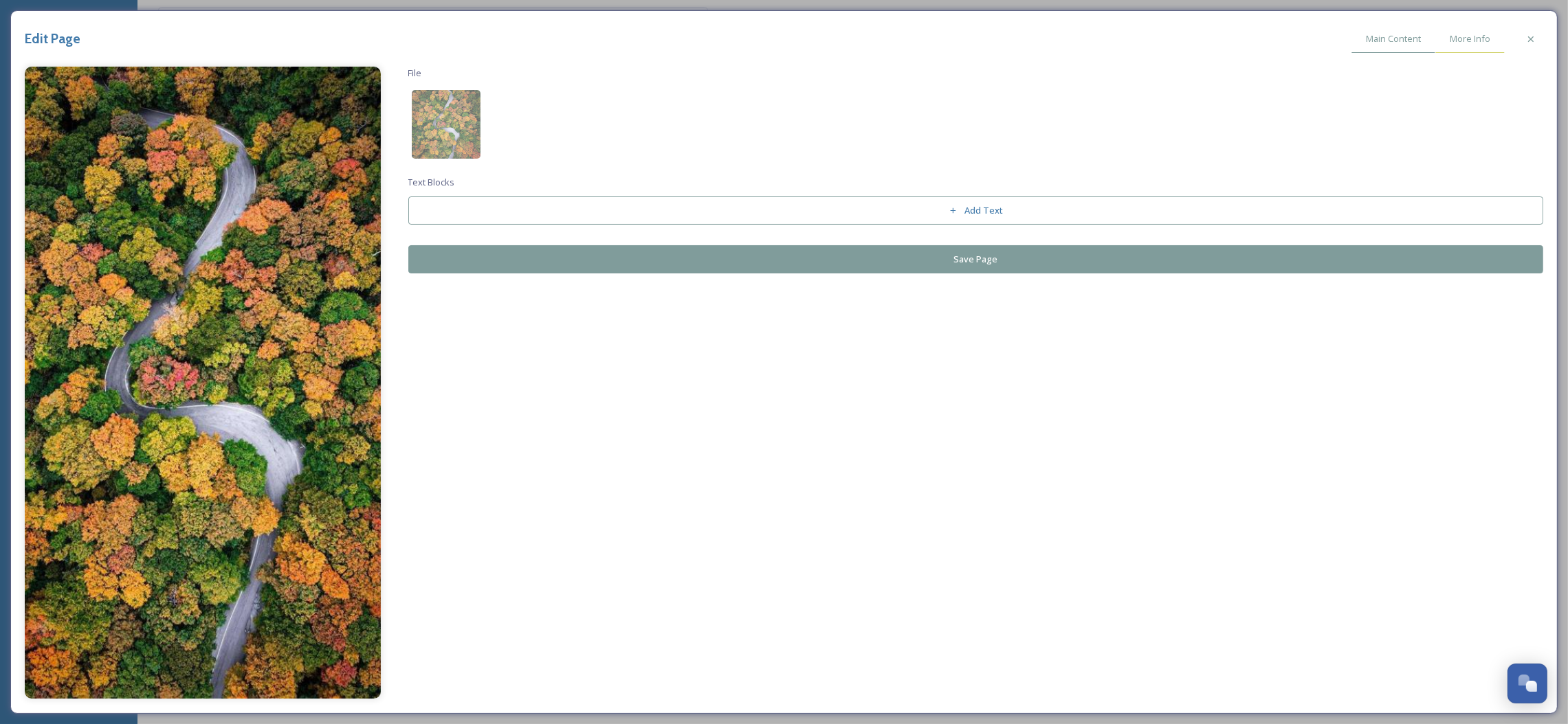
click at [1462, 37] on span "More Info" at bounding box center [1470, 38] width 41 height 13
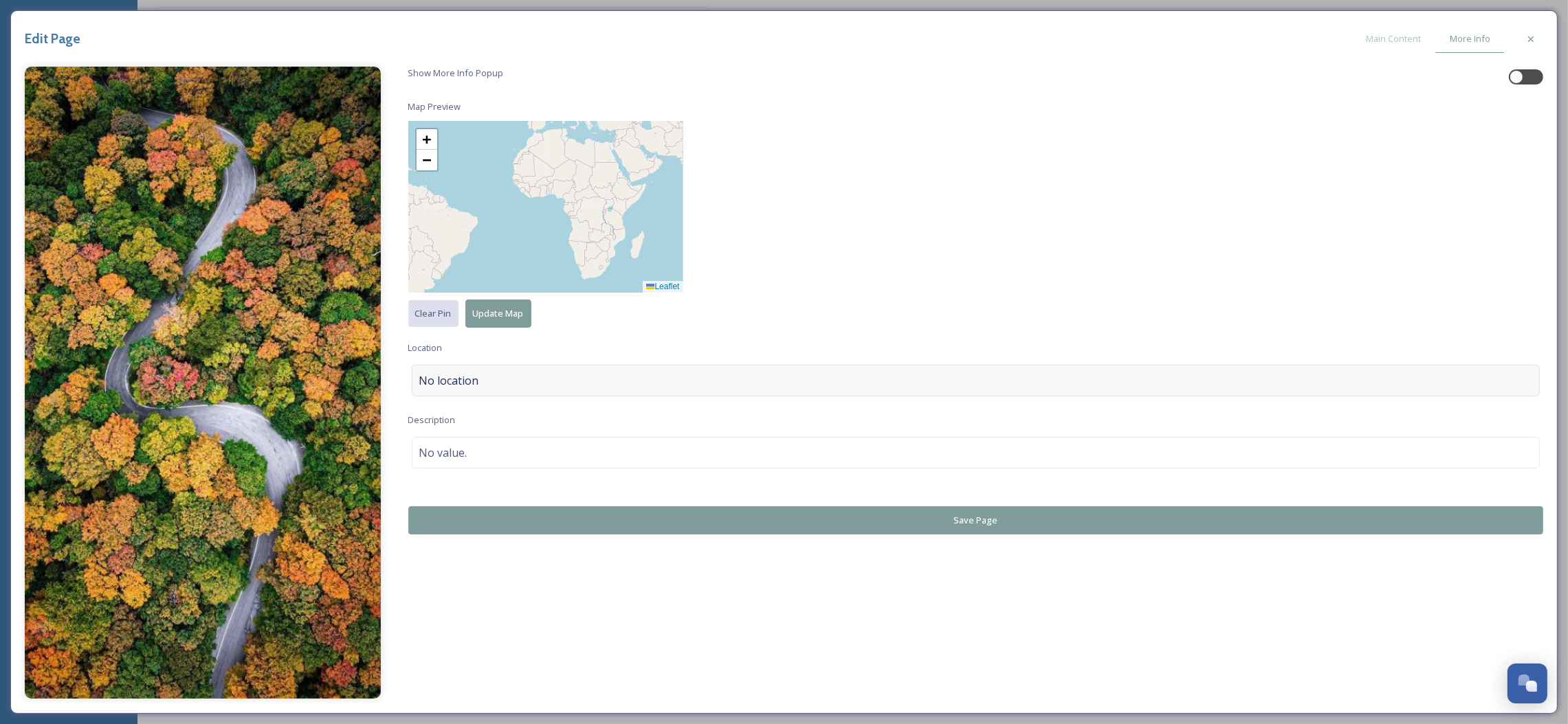
click at [537, 378] on div "No location" at bounding box center [975, 381] width 1129 height 31
click at [537, 378] on input at bounding box center [975, 381] width 1127 height 30
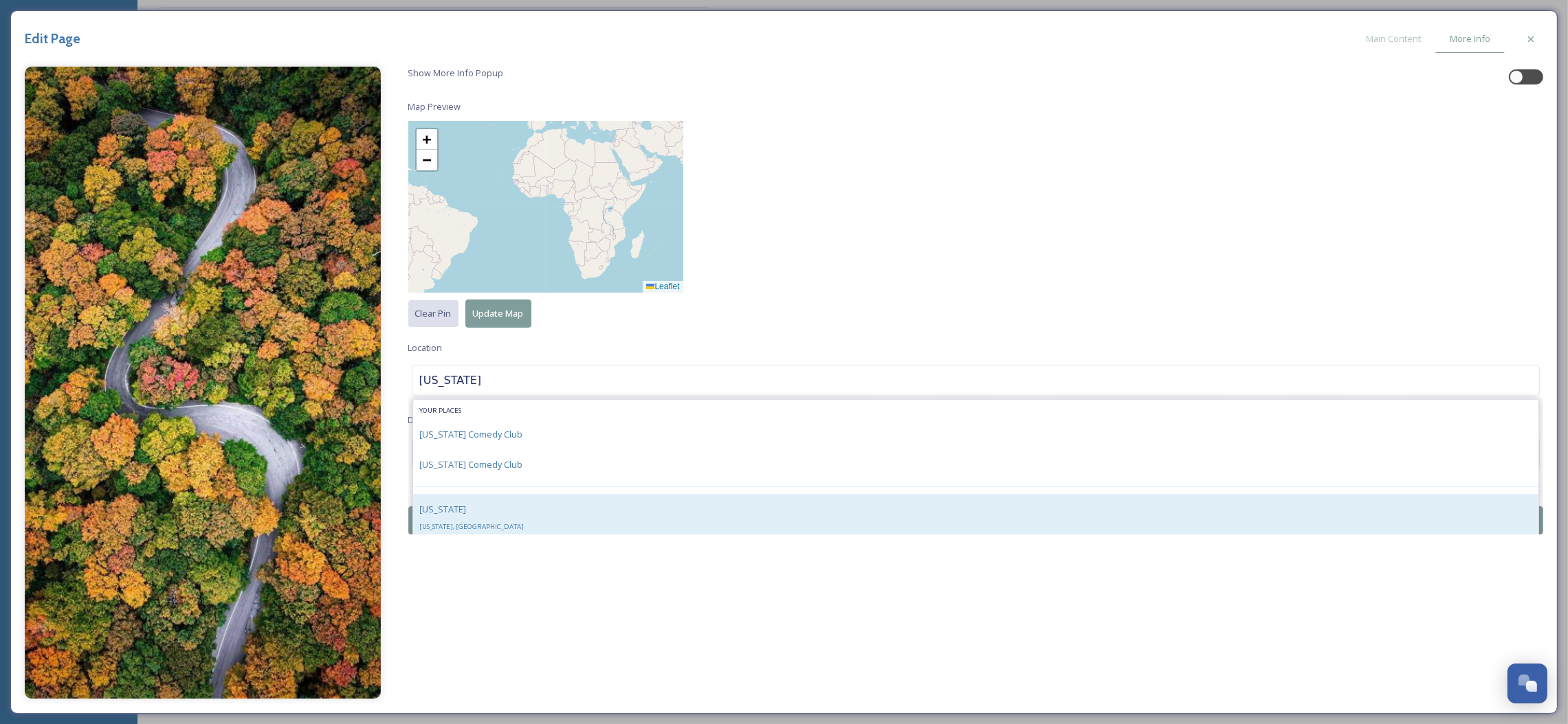
type input "[US_STATE]"
click at [525, 511] on div "[US_STATE] [US_STATE], [GEOGRAPHIC_DATA]" at bounding box center [975, 517] width 1126 height 47
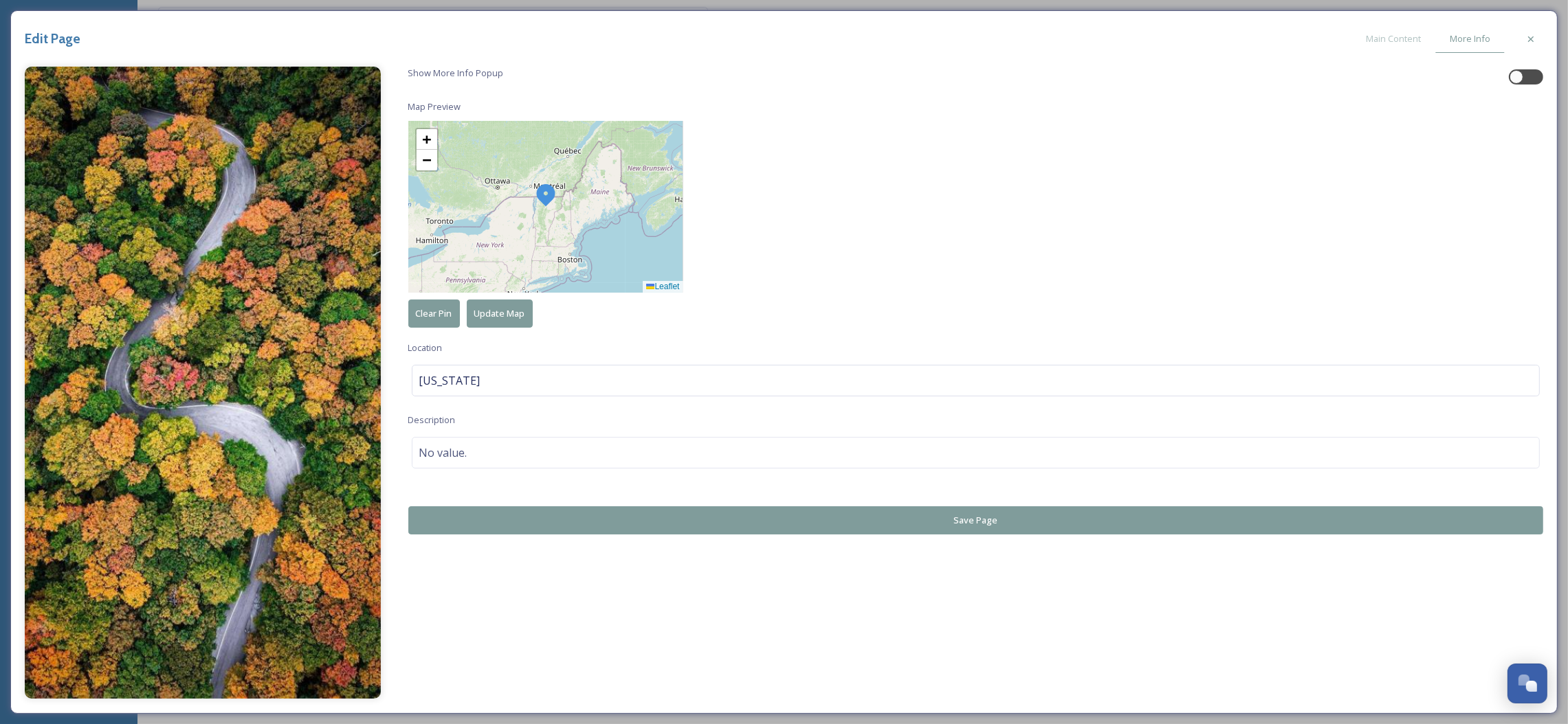
click at [525, 511] on button "Save Page" at bounding box center [976, 520] width 1136 height 28
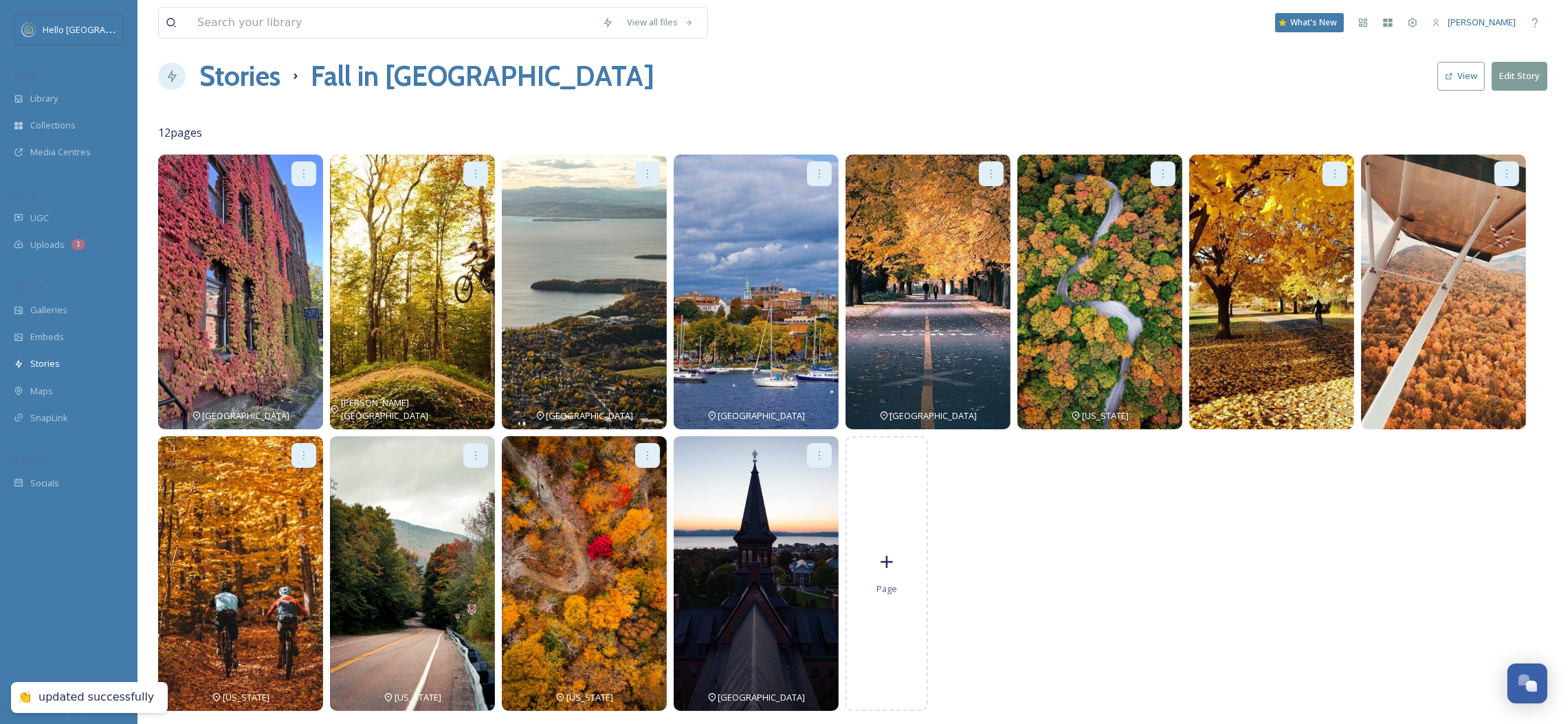
click at [1332, 178] on icon at bounding box center [1335, 174] width 11 height 11
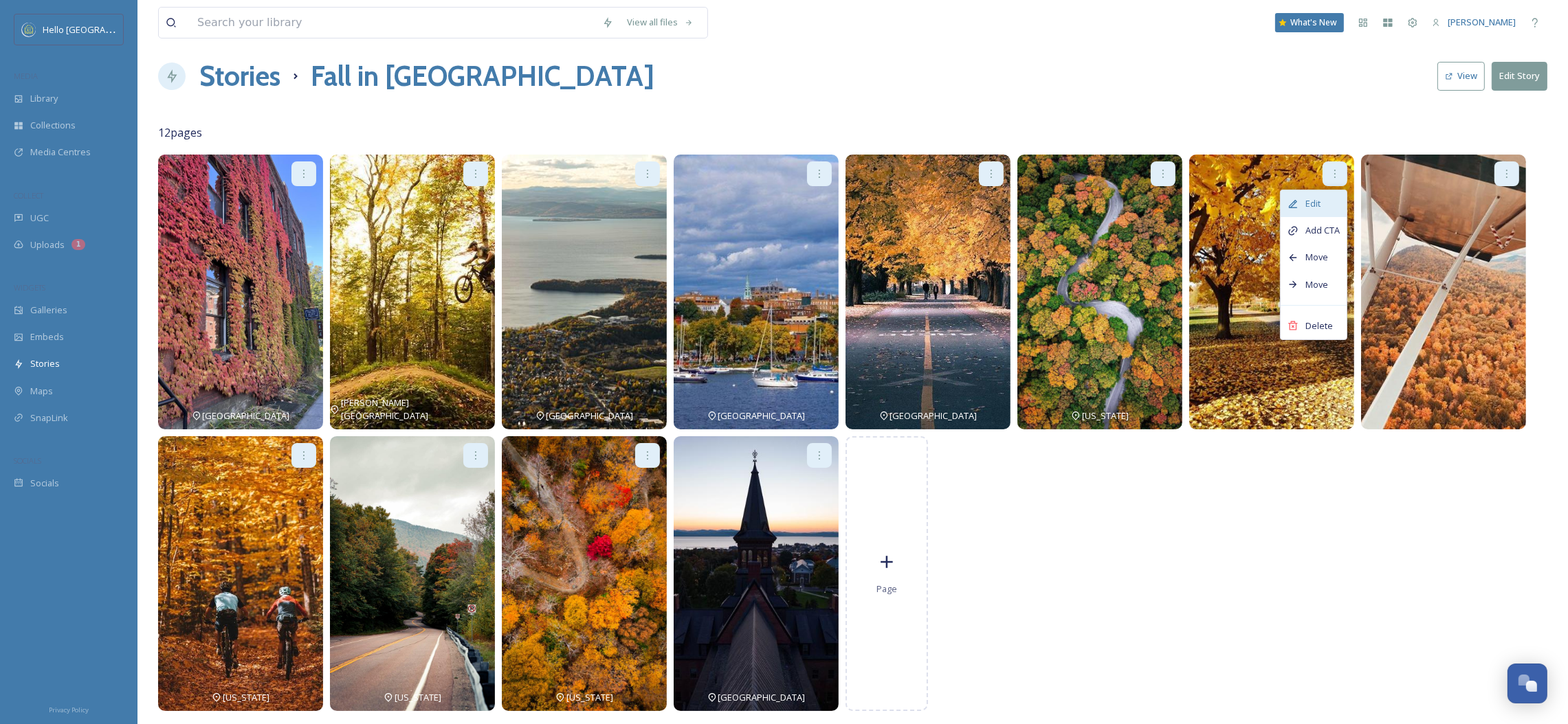
click at [1314, 194] on div "Edit" at bounding box center [1313, 204] width 66 height 27
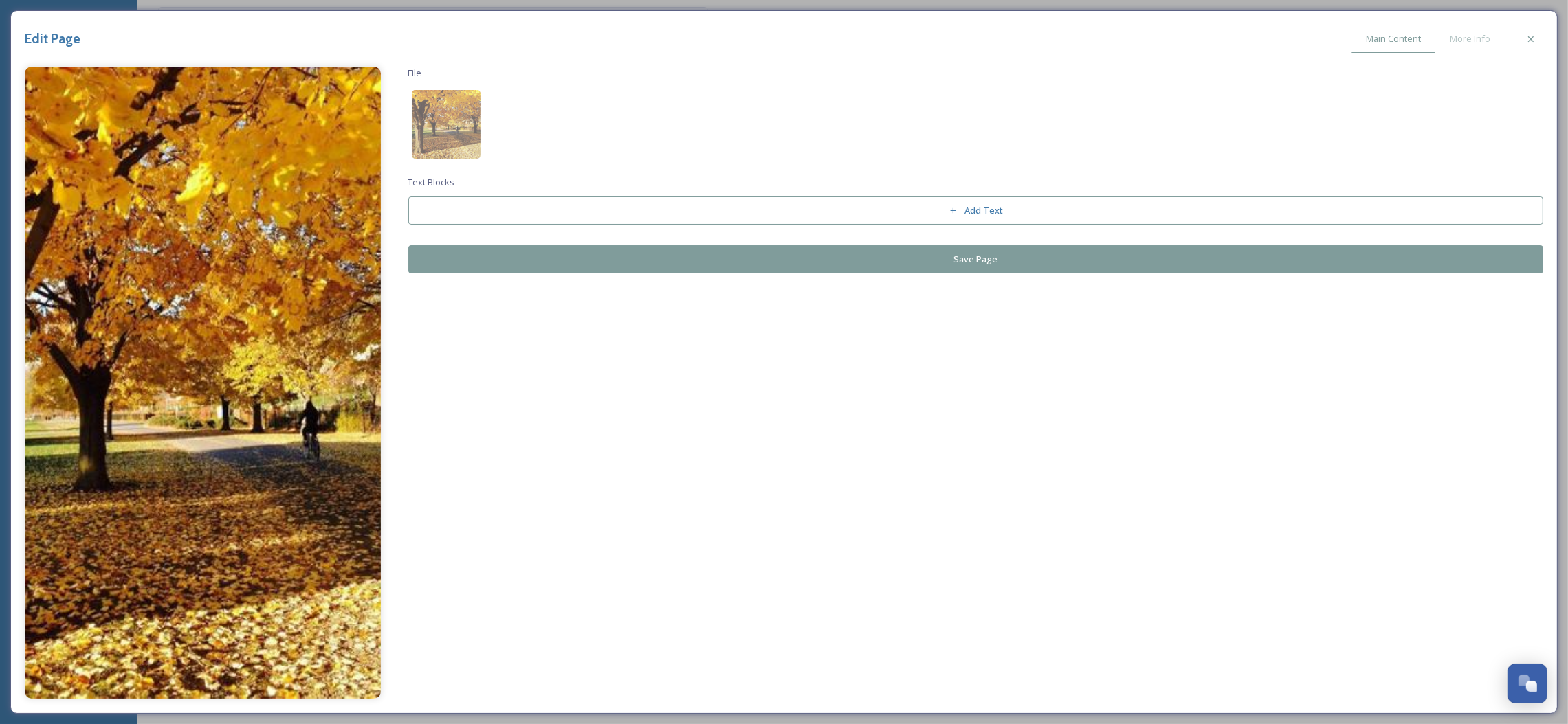
drag, startPoint x: 1463, startPoint y: 40, endPoint x: 1386, endPoint y: 64, distance: 80.7
click at [1462, 41] on span "More Info" at bounding box center [1470, 38] width 41 height 13
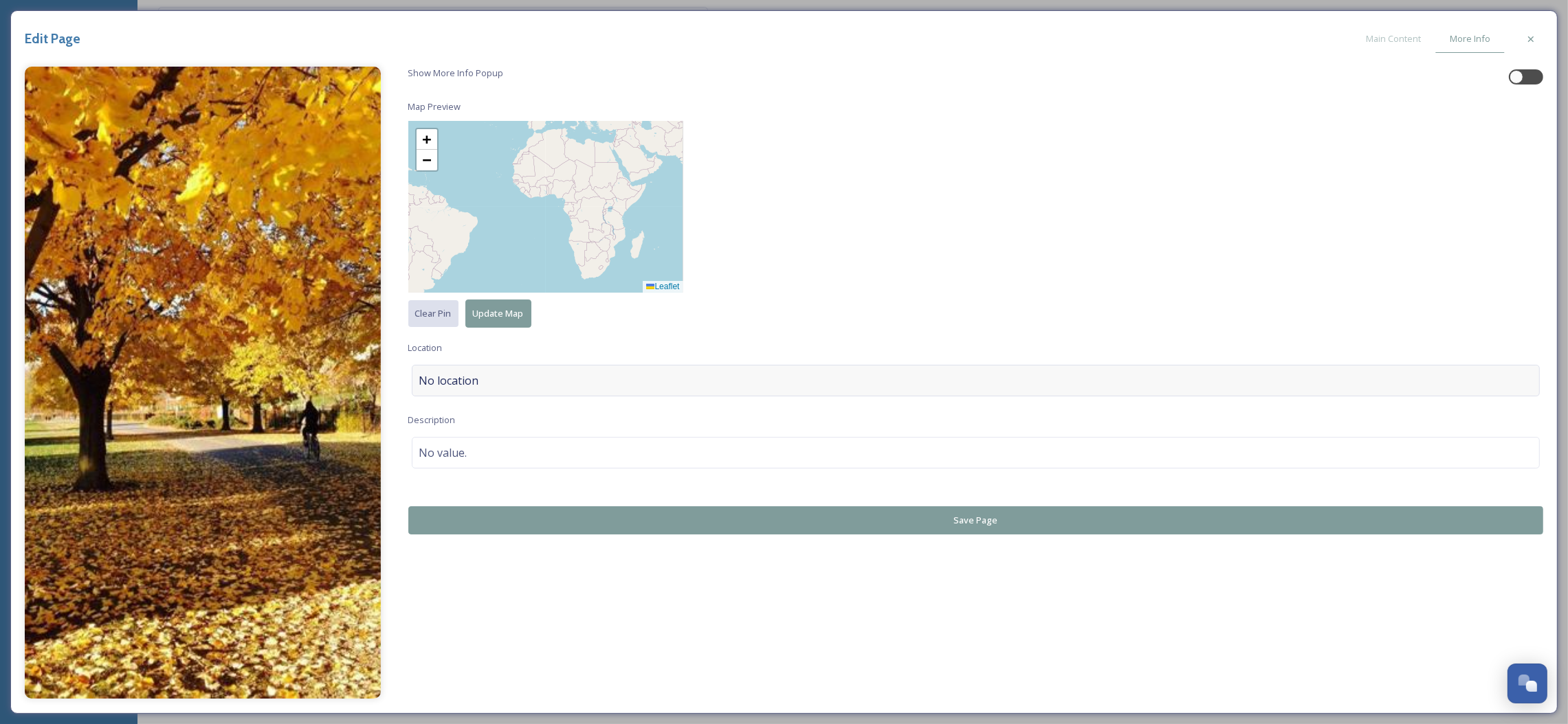
click at [544, 390] on div "No location" at bounding box center [975, 381] width 1129 height 31
click at [544, 390] on input at bounding box center [975, 381] width 1127 height 30
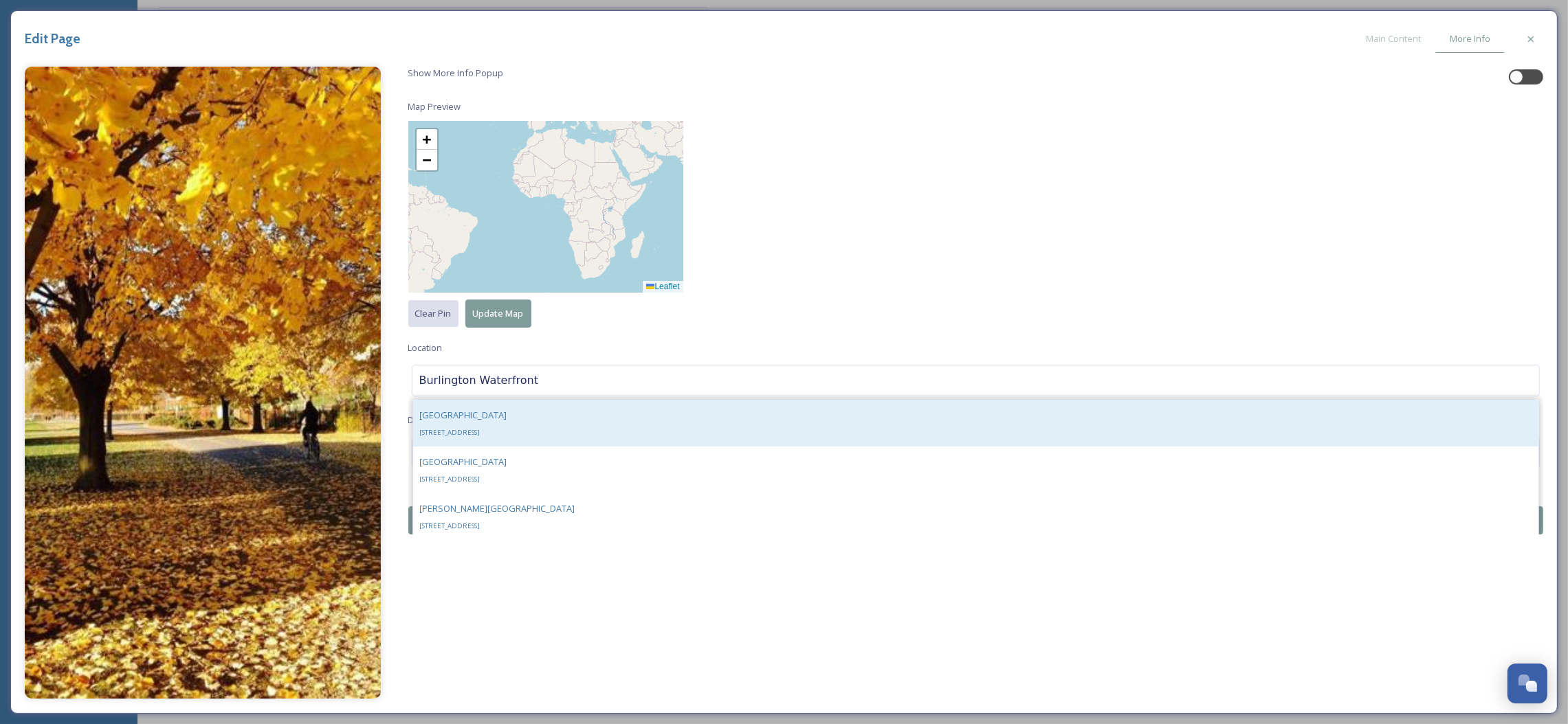
type input "Burlington Waterfront"
click at [542, 415] on div "[GEOGRAPHIC_DATA] [STREET_ADDRESS]" at bounding box center [975, 423] width 1126 height 47
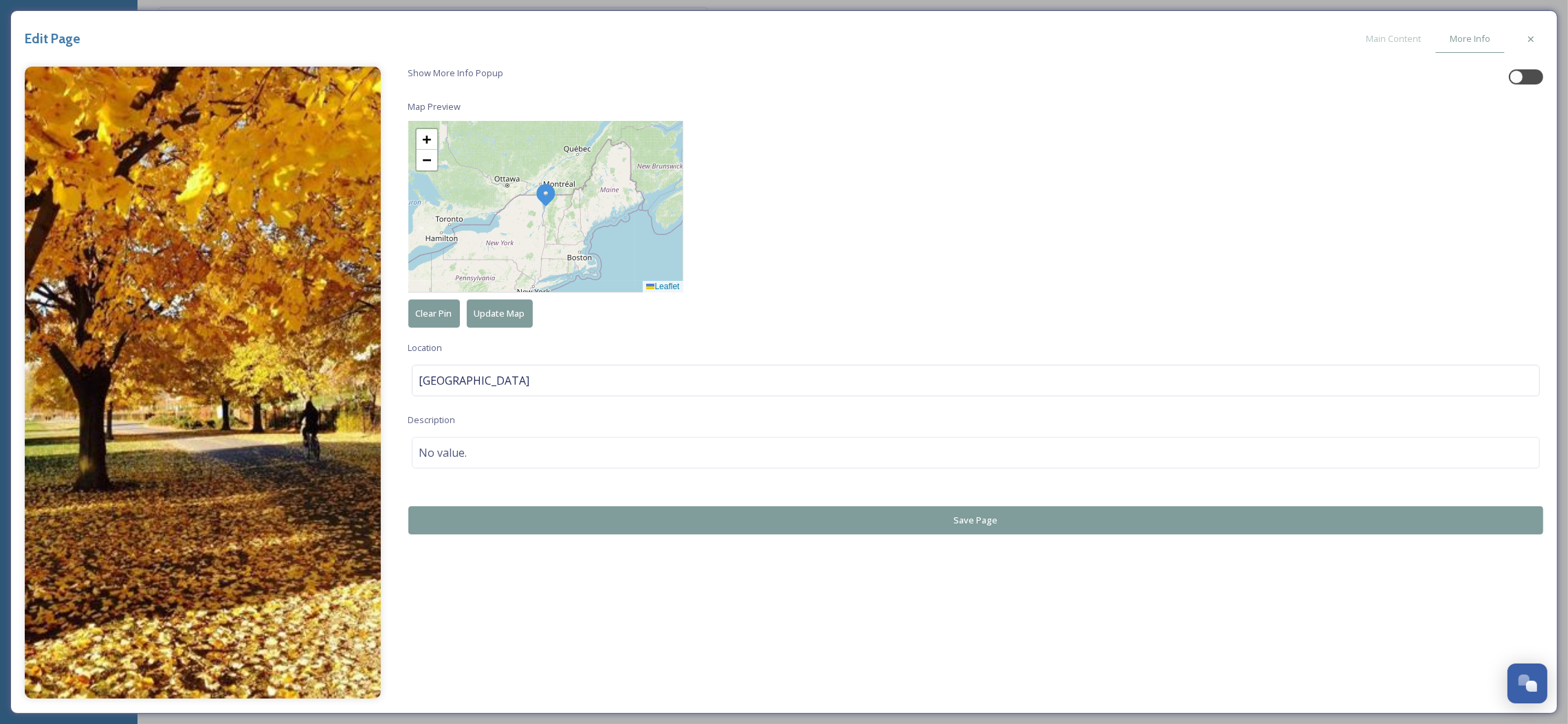
click at [599, 506] on div "Show More Info Popup Map Preview + − Leaflet Clear Pin Update Map Location [GEO…" at bounding box center [976, 300] width 1136 height 468
click at [603, 518] on button "Save Page" at bounding box center [976, 520] width 1136 height 28
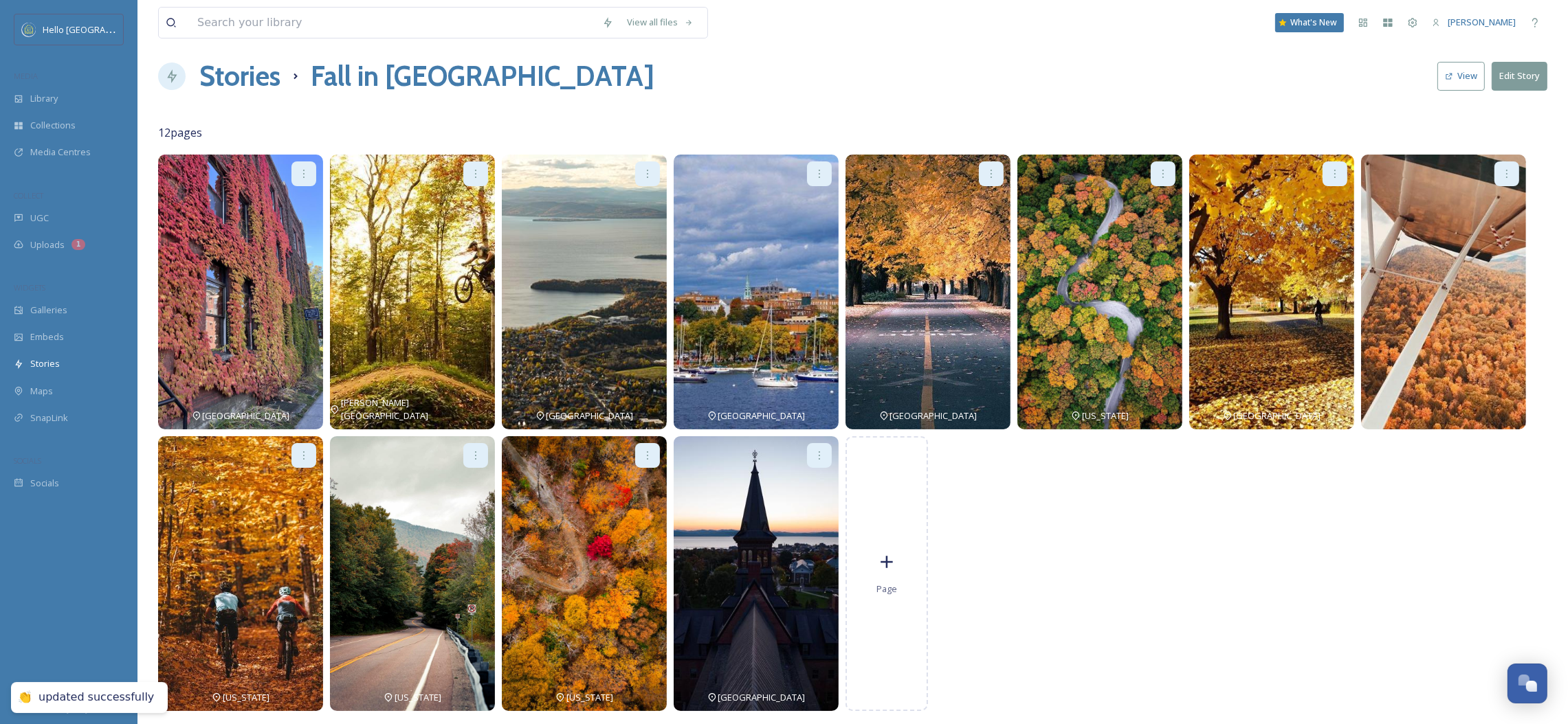
click at [1508, 169] on icon at bounding box center [1506, 174] width 11 height 11
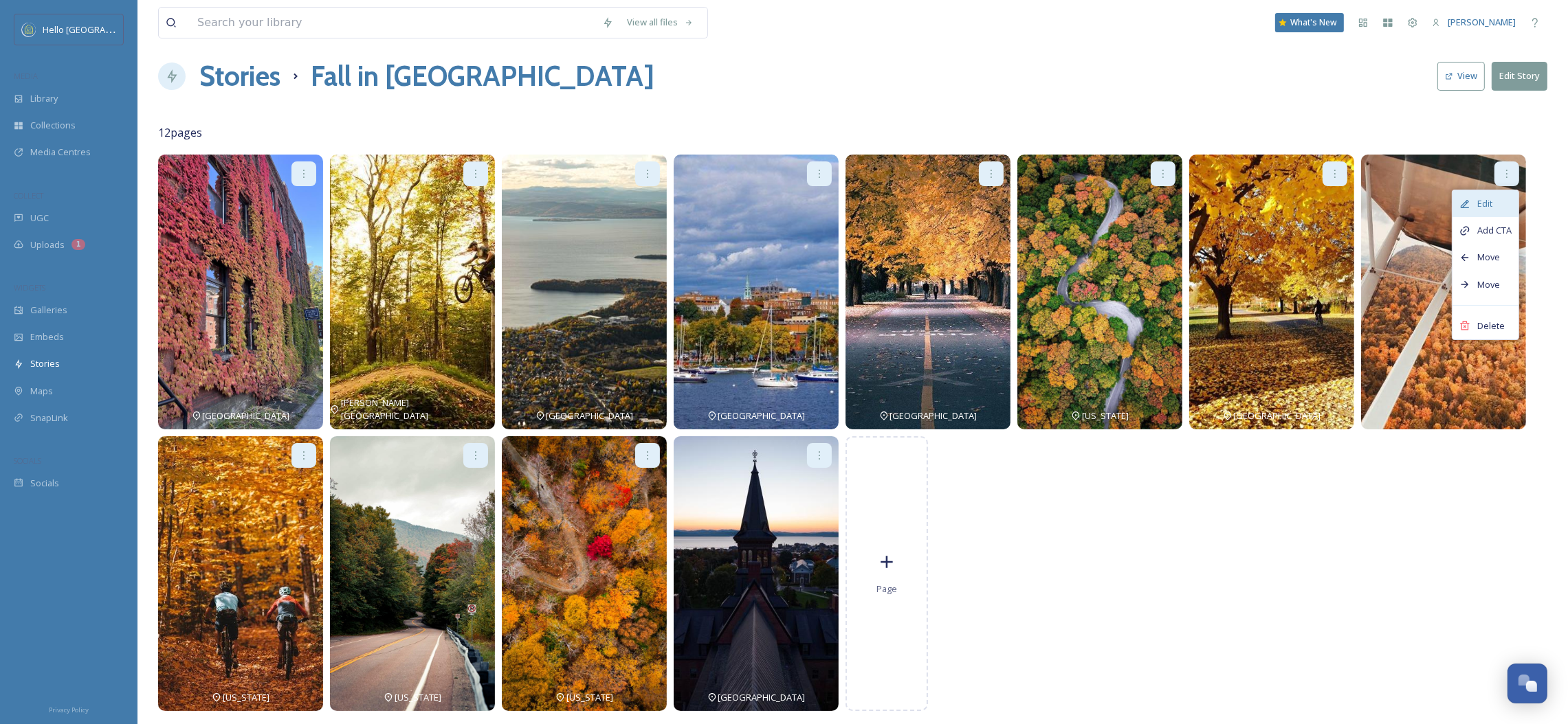
click at [1478, 197] on span "Edit" at bounding box center [1485, 204] width 15 height 13
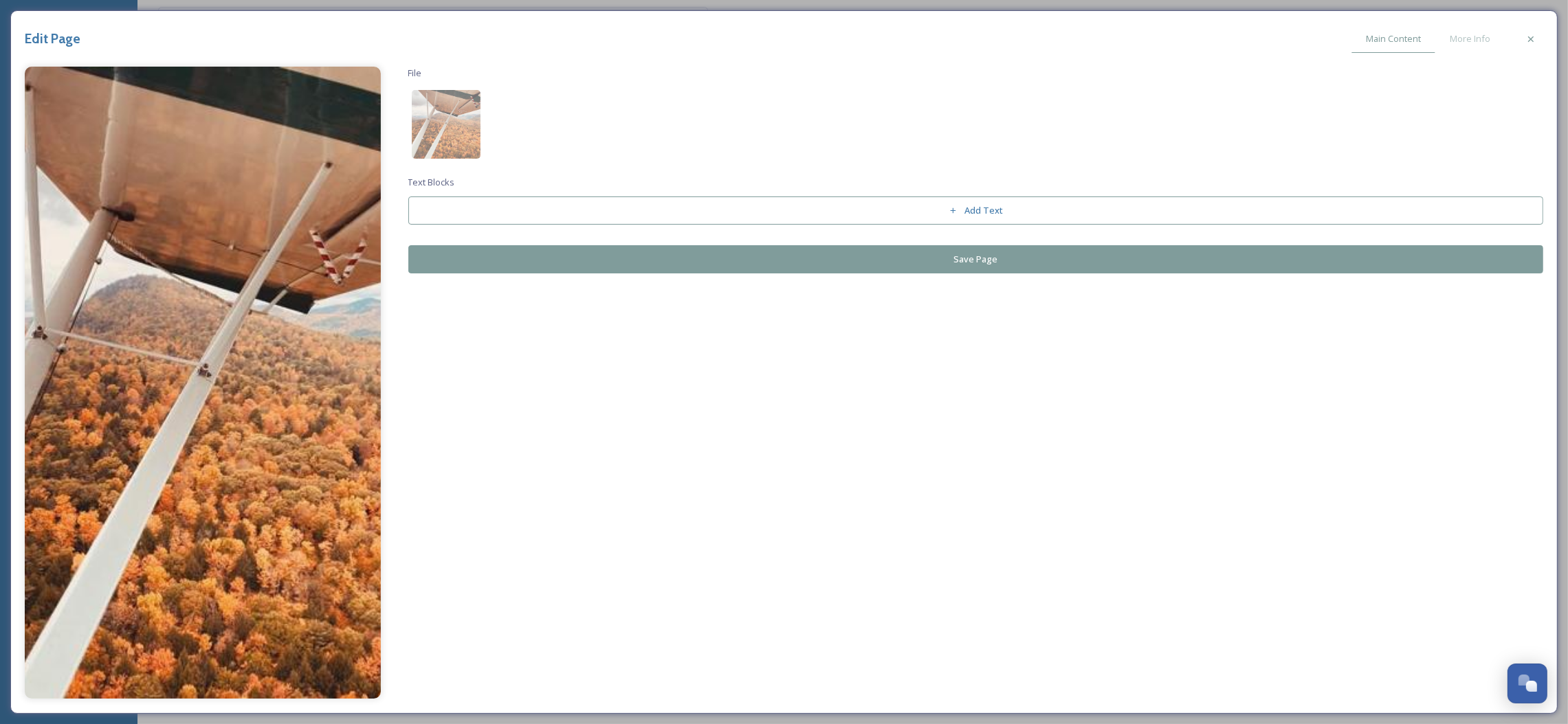
click at [1465, 54] on div "Edit Page Main Content More Info File Text Blocks Add Text Save Page" at bounding box center [784, 362] width 1547 height 704
click at [1471, 31] on div "More Info" at bounding box center [1469, 38] width 69 height 28
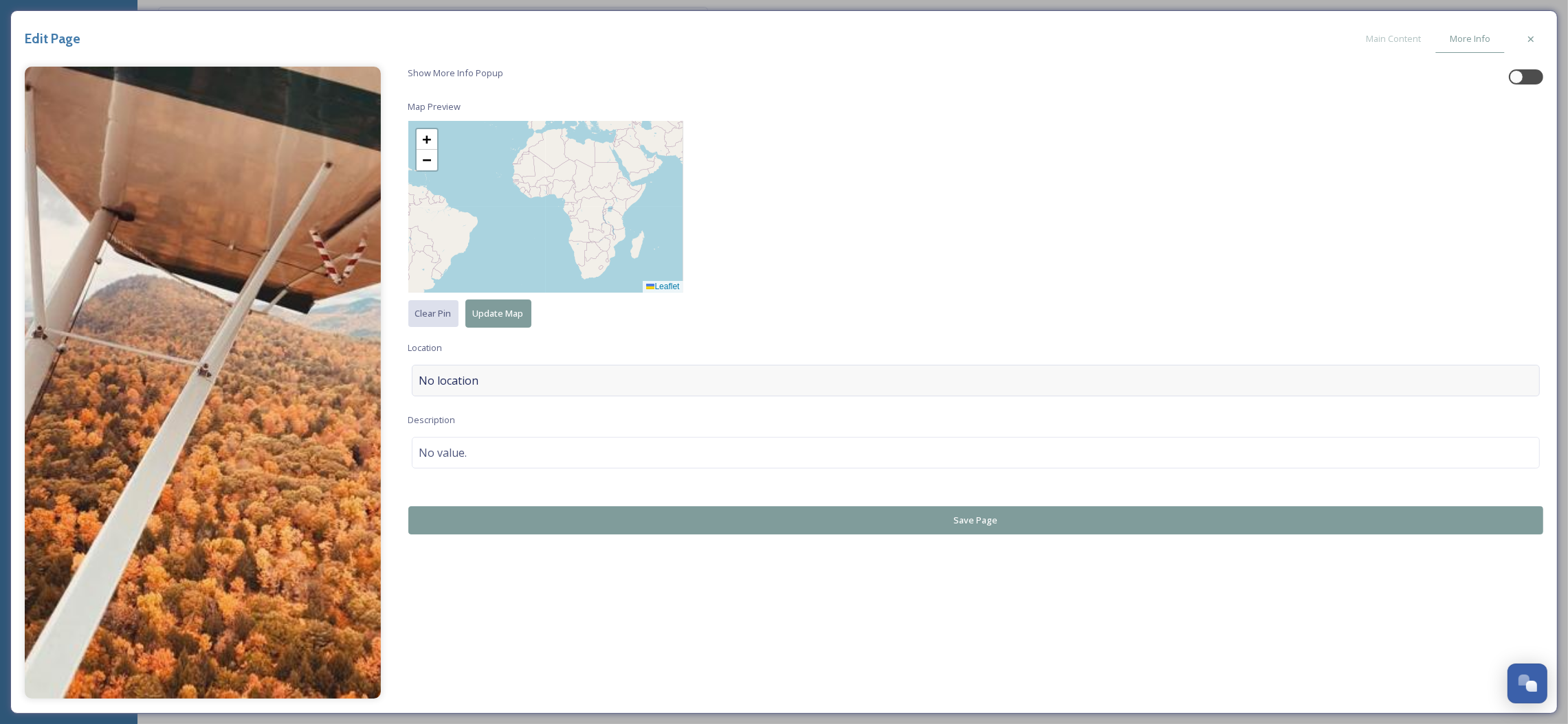
click at [587, 382] on div "No location" at bounding box center [975, 381] width 1129 height 31
click at [587, 382] on input at bounding box center [975, 381] width 1127 height 30
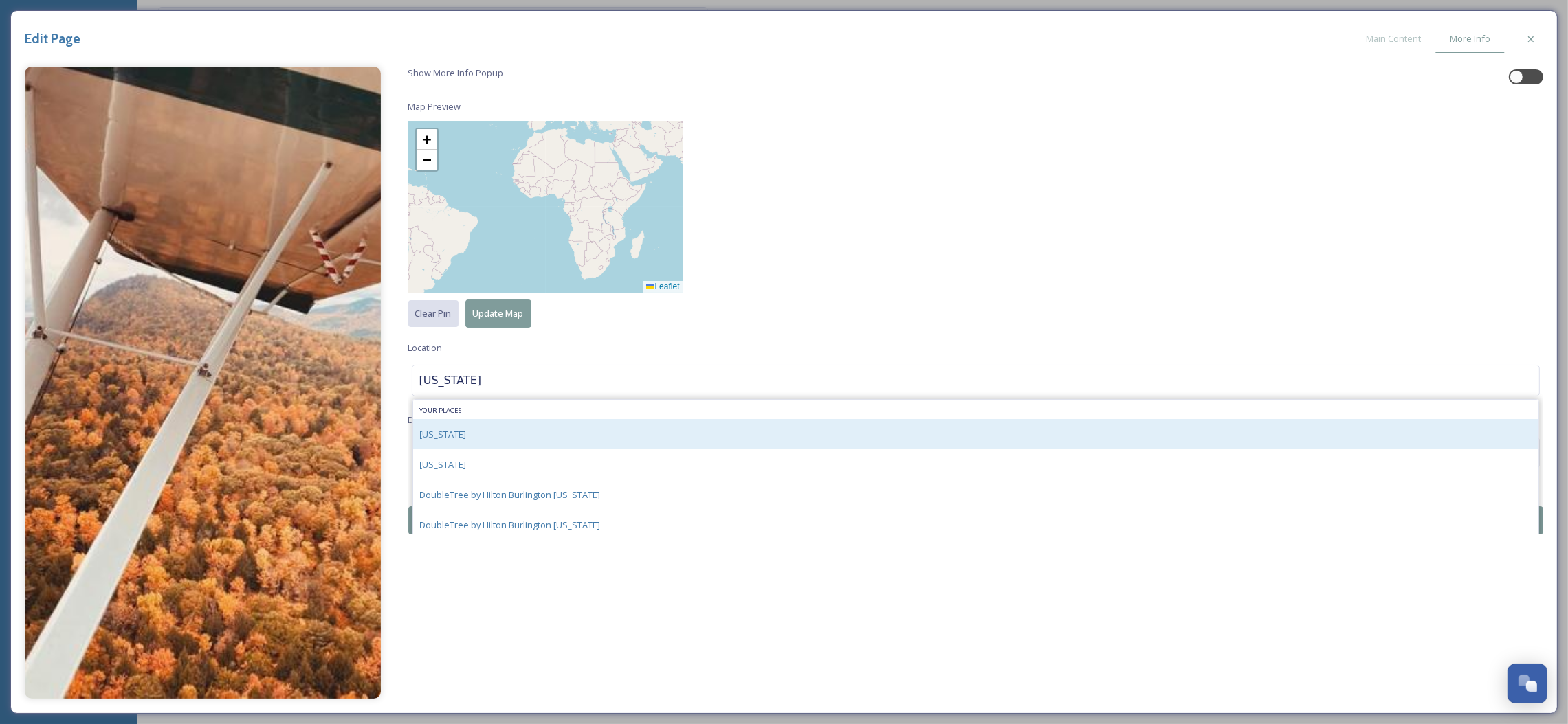
type input "[US_STATE]"
click at [577, 425] on div "[US_STATE]" at bounding box center [975, 434] width 1126 height 30
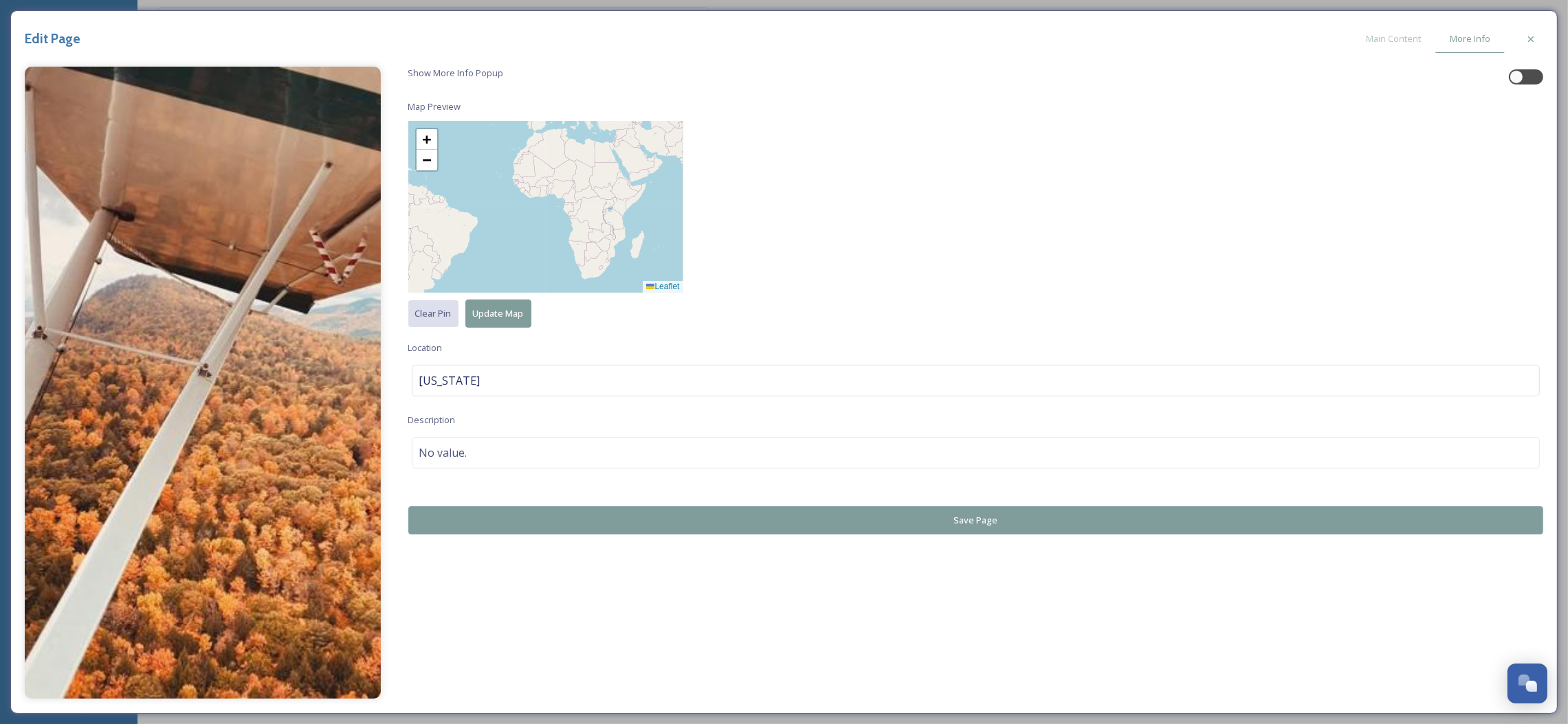
click at [512, 307] on span "Update Map" at bounding box center [498, 313] width 51 height 13
click at [488, 378] on div "[US_STATE]" at bounding box center [975, 381] width 1129 height 31
click at [488, 378] on input at bounding box center [975, 381] width 1127 height 30
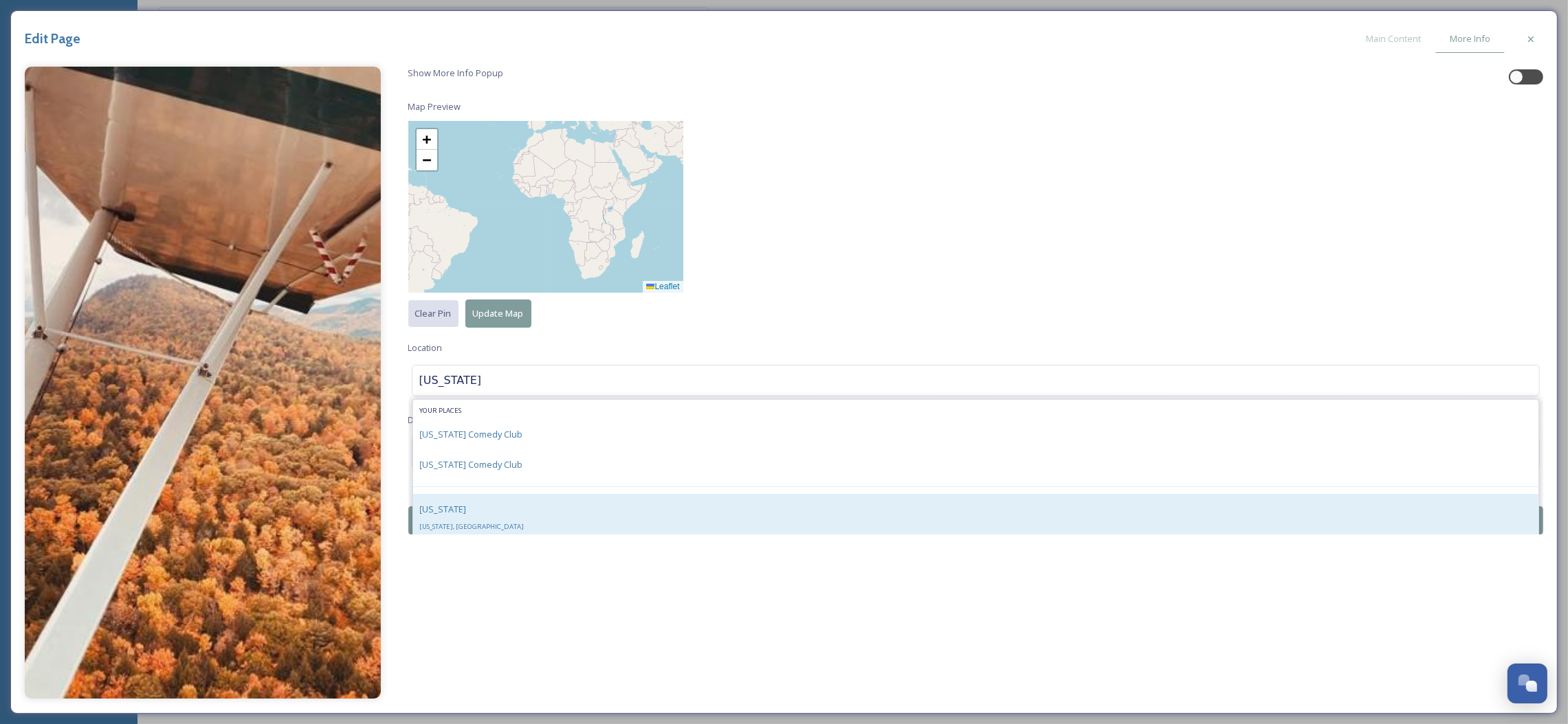
type input "[US_STATE]"
click at [526, 506] on div "[US_STATE] [US_STATE], [GEOGRAPHIC_DATA]" at bounding box center [975, 517] width 1126 height 47
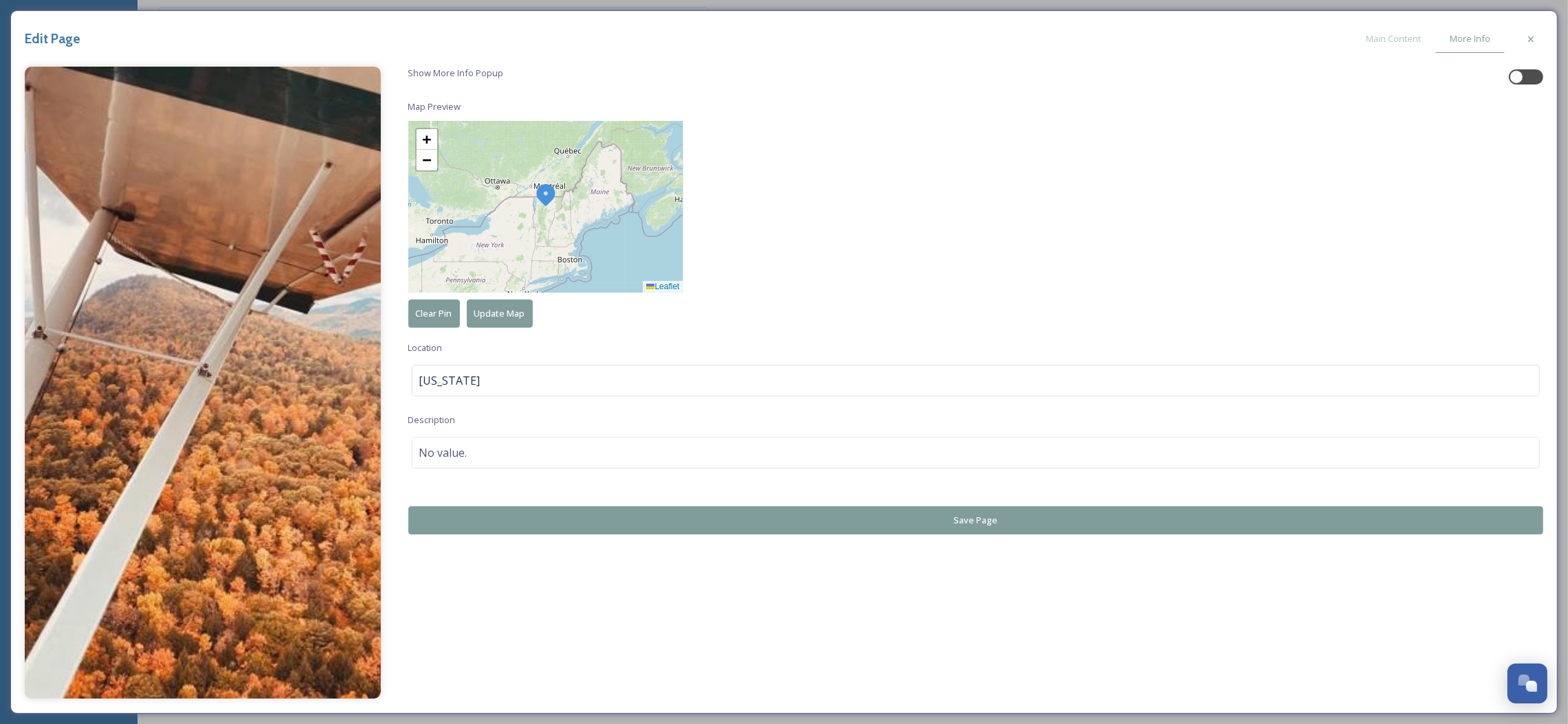
click at [528, 515] on button "Save Page" at bounding box center [976, 520] width 1136 height 28
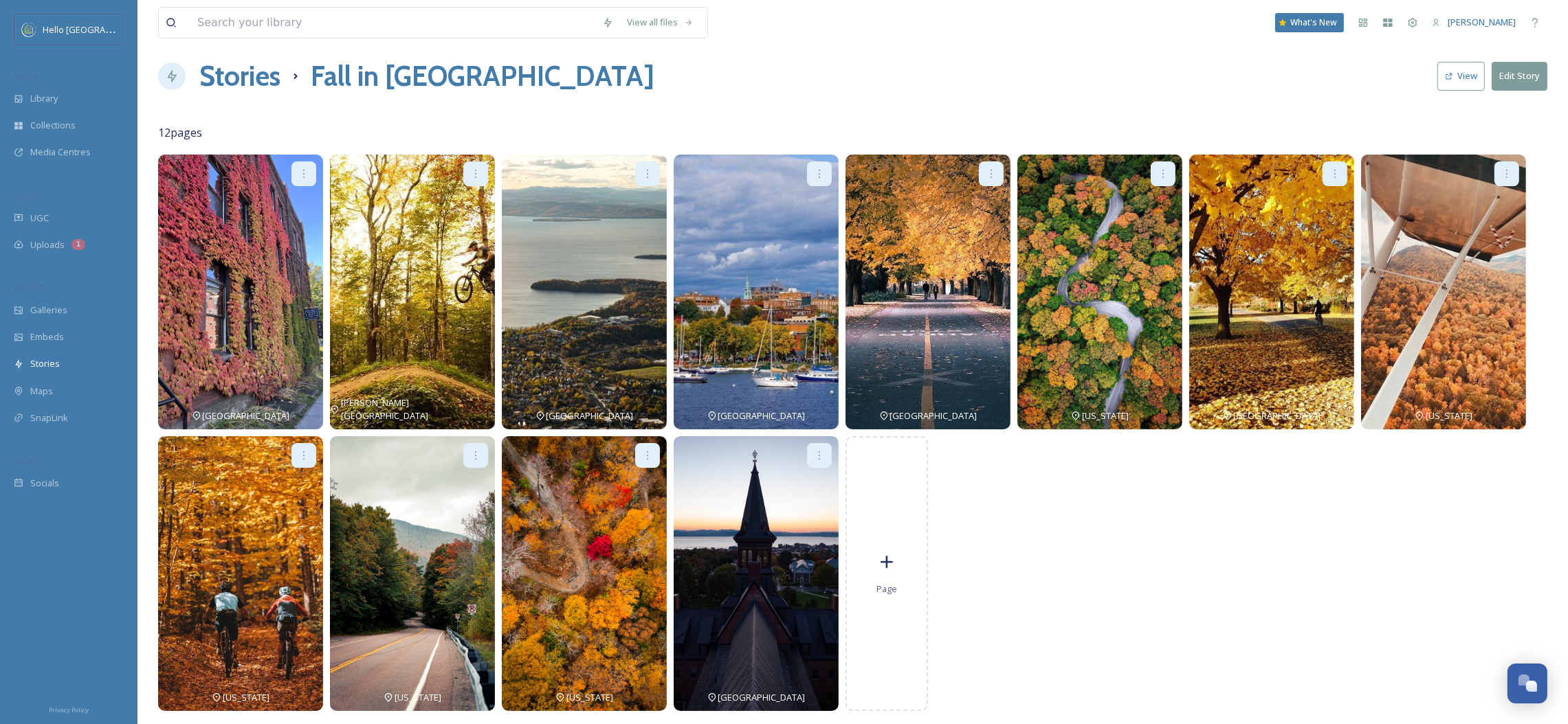
click at [1467, 71] on button "View" at bounding box center [1461, 76] width 48 height 28
click at [226, 80] on h1 "Stories" at bounding box center [240, 76] width 81 height 41
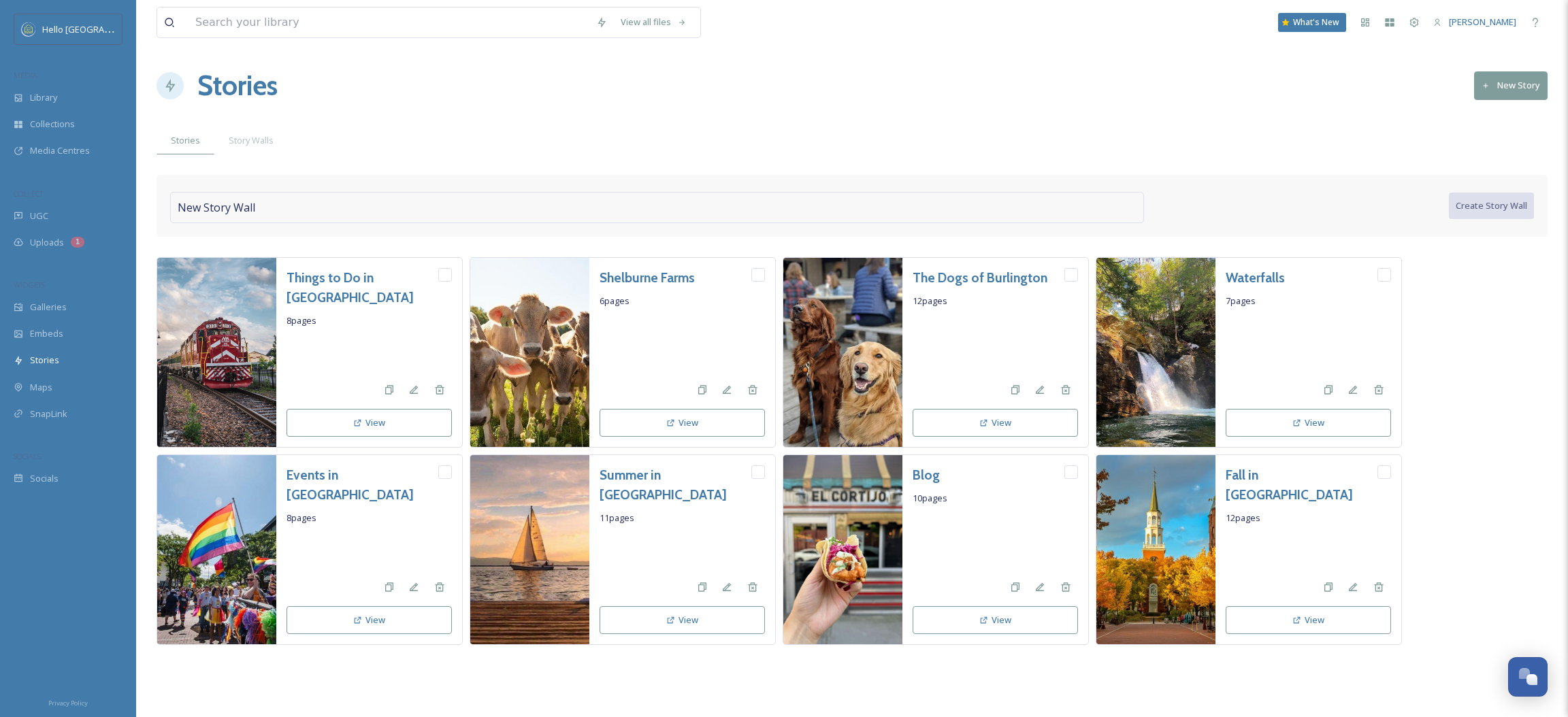
click at [338, 200] on div "New Story Wall" at bounding box center [658, 207] width 974 height 31
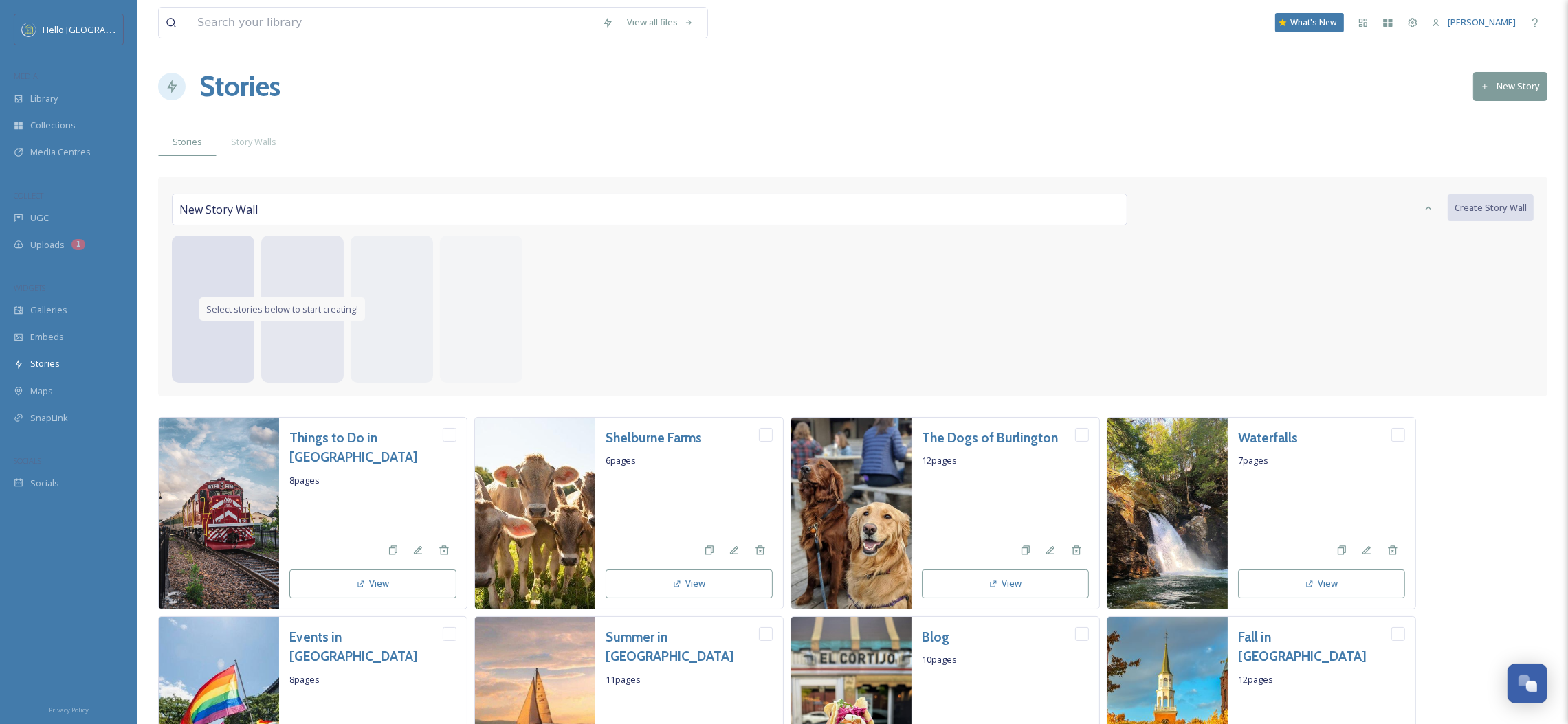
click at [372, 169] on div "View all files What's New [PERSON_NAME] Stories New Story Stories Story Walls N…" at bounding box center [852, 432] width 1430 height 864
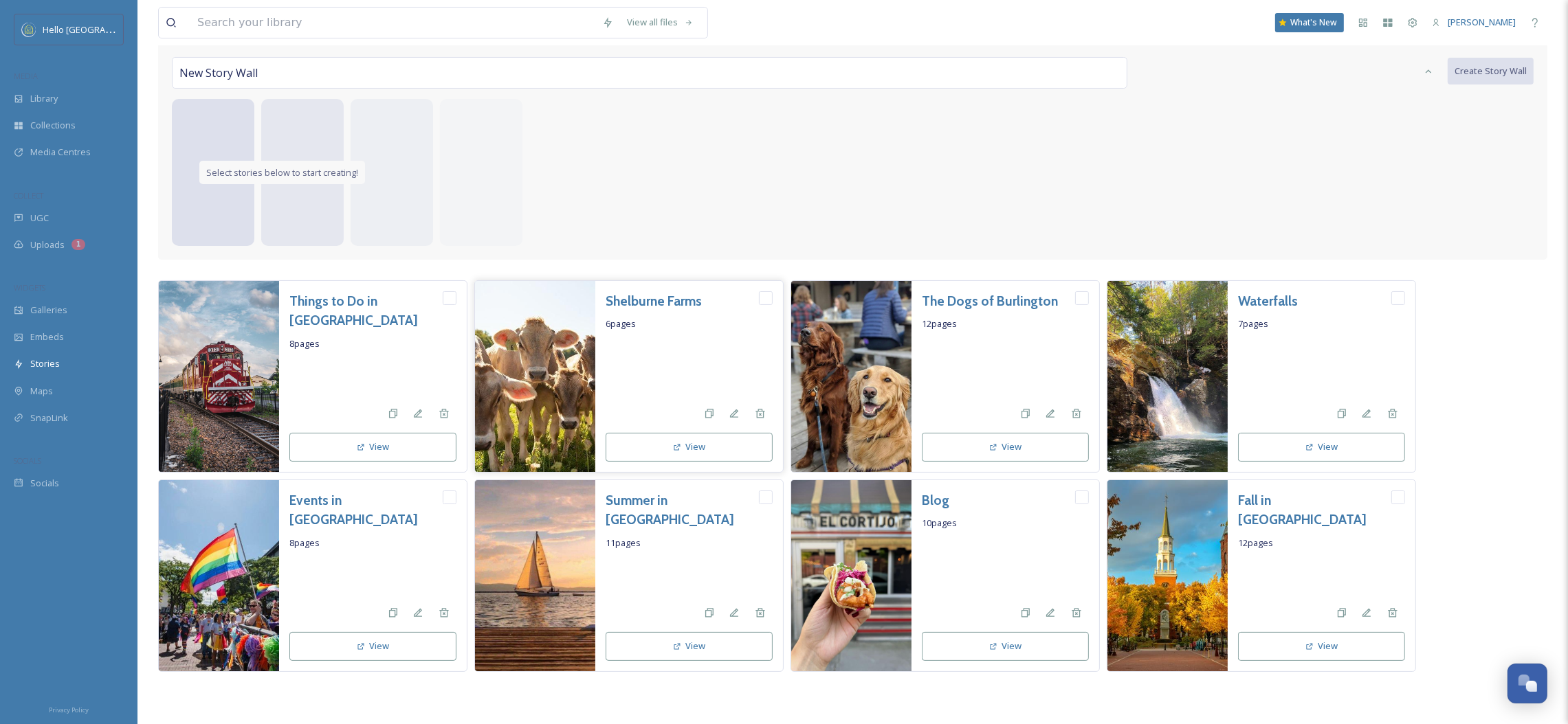
scroll to position [139, 0]
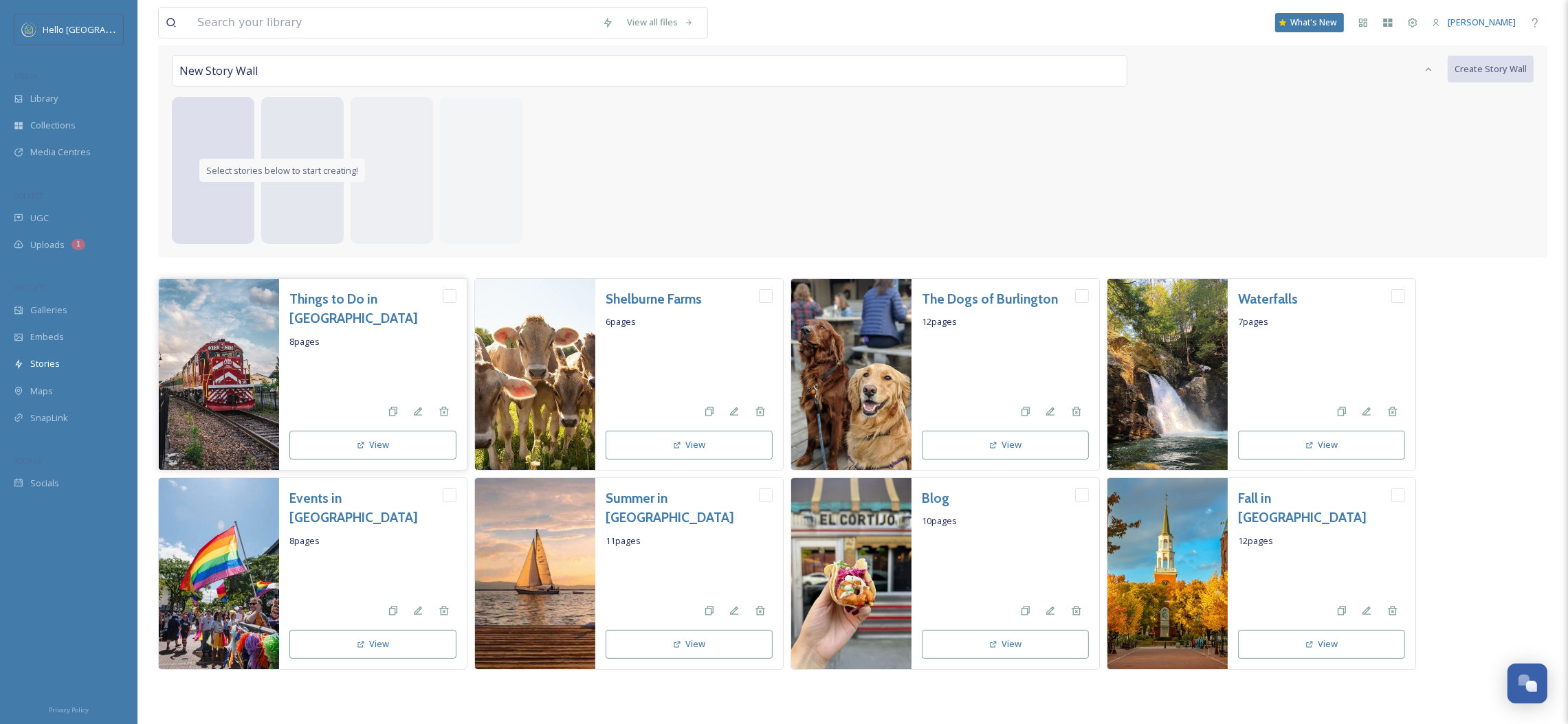
click at [448, 294] on input "checkbox" at bounding box center [450, 297] width 14 height 14
checkbox input "true"
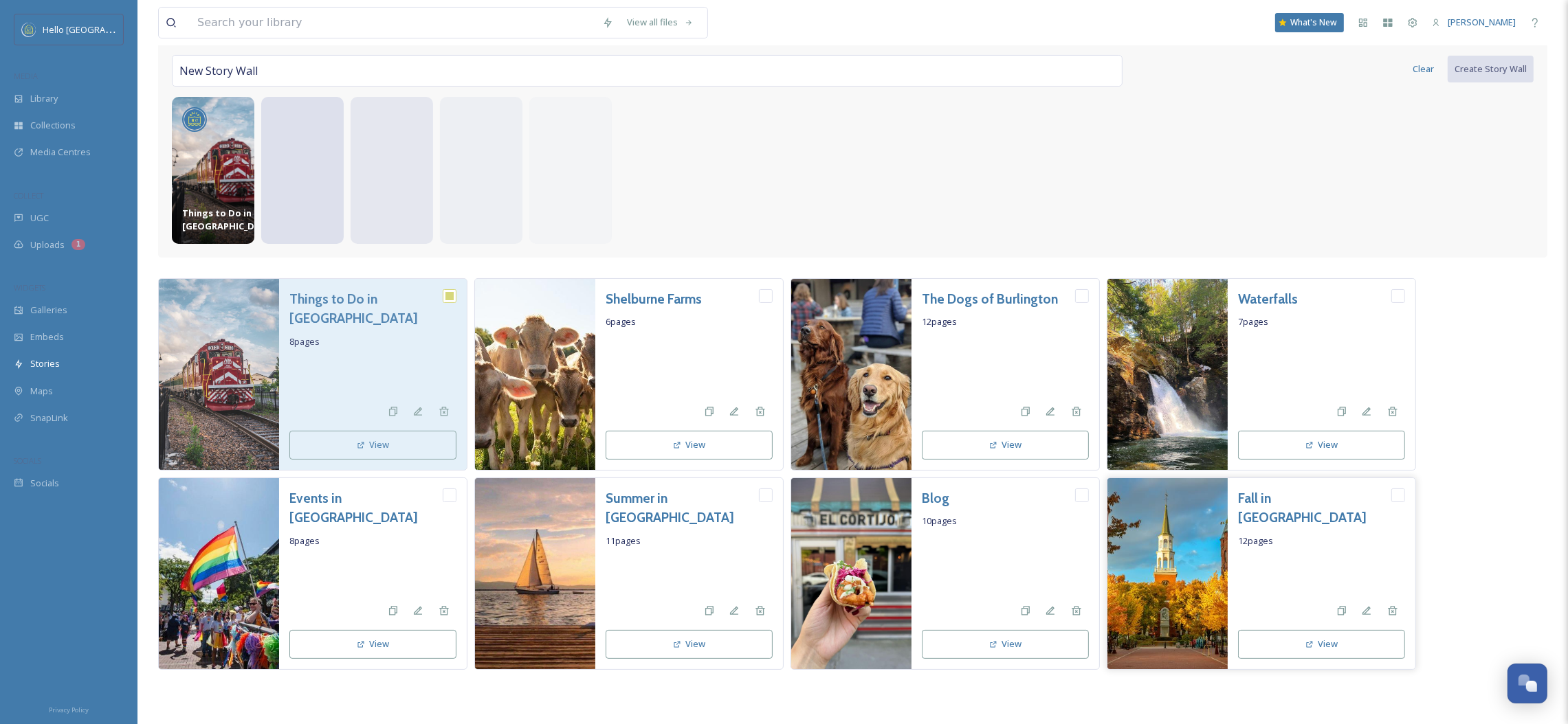
click at [1394, 494] on input "checkbox" at bounding box center [1398, 495] width 14 height 14
checkbox input "true"
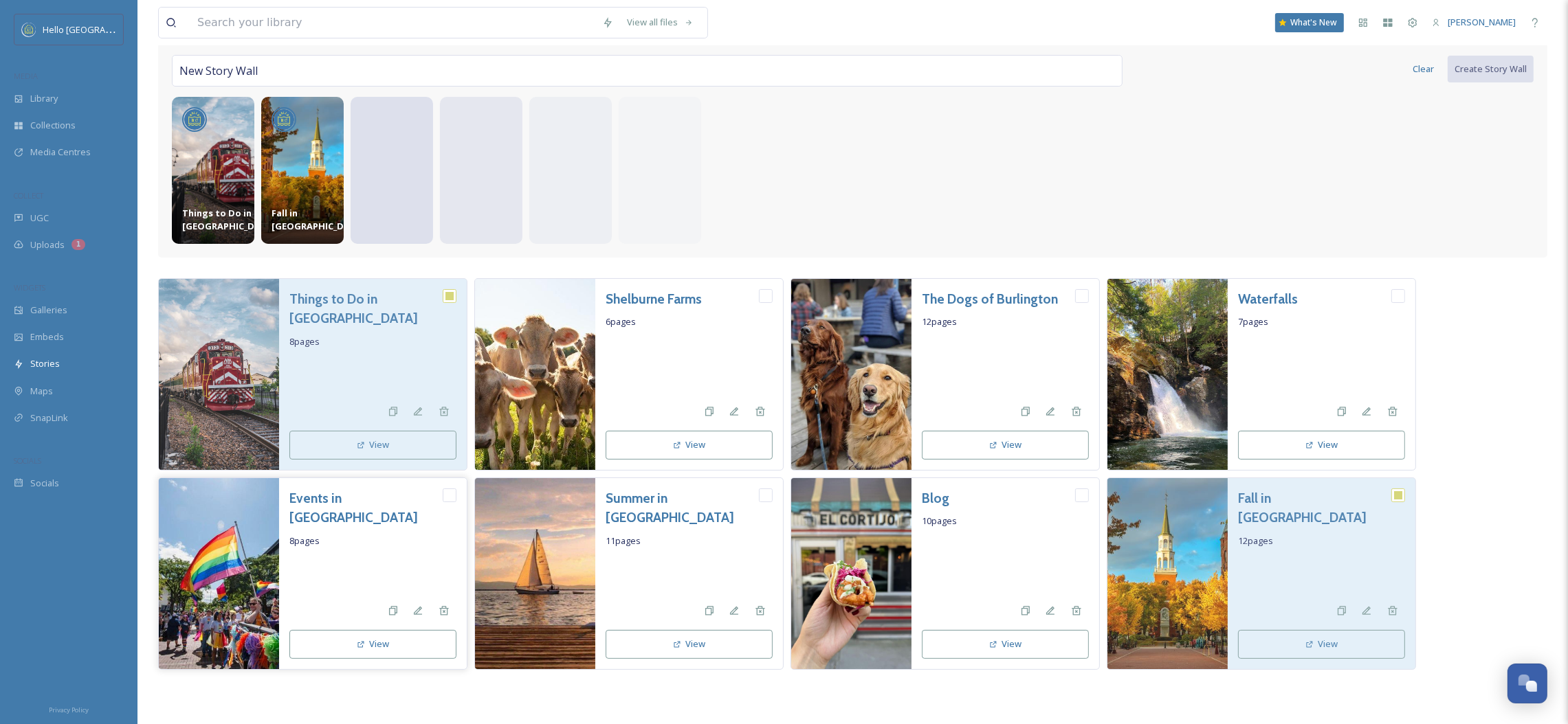
click at [444, 490] on input "checkbox" at bounding box center [450, 495] width 14 height 14
checkbox input "true"
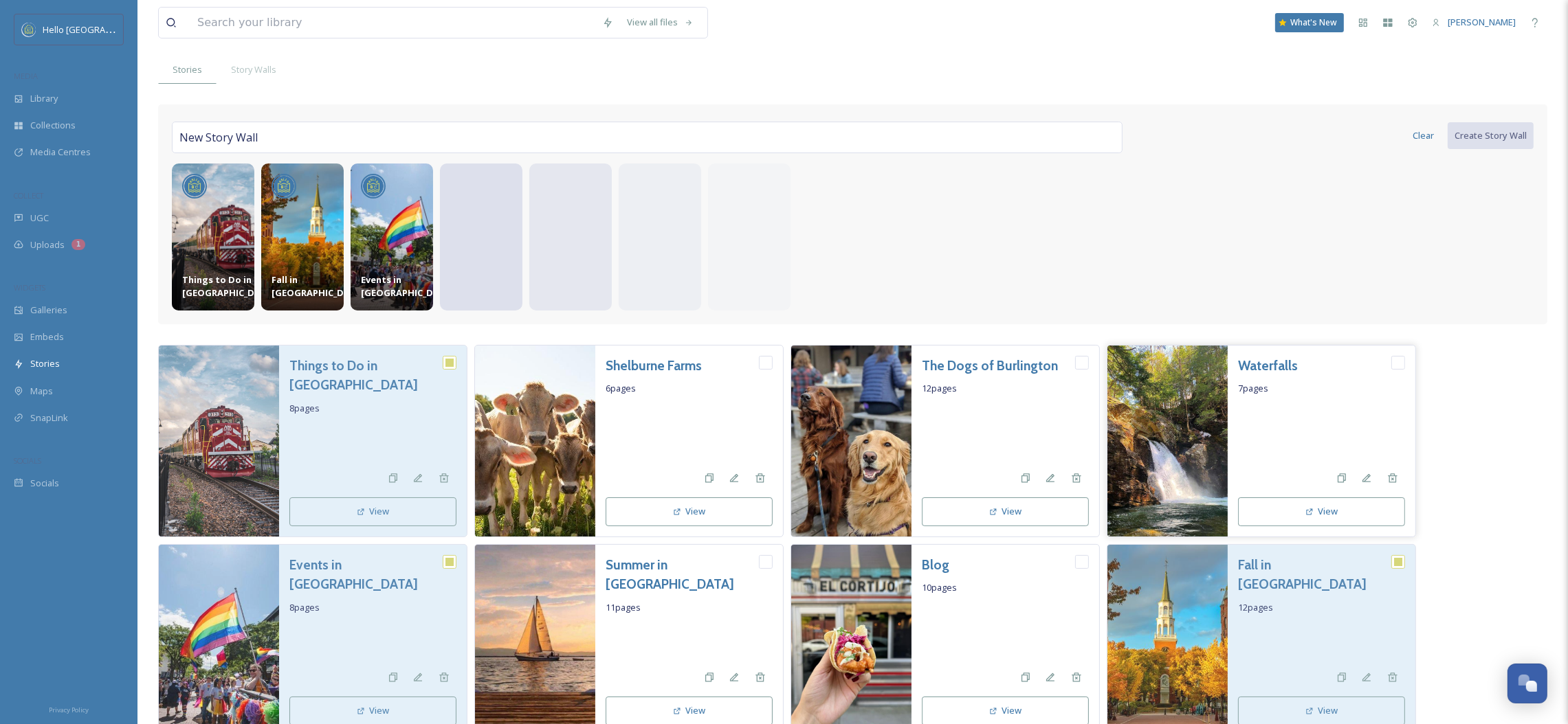
scroll to position [0, 0]
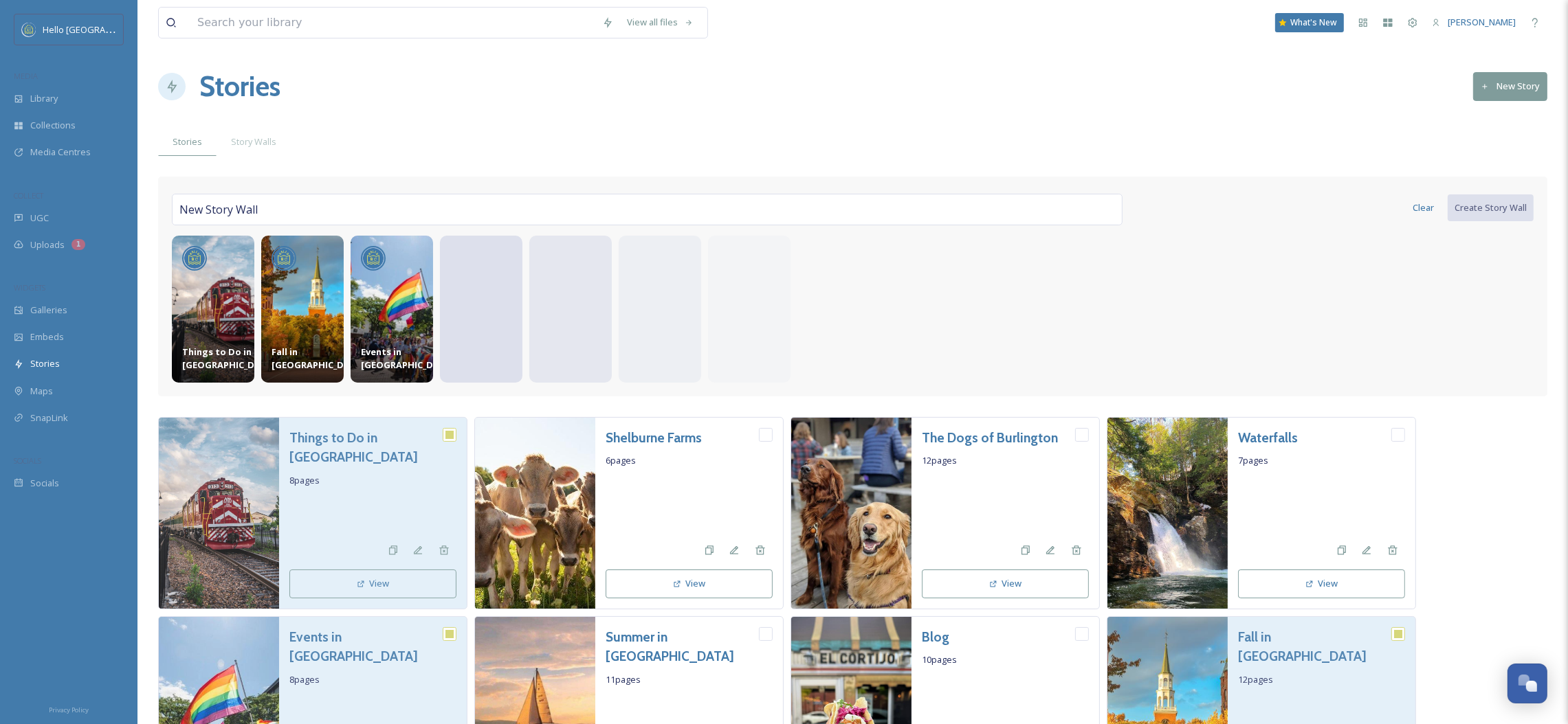
click at [1418, 211] on button "Clear" at bounding box center [1423, 208] width 35 height 27
checkbox input "false"
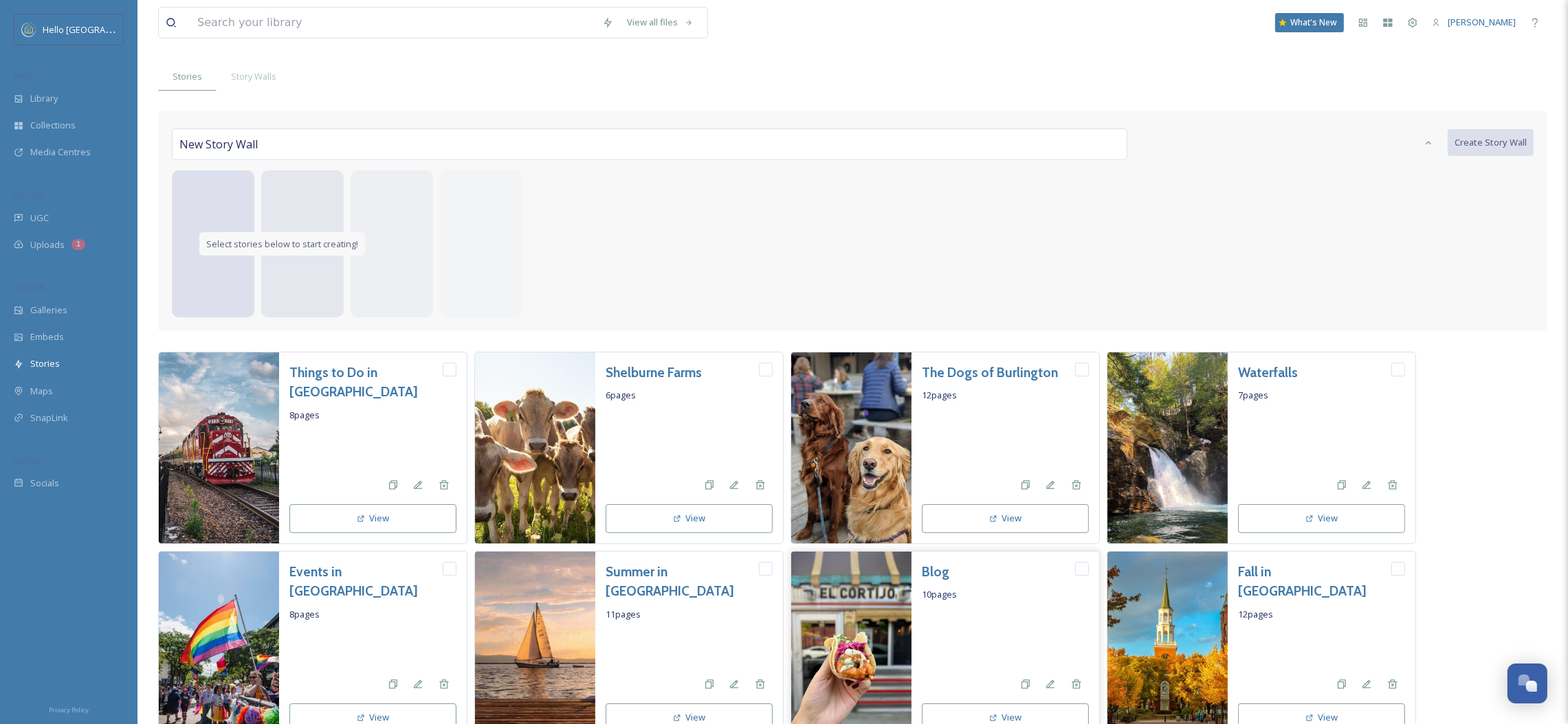
scroll to position [139, 0]
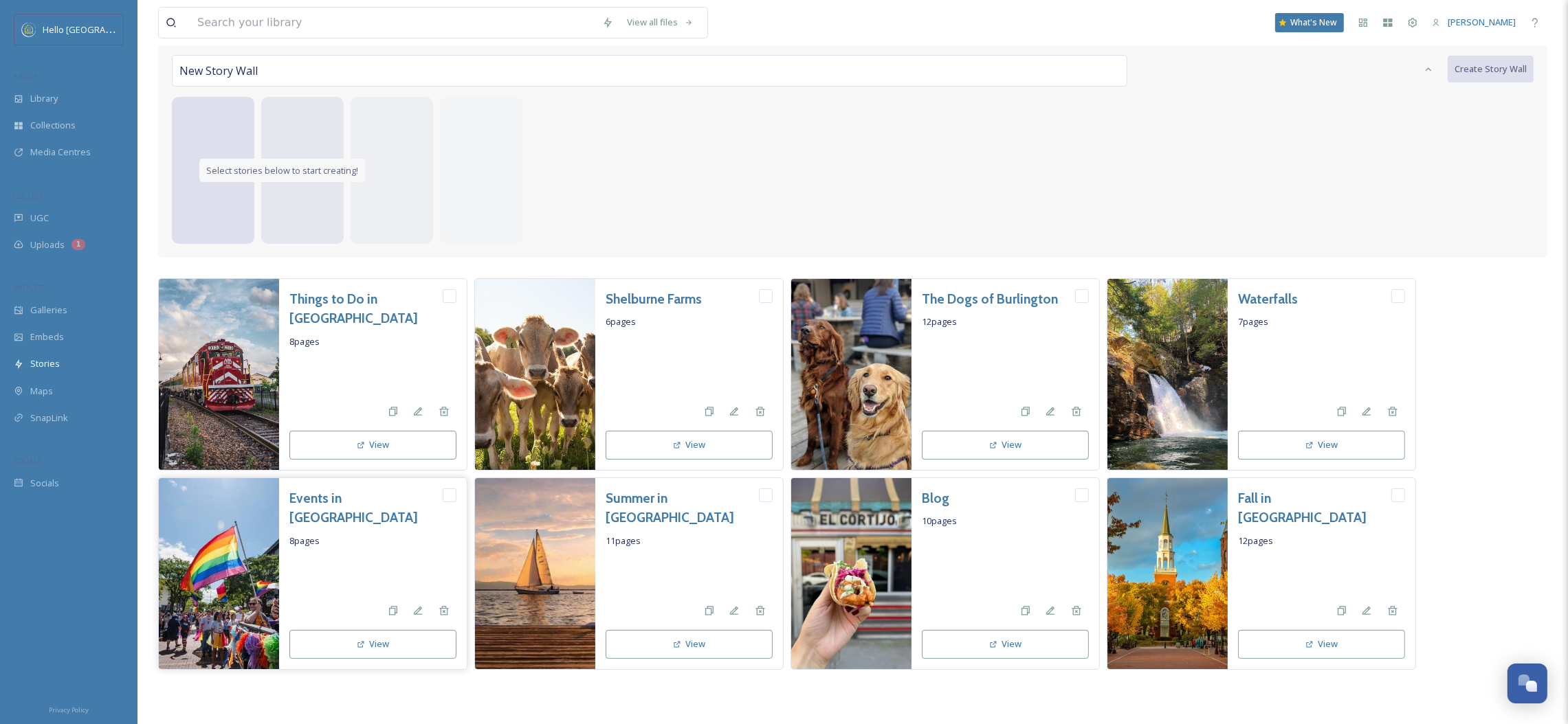
click at [360, 646] on icon at bounding box center [362, 645] width 7 height 7
